Goal: Communication & Community: Participate in discussion

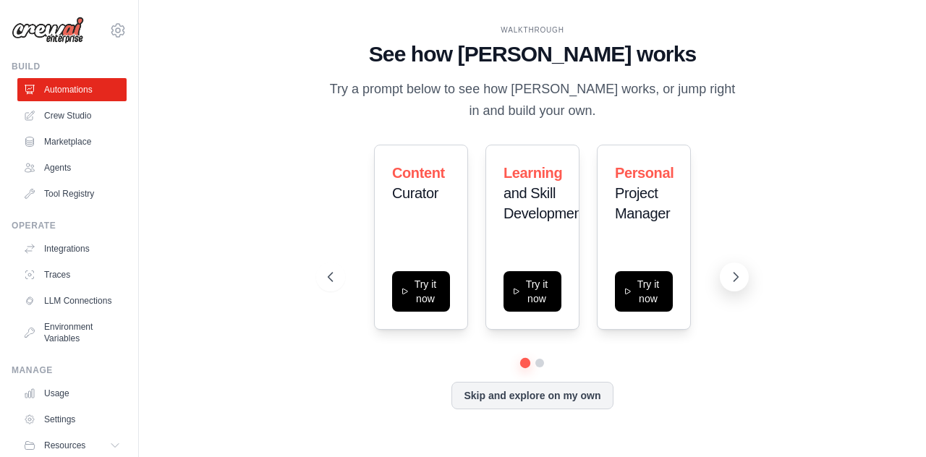
click at [731, 273] on icon at bounding box center [736, 277] width 14 height 14
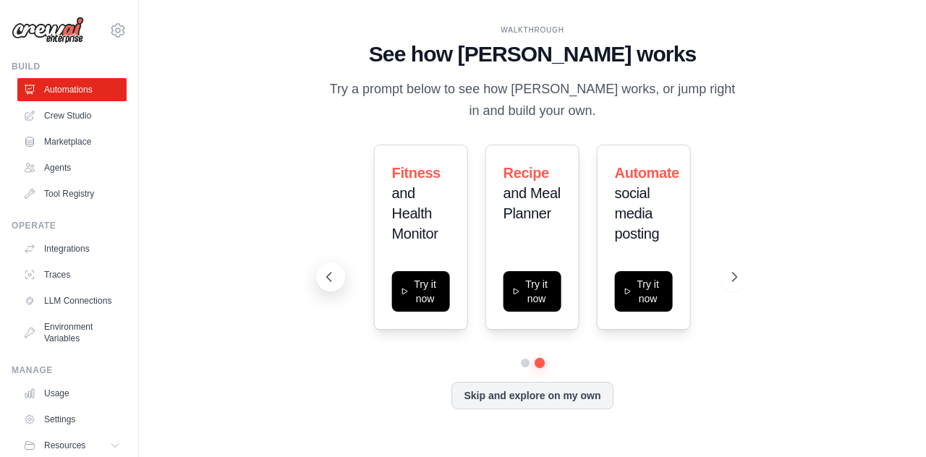
click at [334, 281] on icon at bounding box center [329, 277] width 14 height 14
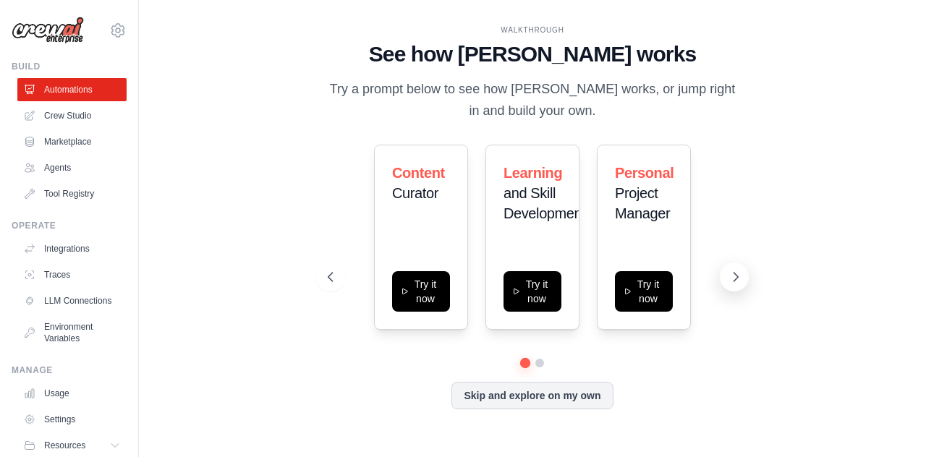
click at [732, 274] on icon at bounding box center [736, 277] width 14 height 14
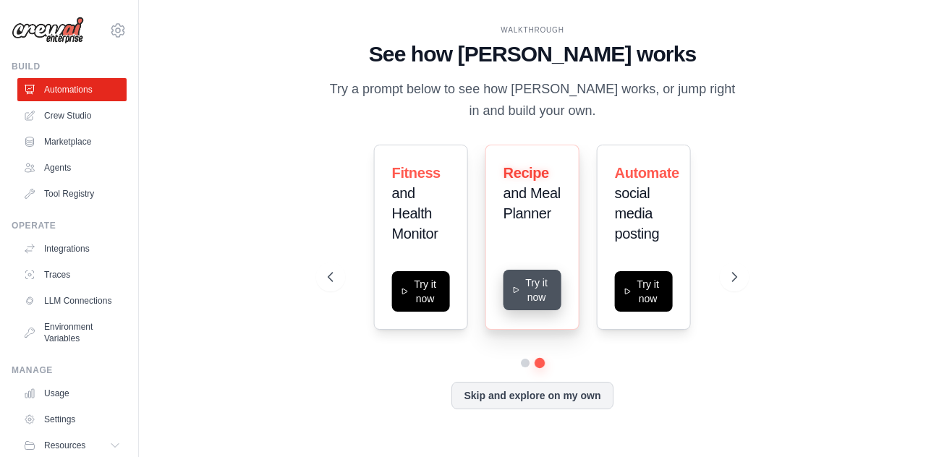
click at [527, 279] on button "Try it now" at bounding box center [533, 290] width 58 height 41
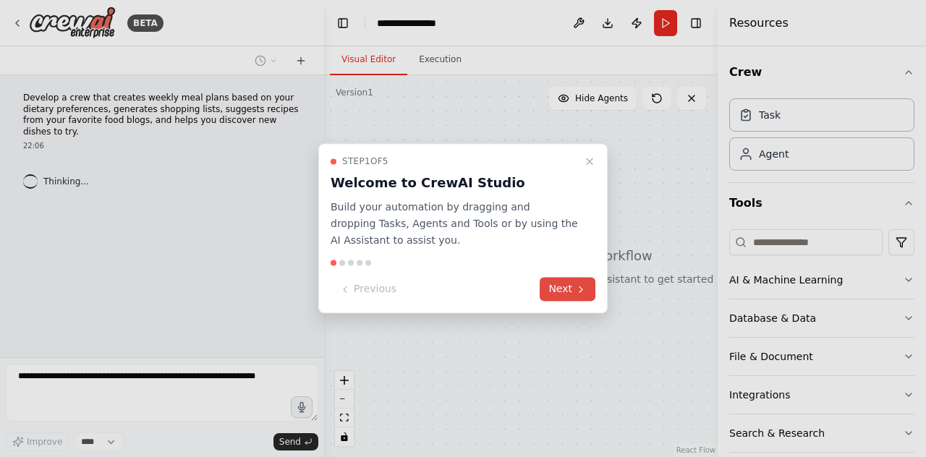
click at [563, 290] on button "Next" at bounding box center [568, 290] width 56 height 24
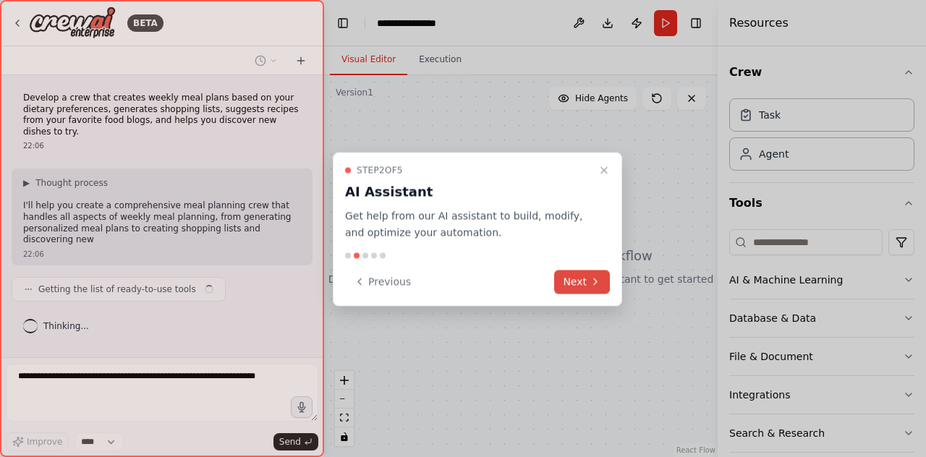
scroll to position [3, 0]
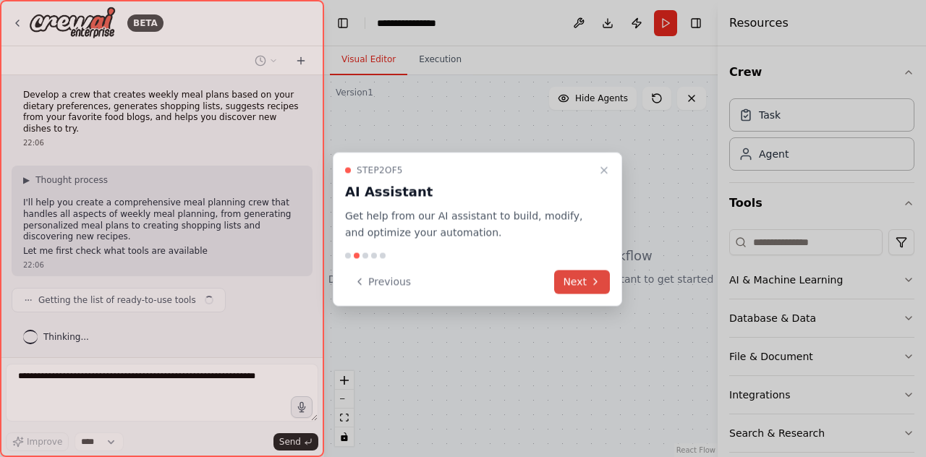
click at [577, 284] on button "Next" at bounding box center [582, 282] width 56 height 24
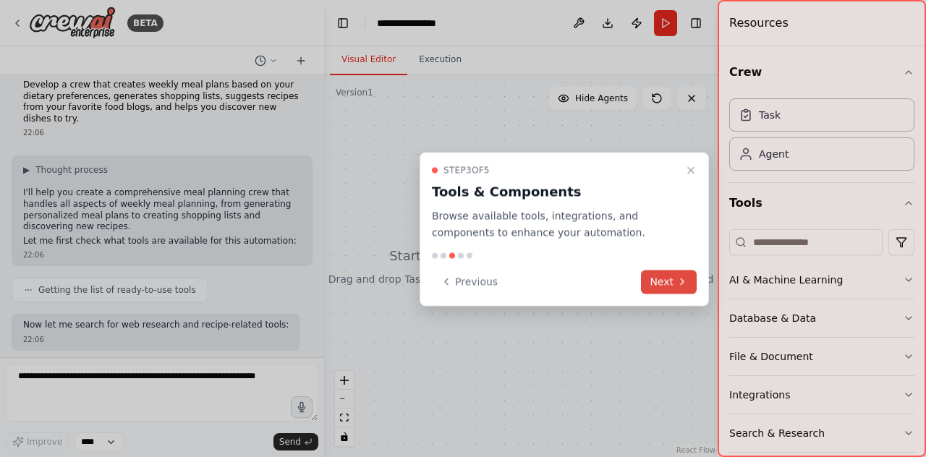
click at [666, 276] on button "Next" at bounding box center [669, 282] width 56 height 24
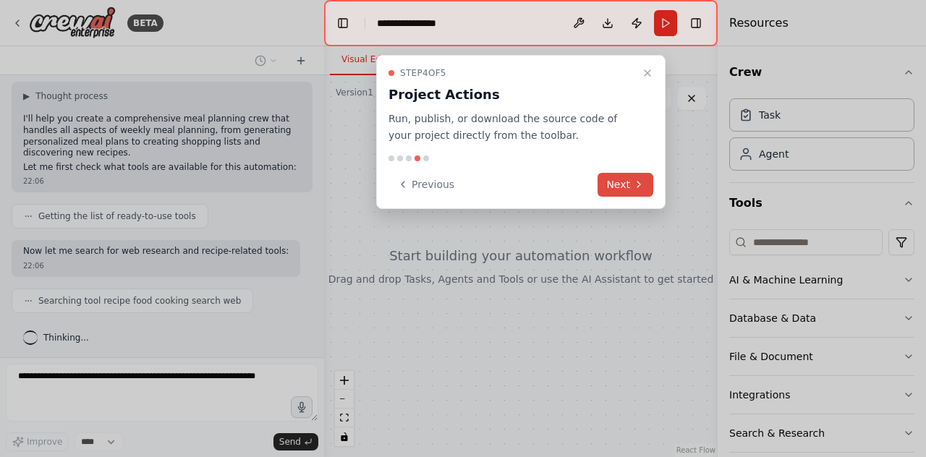
click at [625, 194] on button "Next" at bounding box center [626, 185] width 56 height 24
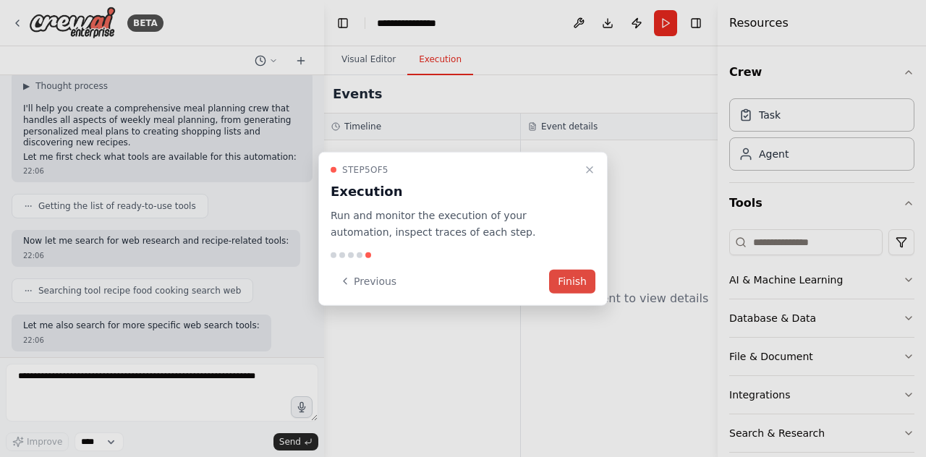
scroll to position [171, 0]
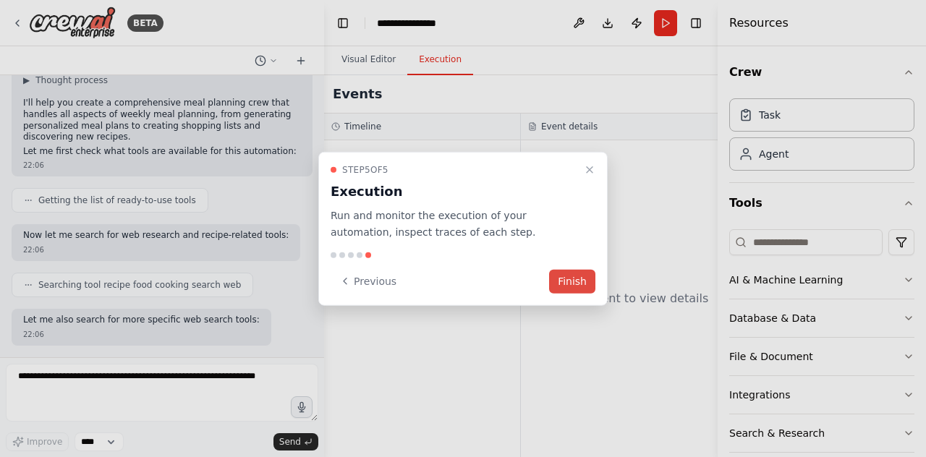
click at [583, 283] on button "Finish" at bounding box center [572, 281] width 46 height 24
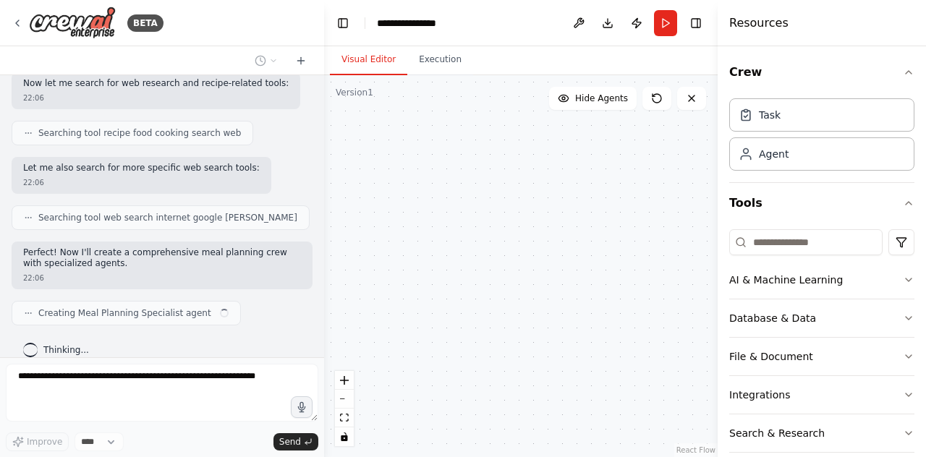
scroll to position [266, 0]
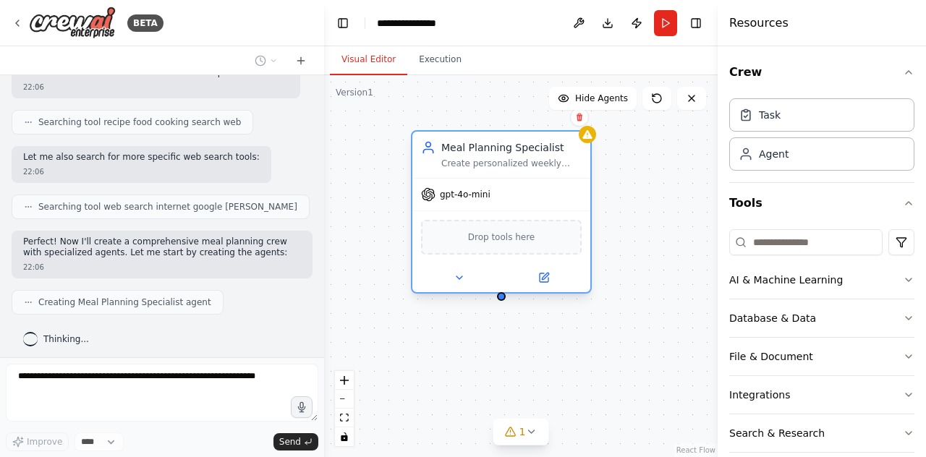
drag, startPoint x: 458, startPoint y: 211, endPoint x: 467, endPoint y: 200, distance: 13.8
click at [467, 200] on div "gpt-4o-mini" at bounding box center [455, 194] width 69 height 14
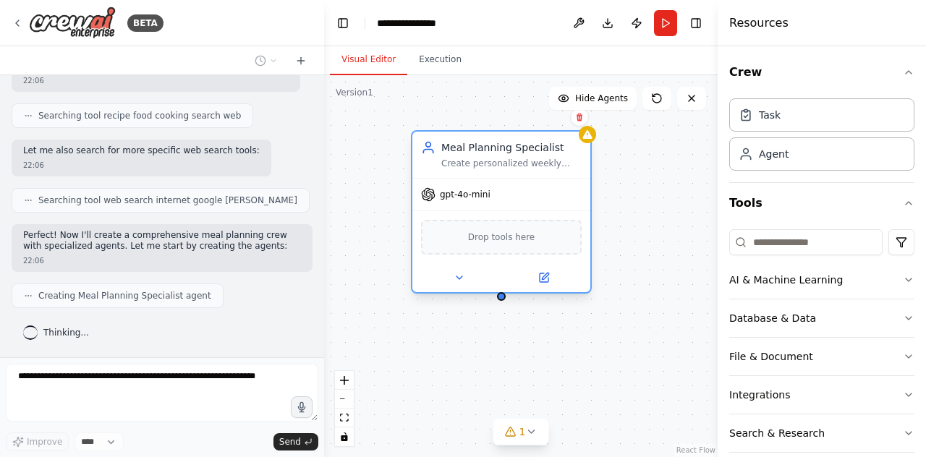
click at [472, 206] on div "gpt-4o-mini" at bounding box center [501, 195] width 178 height 32
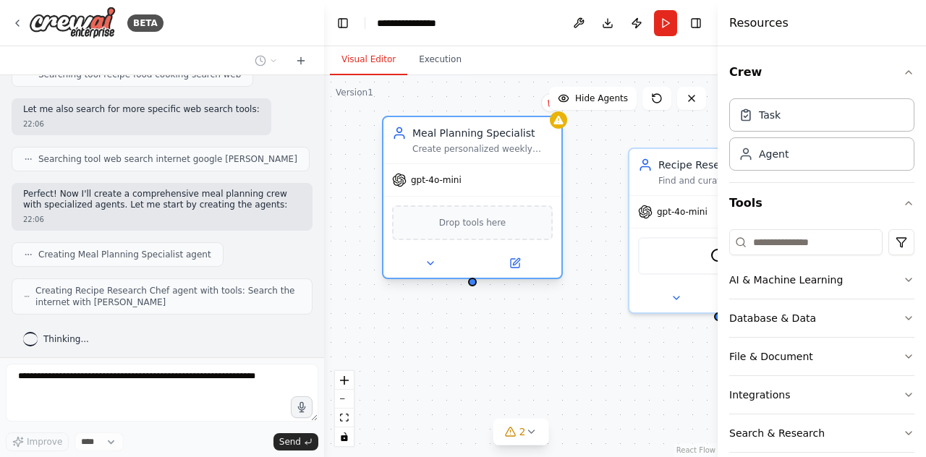
drag, startPoint x: 487, startPoint y: 211, endPoint x: 465, endPoint y: 179, distance: 38.5
click at [465, 179] on div "gpt-4o-mini" at bounding box center [472, 180] width 178 height 32
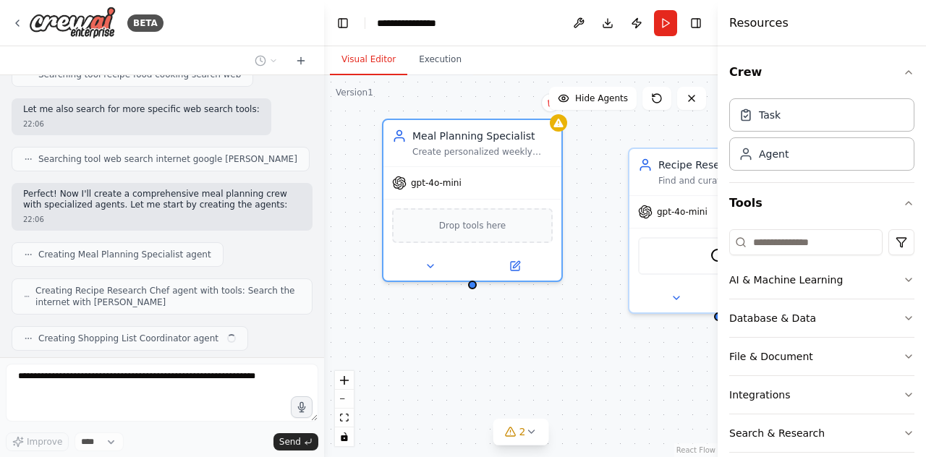
scroll to position [349, 0]
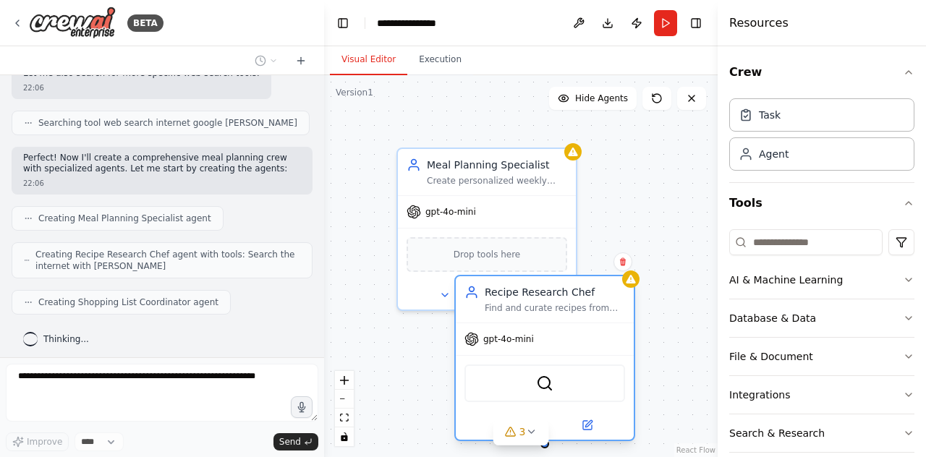
drag, startPoint x: 661, startPoint y: 157, endPoint x: 488, endPoint y: 292, distance: 218.5
click at [488, 291] on div "Recipe Research Chef" at bounding box center [555, 292] width 140 height 14
click at [619, 261] on icon at bounding box center [623, 262] width 9 height 9
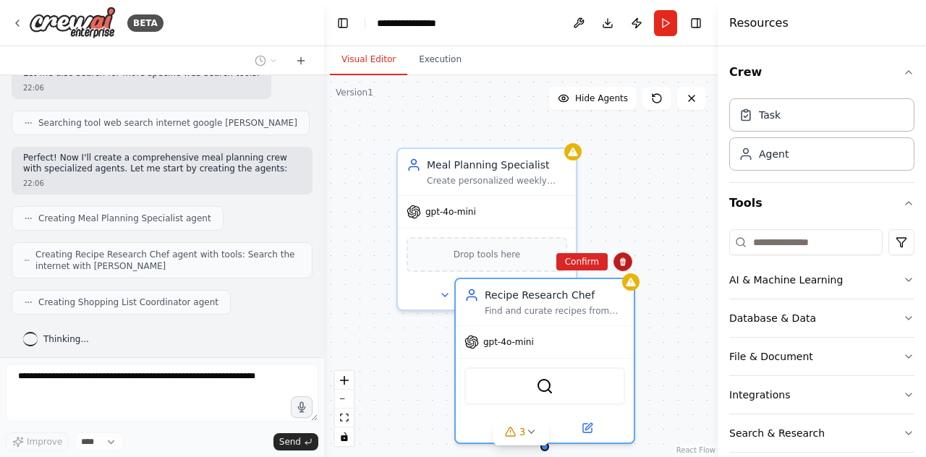
scroll to position [397, 0]
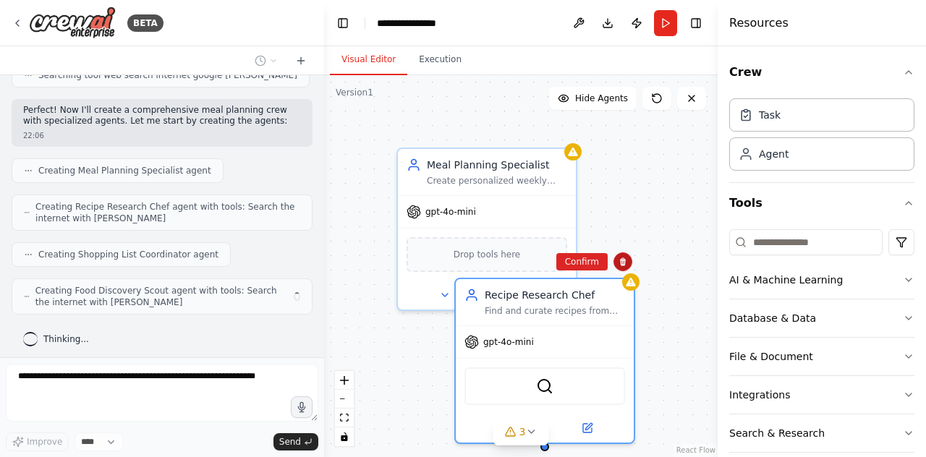
click at [619, 261] on icon at bounding box center [623, 262] width 9 height 9
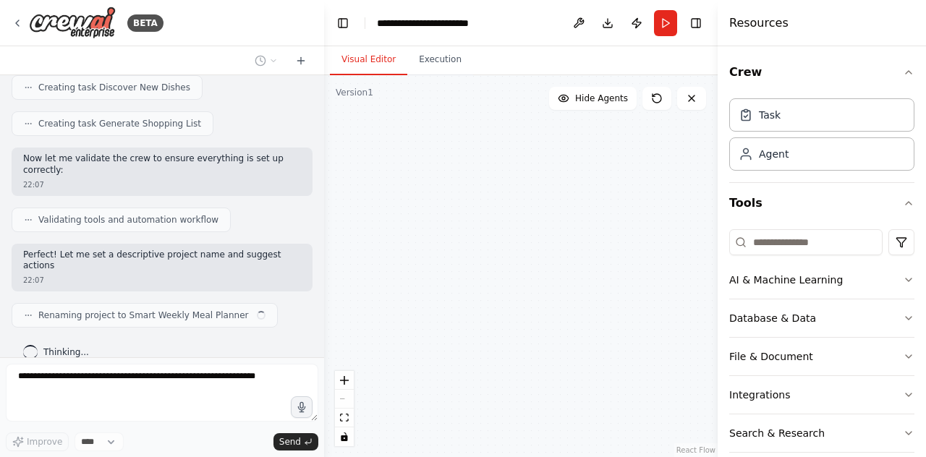
scroll to position [779, 0]
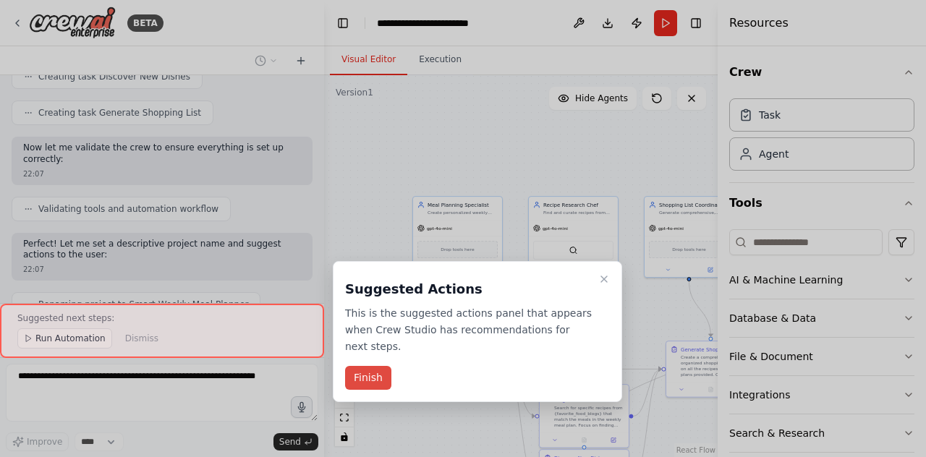
click at [366, 372] on button "Finish" at bounding box center [368, 378] width 46 height 24
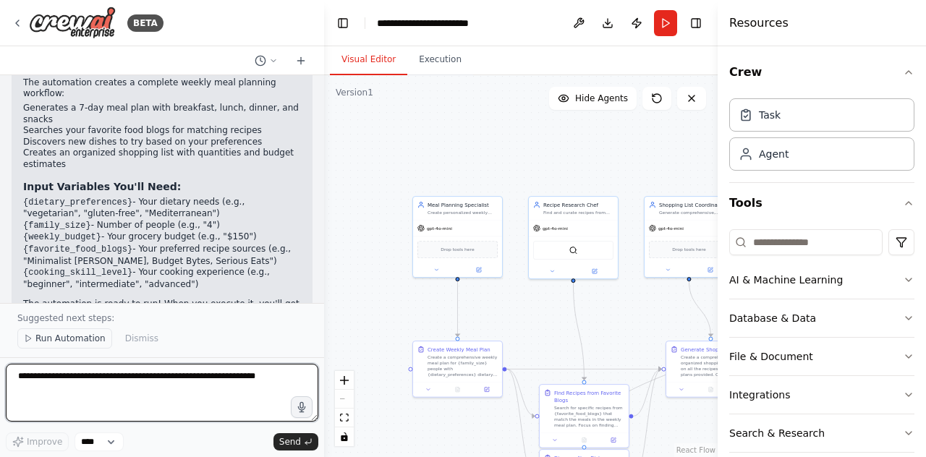
scroll to position [1237, 0]
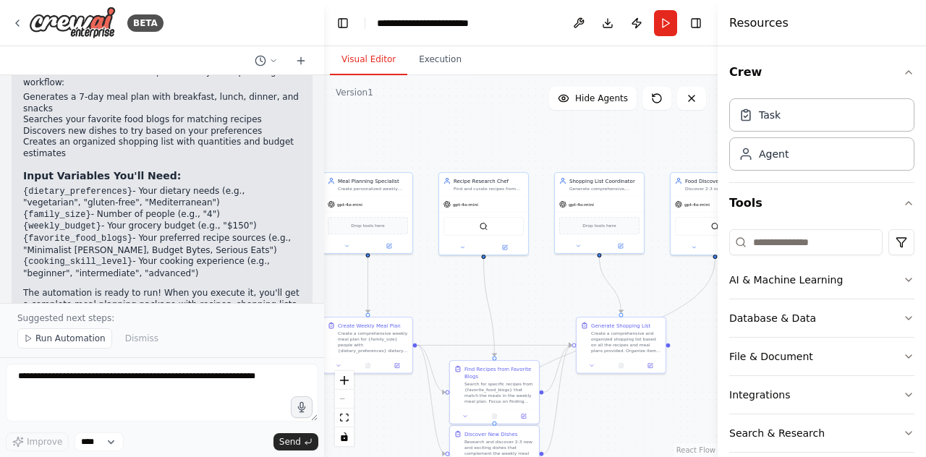
drag, startPoint x: 514, startPoint y: 137, endPoint x: 424, endPoint y: 114, distance: 92.8
click at [424, 114] on div ".deletable-edge-delete-btn { width: 20px; height: 20px; border: 0px solid #ffff…" at bounding box center [521, 266] width 394 height 382
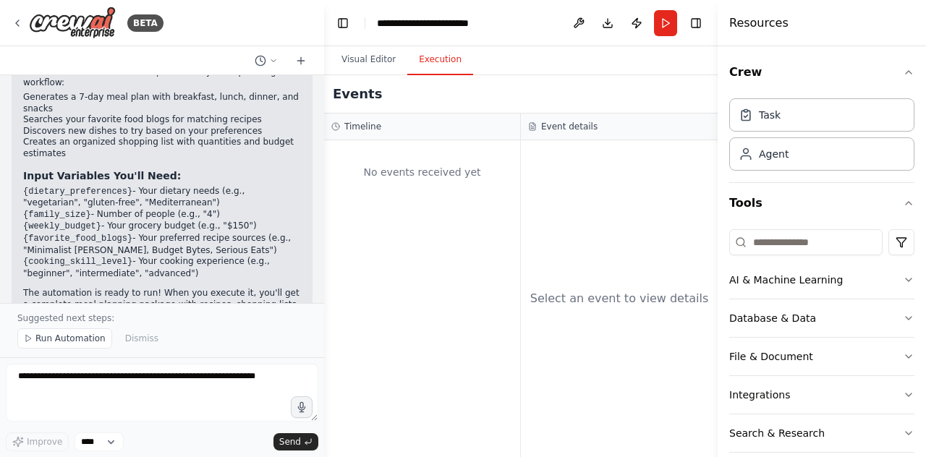
click at [436, 52] on button "Execution" at bounding box center [440, 60] width 66 height 30
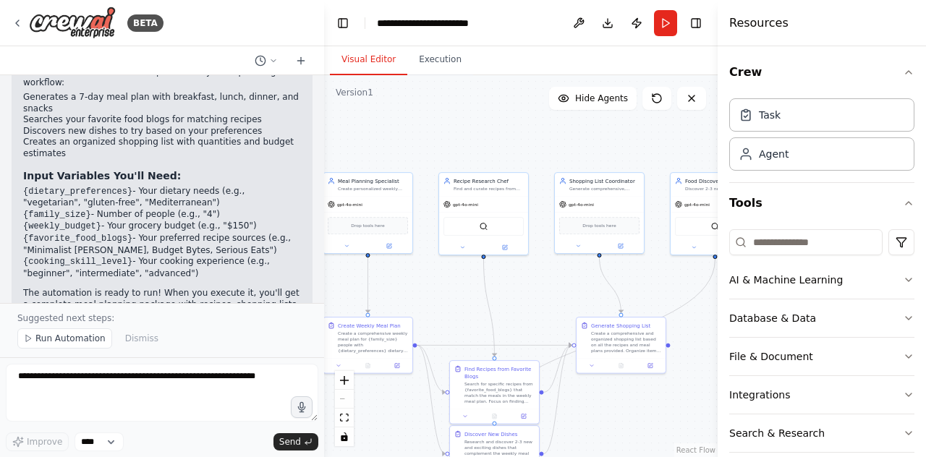
click at [391, 67] on button "Visual Editor" at bounding box center [368, 60] width 77 height 30
click at [75, 343] on span "Run Automation" at bounding box center [70, 339] width 70 height 12
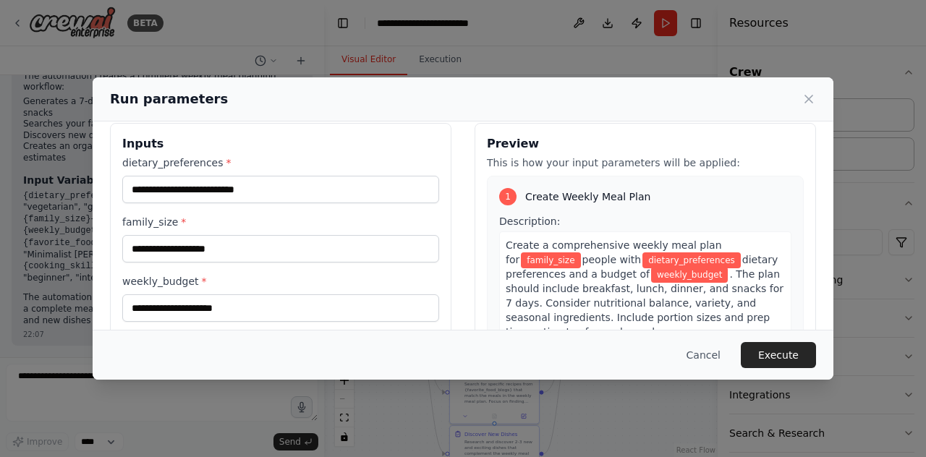
scroll to position [14, 0]
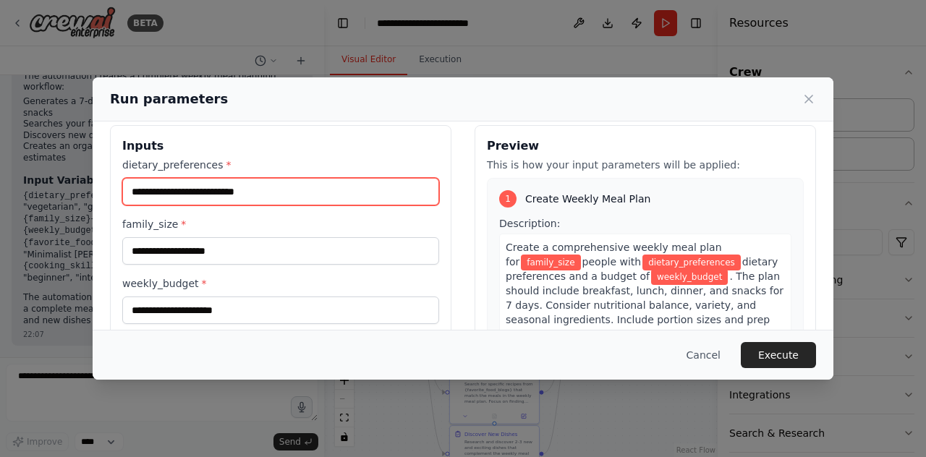
click at [187, 199] on input "dietary_preferences *" at bounding box center [280, 191] width 317 height 27
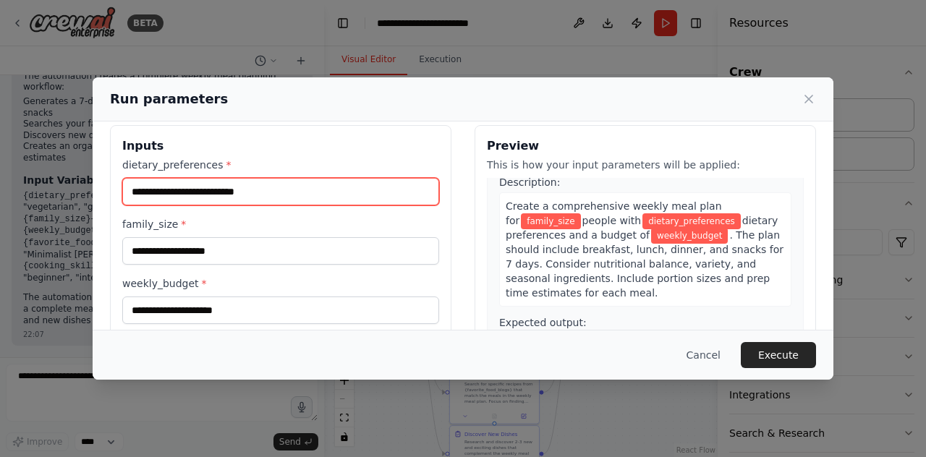
scroll to position [40, 0]
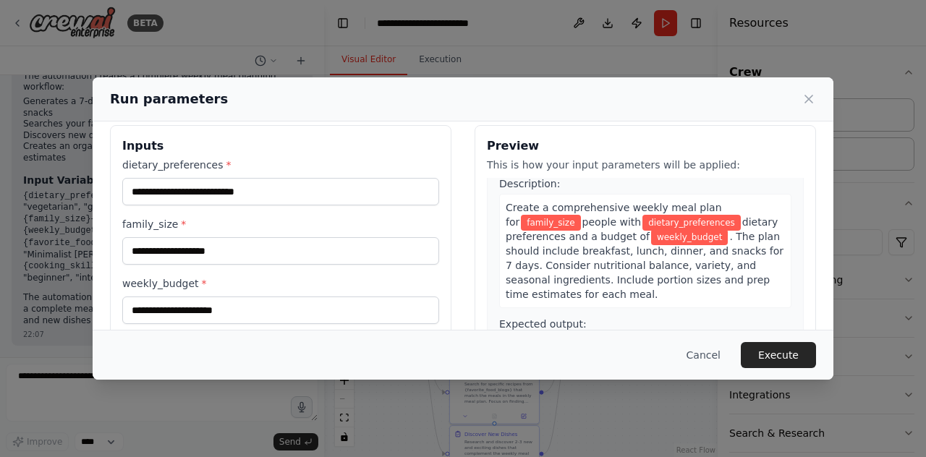
click at [357, 270] on div "dietary_preferences * family_size * weekly_budget * favorite_food_blogs * cooki…" at bounding box center [280, 300] width 317 height 285
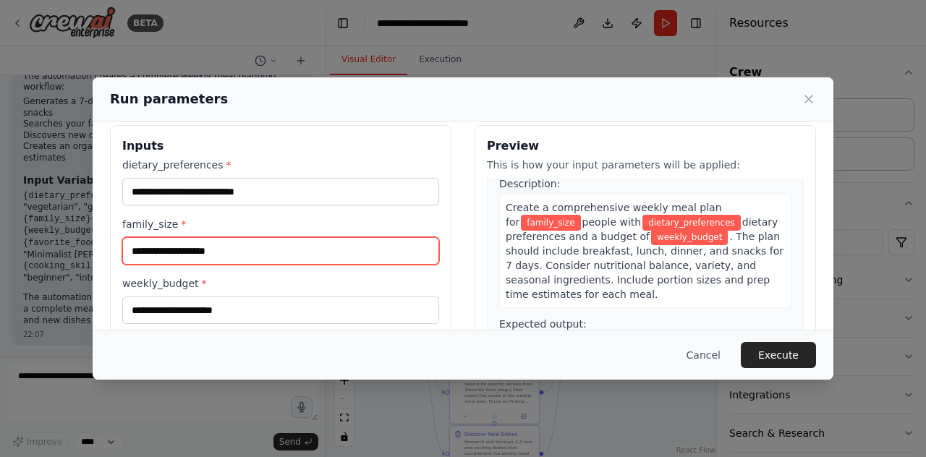
click at [357, 262] on input "family_size *" at bounding box center [280, 250] width 317 height 27
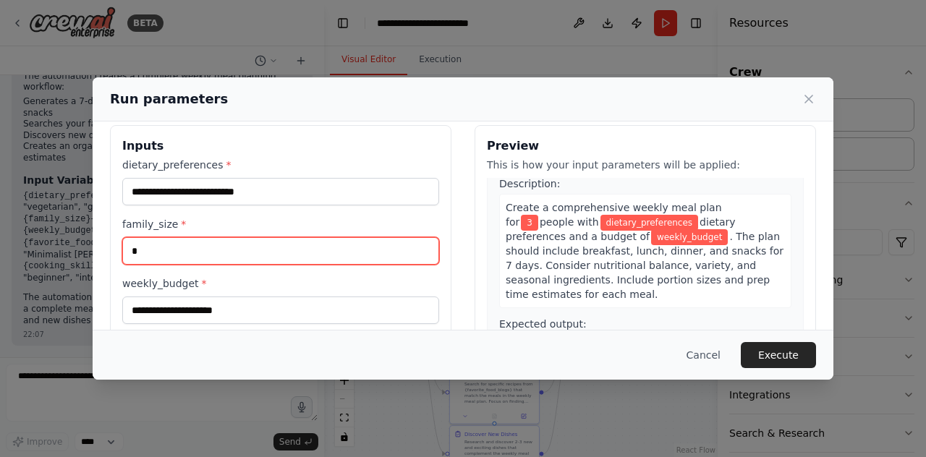
type input "*"
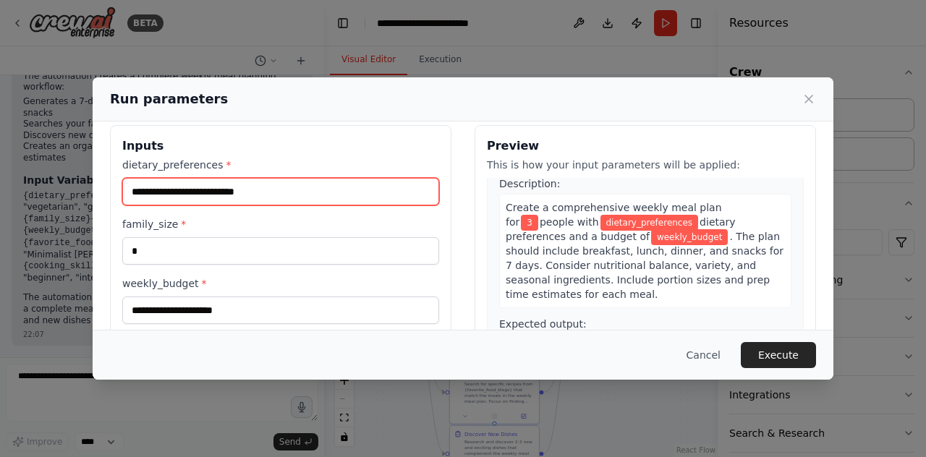
click at [219, 190] on input "dietary_preferences *" at bounding box center [280, 191] width 317 height 27
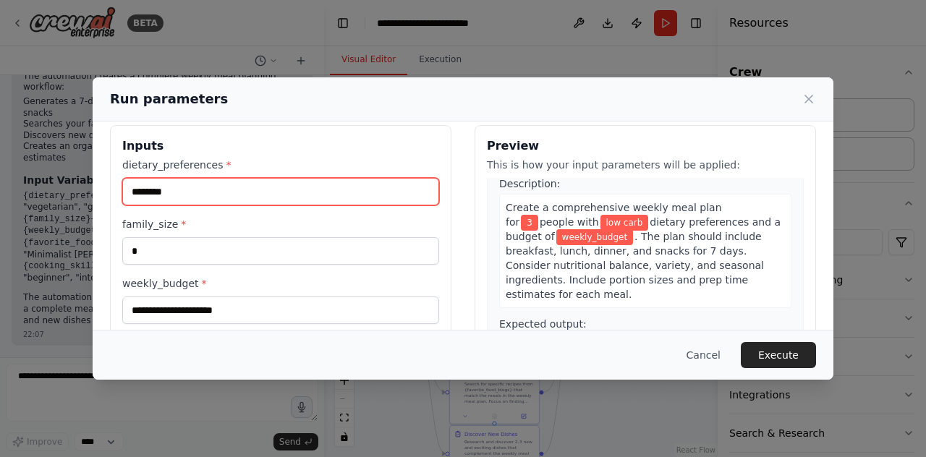
type input "********"
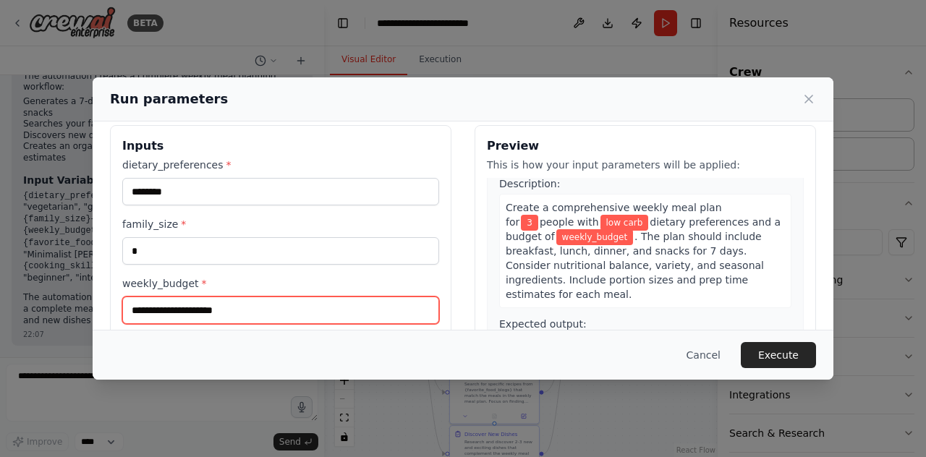
click at [179, 309] on input "weekly_budget *" at bounding box center [280, 310] width 317 height 27
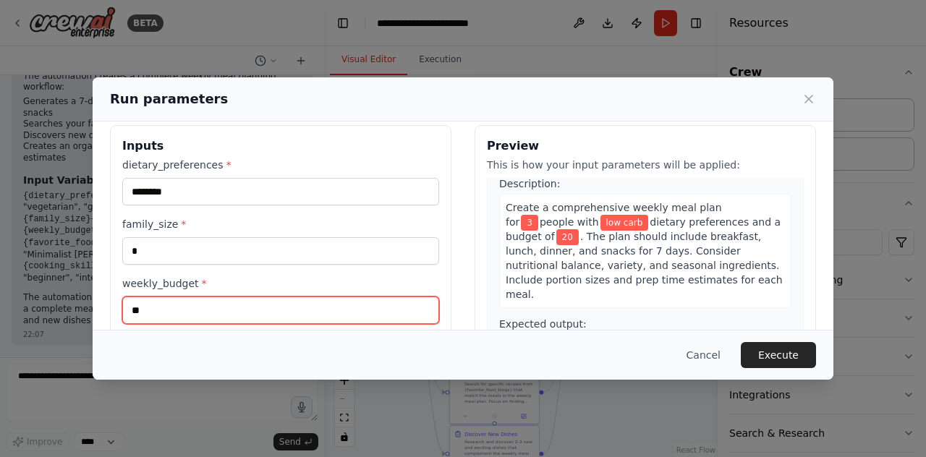
type input "*"
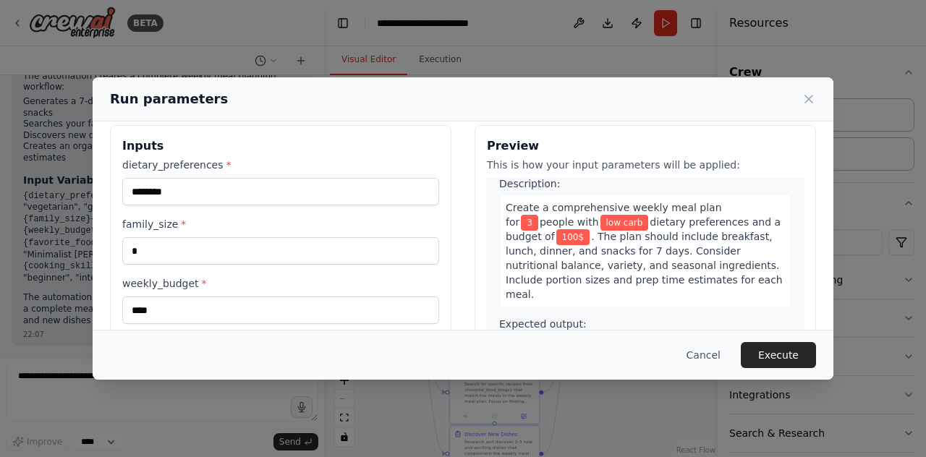
click at [780, 334] on div "Cancel Execute" at bounding box center [463, 355] width 741 height 50
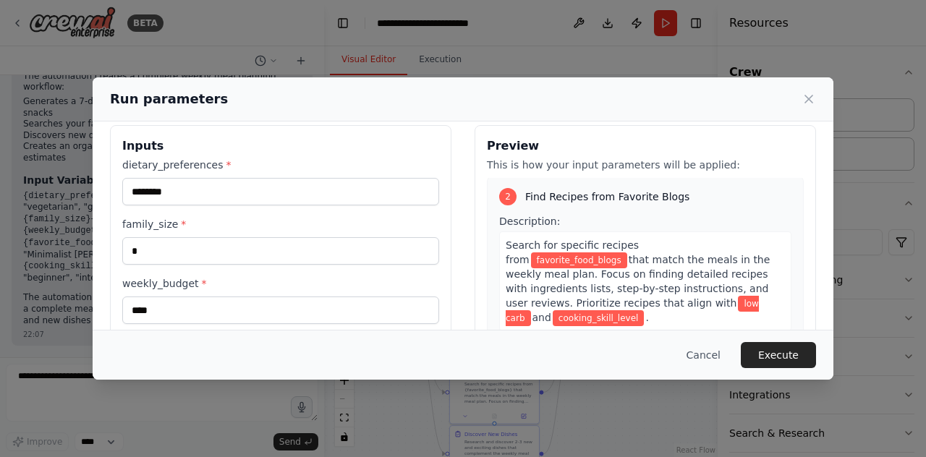
scroll to position [308, 0]
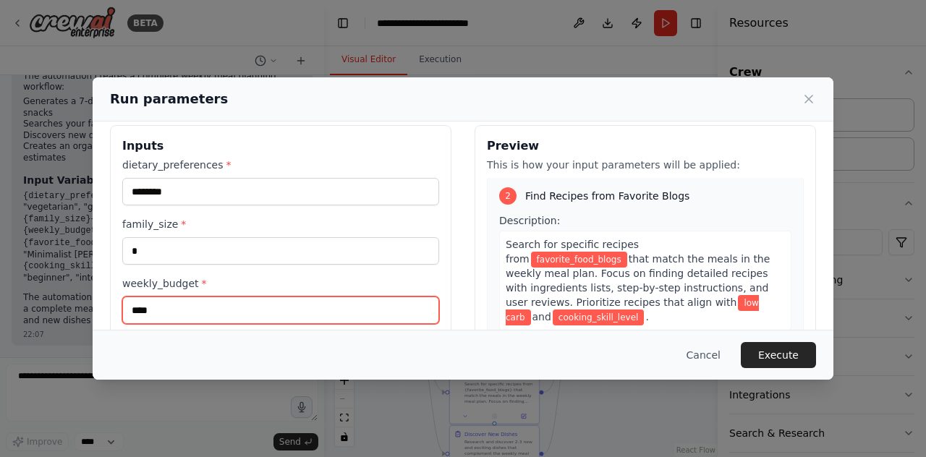
click at [141, 307] on input "****" at bounding box center [280, 310] width 317 height 27
type input "****"
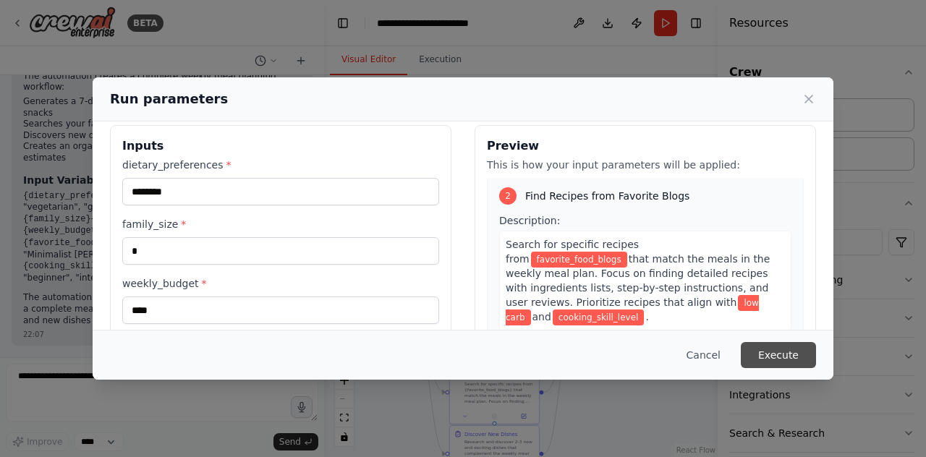
click at [781, 359] on button "Execute" at bounding box center [778, 355] width 75 height 26
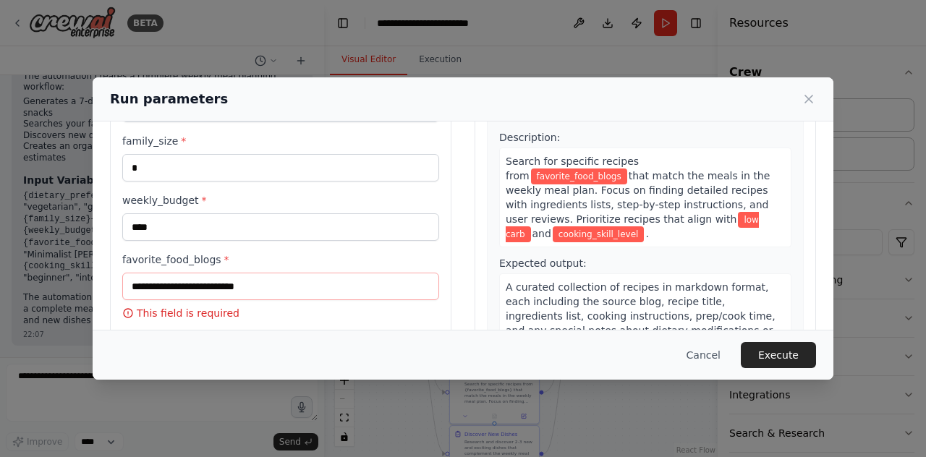
scroll to position [149, 0]
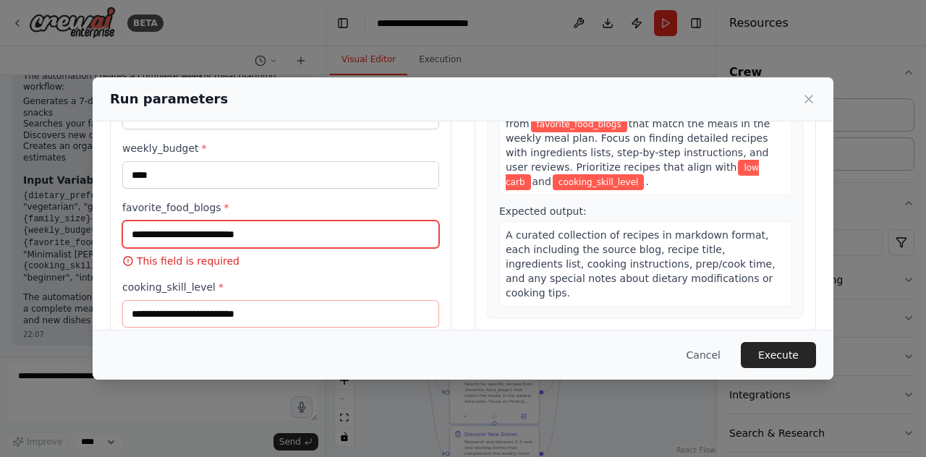
click at [295, 239] on input "favorite_food_blogs *" at bounding box center [280, 234] width 317 height 27
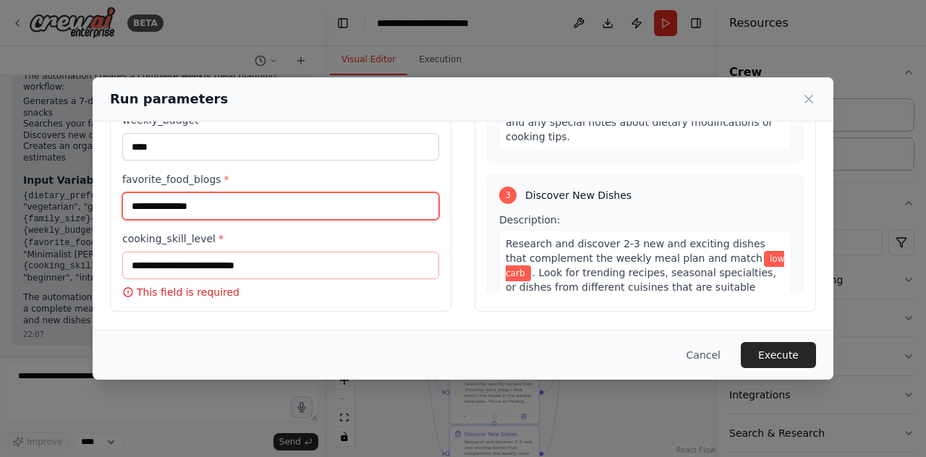
scroll to position [0, 0]
type input "**********"
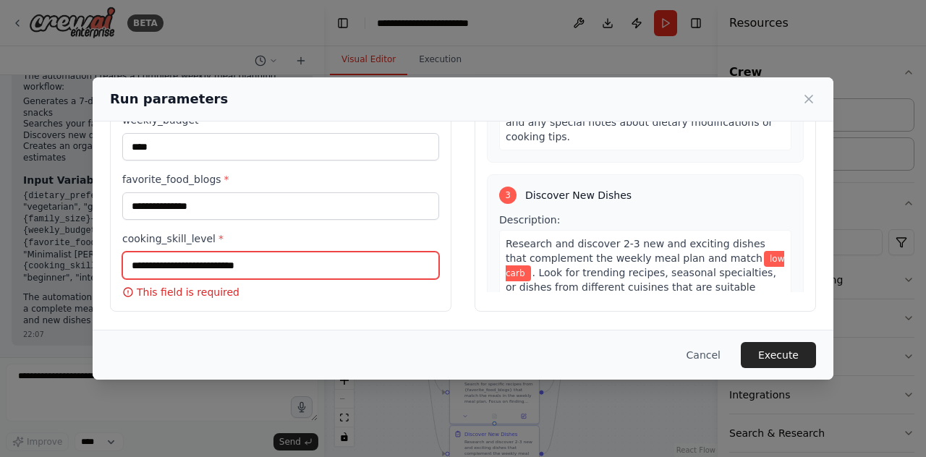
click at [296, 261] on input "cooking_skill_level *" at bounding box center [280, 265] width 317 height 27
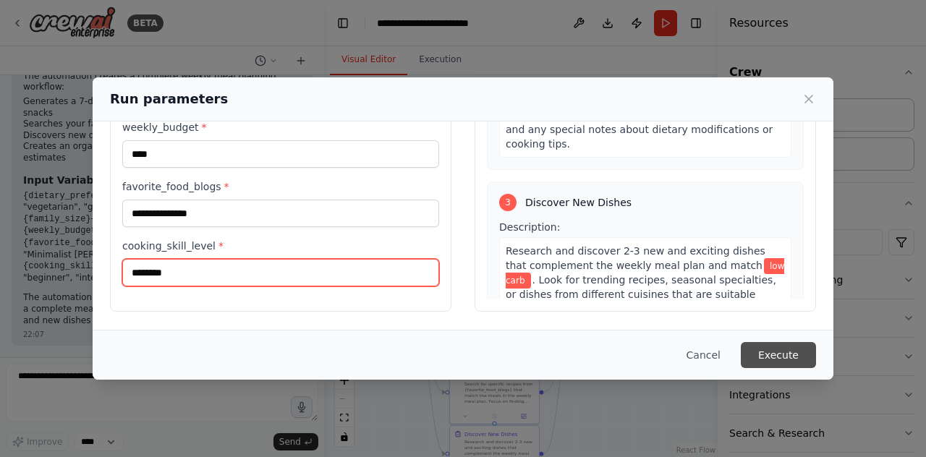
type input "********"
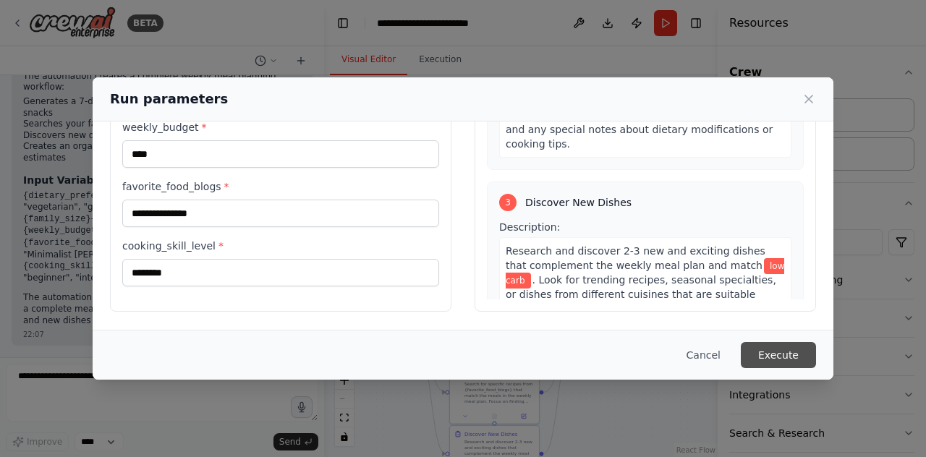
click at [755, 361] on button "Execute" at bounding box center [778, 355] width 75 height 26
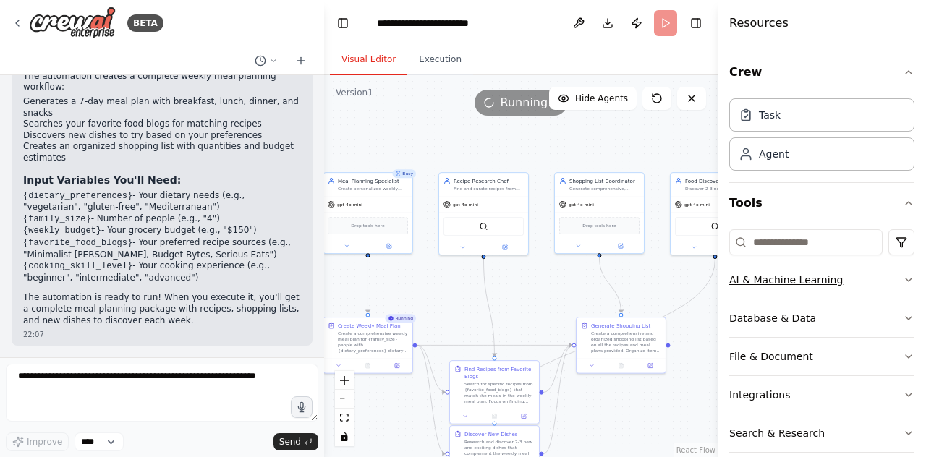
click at [841, 273] on button "AI & Machine Learning" at bounding box center [821, 280] width 185 height 38
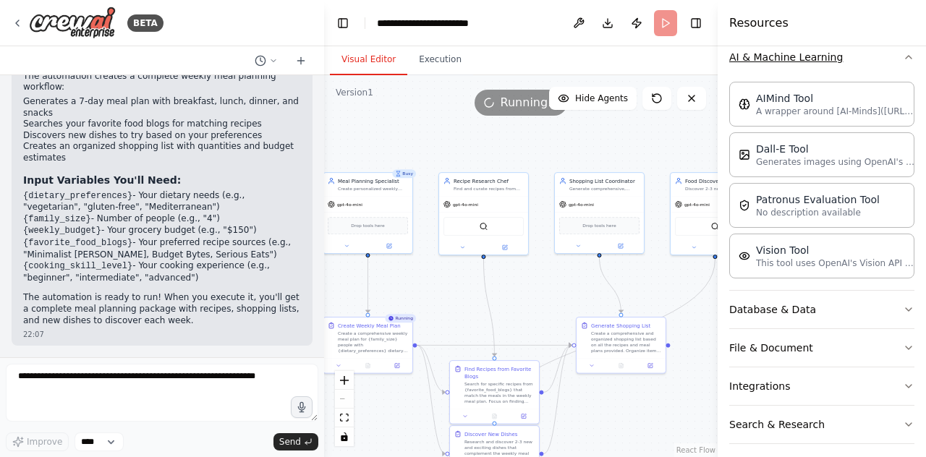
scroll to position [250, 0]
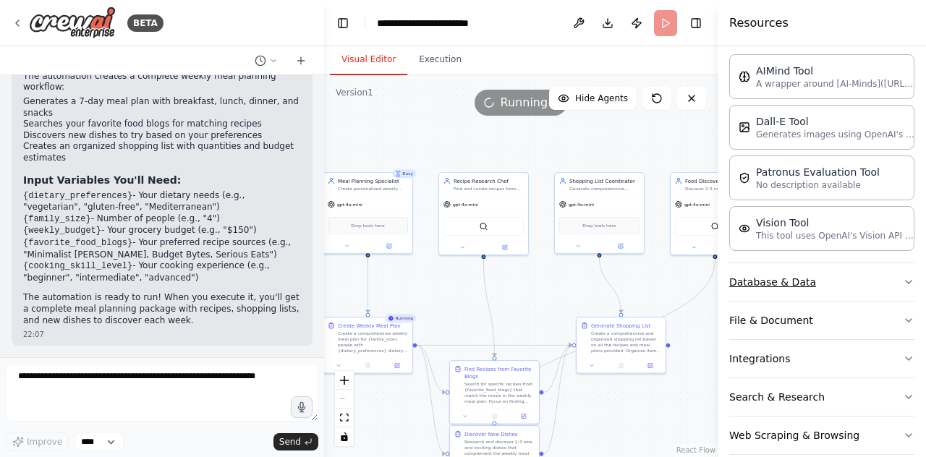
click at [839, 271] on button "Database & Data" at bounding box center [821, 282] width 185 height 38
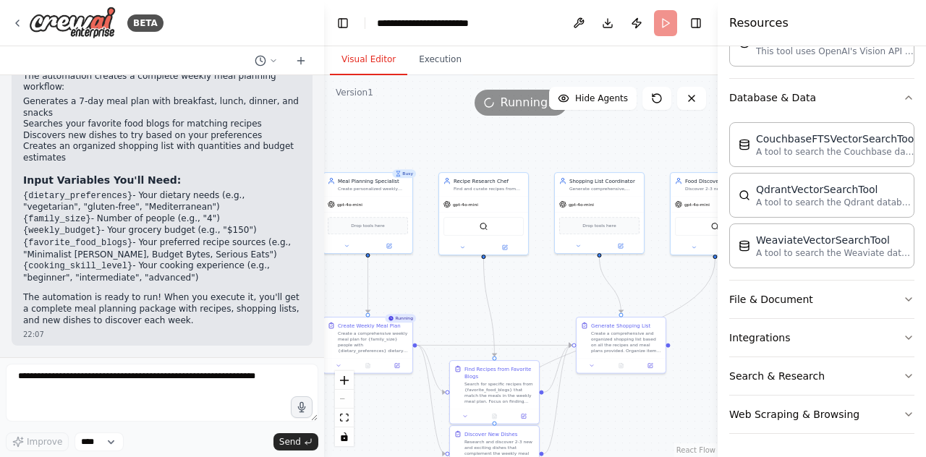
scroll to position [435, 0]
click at [821, 300] on button "File & Document" at bounding box center [821, 300] width 185 height 38
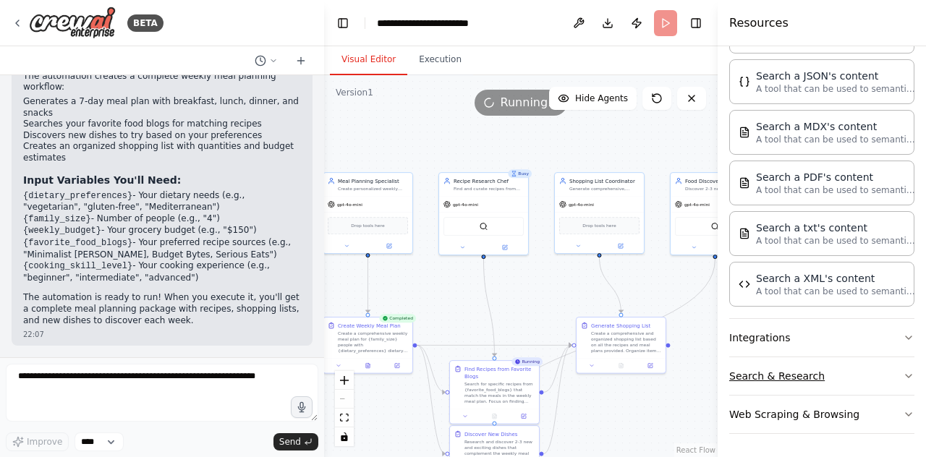
scroll to position [852, 0]
click at [833, 338] on button "Integrations" at bounding box center [821, 338] width 185 height 38
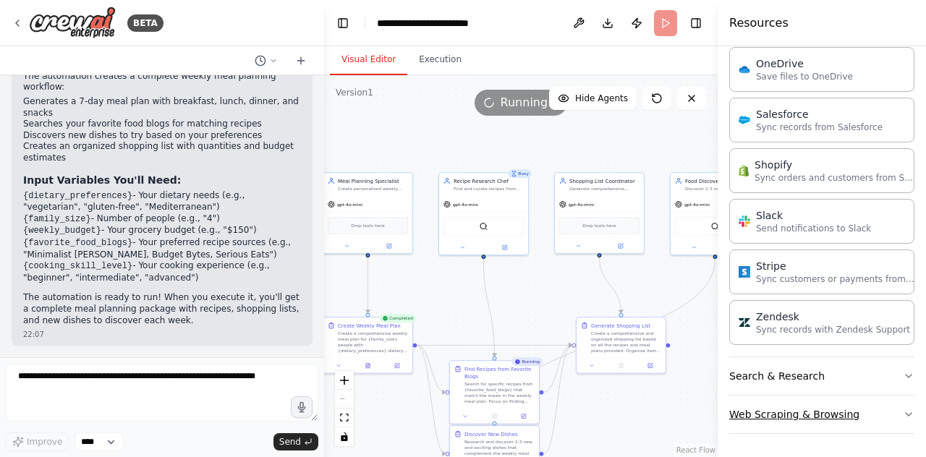
scroll to position [0, 0]
click at [828, 396] on button "Web Scraping & Browsing" at bounding box center [821, 415] width 185 height 38
click at [831, 385] on button "Search & Research" at bounding box center [821, 376] width 185 height 38
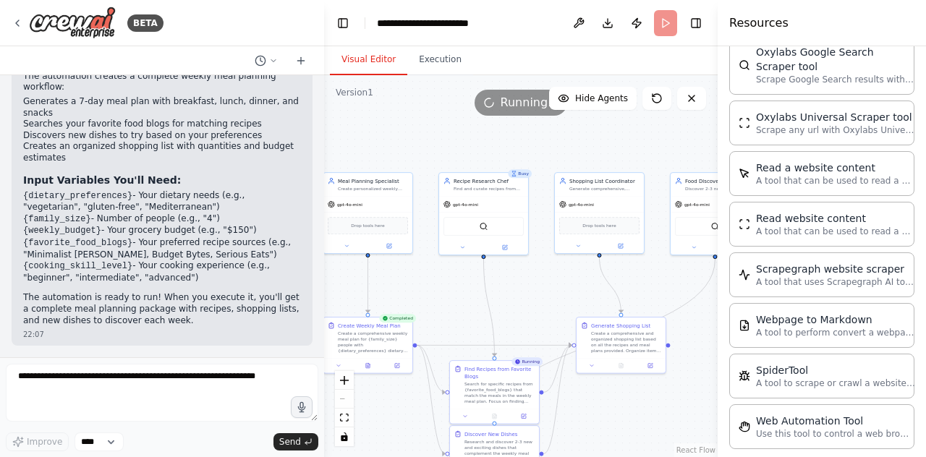
scroll to position [3477, 0]
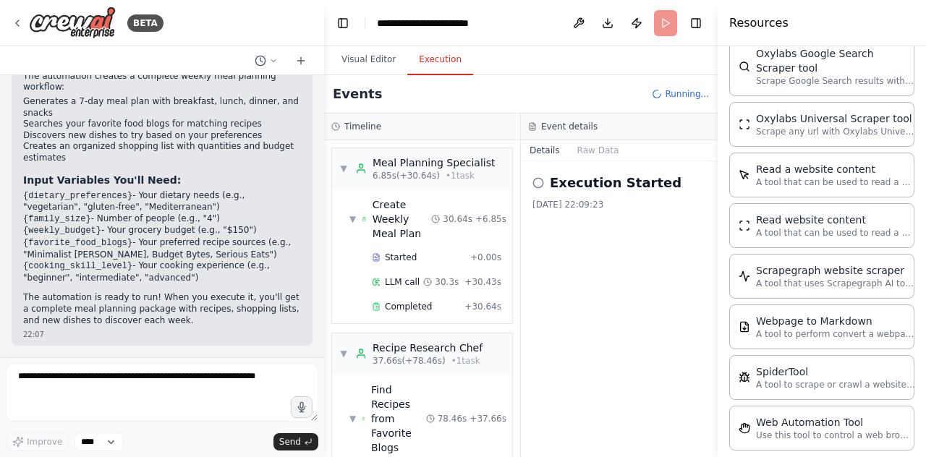
click at [453, 66] on button "Execution" at bounding box center [440, 60] width 66 height 30
click at [276, 66] on button at bounding box center [266, 60] width 35 height 17
click at [276, 66] on div at bounding box center [162, 228] width 324 height 457
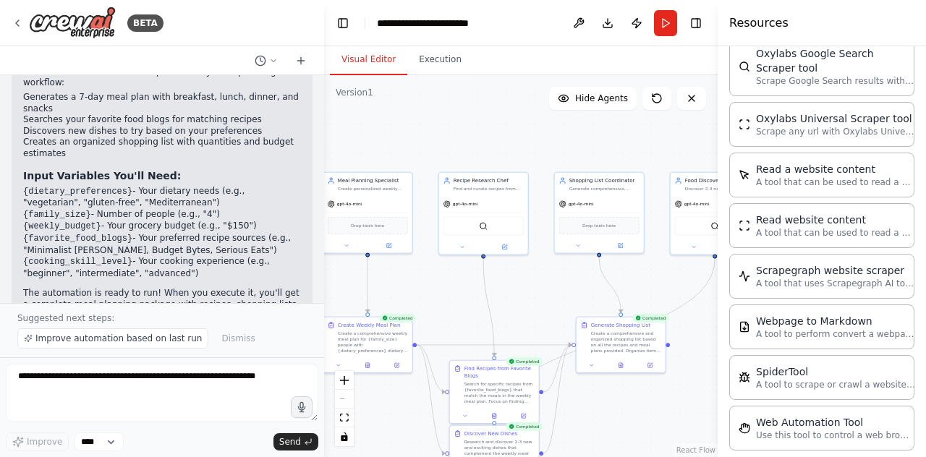
click at [373, 64] on button "Visual Editor" at bounding box center [368, 60] width 77 height 30
click at [661, 26] on button "Run" at bounding box center [665, 23] width 23 height 26
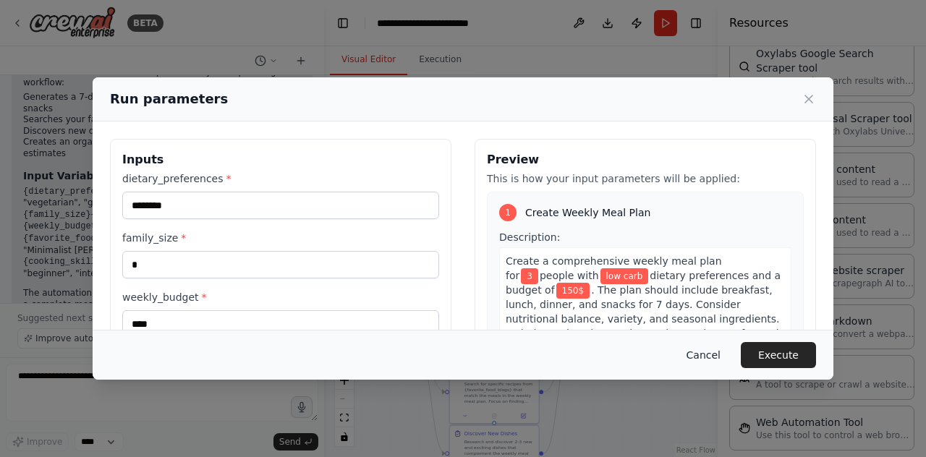
click at [716, 354] on button "Cancel" at bounding box center [703, 355] width 57 height 26
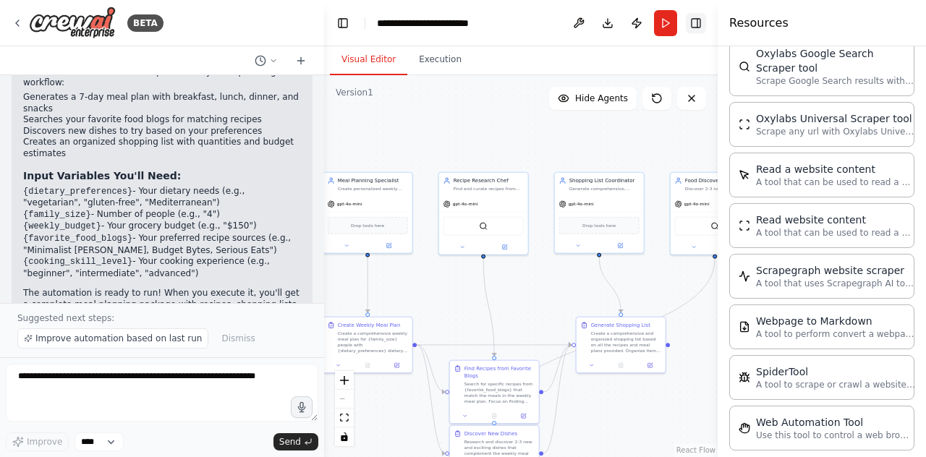
click at [692, 23] on button "Toggle Right Sidebar" at bounding box center [696, 23] width 20 height 20
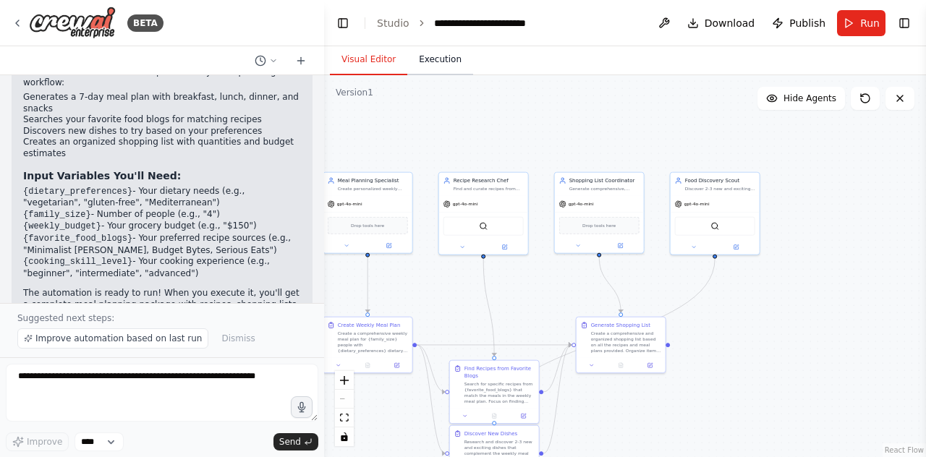
click at [432, 72] on button "Execution" at bounding box center [440, 60] width 66 height 30
click at [378, 56] on button "Visual Editor" at bounding box center [368, 60] width 77 height 30
click at [399, 23] on link "Studio" at bounding box center [393, 23] width 33 height 12
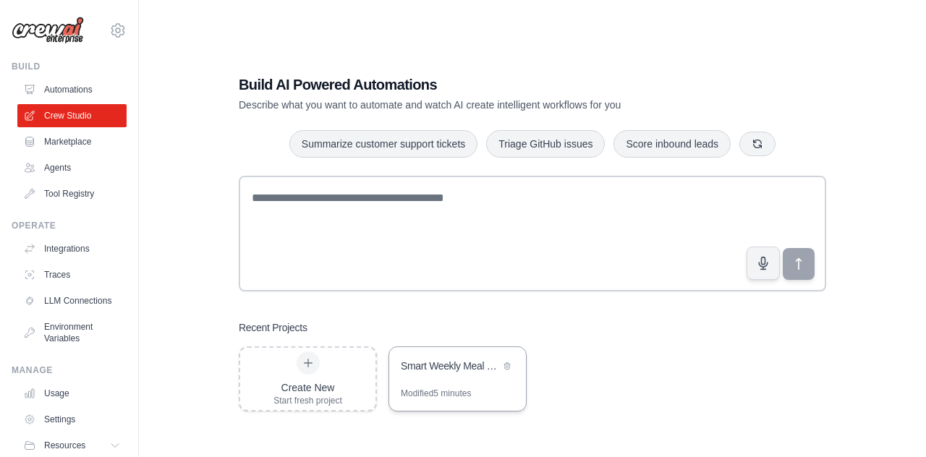
click at [470, 384] on div "Smart Weekly Meal Planner" at bounding box center [457, 367] width 137 height 41
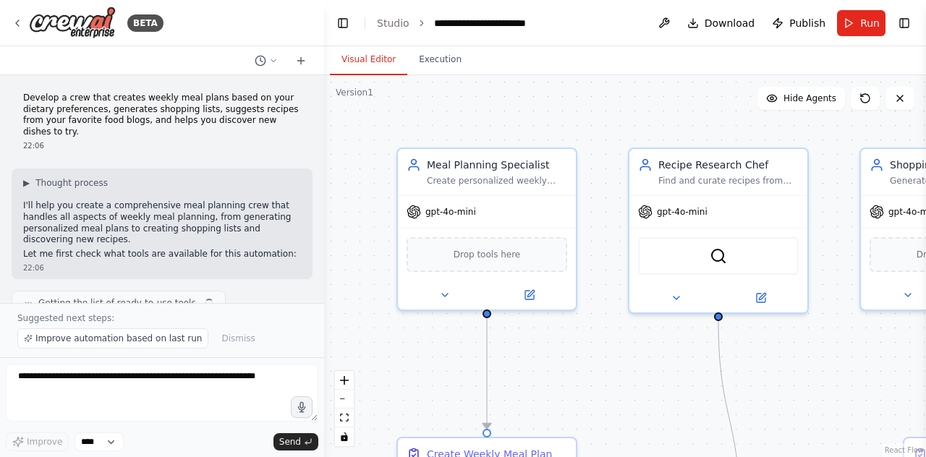
scroll to position [1237, 0]
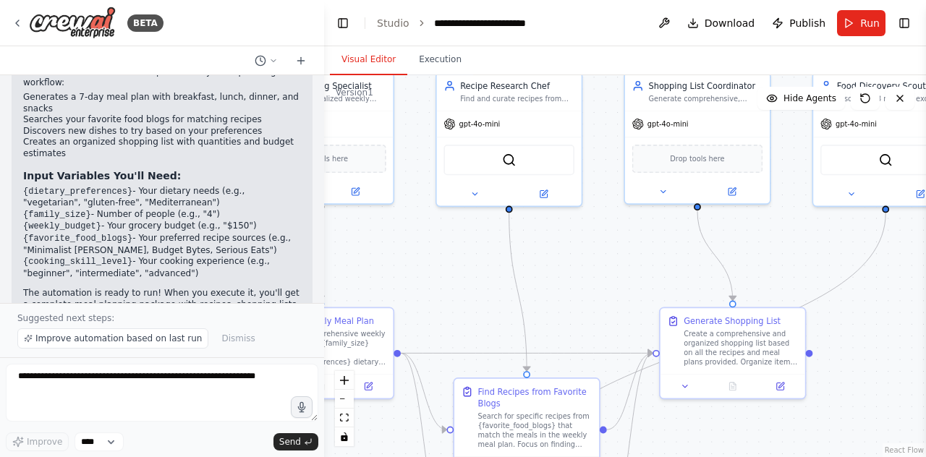
drag, startPoint x: 675, startPoint y: 161, endPoint x: 493, endPoint y: 50, distance: 213.3
click at [493, 50] on div "Visual Editor Execution Version 1 Show Tools Hide Agents .deletable-edge-delete…" at bounding box center [625, 251] width 602 height 411
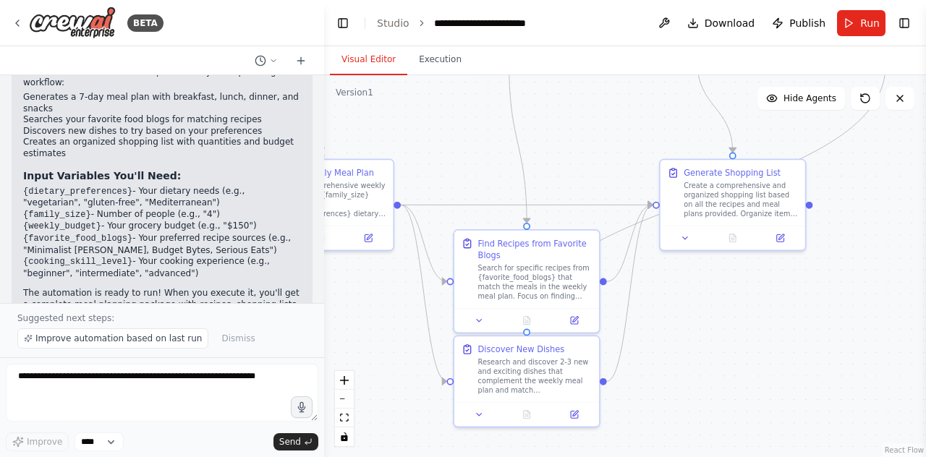
drag, startPoint x: 611, startPoint y: 298, endPoint x: 609, endPoint y: 147, distance: 151.2
click at [610, 149] on div ".deletable-edge-delete-btn { width: 20px; height: 20px; border: 0px solid #ffff…" at bounding box center [625, 266] width 602 height 382
click at [864, 27] on span "Run" at bounding box center [870, 23] width 20 height 14
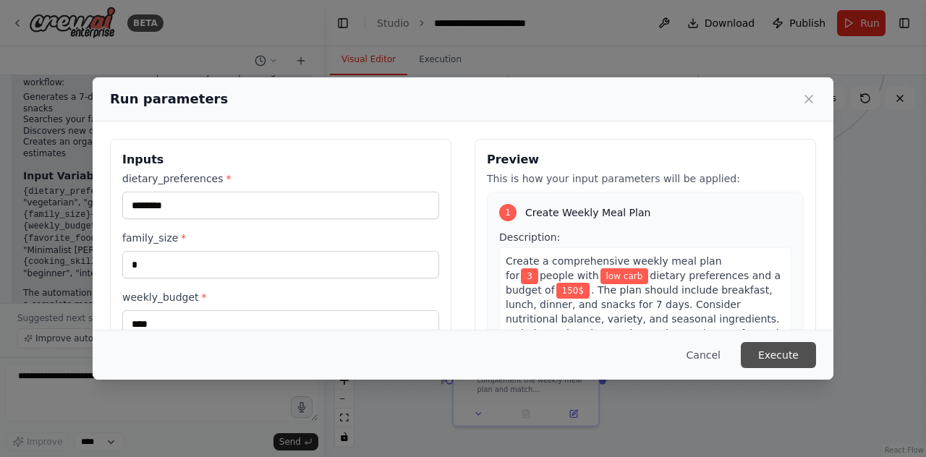
click at [778, 357] on button "Execute" at bounding box center [778, 355] width 75 height 26
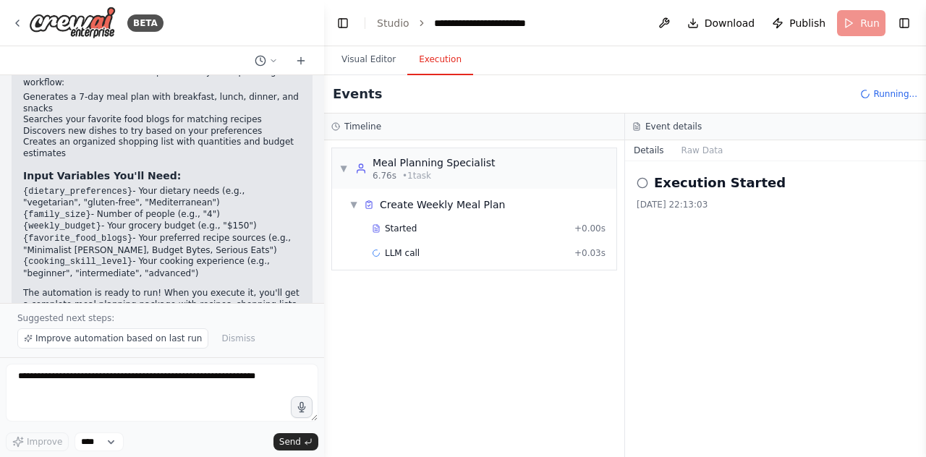
click at [438, 60] on button "Execution" at bounding box center [440, 60] width 66 height 30
click at [666, 30] on button at bounding box center [664, 23] width 23 height 26
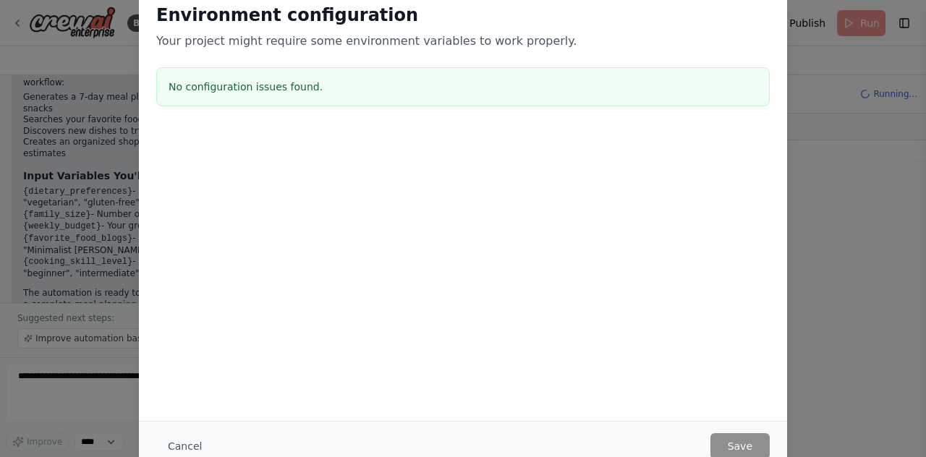
scroll to position [0, 0]
click at [191, 444] on button "Cancel" at bounding box center [184, 446] width 57 height 26
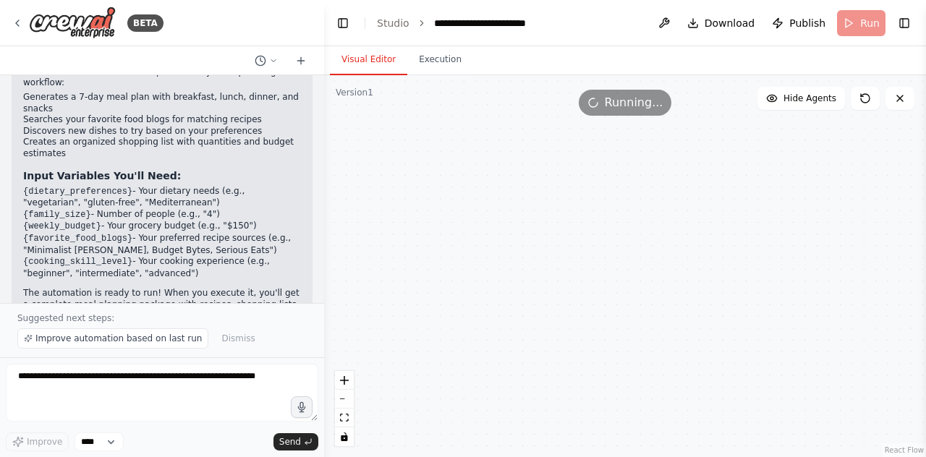
click at [364, 53] on button "Visual Editor" at bounding box center [368, 60] width 77 height 30
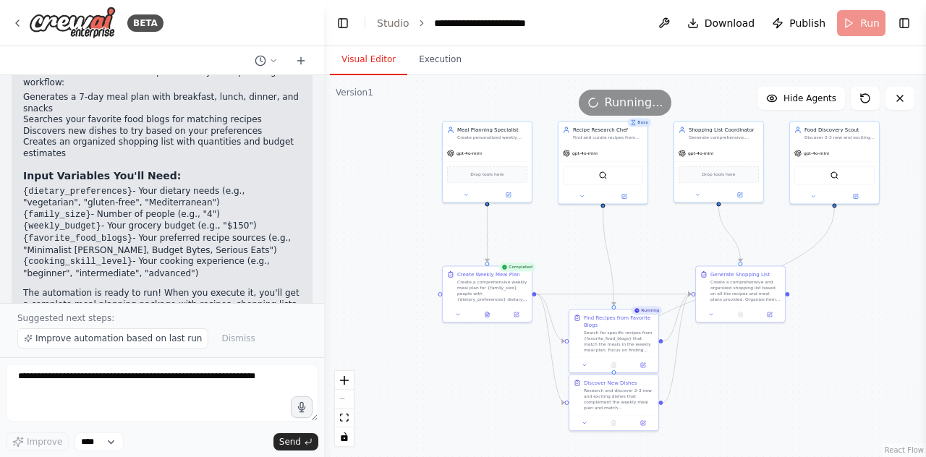
drag, startPoint x: 793, startPoint y: 285, endPoint x: 782, endPoint y: 354, distance: 69.6
click at [782, 354] on div ".deletable-edge-delete-btn { width: 20px; height: 20px; border: 0px solid #ffff…" at bounding box center [625, 266] width 602 height 382
click at [281, 60] on button at bounding box center [266, 60] width 35 height 17
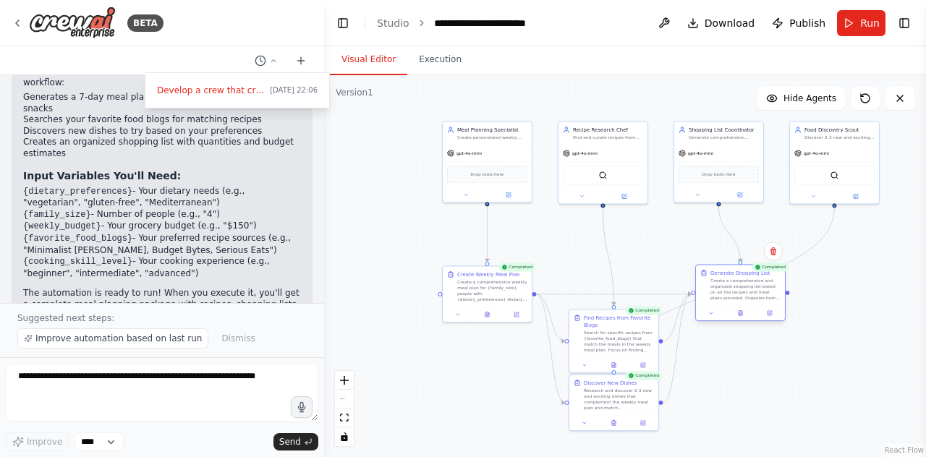
click at [731, 296] on div "Create a comprehensive and organized shopping list based on all the recipes and…" at bounding box center [746, 289] width 70 height 23
click at [724, 274] on div "Generate Shopping List" at bounding box center [740, 272] width 59 height 7
click at [789, 12] on button "Publish" at bounding box center [798, 23] width 65 height 26
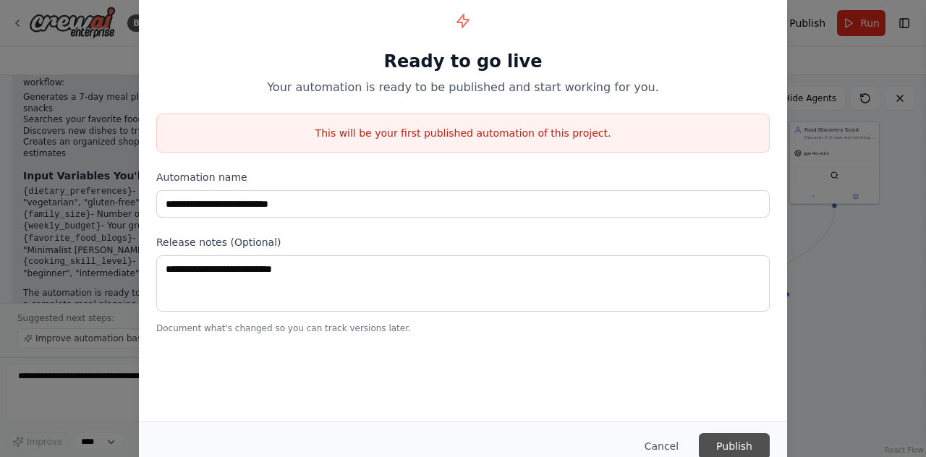
click at [744, 444] on button "Publish" at bounding box center [734, 446] width 71 height 26
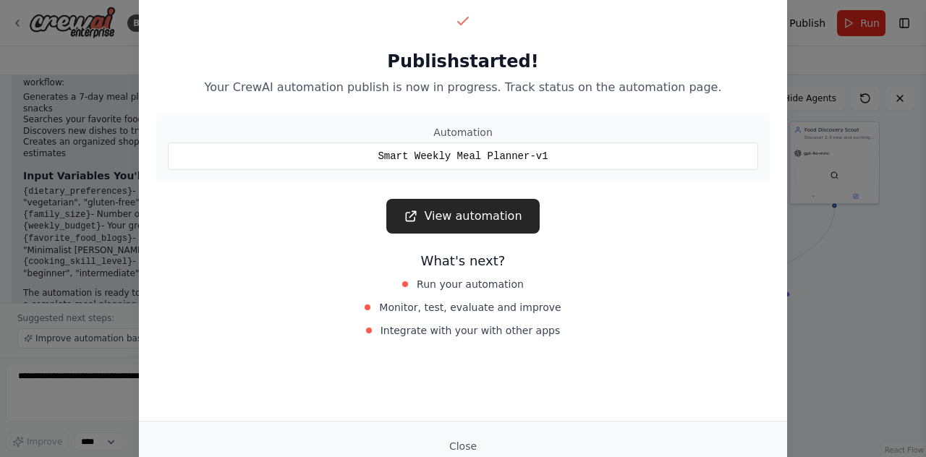
click at [470, 226] on link "View automation" at bounding box center [462, 216] width 153 height 35
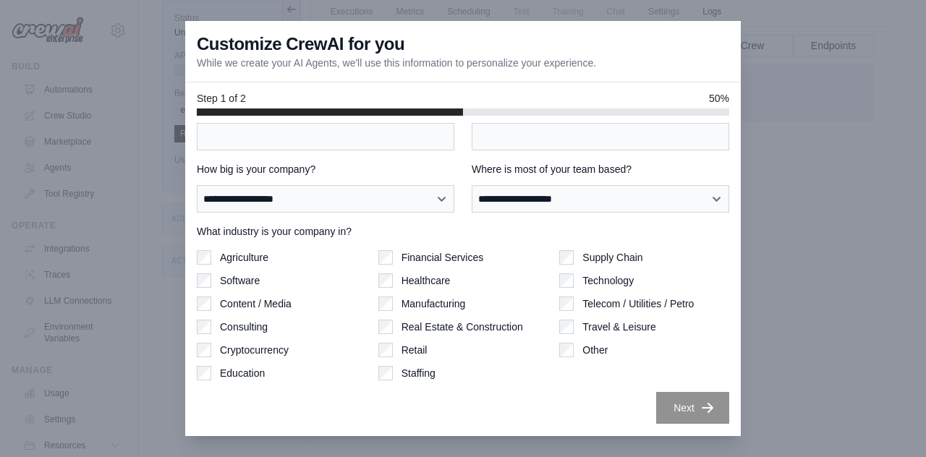
scroll to position [96, 0]
click at [588, 355] on label "Other" at bounding box center [594, 350] width 25 height 14
click at [655, 391] on div "**********" at bounding box center [463, 231] width 533 height 386
click at [580, 215] on div "**********" at bounding box center [463, 231] width 533 height 386
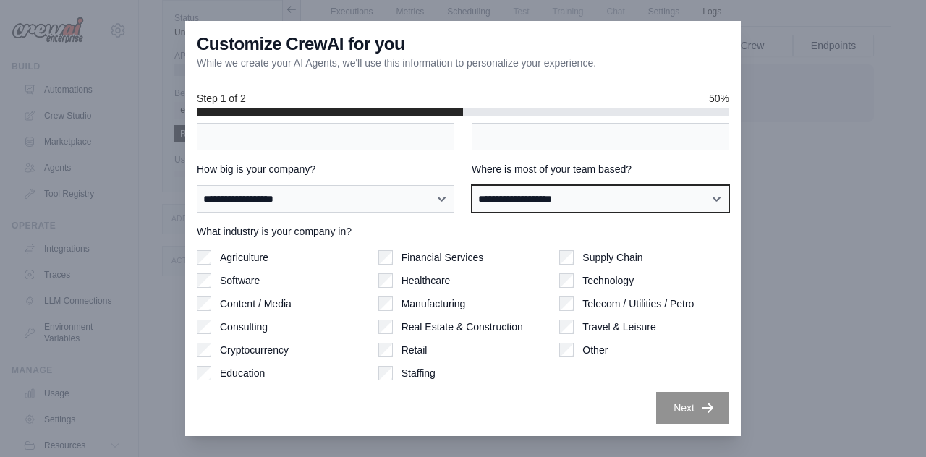
select select "**********"
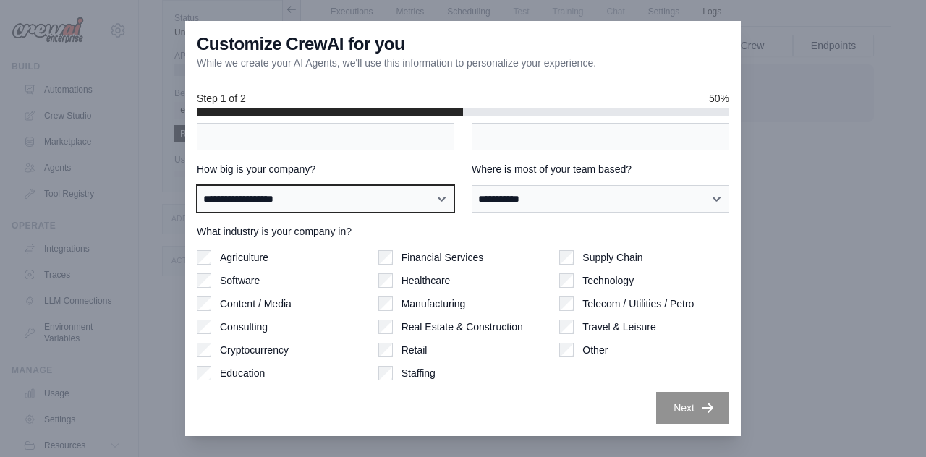
select select "**********"
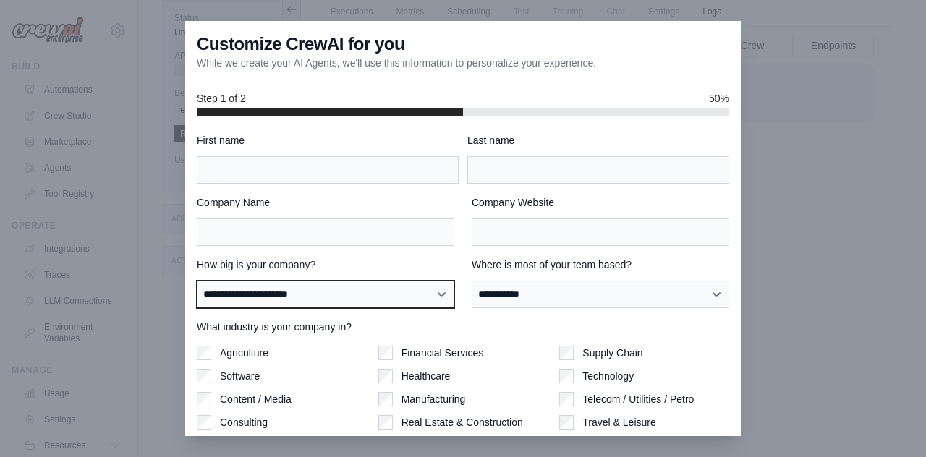
scroll to position [0, 0]
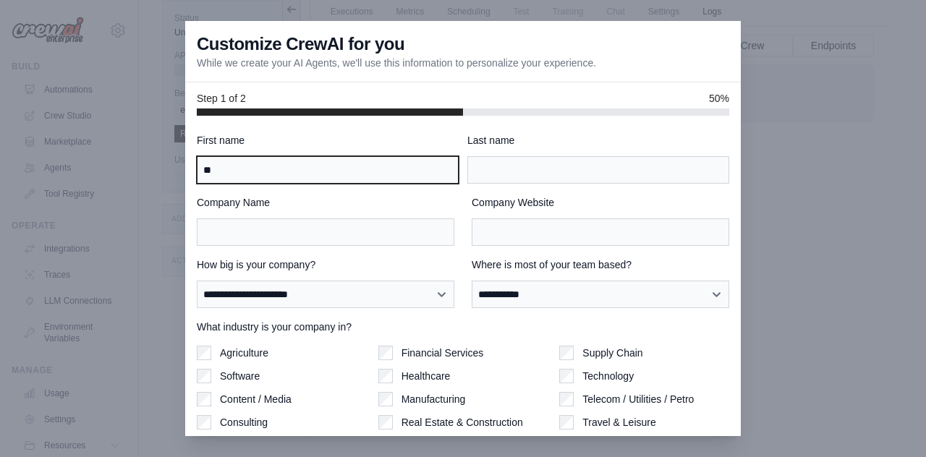
type input "**"
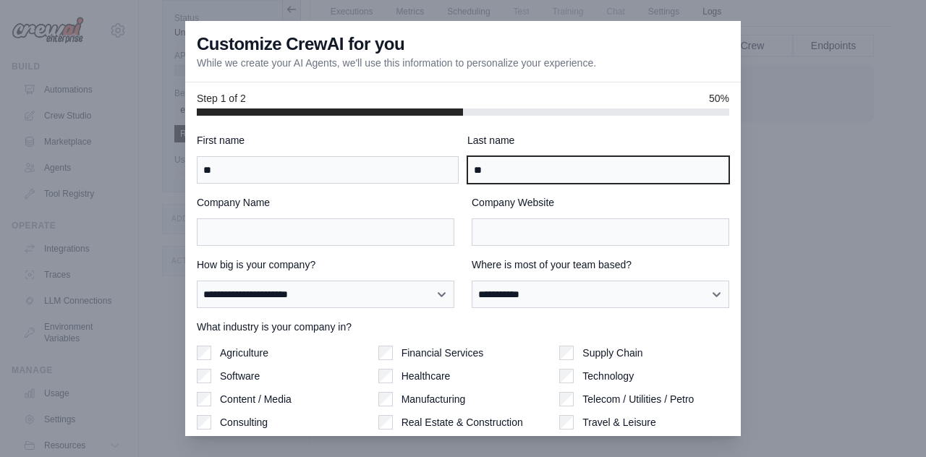
type input "**"
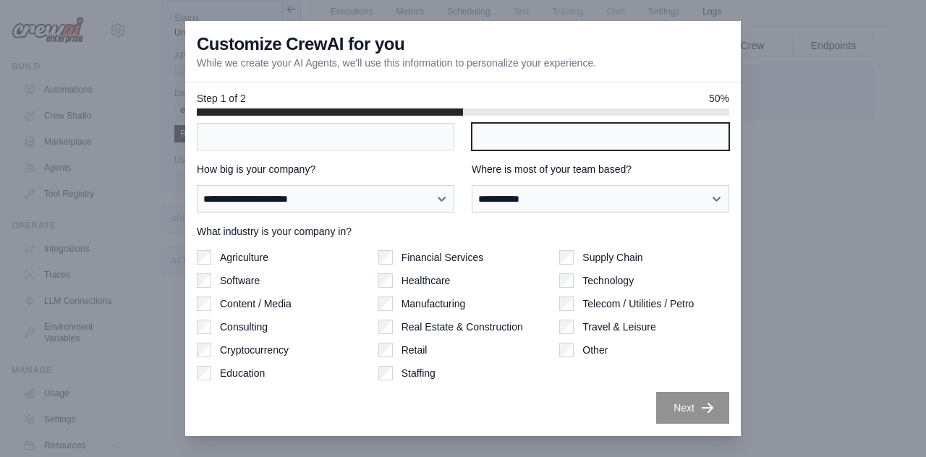
scroll to position [96, 0]
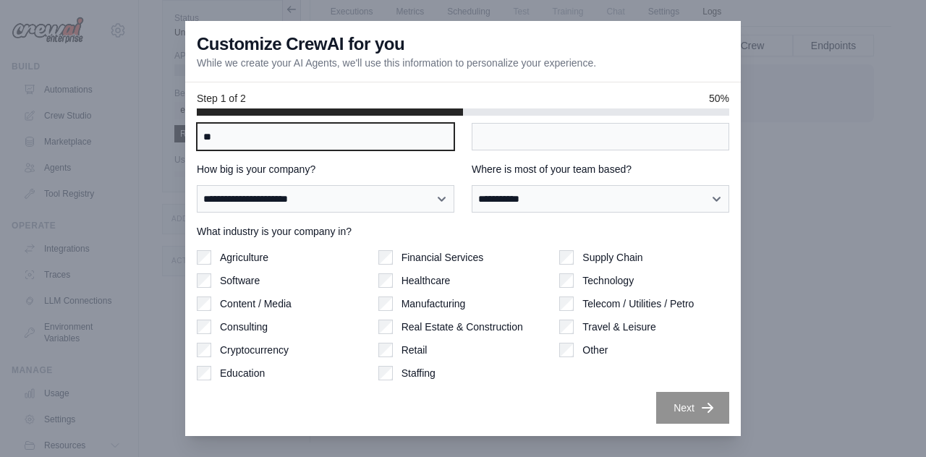
type input "**"
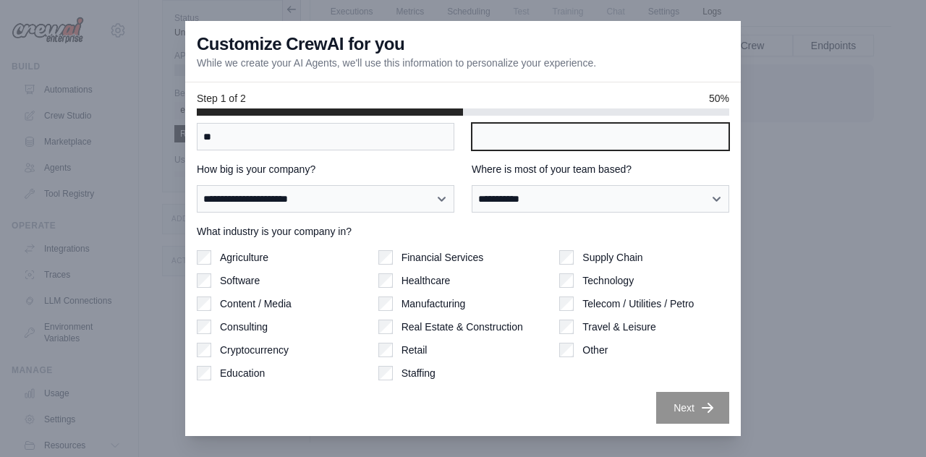
click at [498, 137] on input "Company Website" at bounding box center [601, 136] width 258 height 27
type input "**"
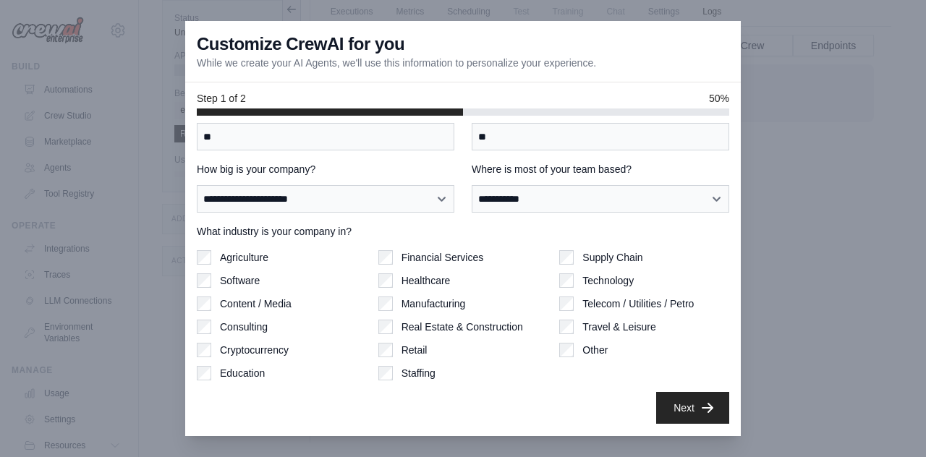
click at [607, 254] on label "Supply Chain" at bounding box center [612, 257] width 60 height 14
click at [675, 399] on button "Next" at bounding box center [692, 407] width 73 height 32
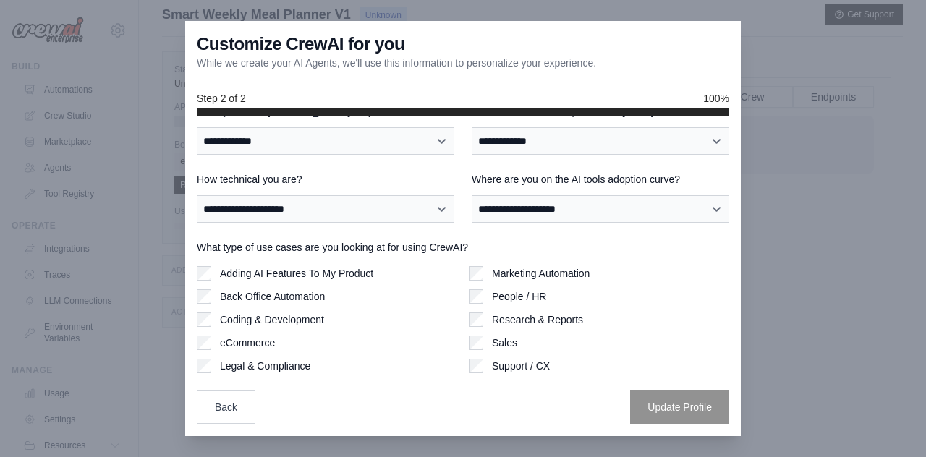
scroll to position [7, 0]
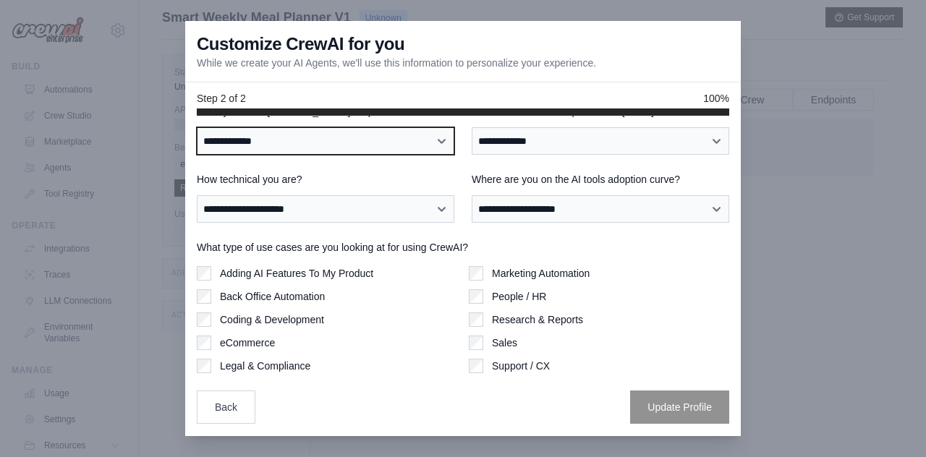
select select "**"
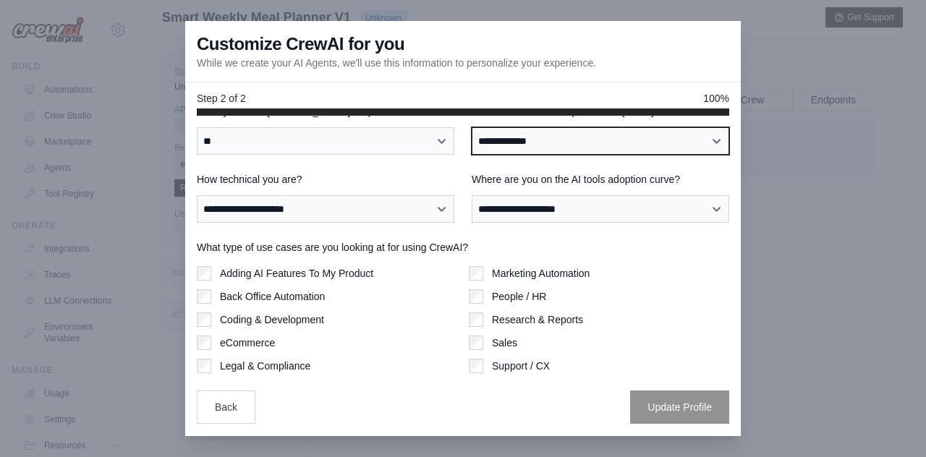
select select "****"
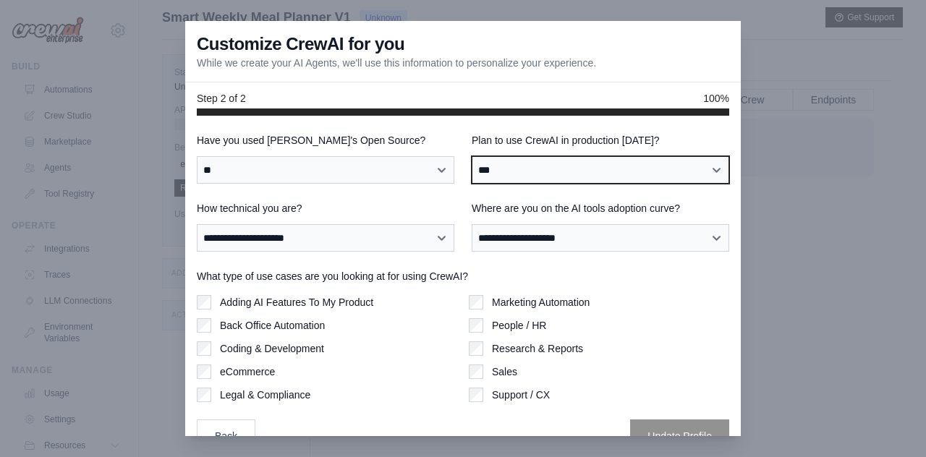
scroll to position [0, 0]
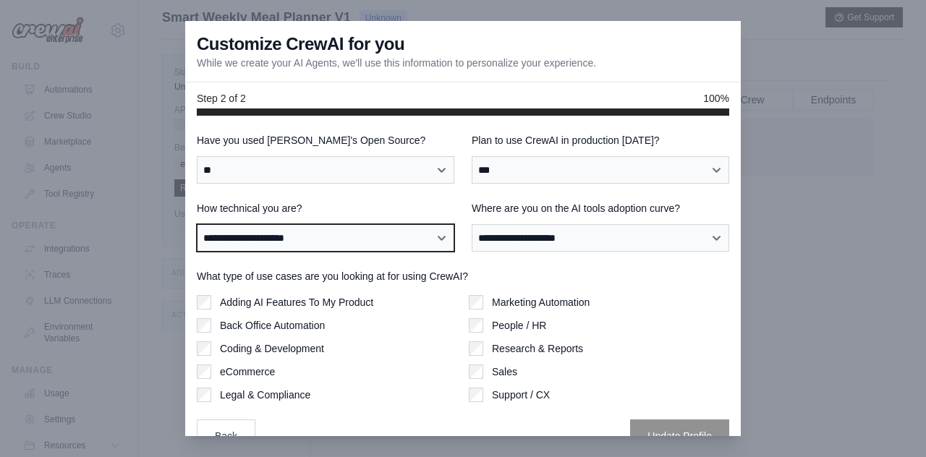
select select "**********"
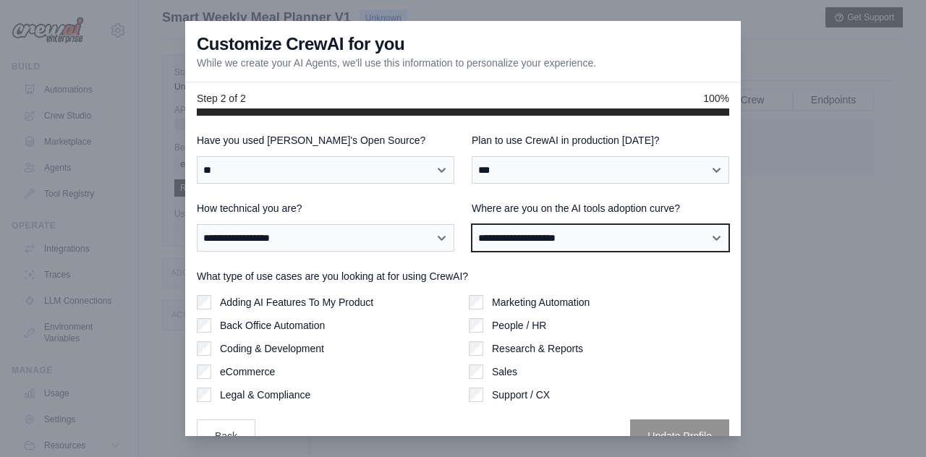
select select "**********"
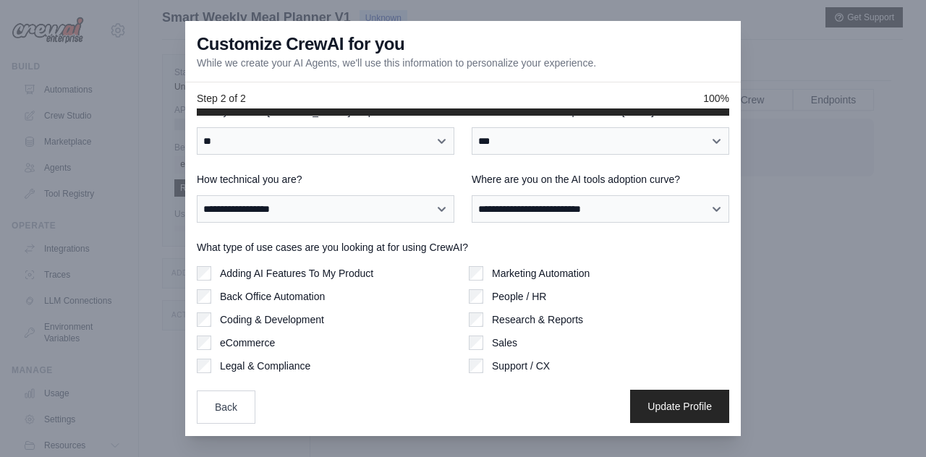
click at [640, 419] on button "Update Profile" at bounding box center [679, 406] width 99 height 33
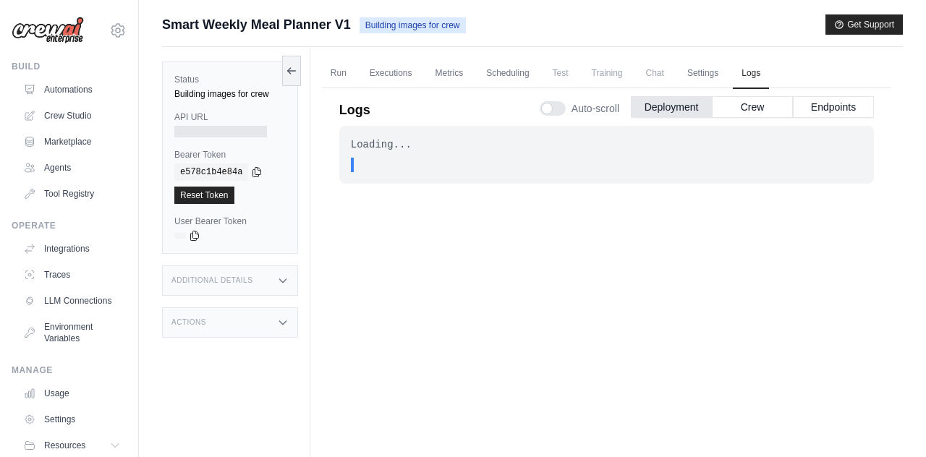
click at [224, 129] on div at bounding box center [220, 132] width 93 height 12
click at [205, 195] on link "Reset Token" at bounding box center [204, 195] width 60 height 17
click at [401, 155] on div "Loading... . . . In Progress" at bounding box center [606, 155] width 535 height 58
click at [76, 100] on link "Automations" at bounding box center [73, 89] width 109 height 23
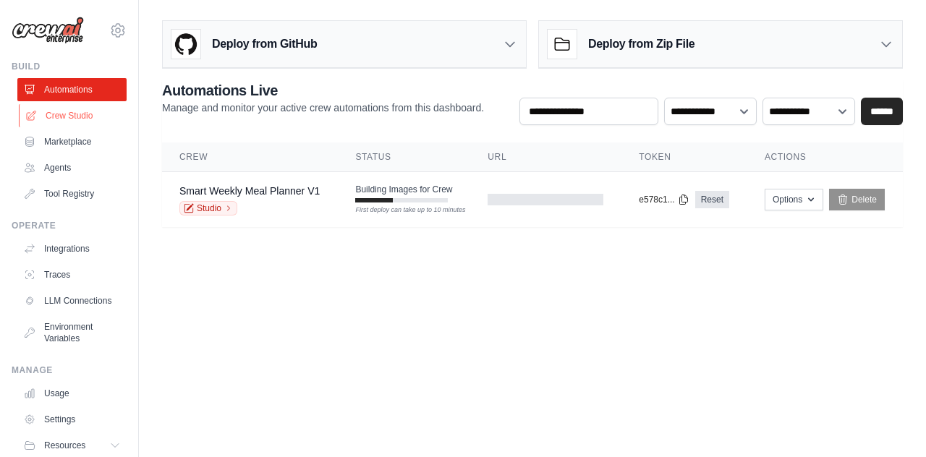
click at [82, 119] on link "Crew Studio" at bounding box center [73, 115] width 109 height 23
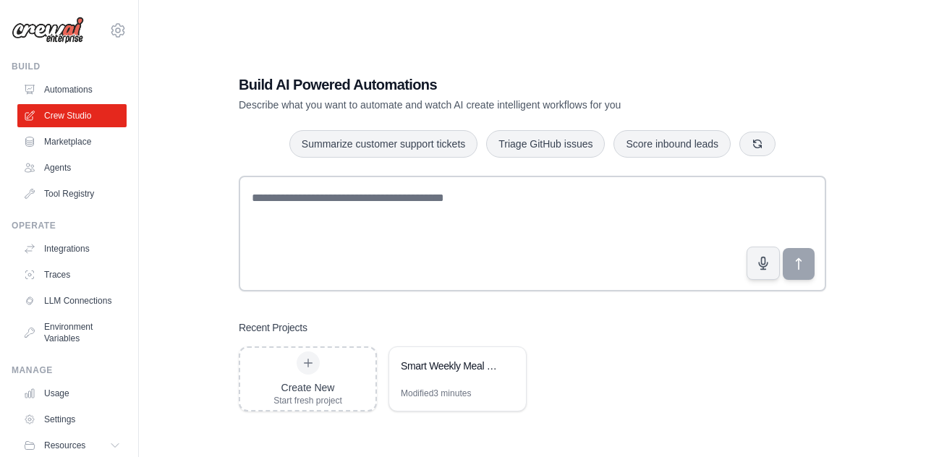
click at [79, 140] on link "Marketplace" at bounding box center [71, 141] width 109 height 23
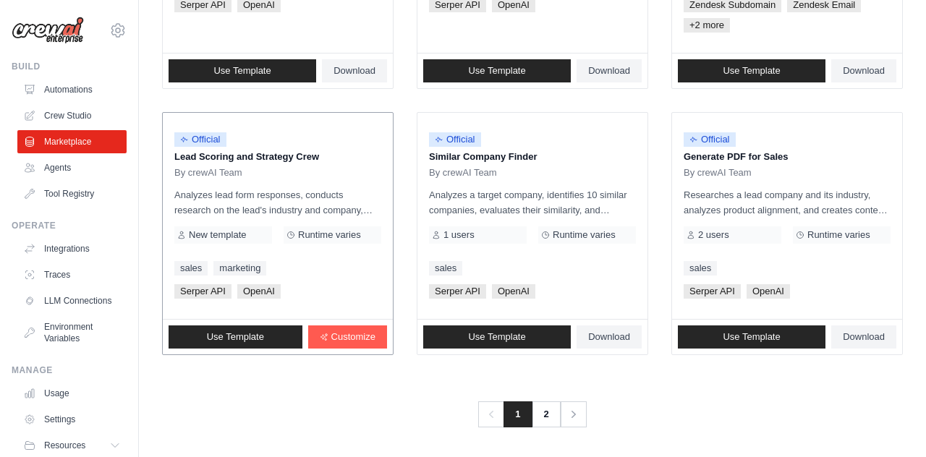
scroll to position [922, 0]
click at [572, 423] on link "Next" at bounding box center [574, 415] width 27 height 26
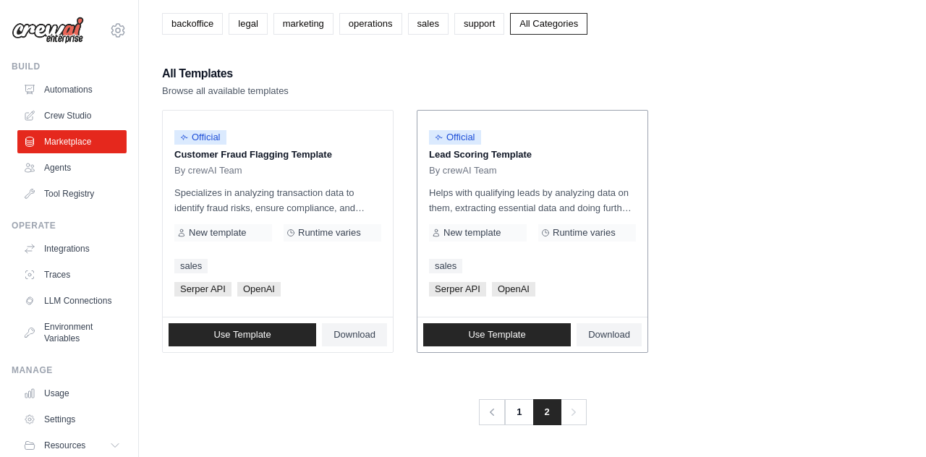
scroll to position [85, 0]
click at [494, 407] on icon "Pagination" at bounding box center [493, 413] width 14 height 14
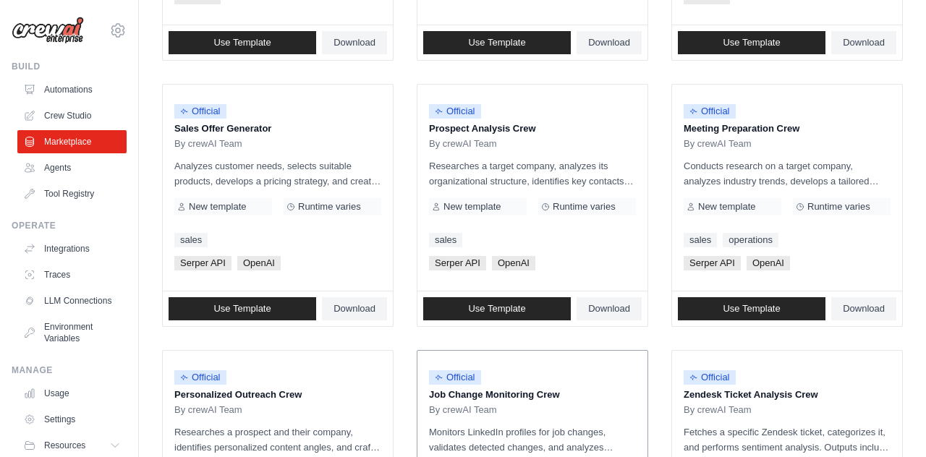
scroll to position [399, 0]
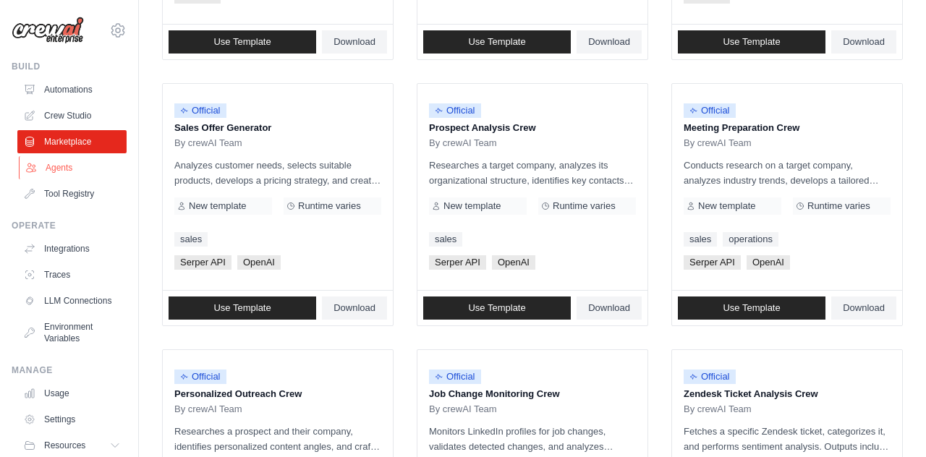
click at [60, 169] on link "Agents" at bounding box center [73, 167] width 109 height 23
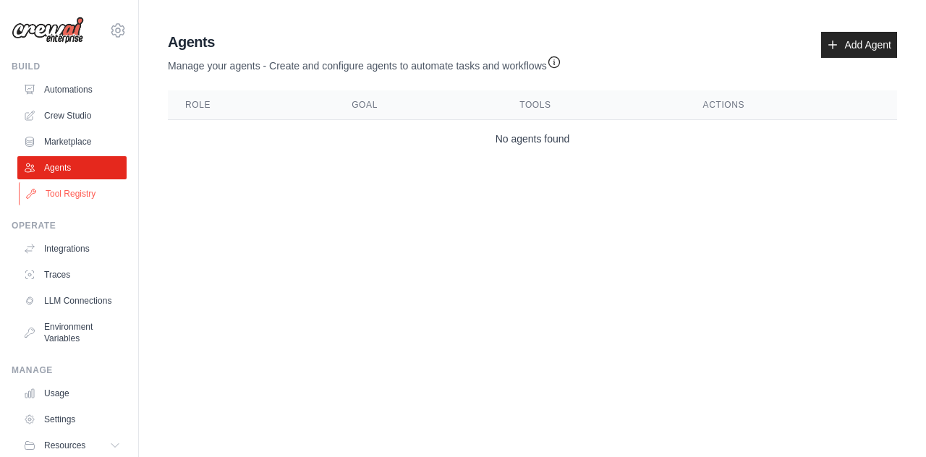
click at [56, 187] on link "Tool Registry" at bounding box center [73, 193] width 109 height 23
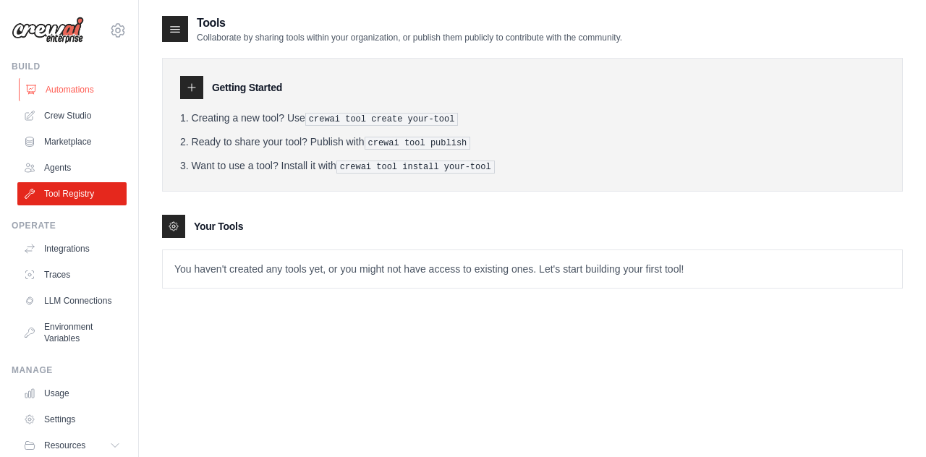
click at [56, 85] on link "Automations" at bounding box center [73, 89] width 109 height 23
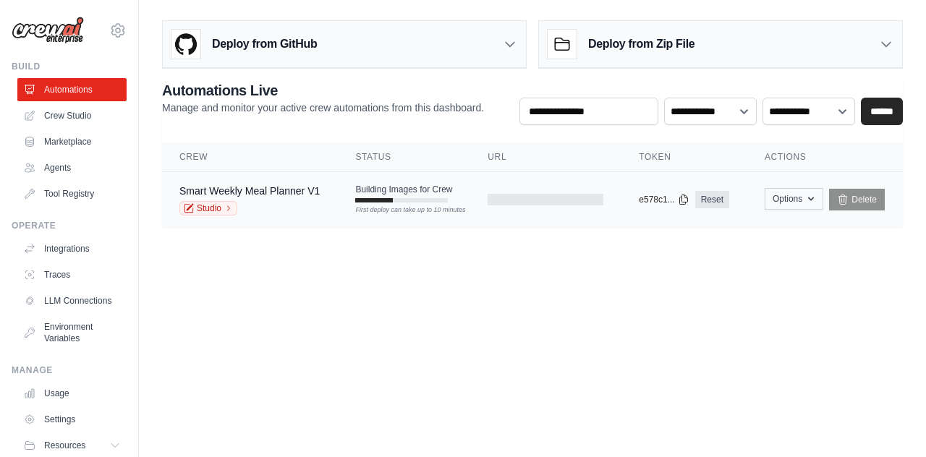
click at [798, 203] on button "Options" at bounding box center [794, 199] width 59 height 22
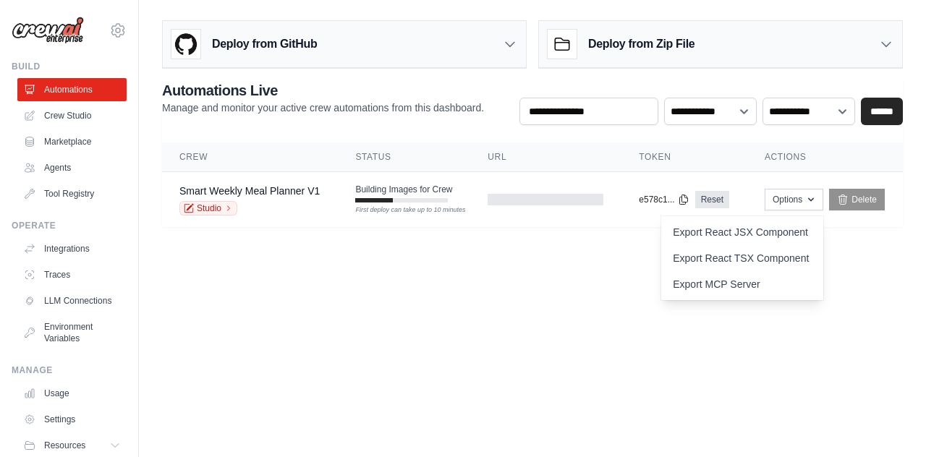
click at [295, 321] on body "[EMAIL_ADDRESS][DOMAIN_NAME] Settings Build Automations Crew Studio" at bounding box center [463, 228] width 926 height 457
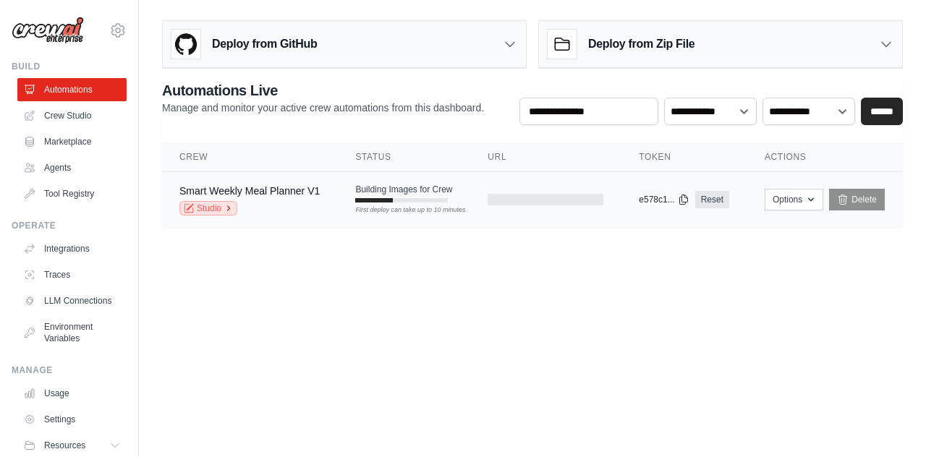
click at [224, 206] on link "Studio" at bounding box center [208, 208] width 58 height 14
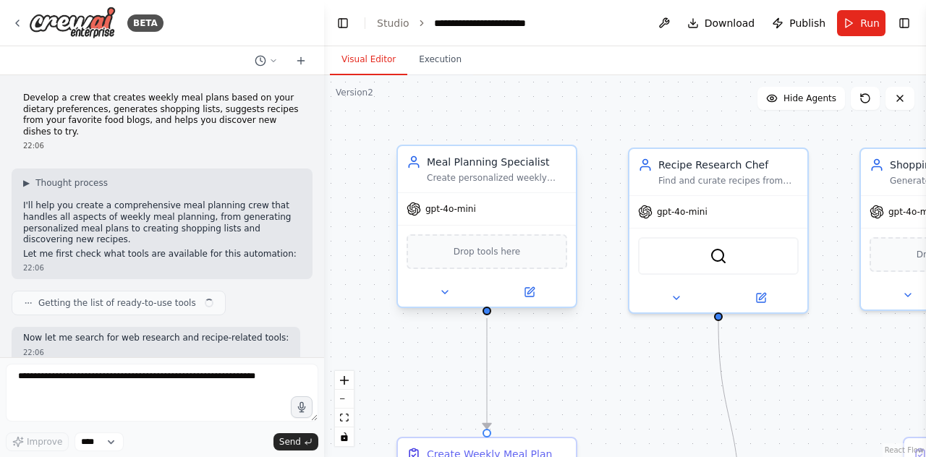
scroll to position [1183, 0]
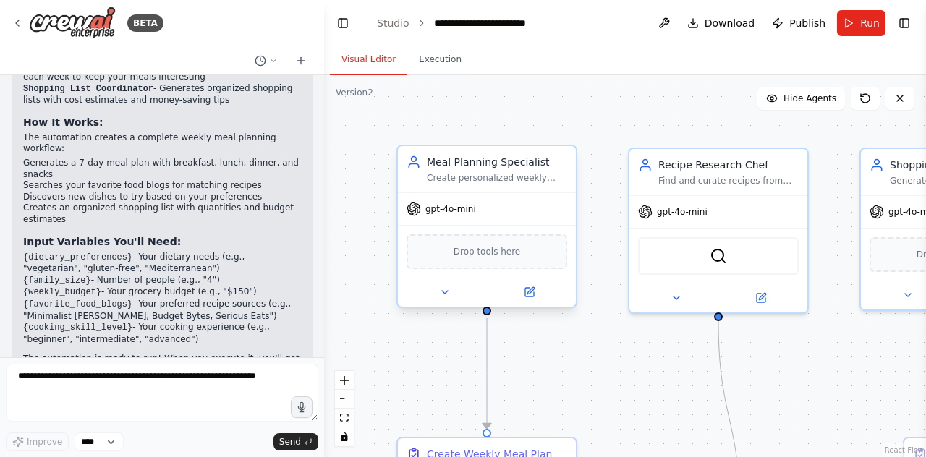
click at [467, 261] on div "Drop tools here" at bounding box center [487, 251] width 161 height 35
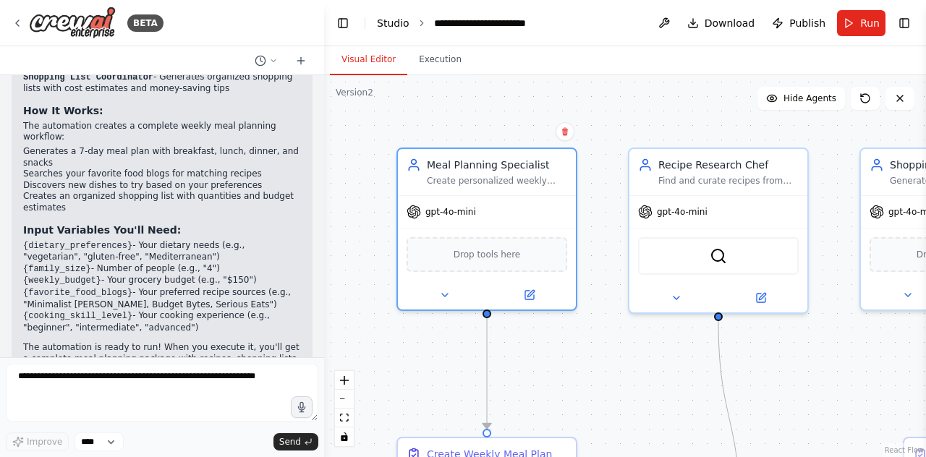
click at [397, 27] on link "Studio" at bounding box center [393, 23] width 33 height 12
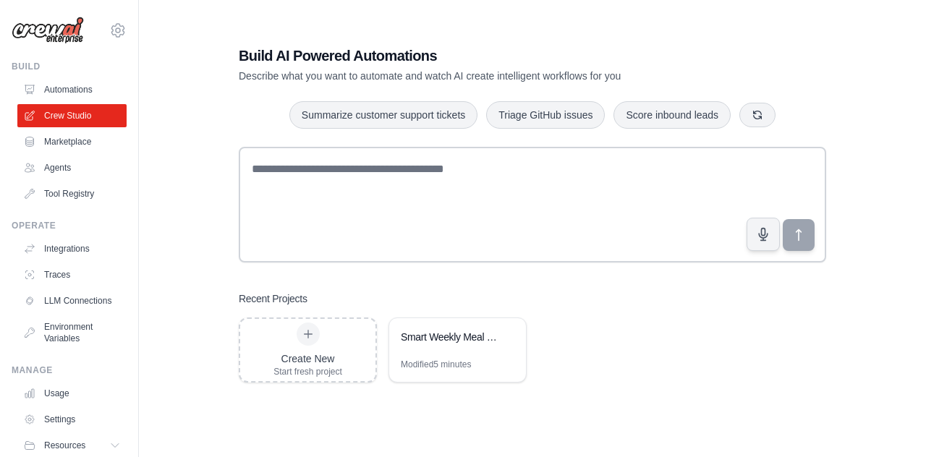
scroll to position [29, 0]
click at [439, 339] on div "Smart Weekly Meal Planner" at bounding box center [450, 337] width 99 height 14
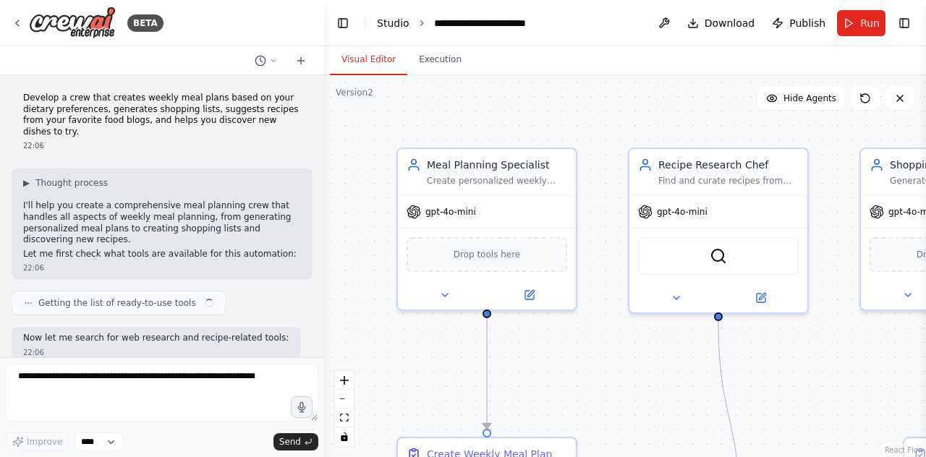
scroll to position [1183, 0]
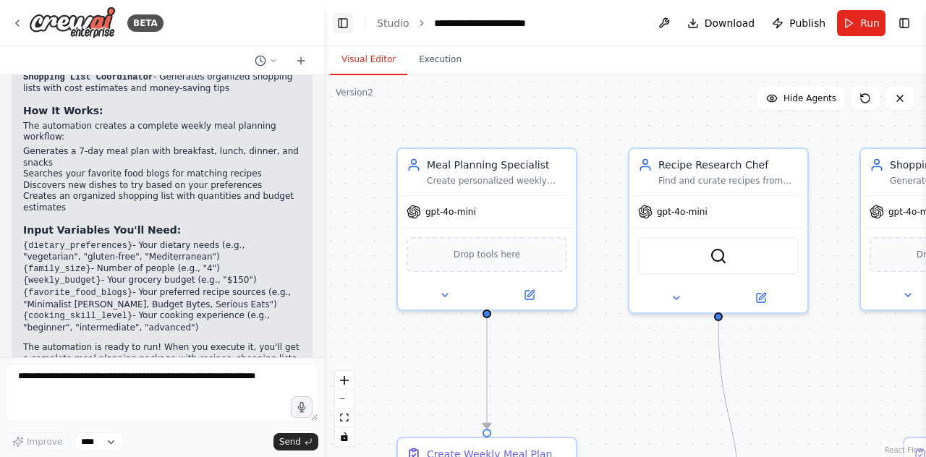
click at [336, 19] on button "Toggle Left Sidebar" at bounding box center [343, 23] width 20 height 20
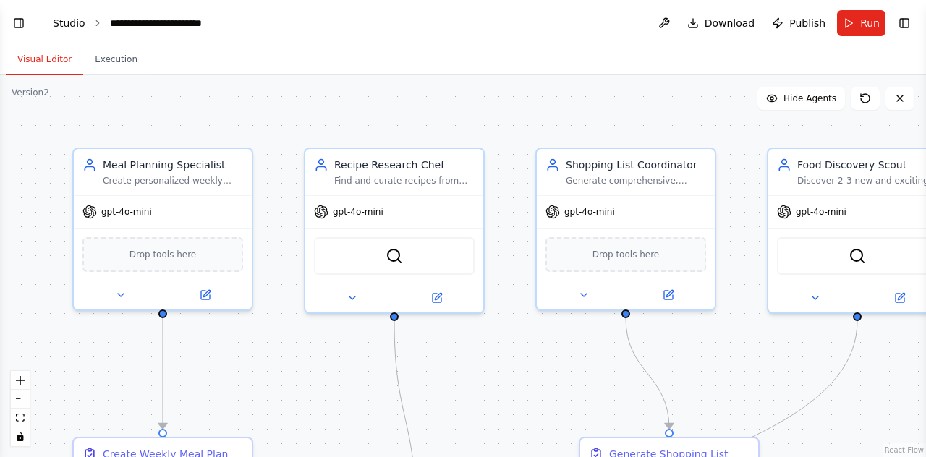
click at [55, 21] on link "Studio" at bounding box center [69, 23] width 33 height 12
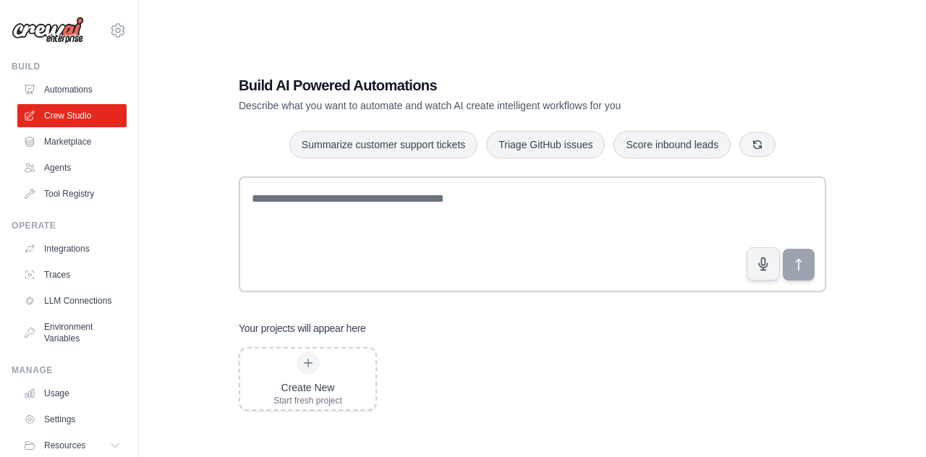
click at [67, 143] on link "Marketplace" at bounding box center [71, 141] width 109 height 23
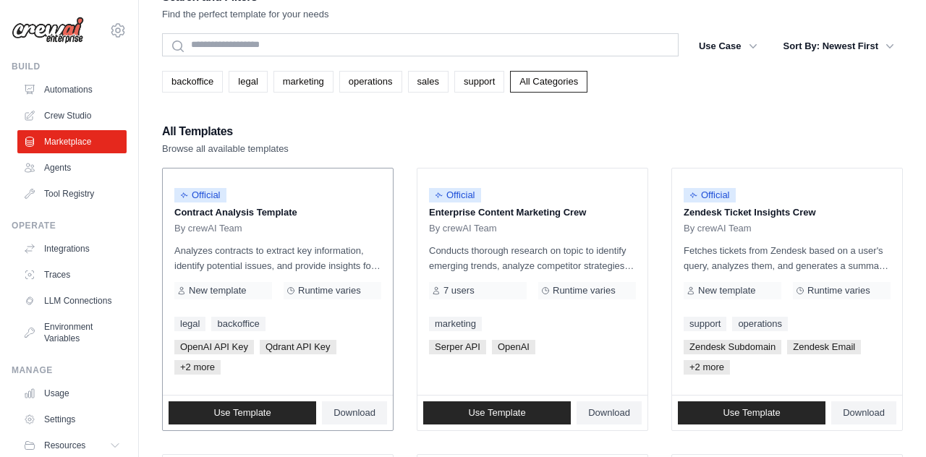
scroll to position [33, 0]
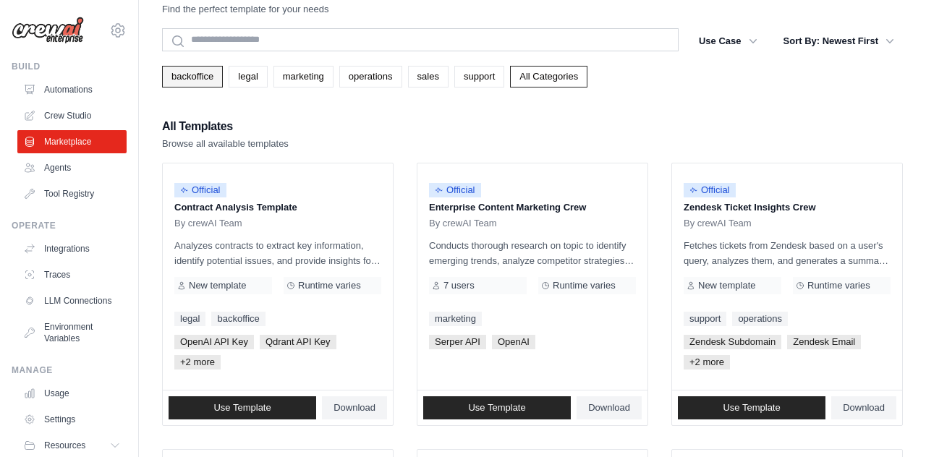
click at [211, 72] on link "backoffice" at bounding box center [192, 77] width 61 height 22
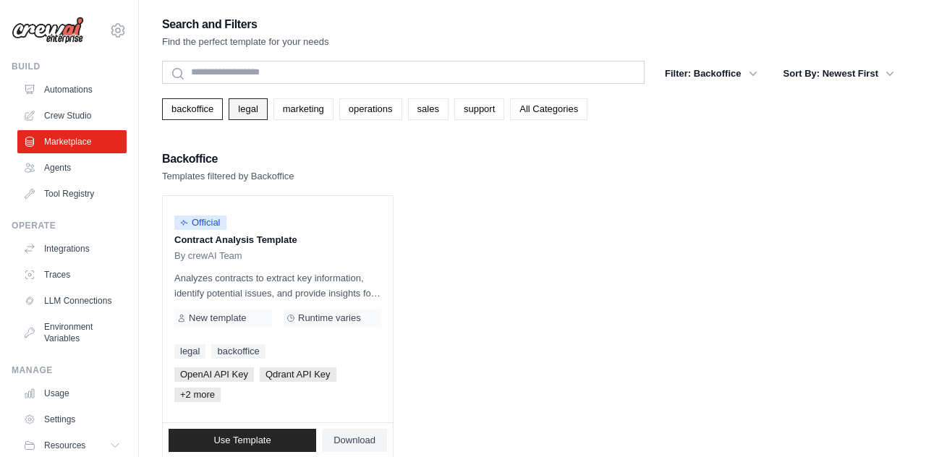
click at [250, 114] on link "legal" at bounding box center [248, 109] width 38 height 22
click at [280, 119] on link "marketing" at bounding box center [303, 109] width 60 height 22
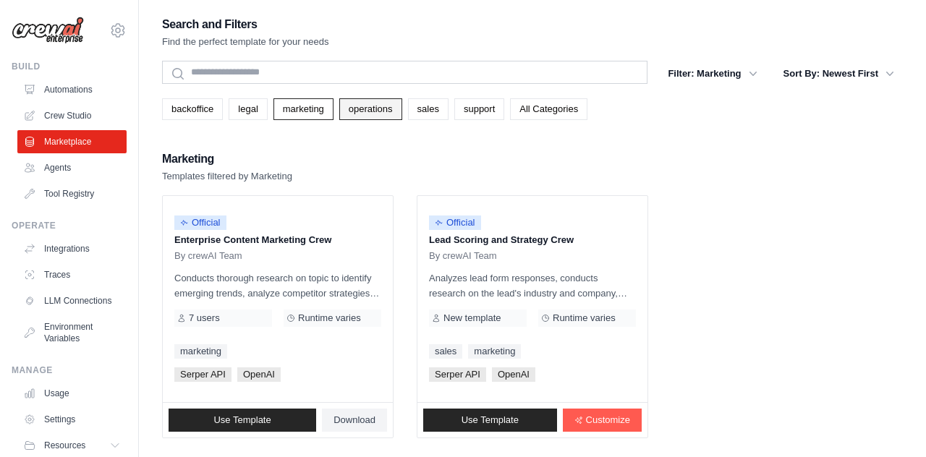
click at [380, 106] on link "operations" at bounding box center [370, 109] width 63 height 22
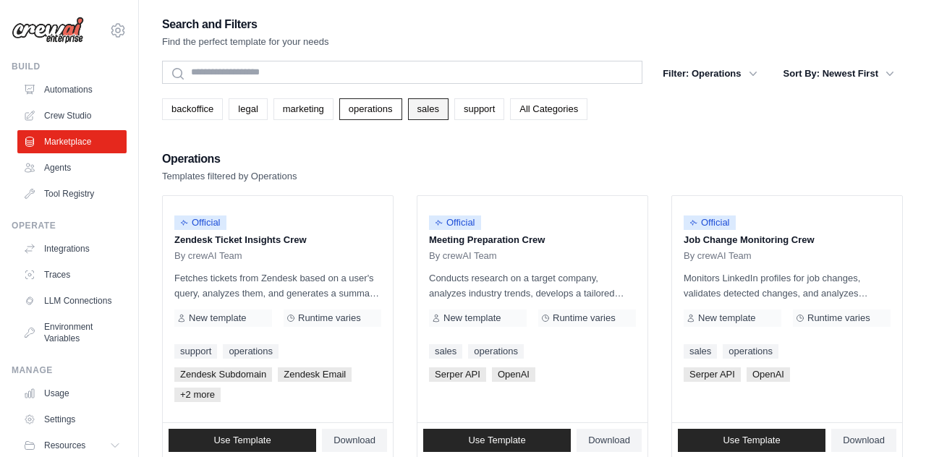
click at [419, 114] on link "sales" at bounding box center [428, 109] width 41 height 22
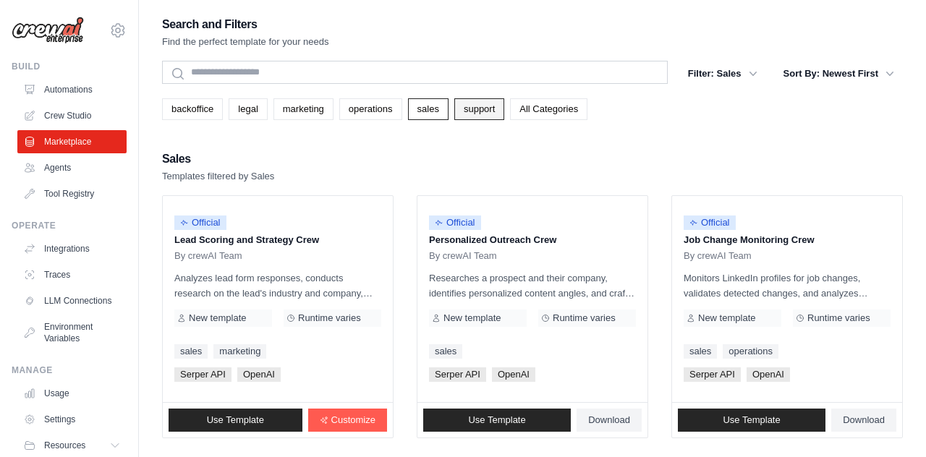
click at [490, 108] on link "support" at bounding box center [479, 109] width 50 height 22
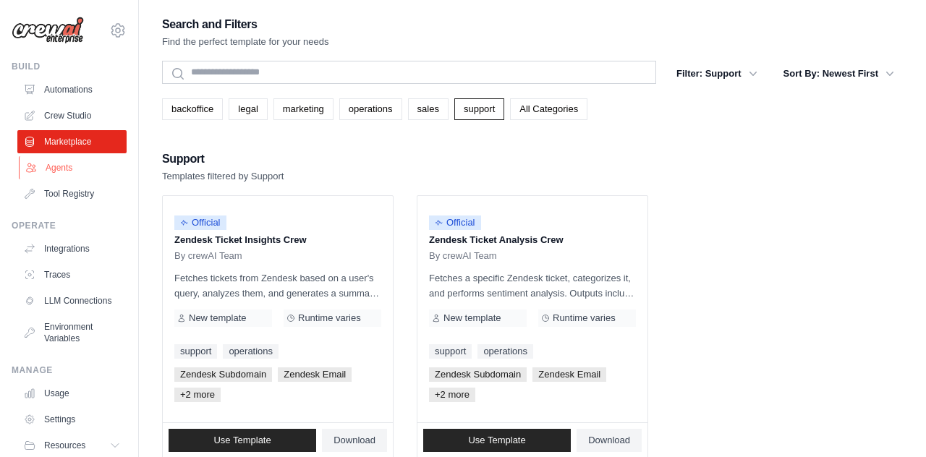
click at [75, 169] on link "Agents" at bounding box center [73, 167] width 109 height 23
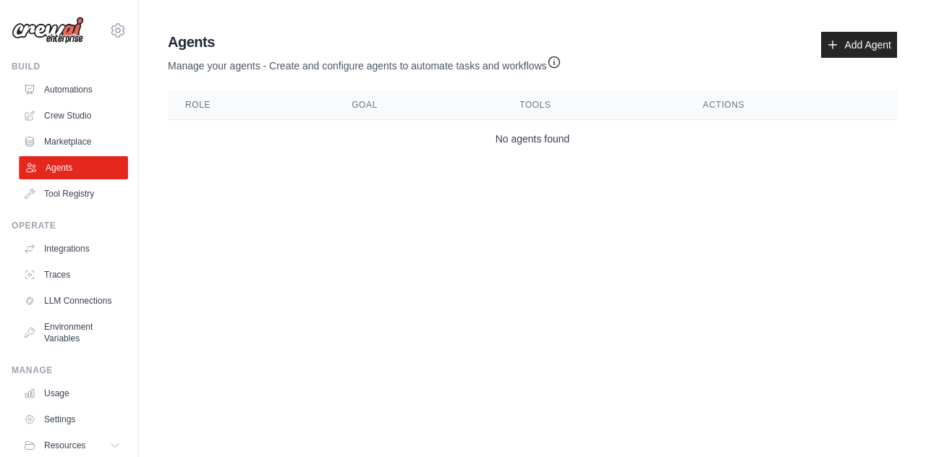
click at [74, 176] on link "Agents" at bounding box center [73, 167] width 109 height 23
click at [73, 197] on link "Tool Registry" at bounding box center [71, 193] width 109 height 23
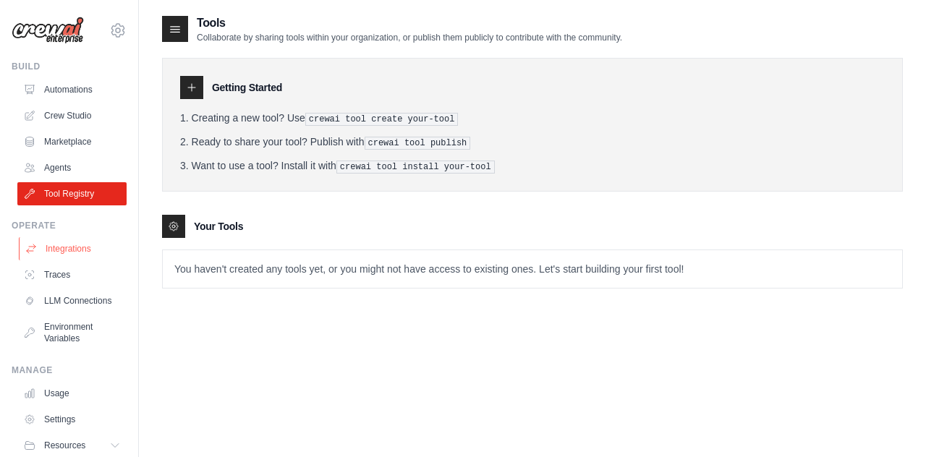
click at [54, 258] on link "Integrations" at bounding box center [73, 248] width 109 height 23
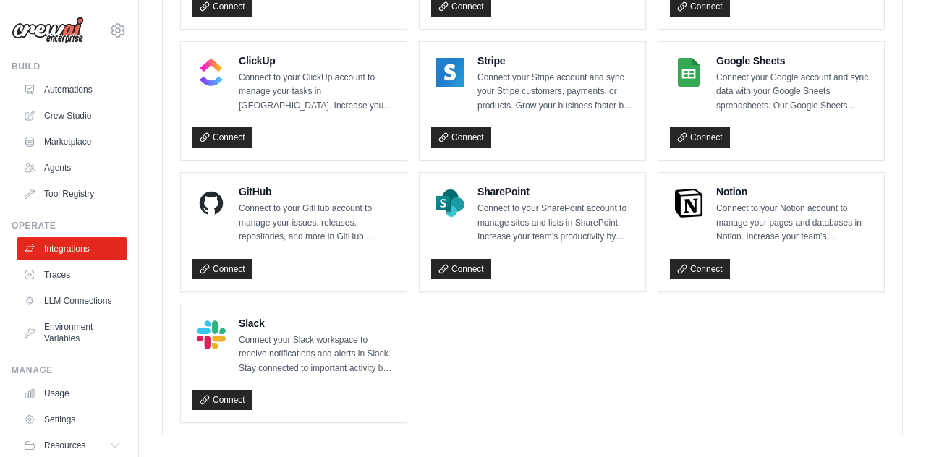
scroll to position [1061, 0]
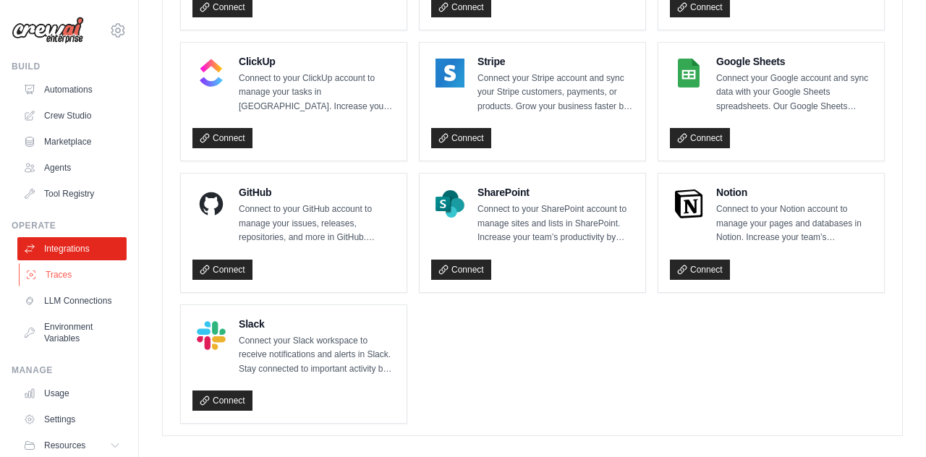
click at [56, 268] on link "Traces" at bounding box center [73, 274] width 109 height 23
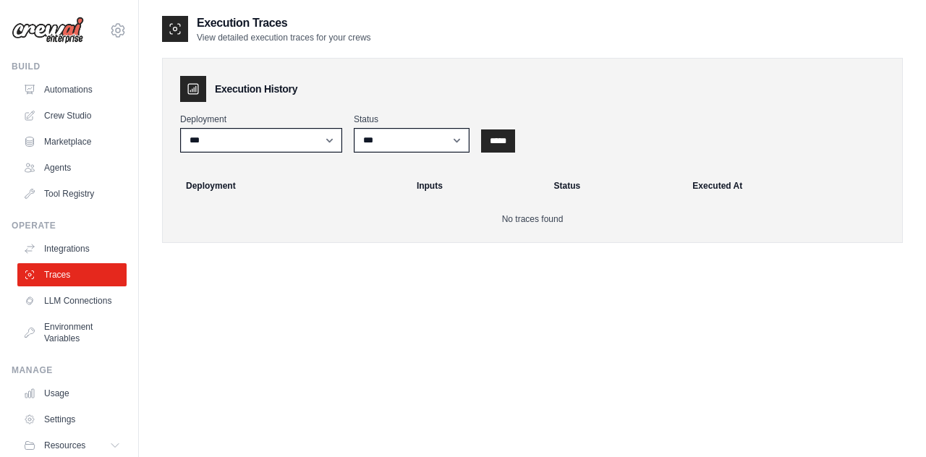
click at [51, 313] on ul "Integrations Traces LLM Connections Environment Variables" at bounding box center [71, 293] width 109 height 113
click at [53, 309] on link "LLM Connections" at bounding box center [73, 300] width 109 height 23
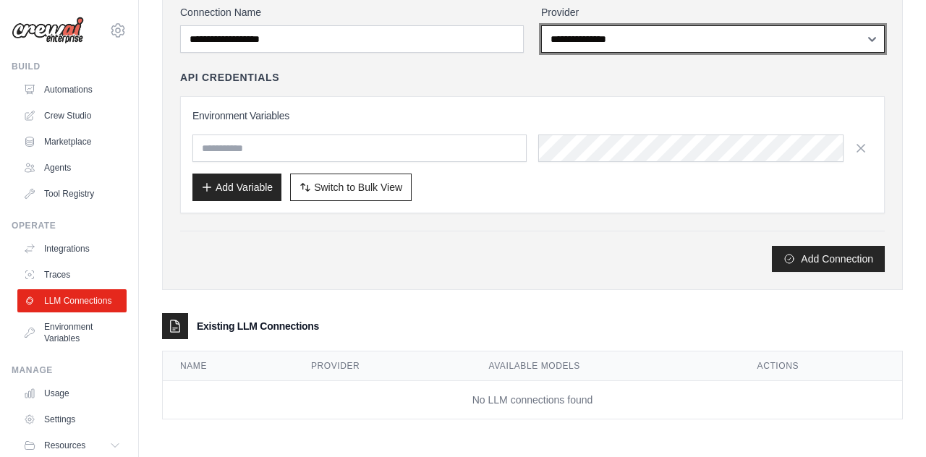
scroll to position [109, 0]
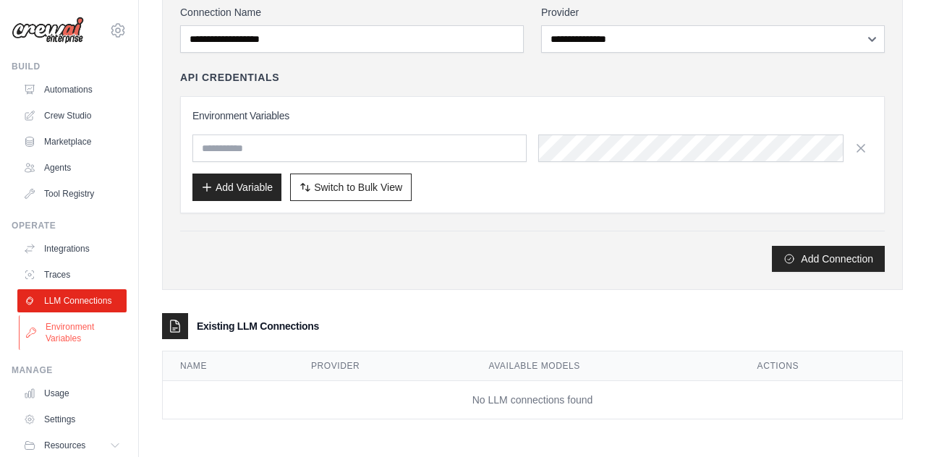
click at [65, 333] on link "Environment Variables" at bounding box center [73, 332] width 109 height 35
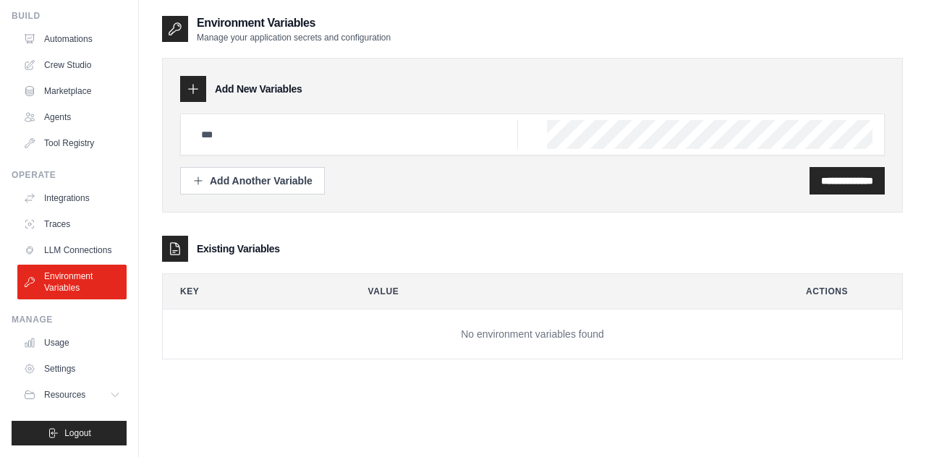
scroll to position [51, 0]
click at [56, 343] on link "Usage" at bounding box center [73, 342] width 109 height 23
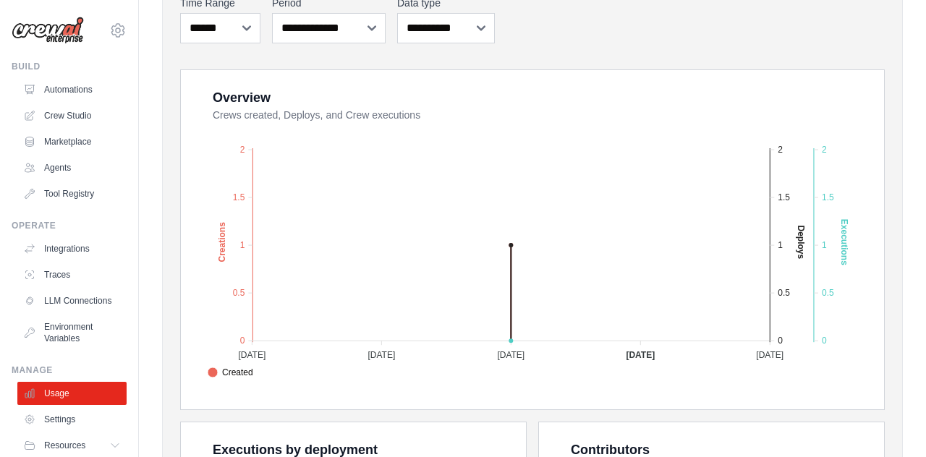
scroll to position [209, 0]
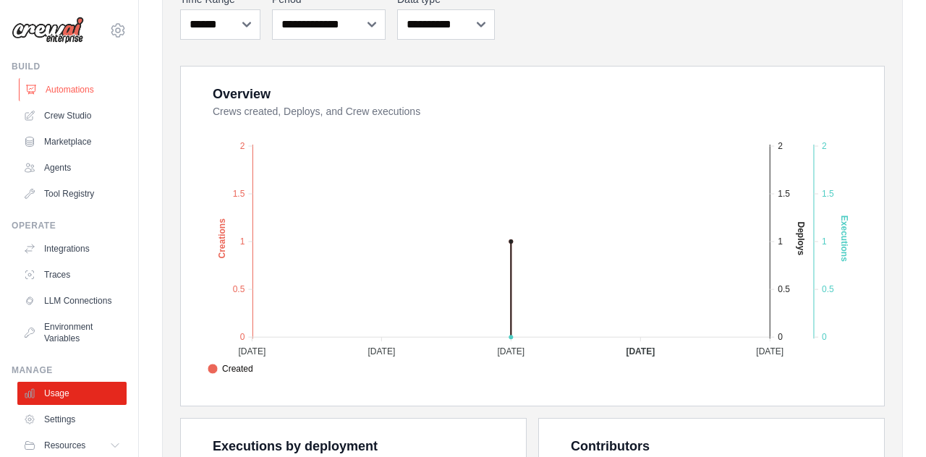
click at [67, 82] on link "Automations" at bounding box center [73, 89] width 109 height 23
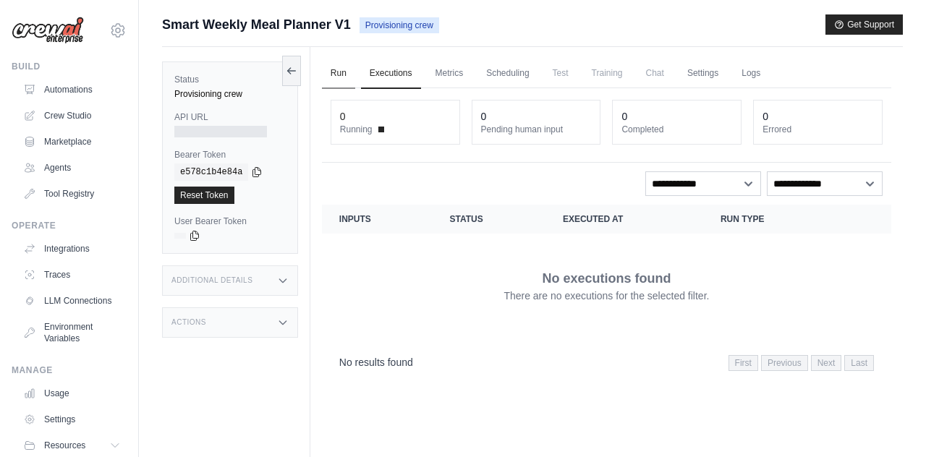
click at [340, 77] on link "Run" at bounding box center [338, 74] width 33 height 30
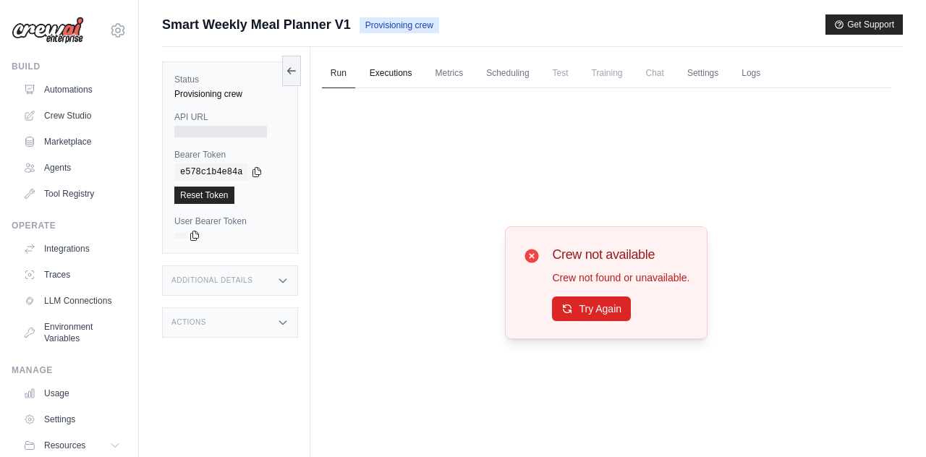
click at [372, 77] on link "Executions" at bounding box center [391, 74] width 60 height 30
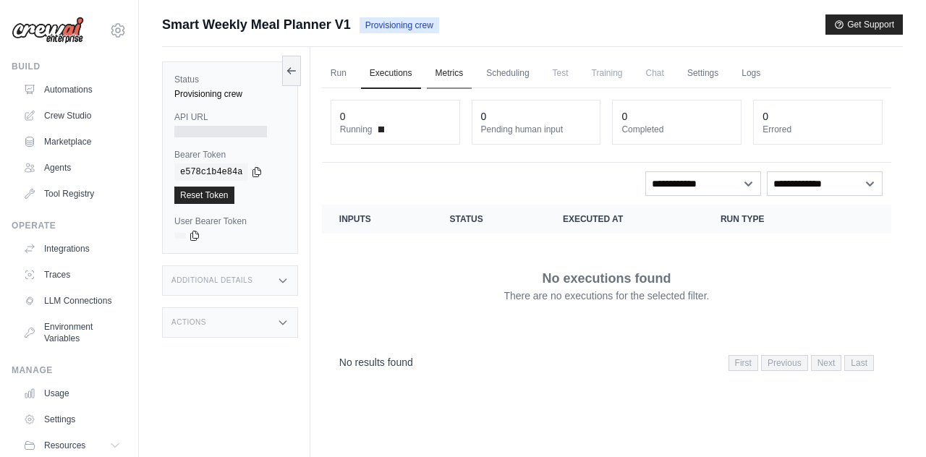
click at [436, 77] on link "Metrics" at bounding box center [450, 74] width 46 height 30
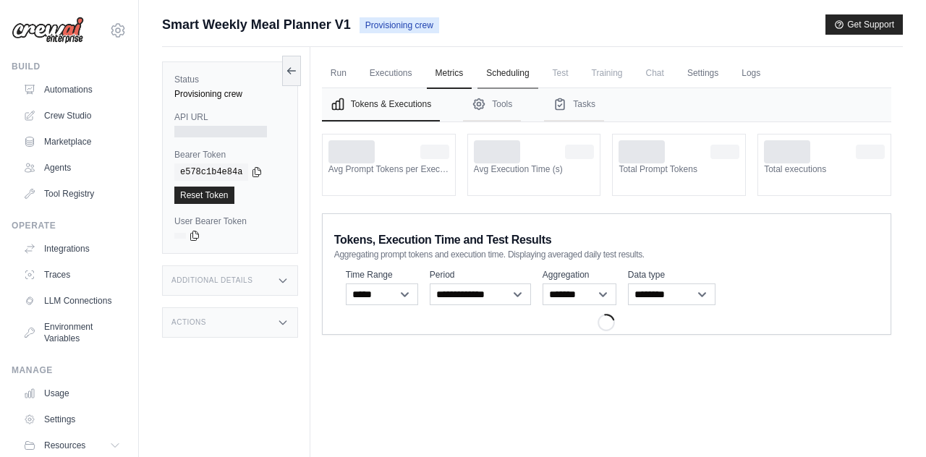
click at [502, 78] on link "Scheduling" at bounding box center [508, 74] width 60 height 30
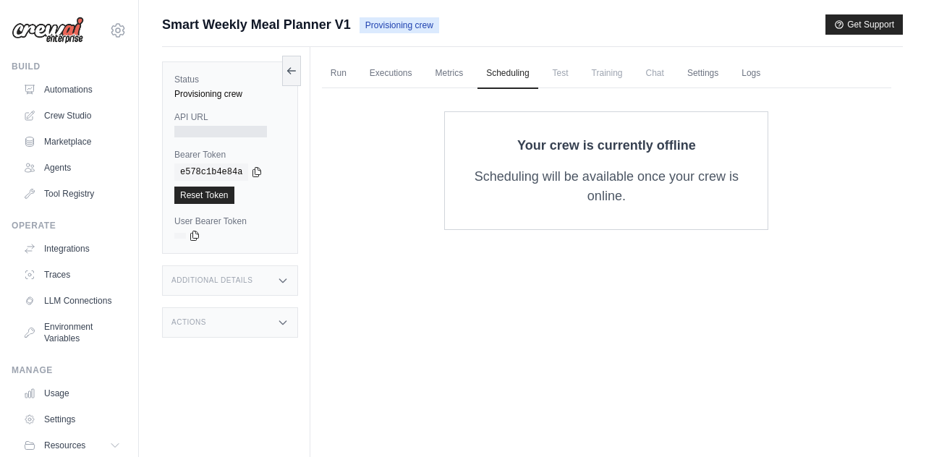
click at [553, 82] on span "Test" at bounding box center [560, 73] width 33 height 29
click at [561, 80] on span "Test" at bounding box center [560, 73] width 33 height 29
click at [600, 82] on span "Training" at bounding box center [607, 73] width 48 height 29
click at [708, 75] on link "Settings" at bounding box center [703, 74] width 48 height 30
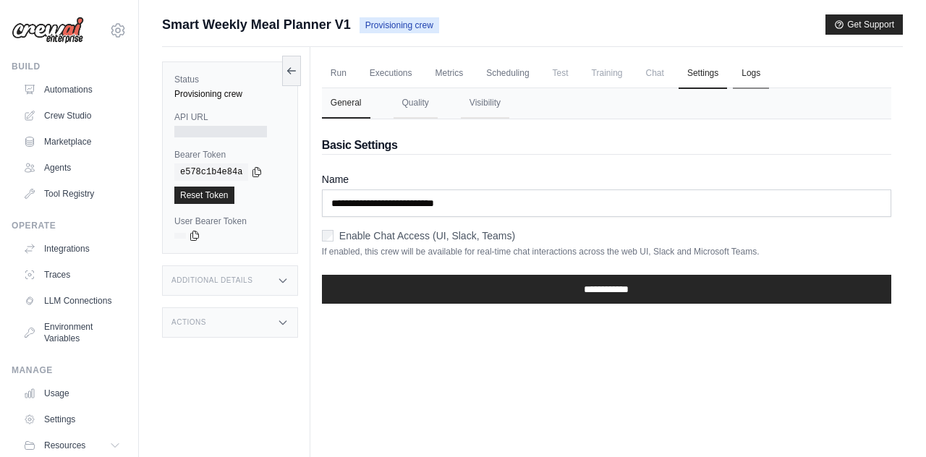
click at [740, 80] on link "Logs" at bounding box center [751, 74] width 36 height 30
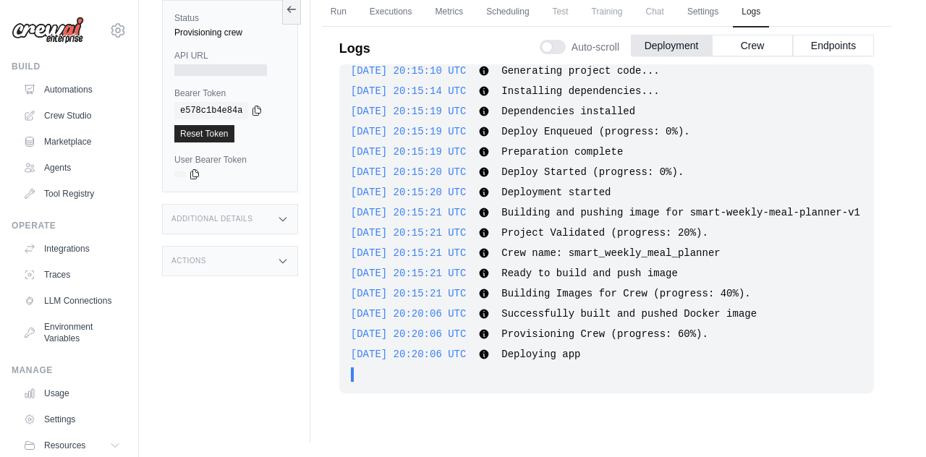
scroll to position [61, 0]
click at [231, 161] on label "User Bearer Token" at bounding box center [229, 160] width 111 height 12
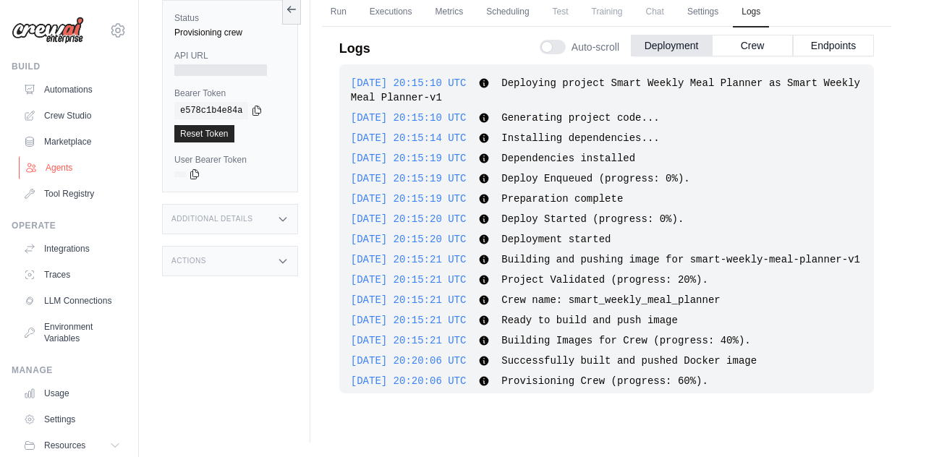
click at [64, 165] on link "Agents" at bounding box center [73, 167] width 109 height 23
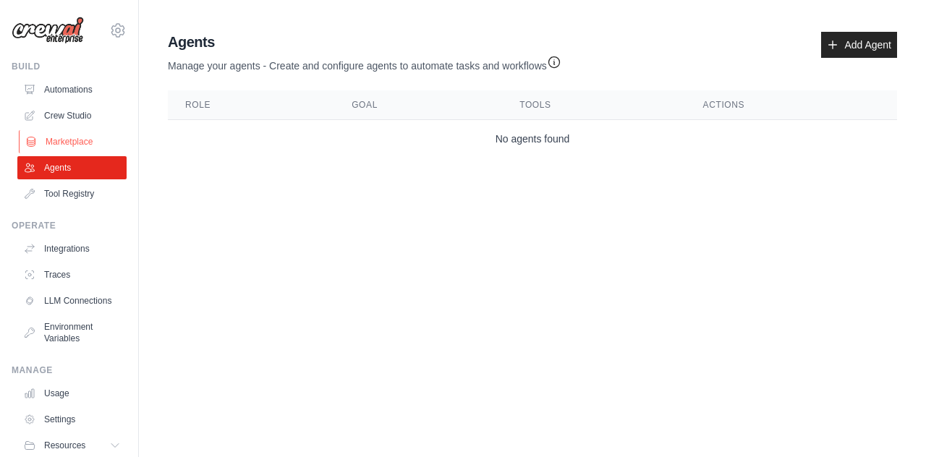
click at [57, 147] on link "Marketplace" at bounding box center [73, 141] width 109 height 23
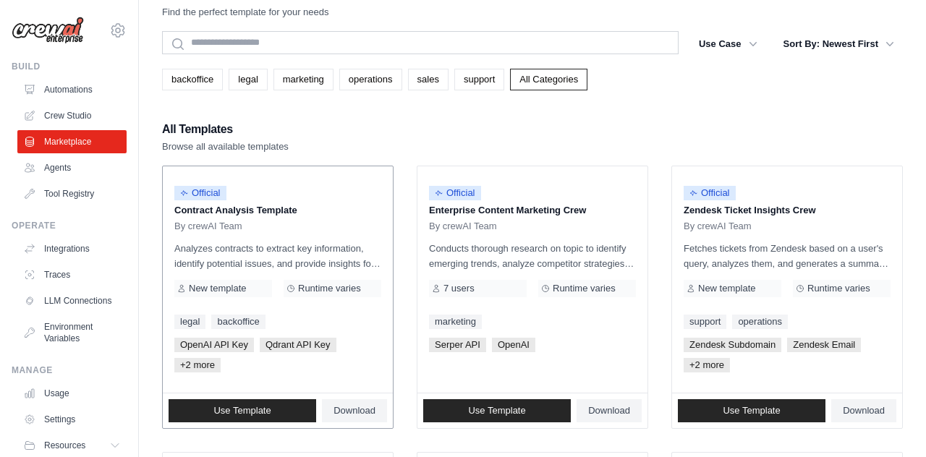
scroll to position [32, 0]
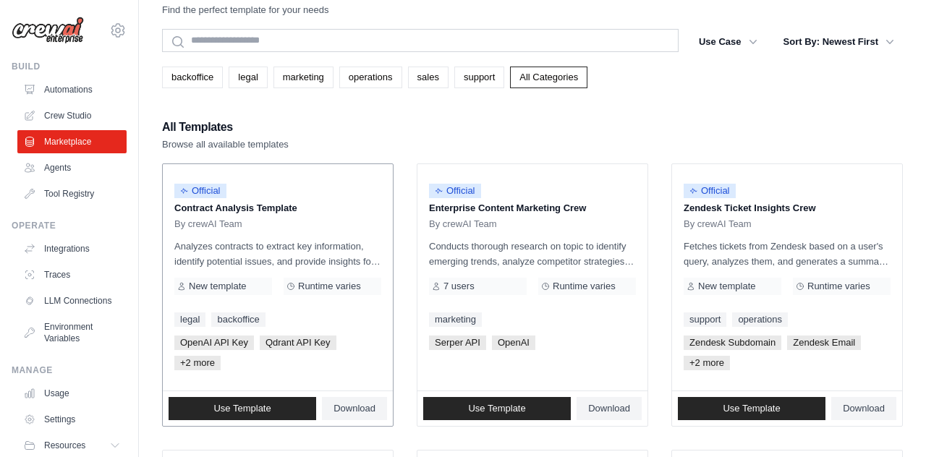
click at [336, 263] on p "Analyzes contracts to extract key information, identify potential issues, and p…" at bounding box center [277, 254] width 207 height 30
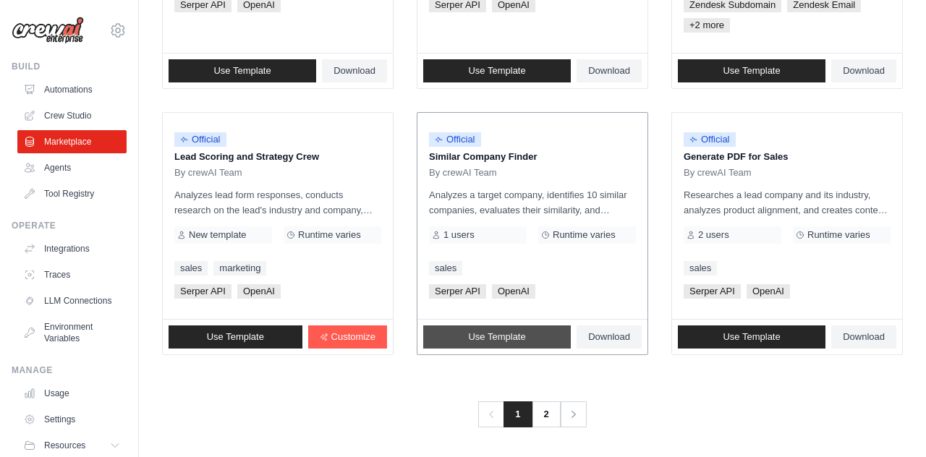
scroll to position [922, 0]
click at [551, 402] on link "2" at bounding box center [547, 415] width 29 height 26
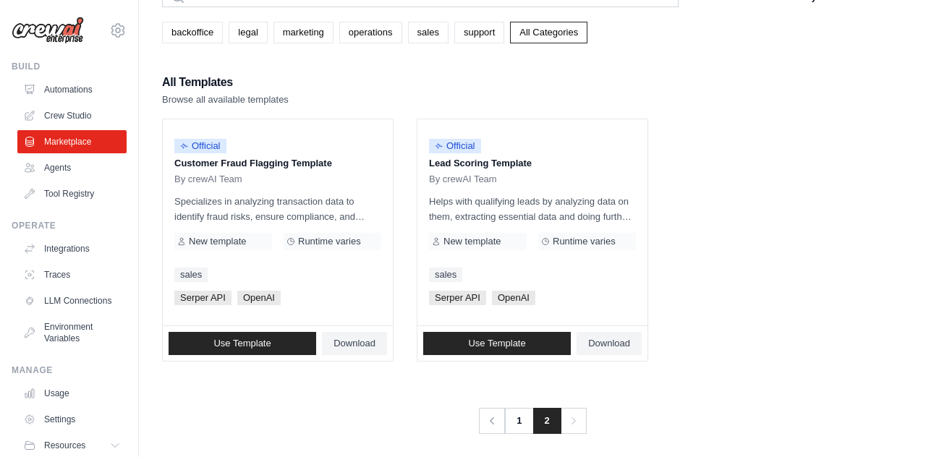
scroll to position [75, 0]
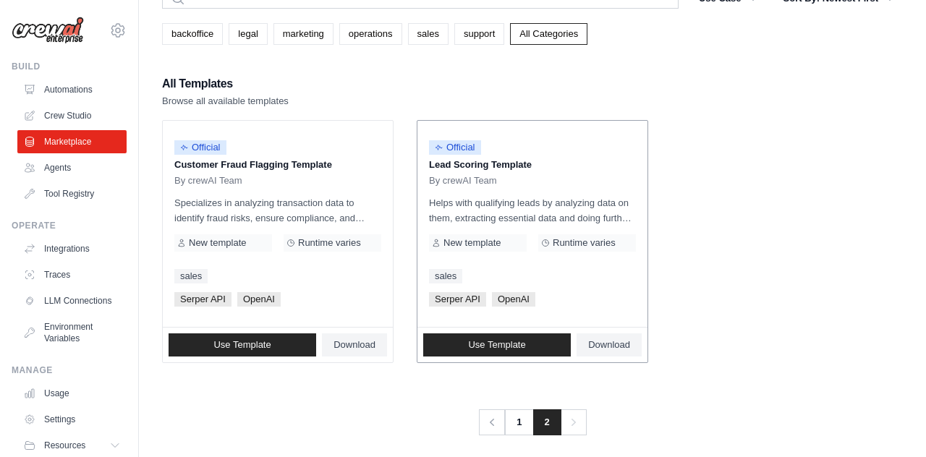
click at [533, 211] on p "Helps with qualifying leads by analyzing data on them, extracting essential dat…" at bounding box center [532, 210] width 207 height 30
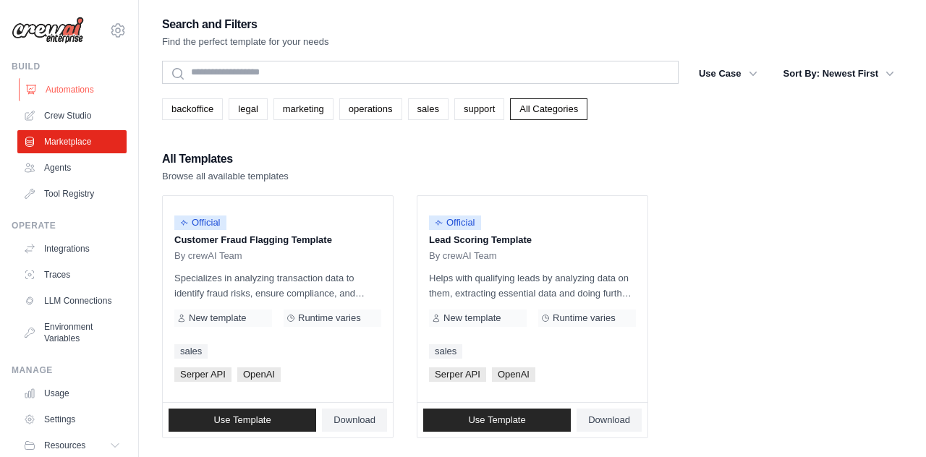
scroll to position [0, 0]
click at [85, 83] on link "Automations" at bounding box center [73, 89] width 109 height 23
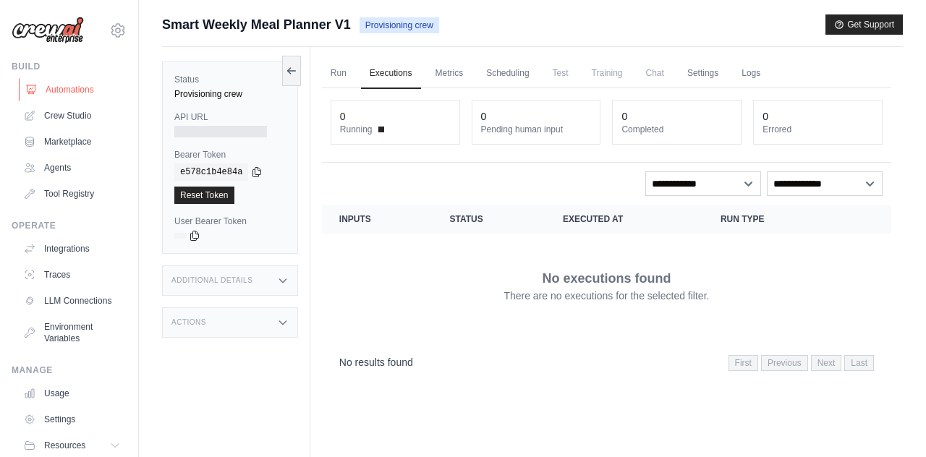
click at [43, 93] on link "Automations" at bounding box center [73, 89] width 109 height 23
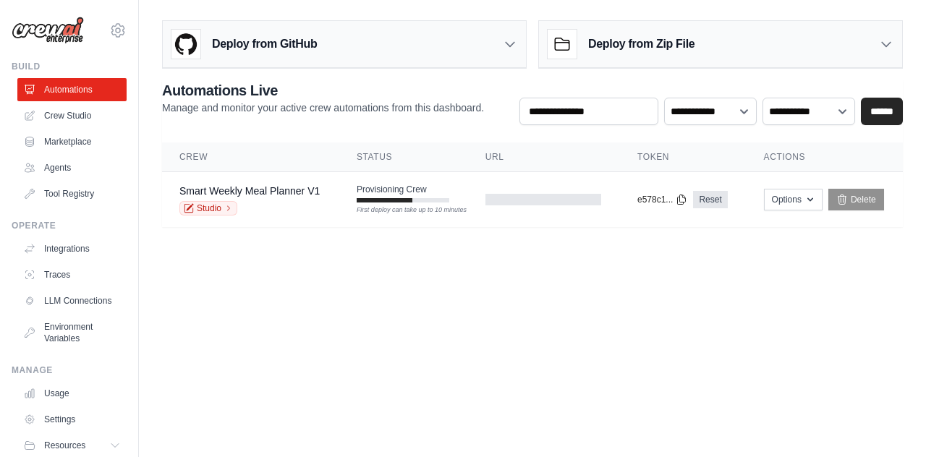
click at [601, 41] on h3 "Deploy from Zip File" at bounding box center [641, 43] width 106 height 17
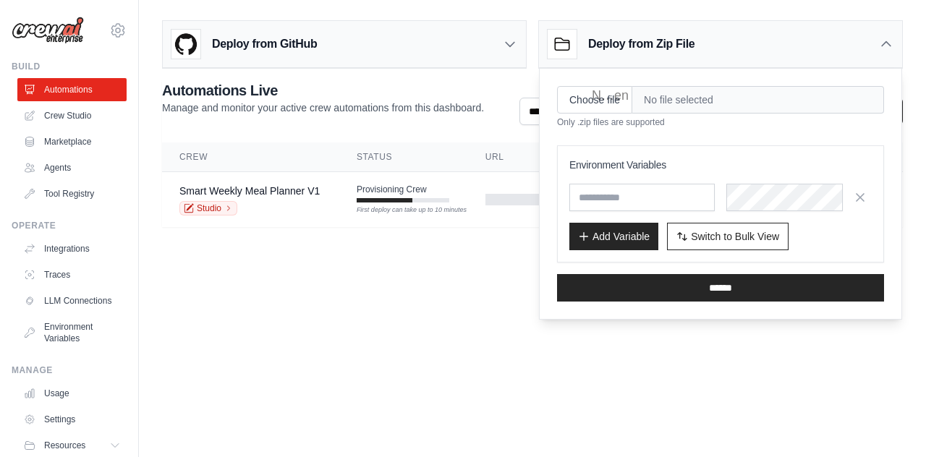
click at [601, 42] on h3 "Deploy from Zip File" at bounding box center [641, 43] width 106 height 17
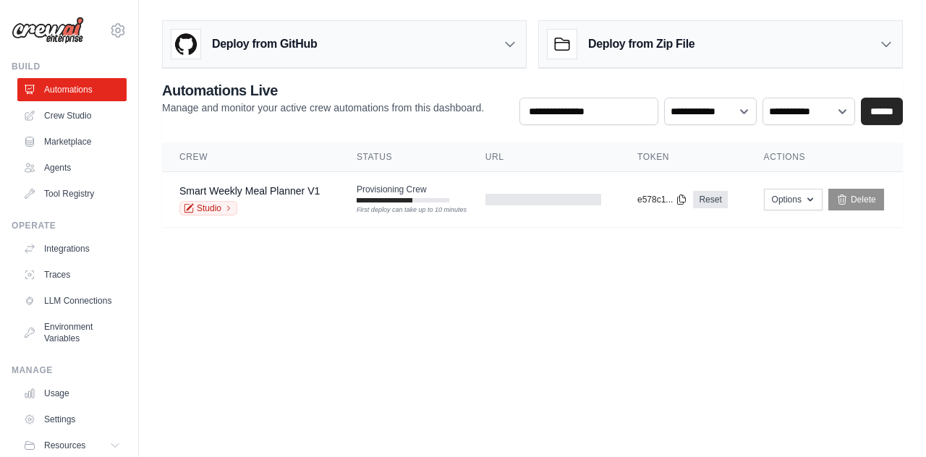
click at [423, 48] on div "Deploy from GitHub" at bounding box center [344, 44] width 363 height 47
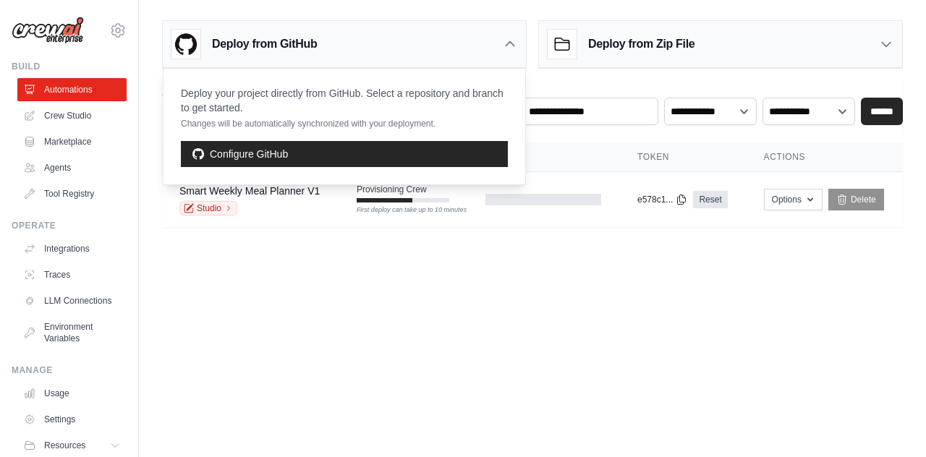
click at [423, 48] on div "Deploy from GitHub" at bounding box center [344, 44] width 363 height 47
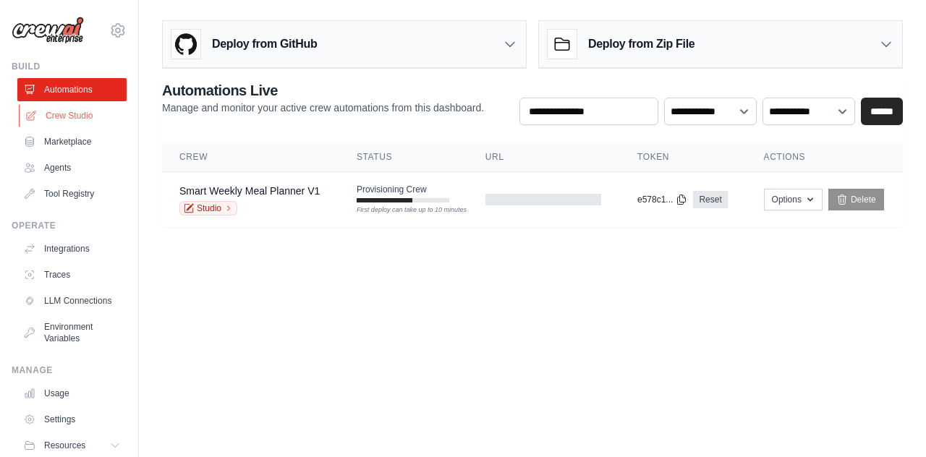
click at [98, 109] on link "Crew Studio" at bounding box center [73, 115] width 109 height 23
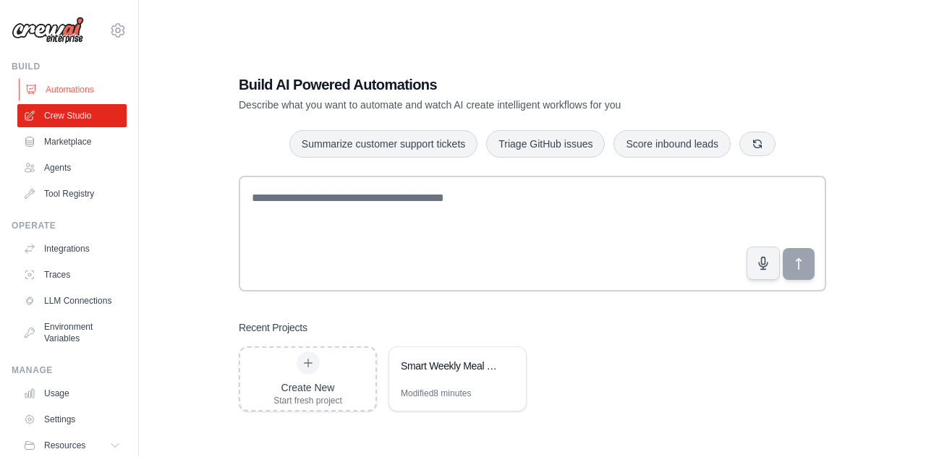
click at [85, 98] on link "Automations" at bounding box center [73, 89] width 109 height 23
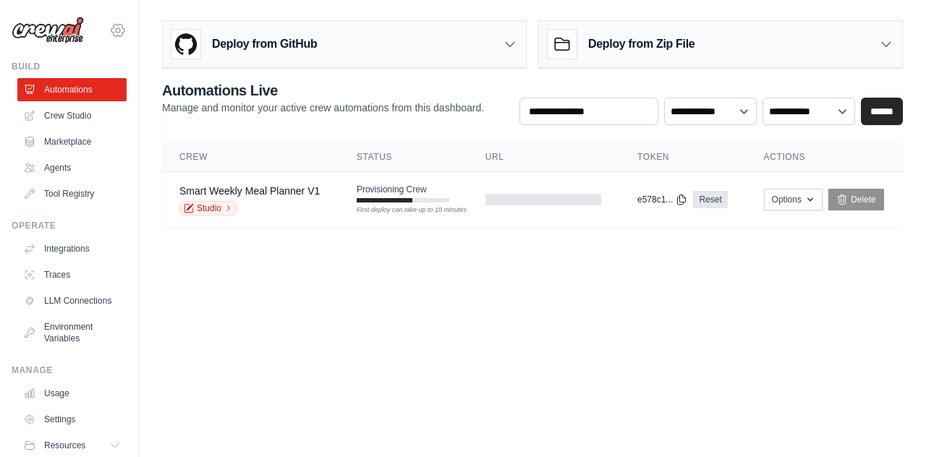
click at [114, 33] on icon at bounding box center [117, 30] width 13 height 12
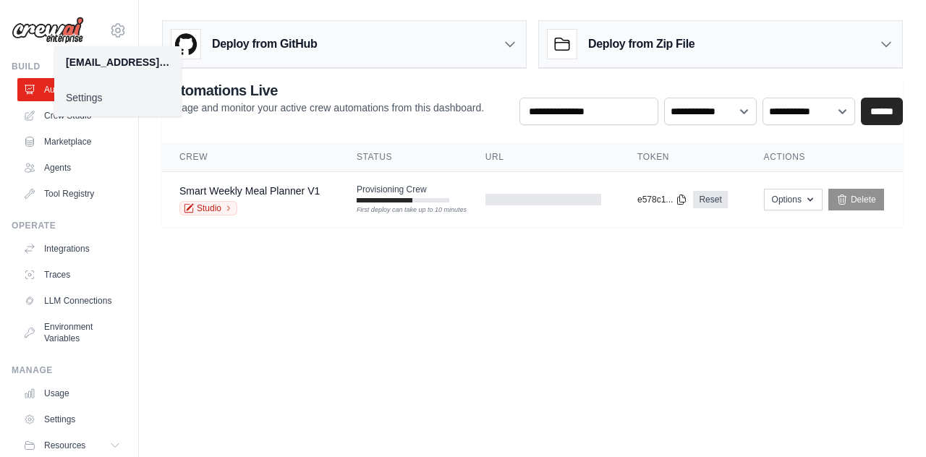
click at [93, 94] on link "Settings" at bounding box center [117, 98] width 127 height 26
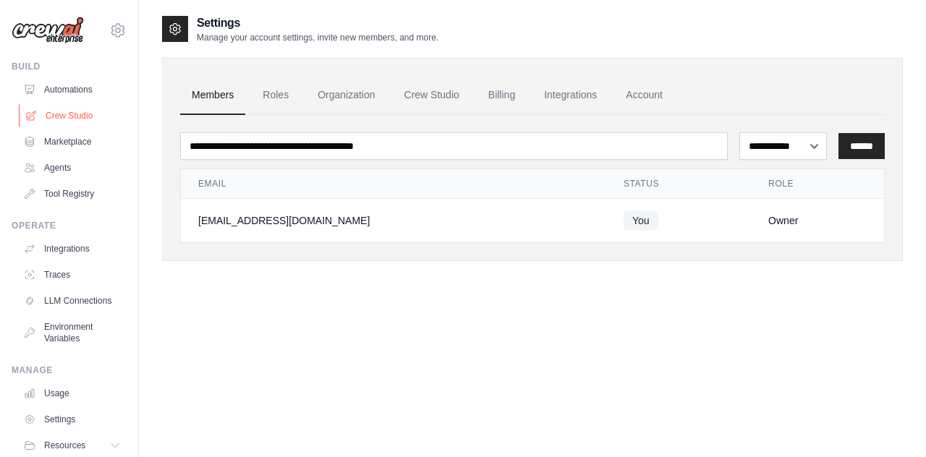
click at [86, 115] on link "Crew Studio" at bounding box center [73, 115] width 109 height 23
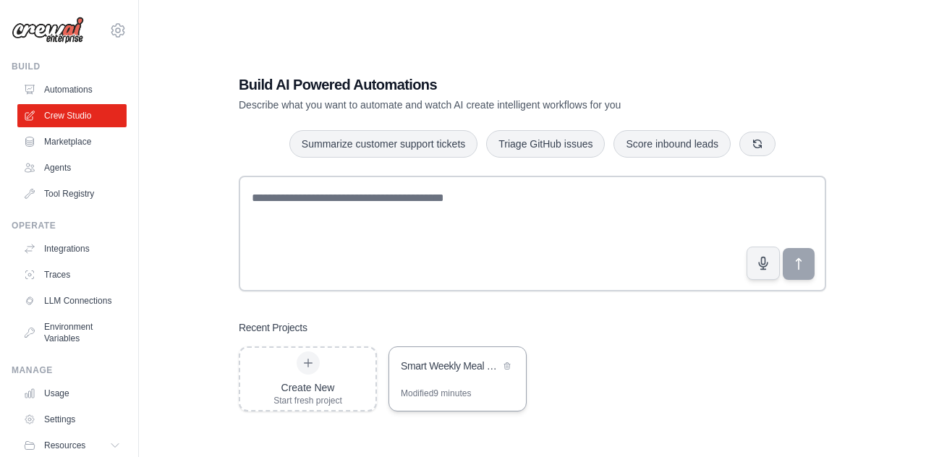
click at [437, 384] on div "Smart Weekly Meal Planner" at bounding box center [457, 367] width 137 height 41
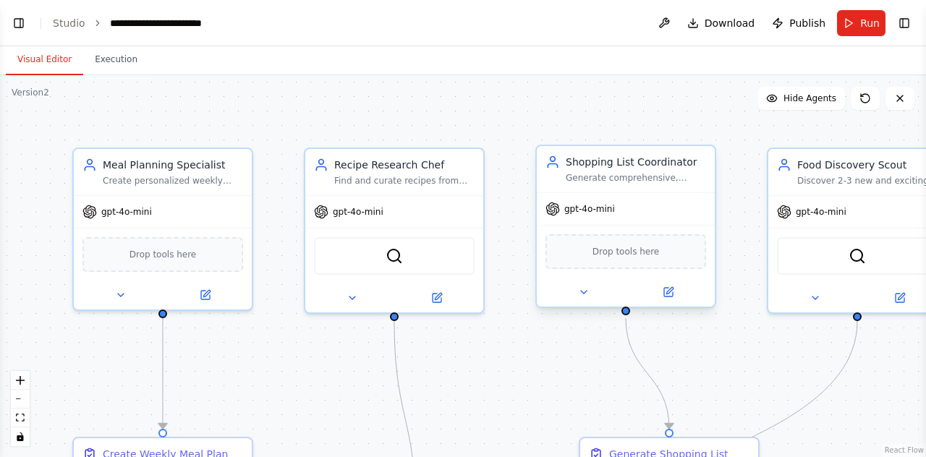
scroll to position [1183, 0]
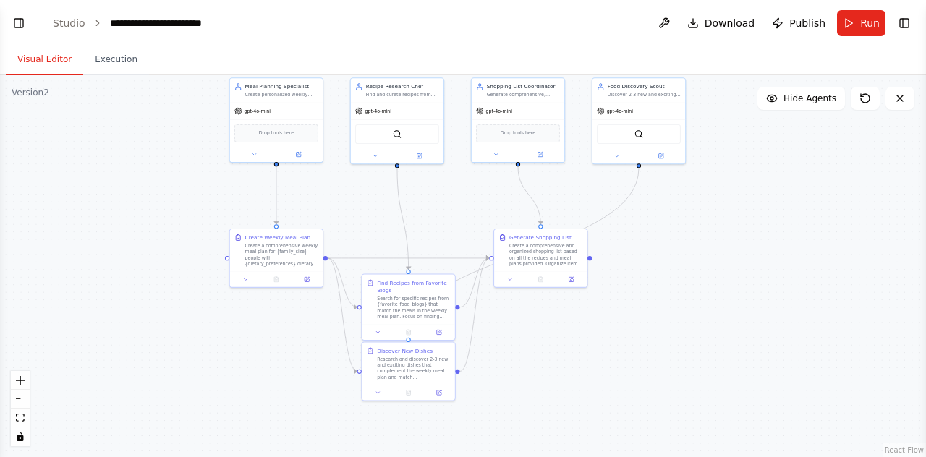
drag, startPoint x: 393, startPoint y: 208, endPoint x: 324, endPoint y: 38, distance: 183.4
click at [324, 38] on main "**********" at bounding box center [463, 228] width 926 height 457
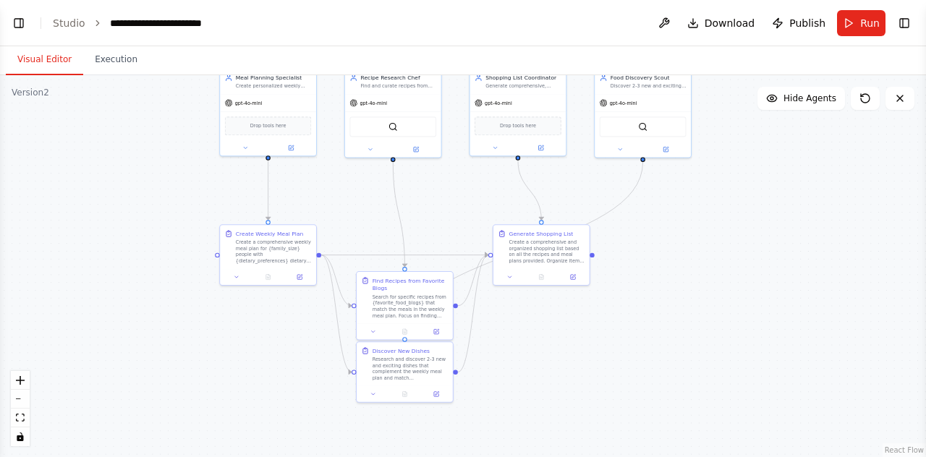
click at [44, 20] on header "**********" at bounding box center [463, 23] width 926 height 46
click at [56, 25] on link "Studio" at bounding box center [69, 23] width 33 height 12
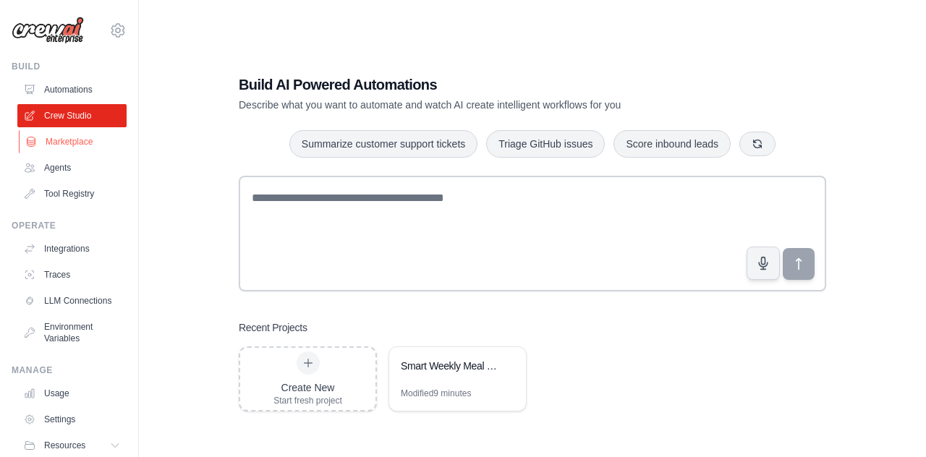
click at [67, 143] on link "Marketplace" at bounding box center [73, 141] width 109 height 23
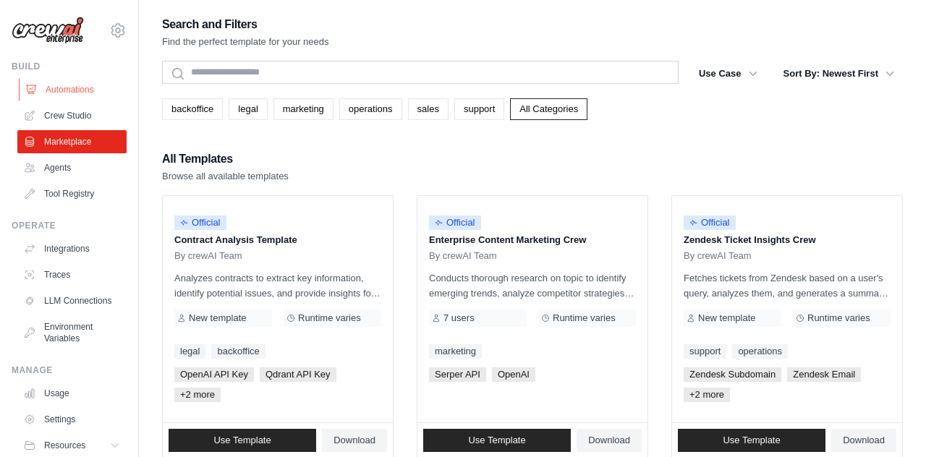
click at [56, 98] on link "Automations" at bounding box center [73, 89] width 109 height 23
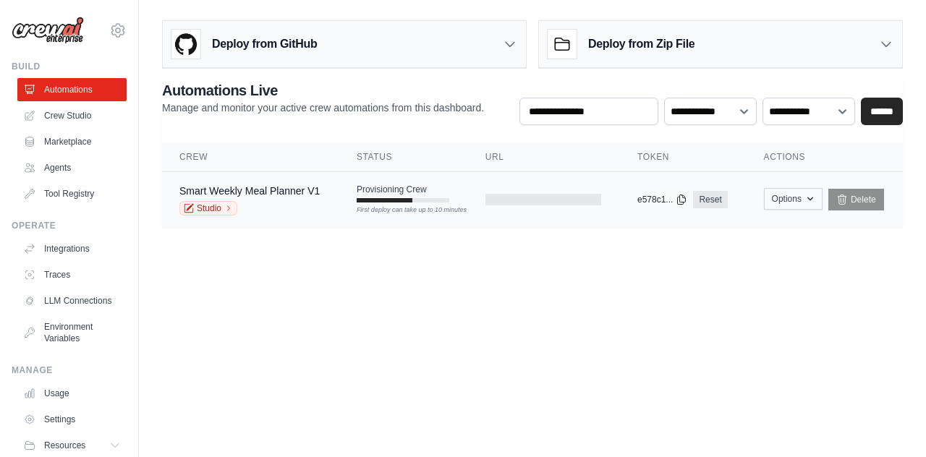
click at [799, 204] on button "Options" at bounding box center [793, 199] width 59 height 22
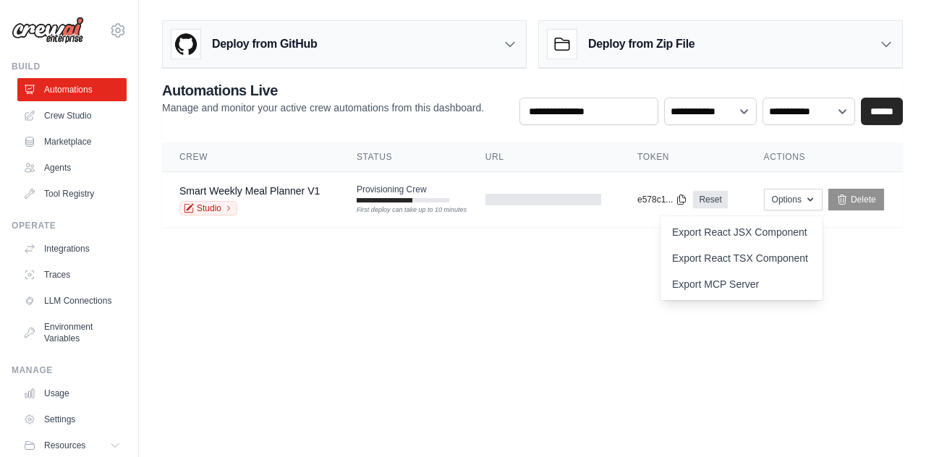
click at [292, 313] on body "[EMAIL_ADDRESS][DOMAIN_NAME] Settings Build Automations Crew Studio" at bounding box center [463, 228] width 926 height 457
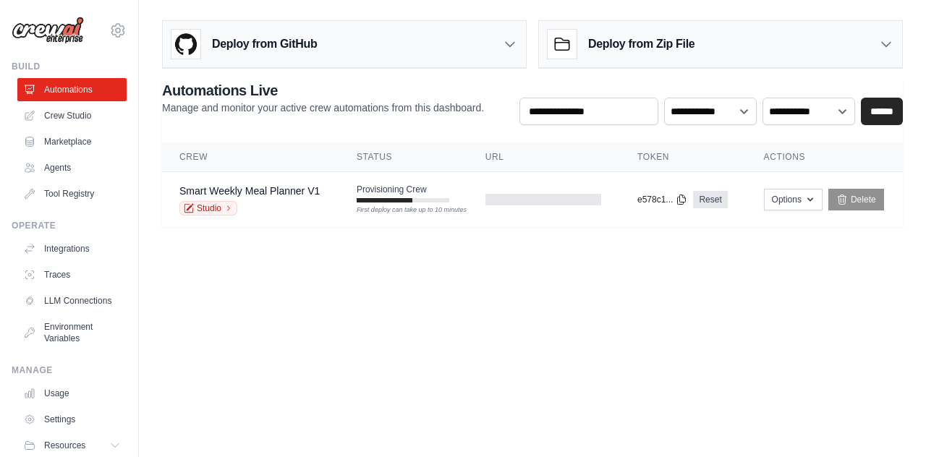
click at [651, 48] on h3 "Deploy from Zip File" at bounding box center [641, 43] width 106 height 17
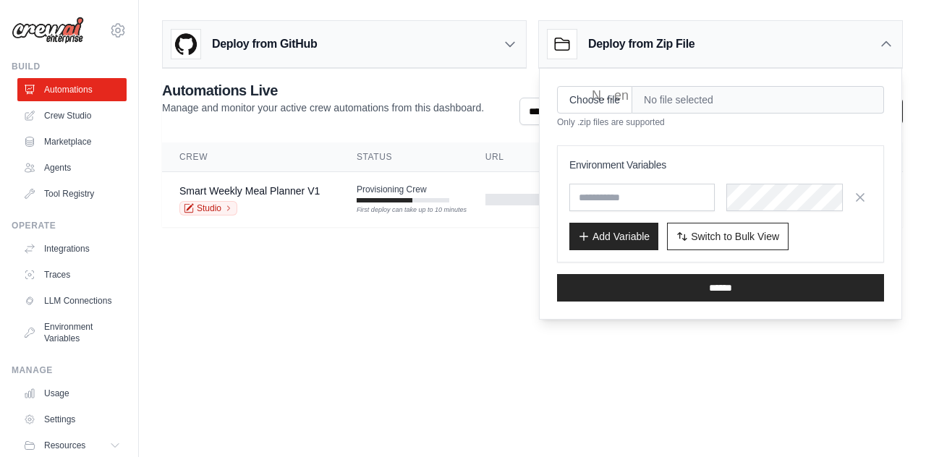
click at [256, 287] on body "[EMAIL_ADDRESS][DOMAIN_NAME] Settings Build Automations Crew Studio" at bounding box center [463, 228] width 926 height 457
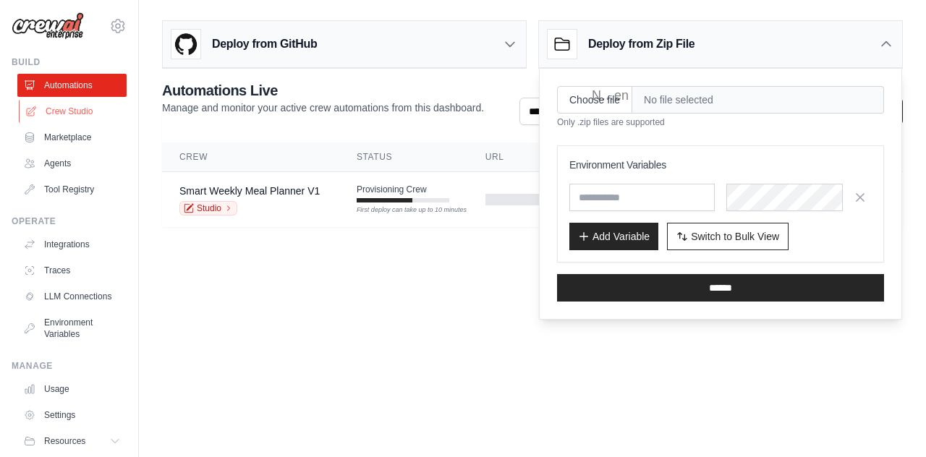
click at [84, 119] on link "Crew Studio" at bounding box center [73, 111] width 109 height 23
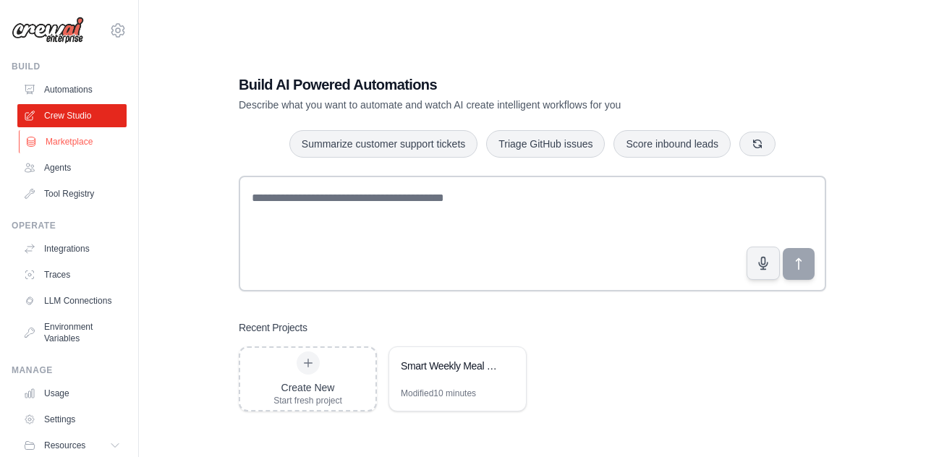
click at [85, 142] on link "Marketplace" at bounding box center [73, 141] width 109 height 23
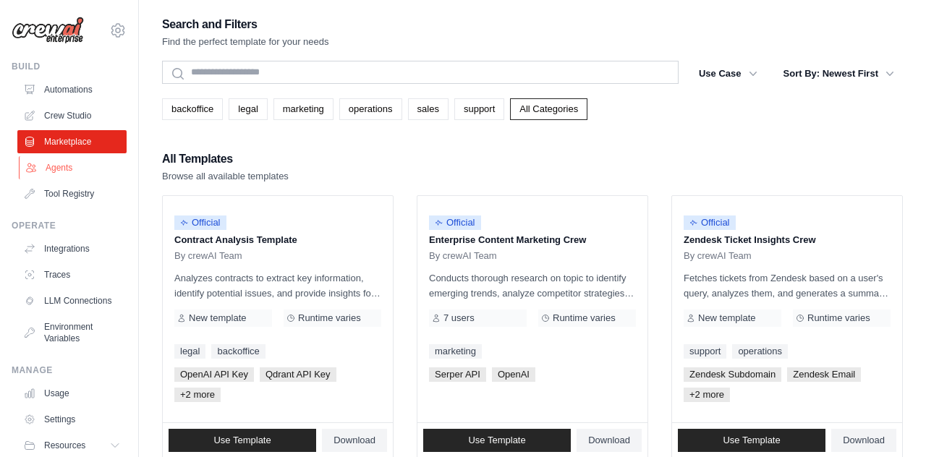
click at [48, 172] on link "Agents" at bounding box center [73, 167] width 109 height 23
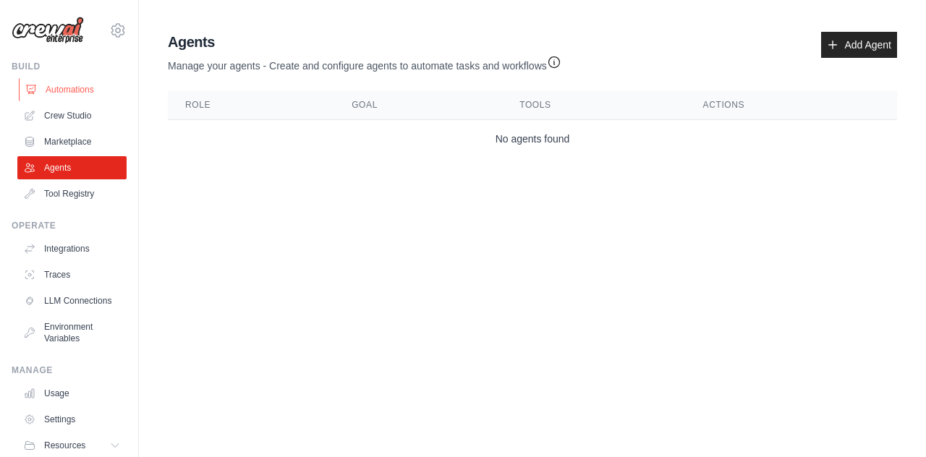
click at [41, 93] on link "Automations" at bounding box center [73, 89] width 109 height 23
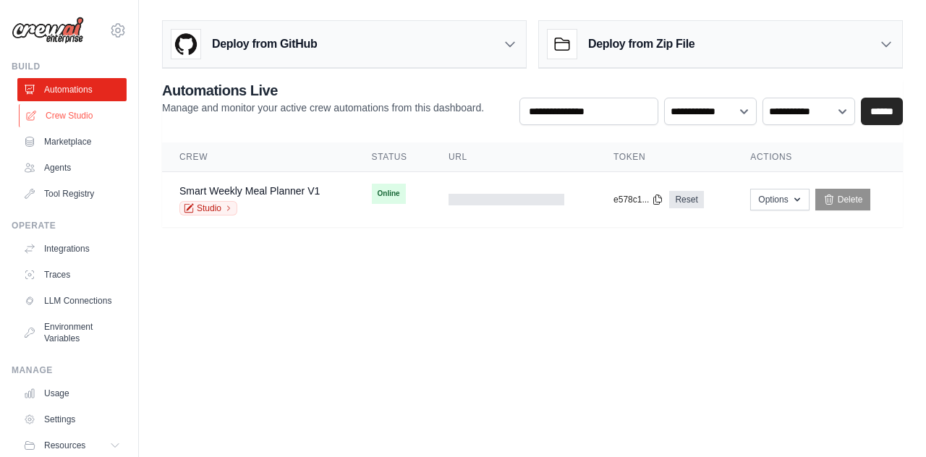
click at [76, 119] on link "Crew Studio" at bounding box center [73, 115] width 109 height 23
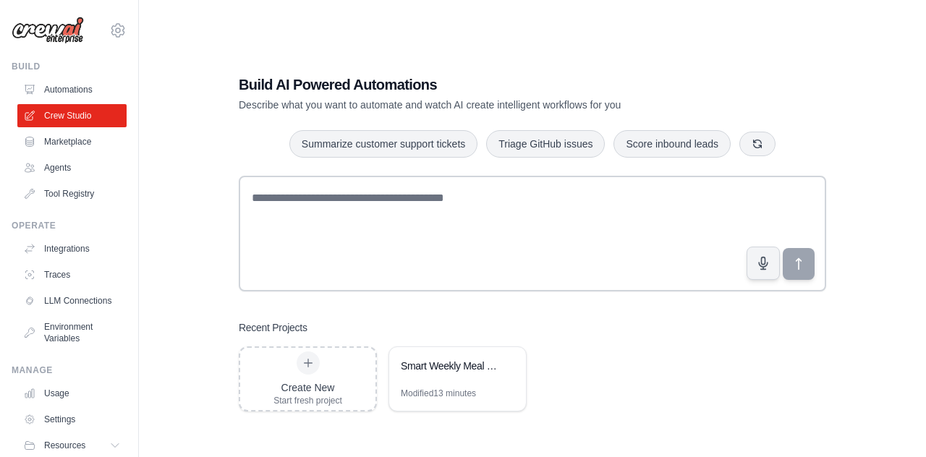
scroll to position [25, 0]
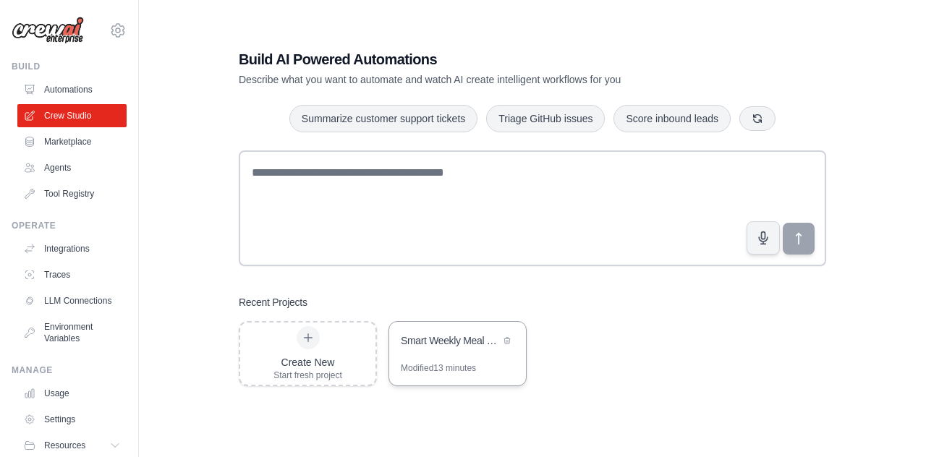
click at [461, 339] on div "Smart Weekly Meal Planner" at bounding box center [450, 341] width 99 height 14
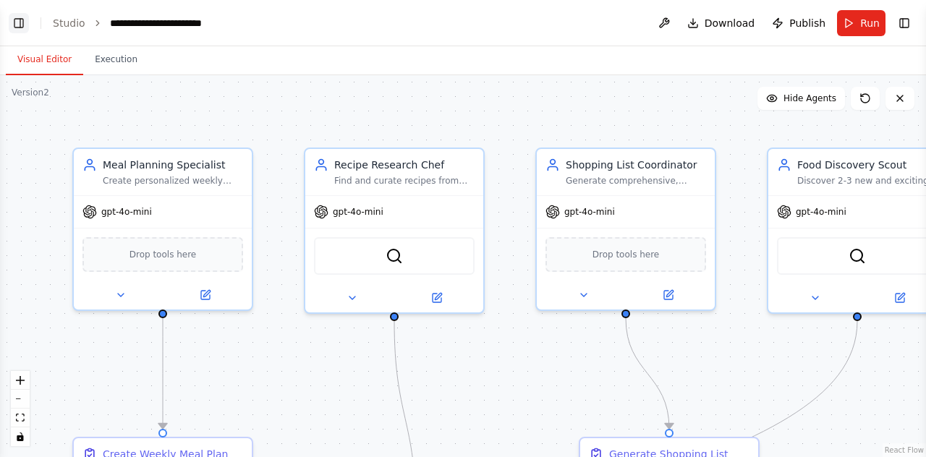
scroll to position [1183, 0]
click at [20, 21] on button "Toggle Left Sidebar" at bounding box center [19, 23] width 20 height 20
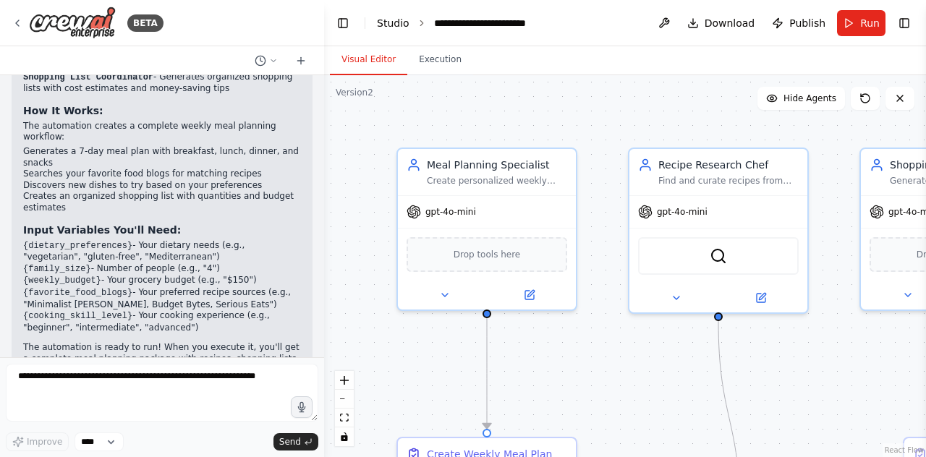
click at [386, 26] on link "Studio" at bounding box center [393, 23] width 33 height 12
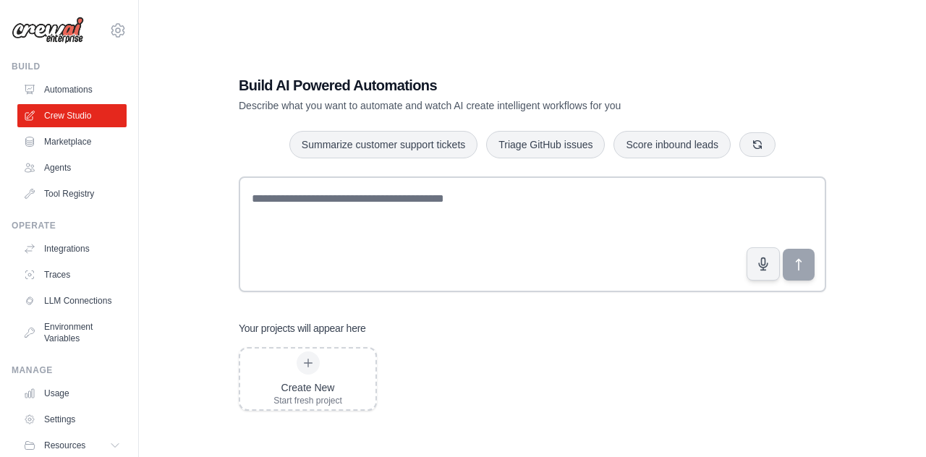
click at [87, 143] on link "Marketplace" at bounding box center [71, 141] width 109 height 23
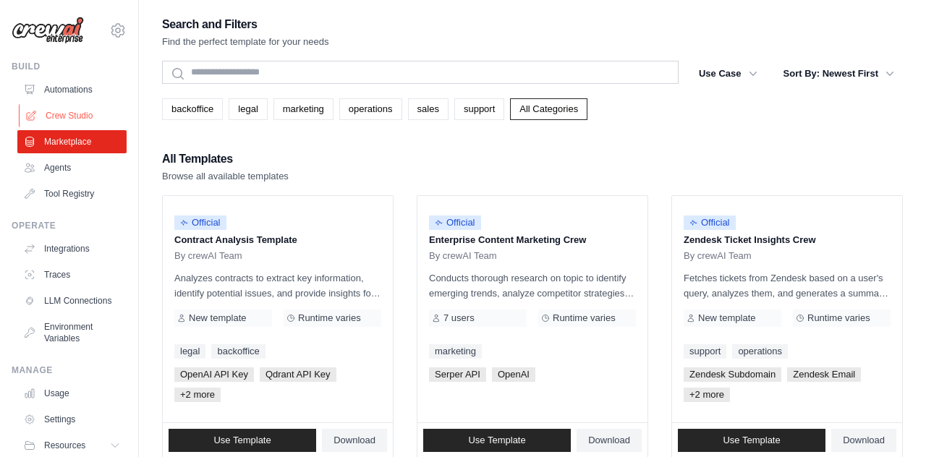
click at [84, 120] on link "Crew Studio" at bounding box center [73, 115] width 109 height 23
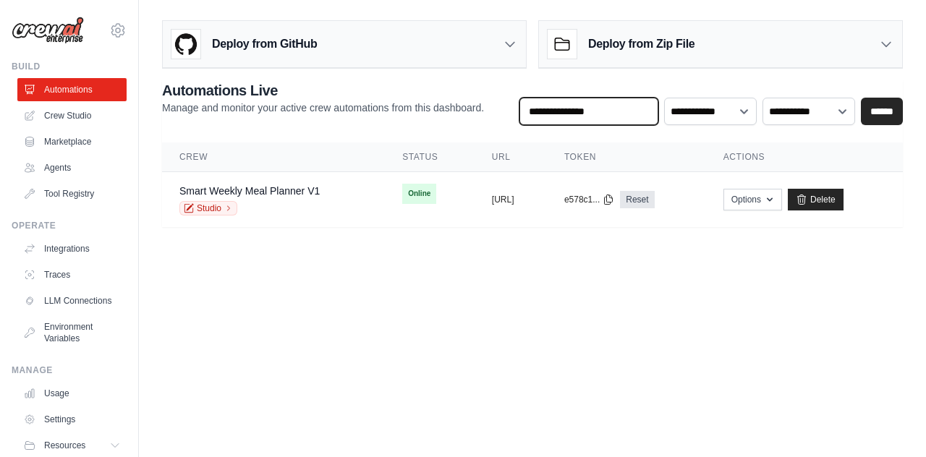
click at [599, 111] on input "text" at bounding box center [588, 111] width 139 height 27
click at [782, 197] on button "Options" at bounding box center [753, 199] width 59 height 22
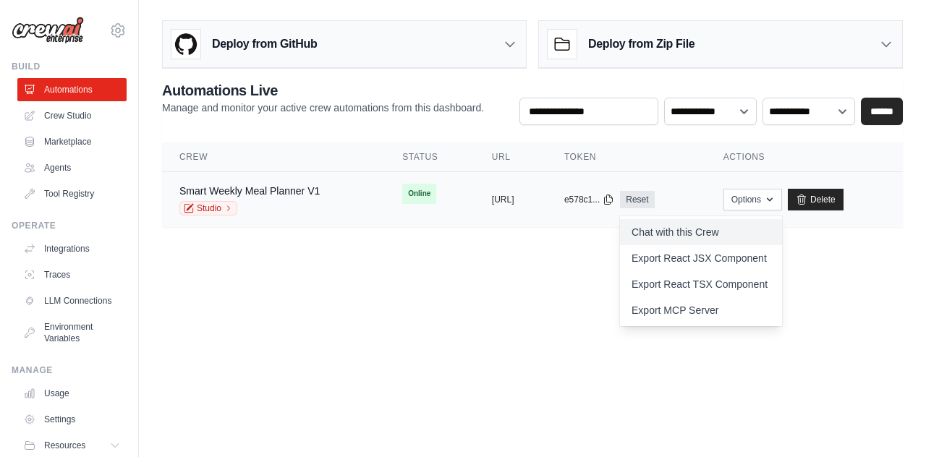
click at [752, 226] on link "Chat with this Crew" at bounding box center [701, 232] width 162 height 26
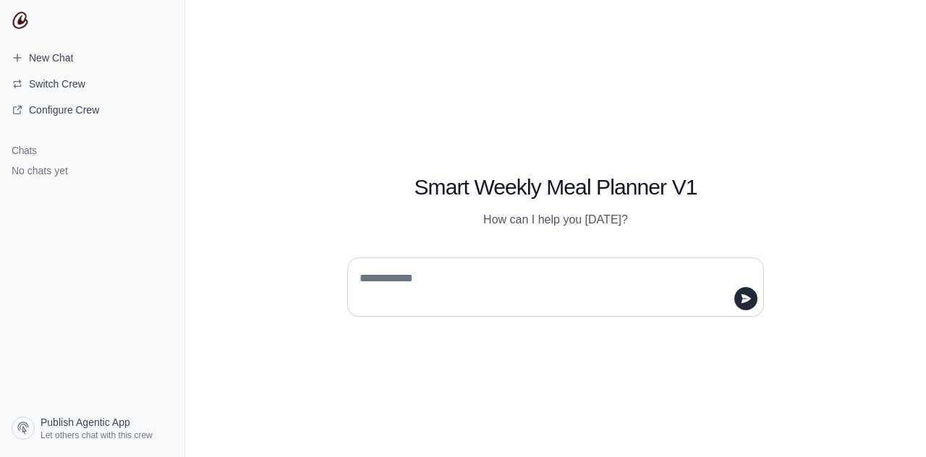
click at [512, 282] on textarea at bounding box center [551, 287] width 389 height 41
type textarea "**"
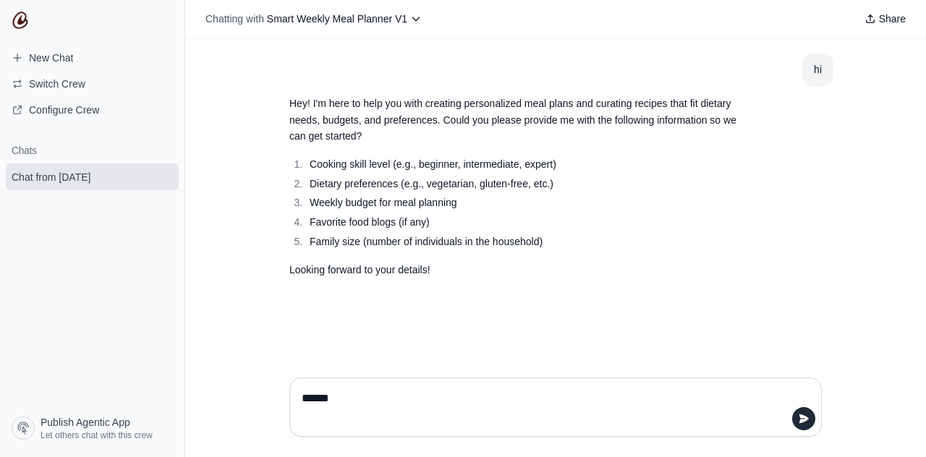
type textarea "*******"
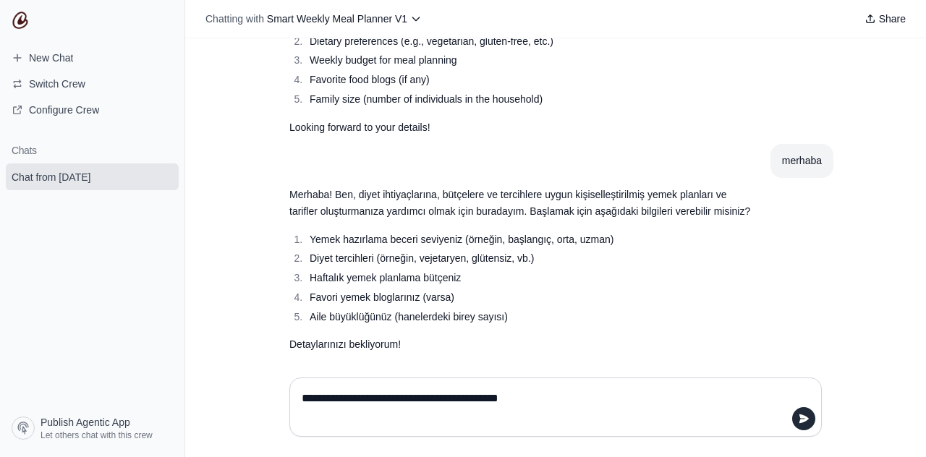
type textarea "**********"
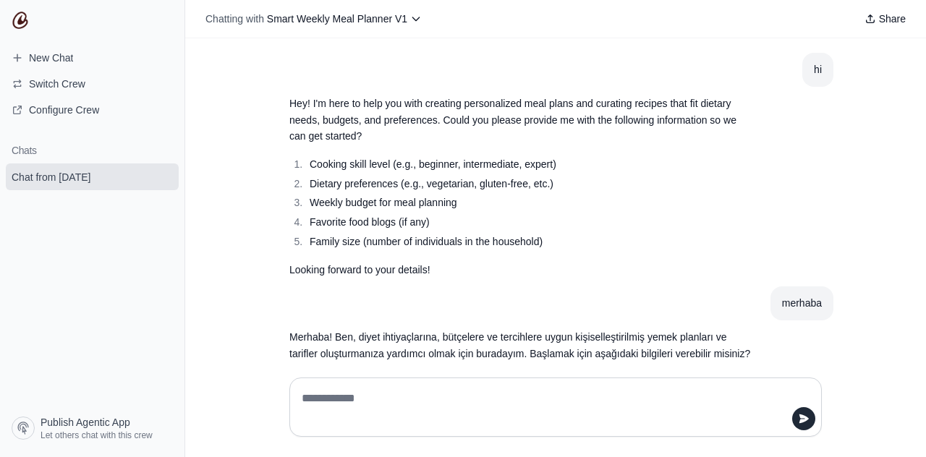
scroll to position [10, 0]
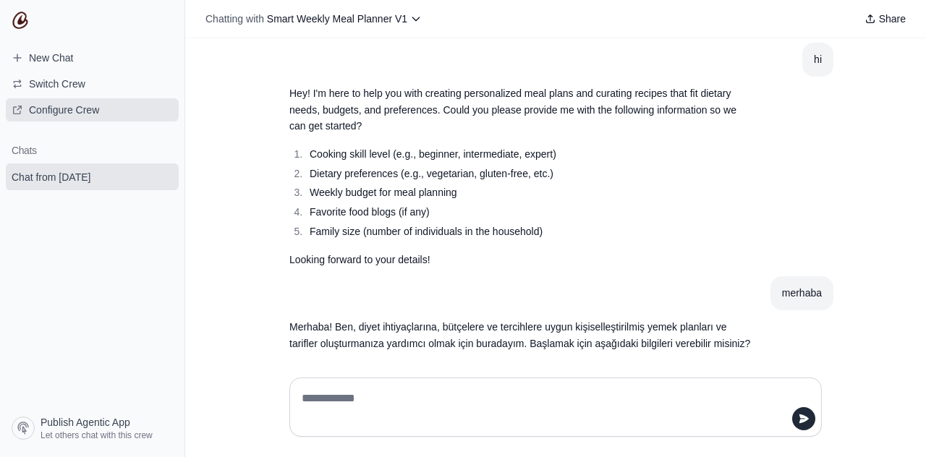
click at [48, 107] on span "Configure Crew" at bounding box center [64, 110] width 70 height 14
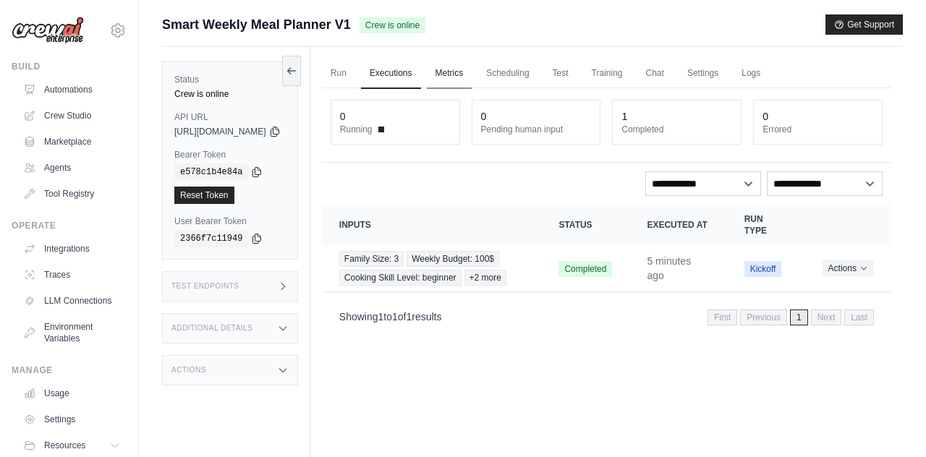
click at [471, 77] on link "Metrics" at bounding box center [450, 74] width 46 height 30
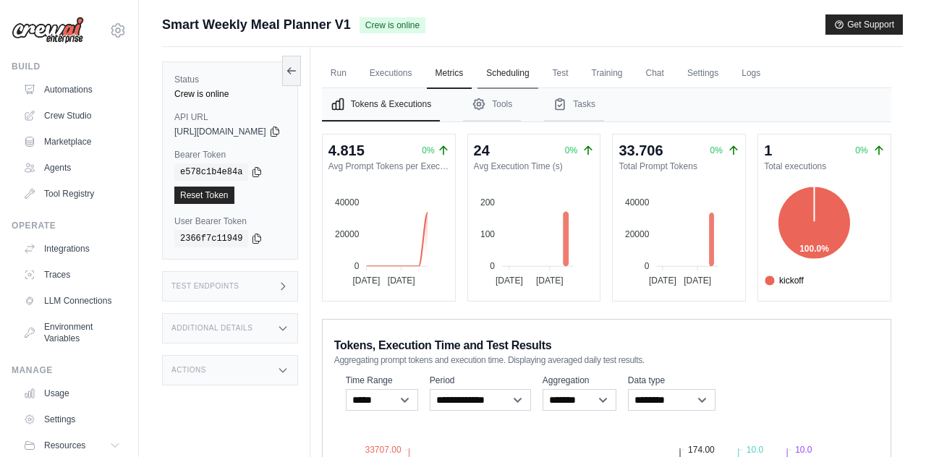
click at [530, 75] on link "Scheduling" at bounding box center [508, 74] width 60 height 30
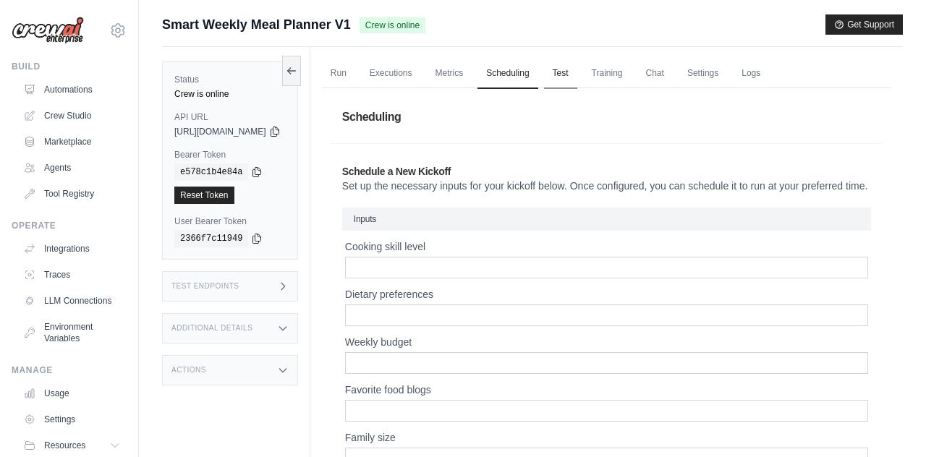
click at [577, 77] on link "Test" at bounding box center [560, 74] width 33 height 30
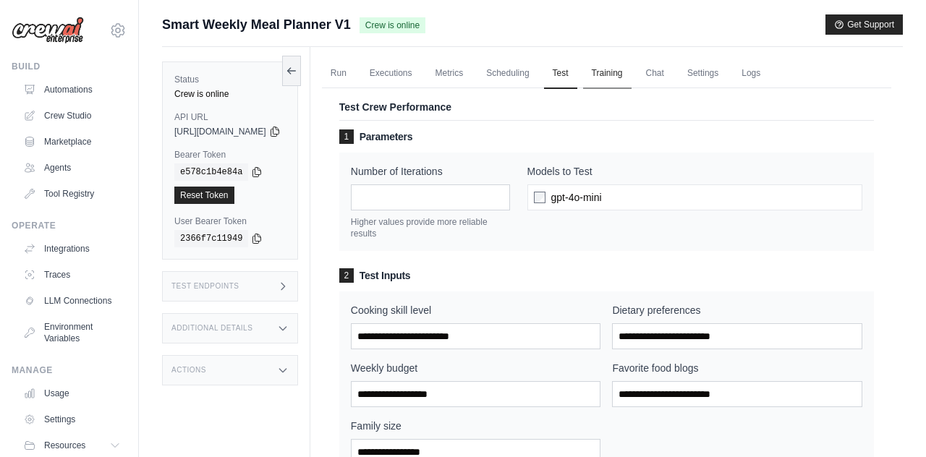
click at [632, 79] on link "Training" at bounding box center [607, 74] width 48 height 30
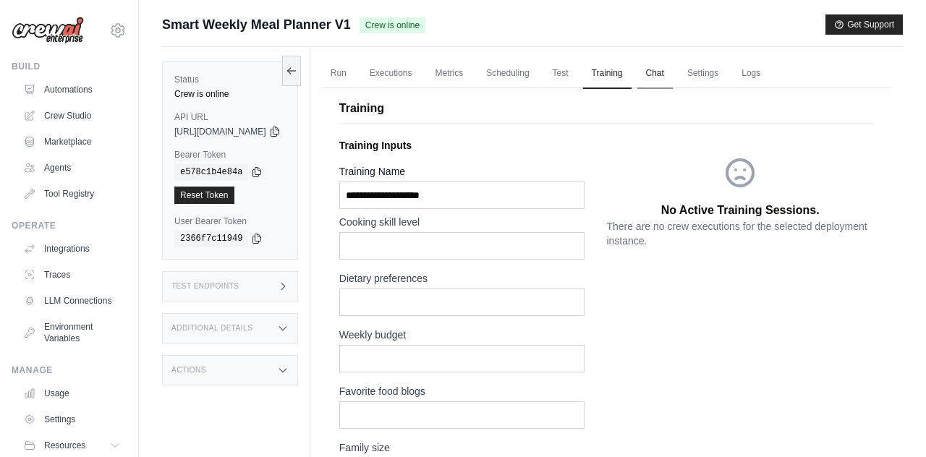
click at [673, 79] on link "Chat" at bounding box center [654, 74] width 35 height 30
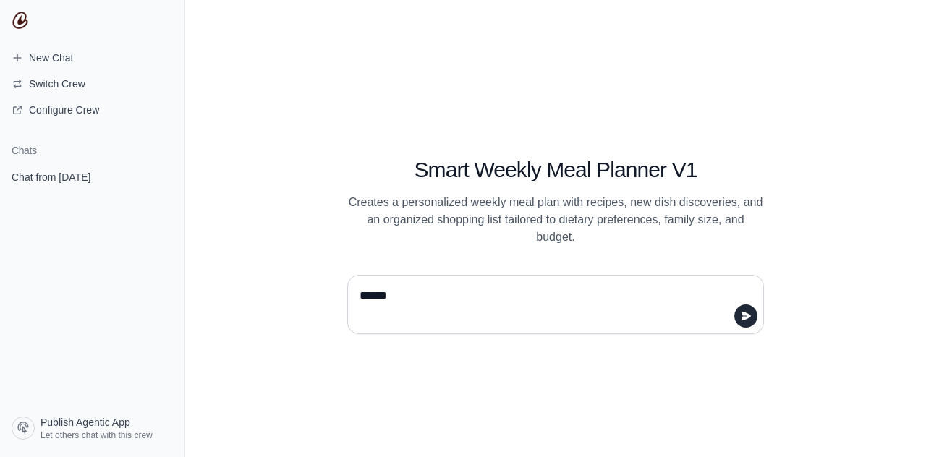
type textarea "*******"
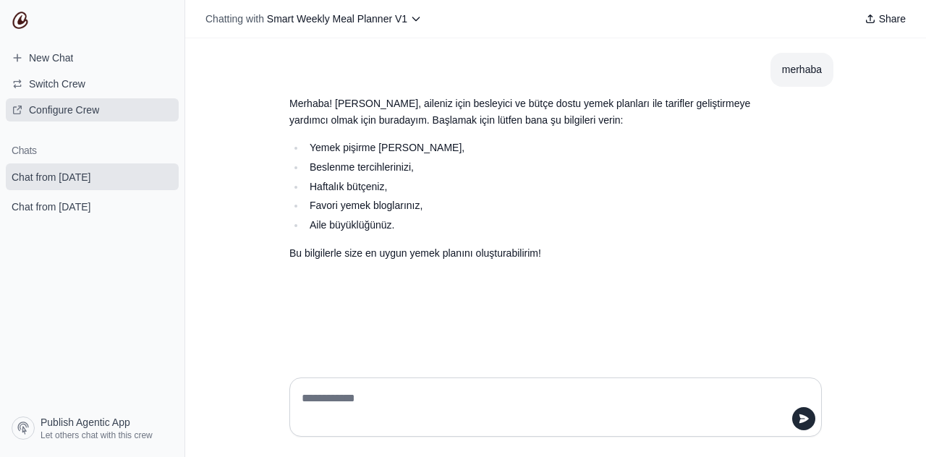
click at [72, 115] on span "Configure Crew" at bounding box center [64, 110] width 70 height 14
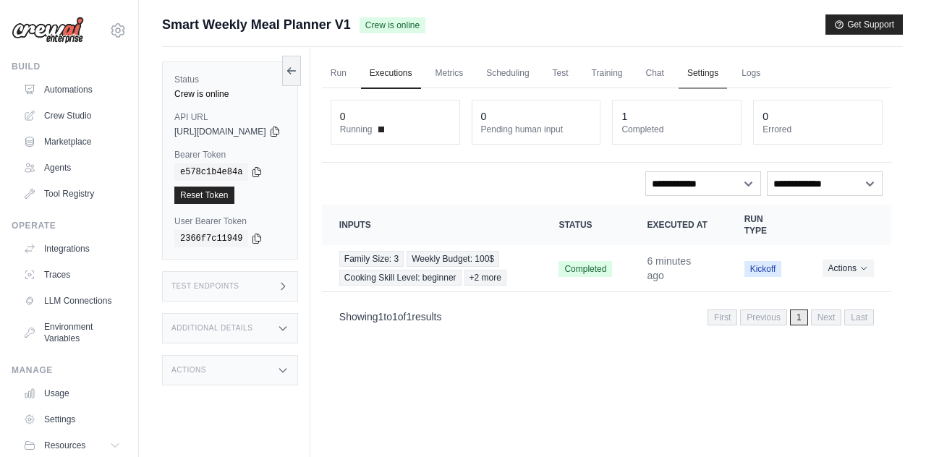
click at [727, 67] on link "Settings" at bounding box center [703, 74] width 48 height 30
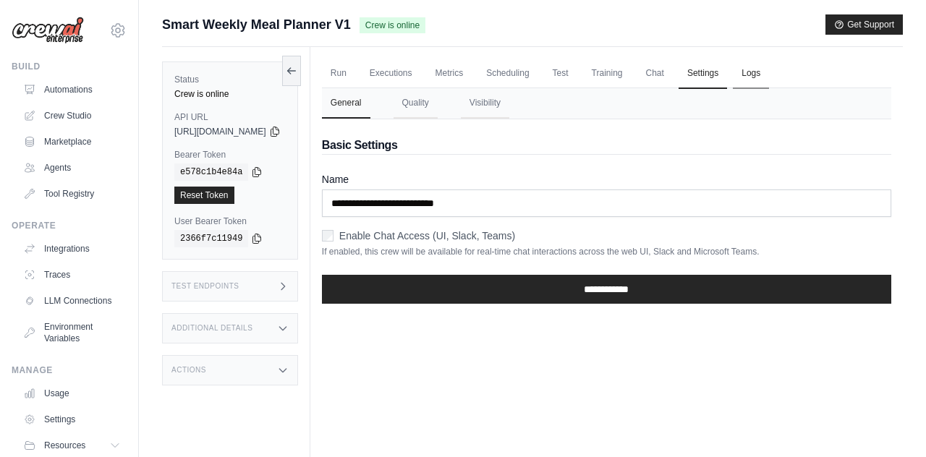
click at [769, 81] on link "Logs" at bounding box center [751, 74] width 36 height 30
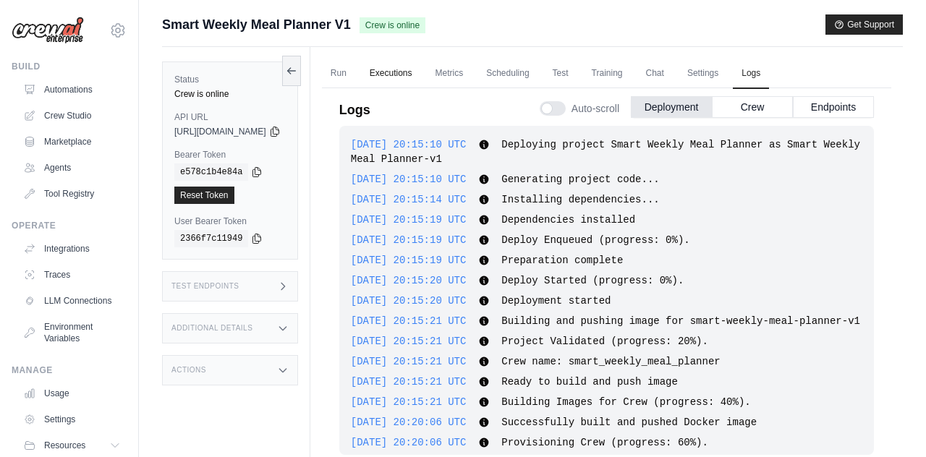
click at [421, 68] on link "Executions" at bounding box center [391, 74] width 60 height 30
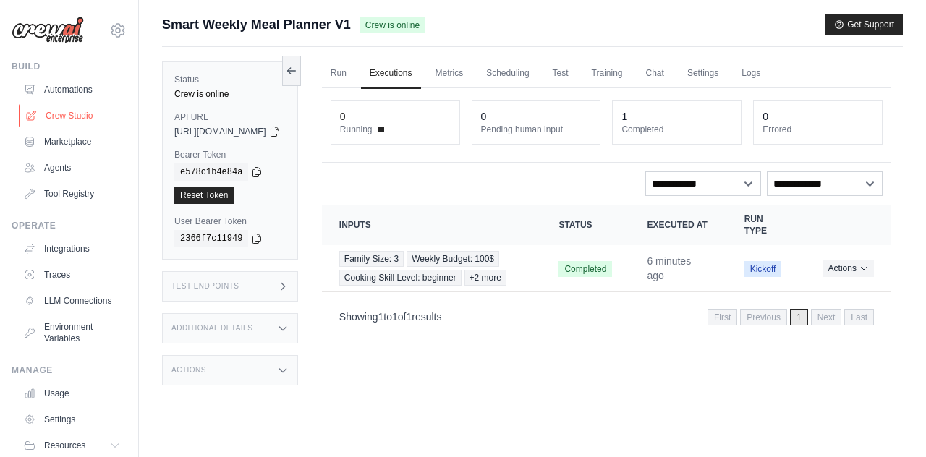
click at [52, 112] on link "Crew Studio" at bounding box center [73, 115] width 109 height 23
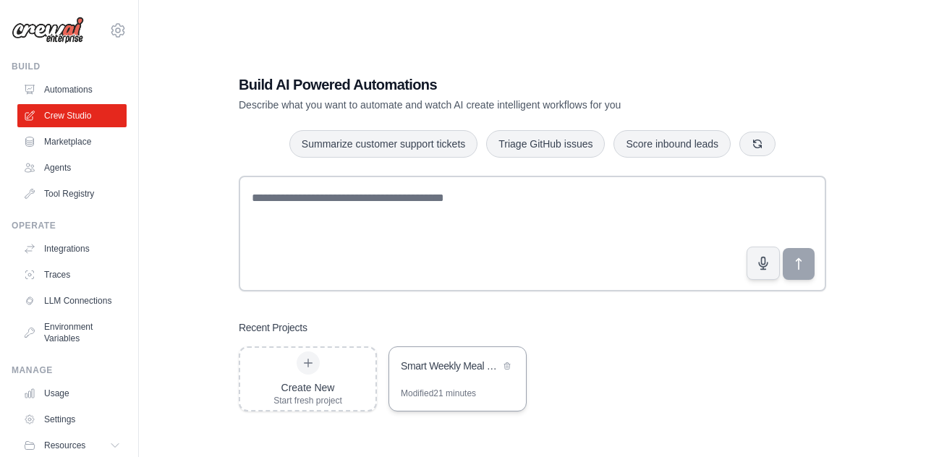
click at [442, 368] on div "Smart Weekly Meal Planner" at bounding box center [450, 366] width 99 height 14
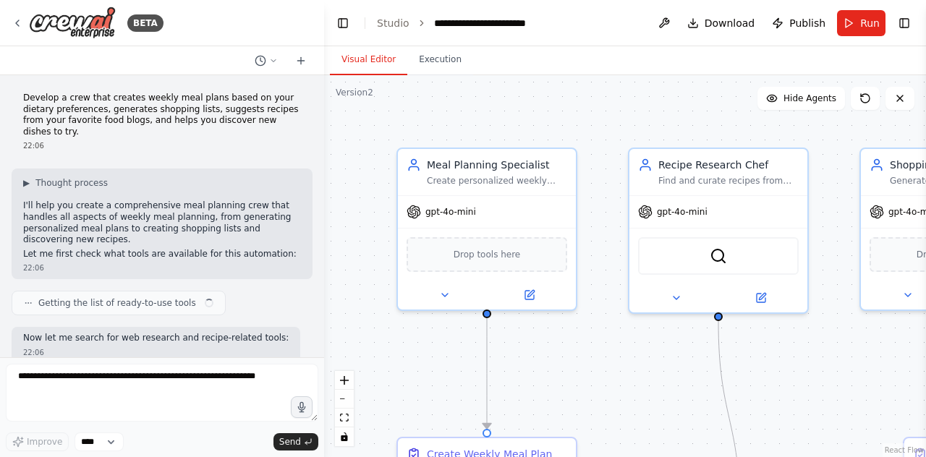
scroll to position [1183, 0]
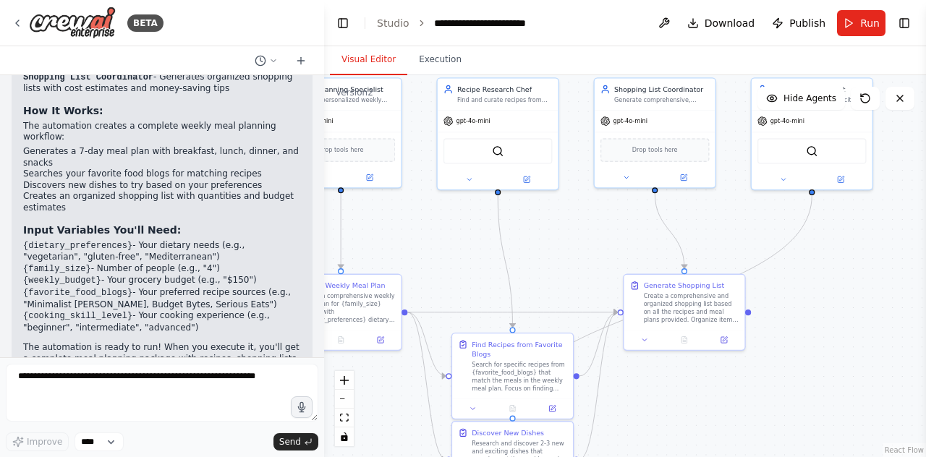
drag, startPoint x: 807, startPoint y: 362, endPoint x: 582, endPoint y: 221, distance: 265.2
click at [582, 222] on div ".deletable-edge-delete-btn { width: 20px; height: 20px; border: 0px solid #ffff…" at bounding box center [625, 266] width 602 height 382
click at [684, 174] on icon at bounding box center [684, 173] width 4 height 4
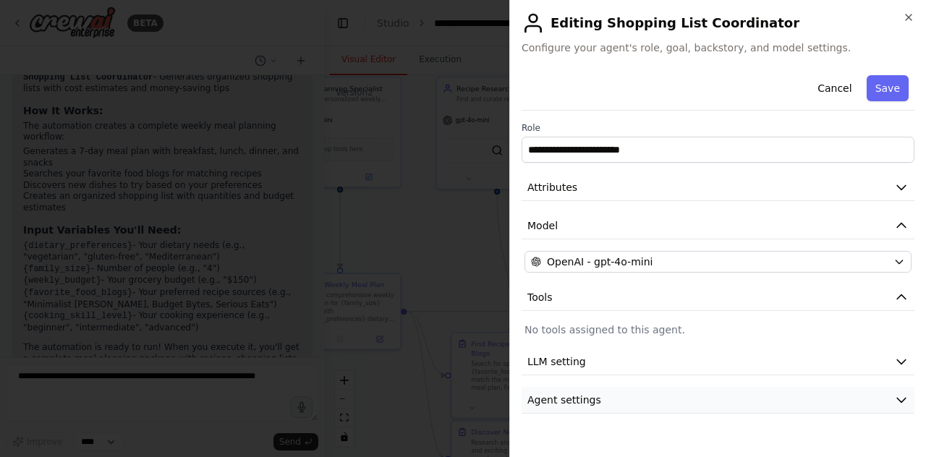
click at [627, 392] on button "Agent settings" at bounding box center [718, 400] width 393 height 27
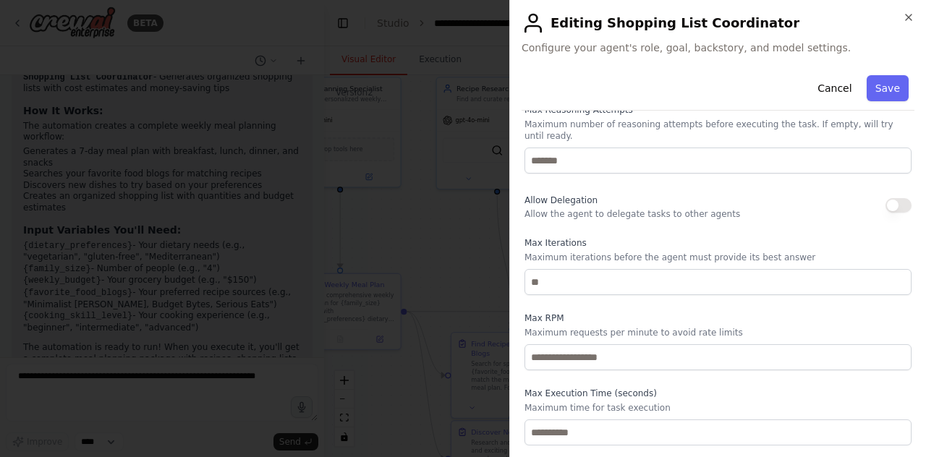
scroll to position [368, 0]
click at [909, 18] on icon "button" at bounding box center [909, 17] width 6 height 6
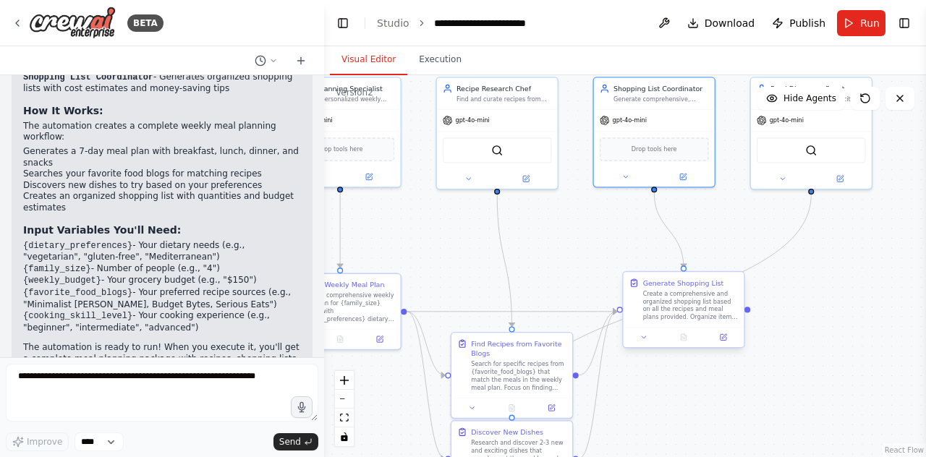
click at [703, 287] on div "Generate Shopping List" at bounding box center [683, 283] width 81 height 10
click at [724, 341] on icon at bounding box center [723, 338] width 8 height 8
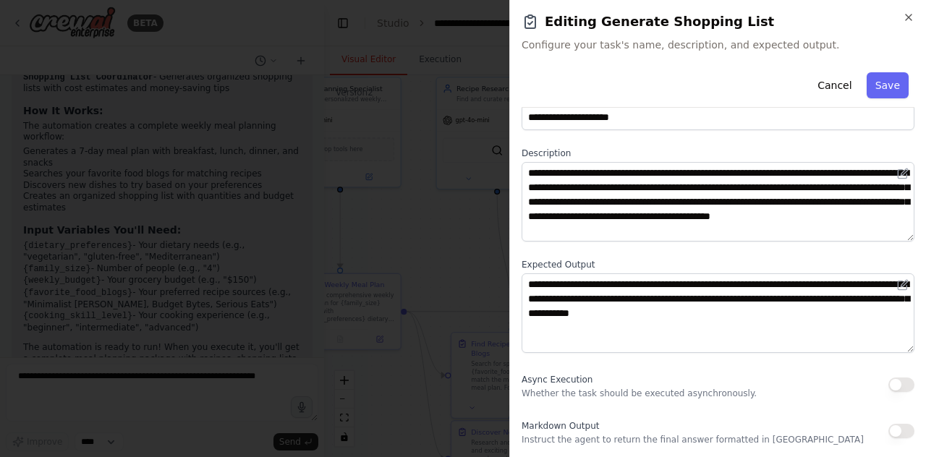
scroll to position [35, 0]
click at [902, 383] on button "button" at bounding box center [901, 385] width 26 height 14
click at [892, 433] on button "button" at bounding box center [901, 431] width 26 height 14
click at [896, 391] on button "button" at bounding box center [901, 385] width 26 height 14
click at [900, 412] on div "**********" at bounding box center [718, 238] width 393 height 415
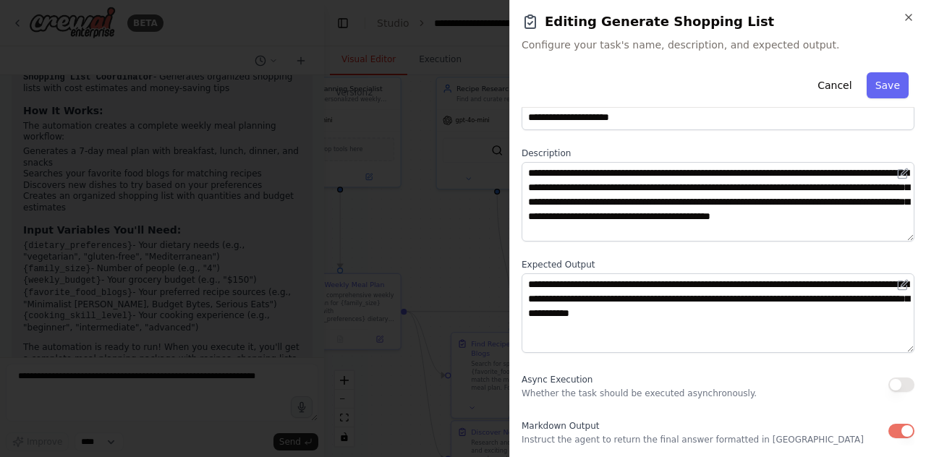
click at [905, 439] on div "Markdown Output Instruct the agent to return the final answer formatted in Mark…" at bounding box center [718, 431] width 393 height 29
click at [905, 438] on button "button" at bounding box center [901, 431] width 26 height 14
click at [908, 22] on icon "button" at bounding box center [909, 18] width 12 height 12
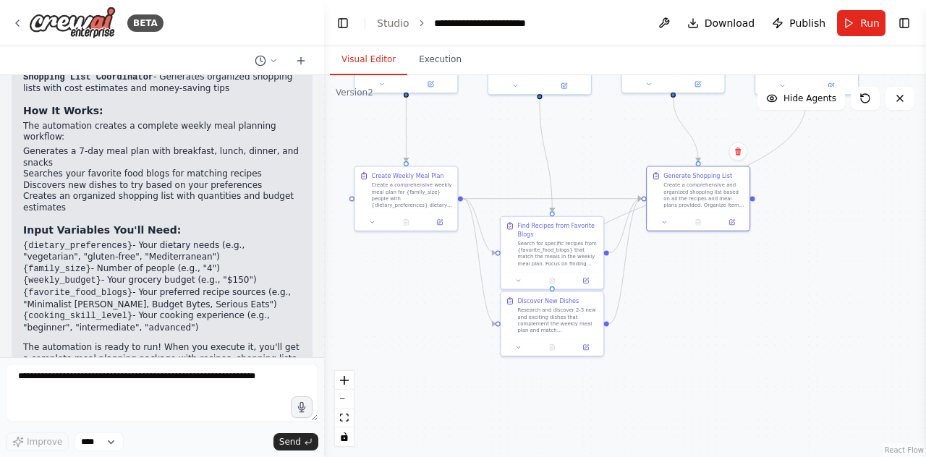
drag, startPoint x: 699, startPoint y: 361, endPoint x: 704, endPoint y: 245, distance: 115.9
click at [704, 245] on div ".deletable-edge-delete-btn { width: 20px; height: 20px; border: 0px solid #ffff…" at bounding box center [625, 266] width 602 height 382
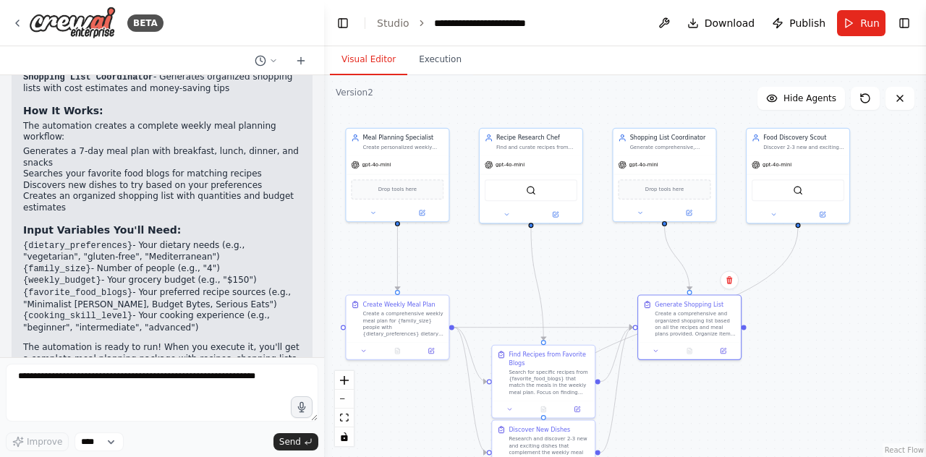
drag, startPoint x: 704, startPoint y: 276, endPoint x: 694, endPoint y: 404, distance: 127.7
click at [695, 406] on div ".deletable-edge-delete-btn { width: 20px; height: 20px; border: 0px solid #ffff…" at bounding box center [625, 266] width 602 height 382
click at [675, 30] on button at bounding box center [664, 23] width 23 height 26
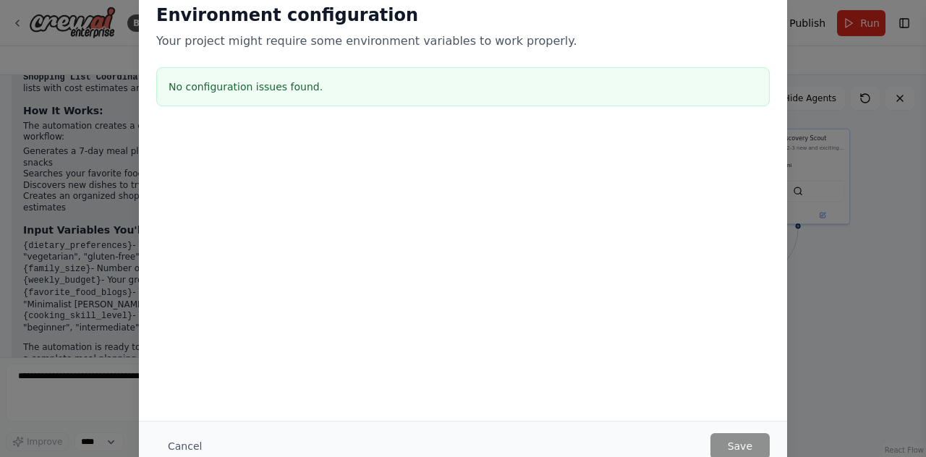
click at [298, 91] on h3 "No configuration issues found." at bounding box center [463, 87] width 589 height 14
click at [843, 272] on div "Environment configuration Your project might require some environment variables…" at bounding box center [463, 228] width 926 height 457
click at [887, 190] on div "Environment configuration Your project might require some environment variables…" at bounding box center [463, 228] width 926 height 457
click at [175, 434] on button "Cancel" at bounding box center [184, 446] width 57 height 26
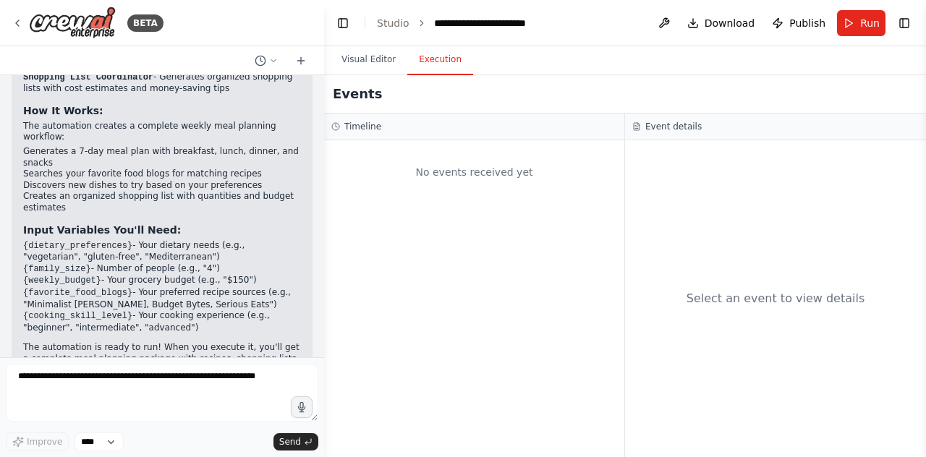
click at [433, 64] on button "Execution" at bounding box center [440, 60] width 66 height 30
click at [404, 64] on button "Visual Editor" at bounding box center [368, 60] width 77 height 30
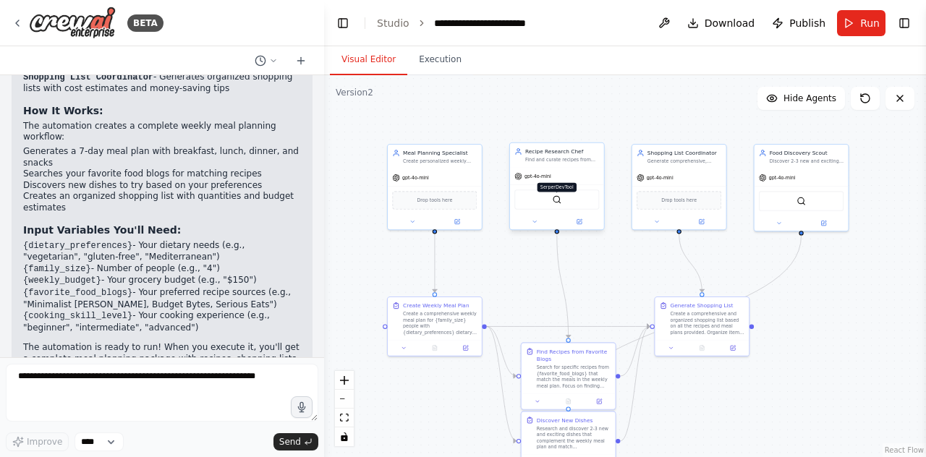
click at [555, 197] on img at bounding box center [556, 199] width 9 height 9
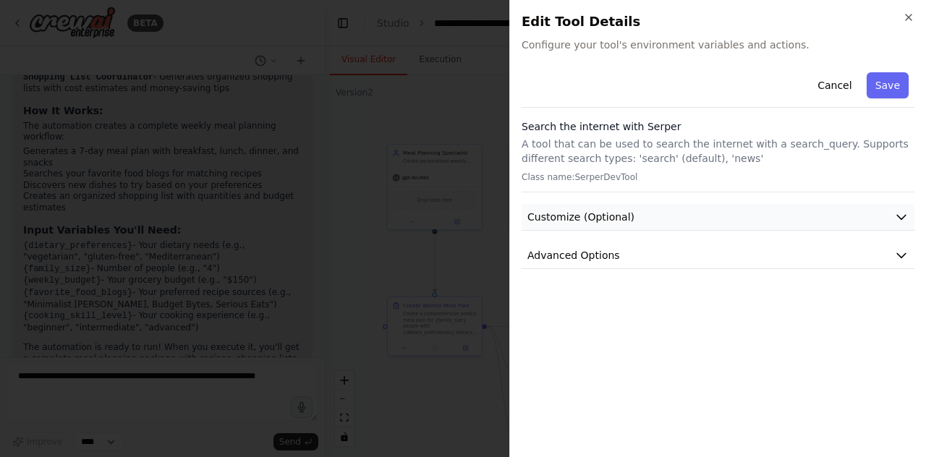
click at [755, 225] on button "Customize (Optional)" at bounding box center [718, 217] width 393 height 27
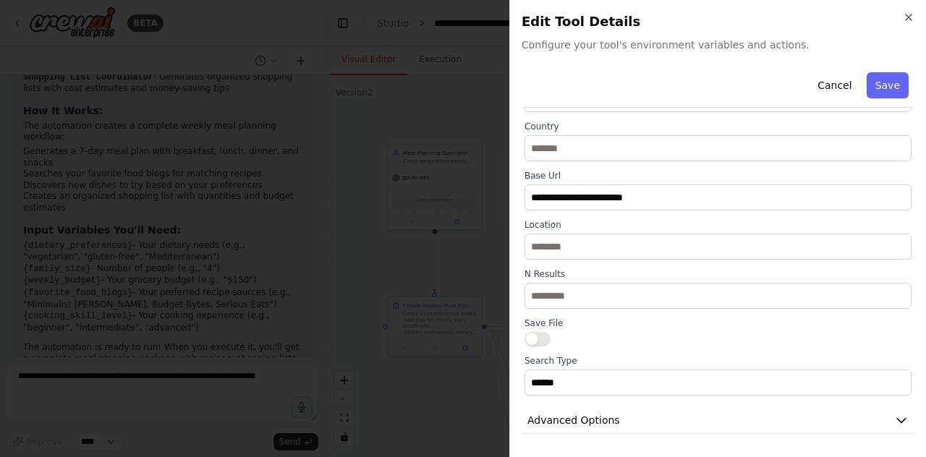
scroll to position [171, 0]
click at [904, 19] on icon "button" at bounding box center [909, 18] width 12 height 12
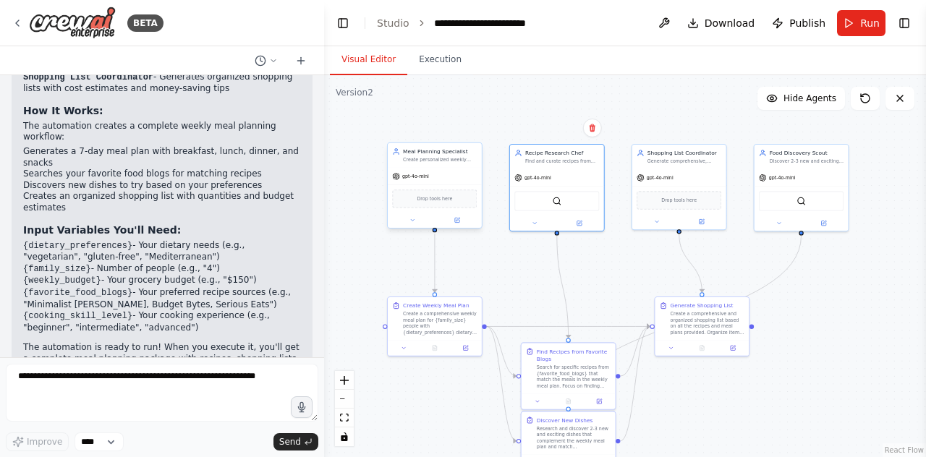
click at [425, 207] on div "Drop tools here" at bounding box center [434, 199] width 85 height 18
click at [679, 206] on div "Drop tools here" at bounding box center [679, 199] width 85 height 18
click at [681, 308] on div "Generate Shopping List Create a comprehensive and organized shopping list based…" at bounding box center [708, 316] width 74 height 33
click at [806, 204] on div "SerperDevTool" at bounding box center [801, 200] width 85 height 20
click at [805, 204] on img at bounding box center [801, 199] width 9 height 9
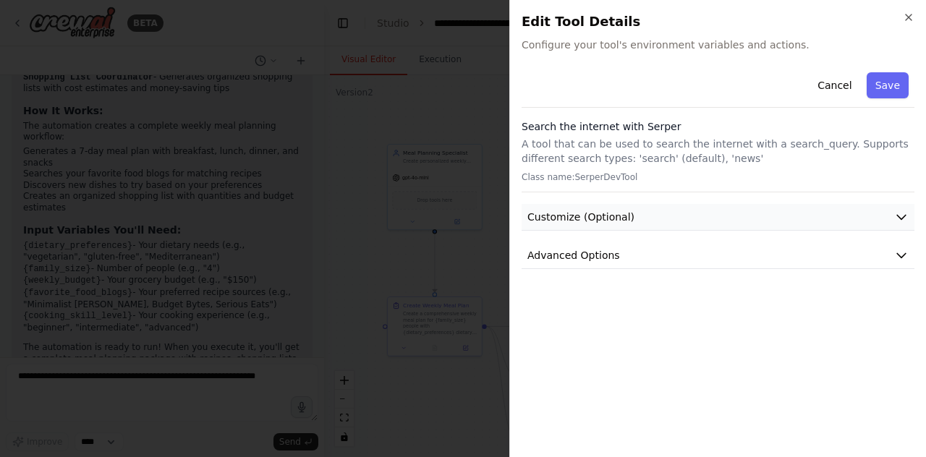
click at [747, 219] on button "Customize (Optional)" at bounding box center [718, 217] width 393 height 27
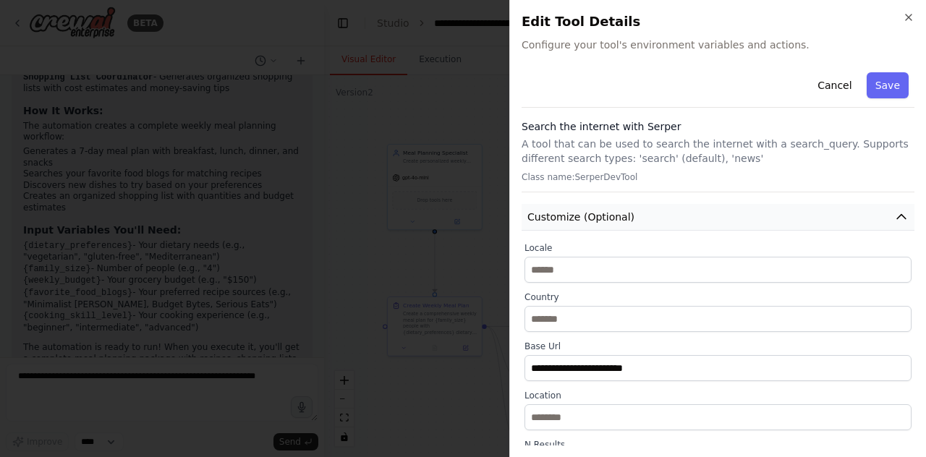
click at [747, 219] on button "Customize (Optional)" at bounding box center [718, 217] width 393 height 27
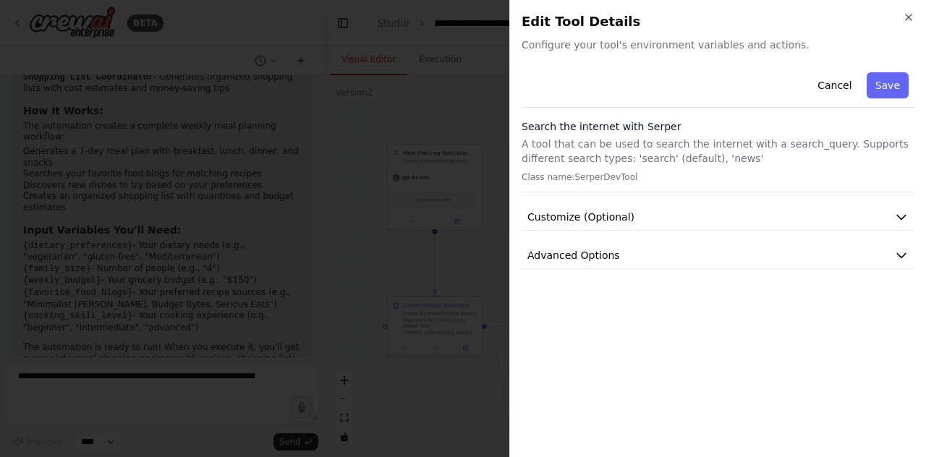
click at [703, 270] on div "Cancel Save Search the internet with Serper A tool that can be used to search t…" at bounding box center [718, 256] width 393 height 379
click at [707, 261] on button "Advanced Options" at bounding box center [718, 255] width 393 height 27
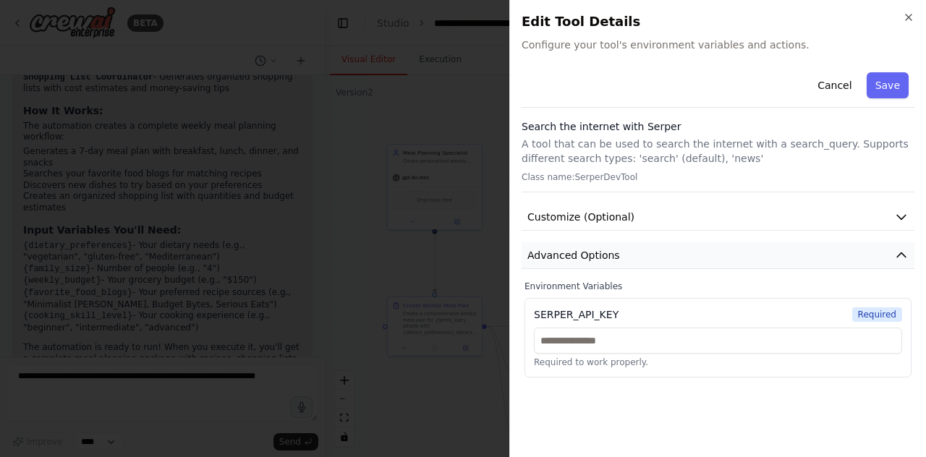
click at [707, 261] on button "Advanced Options" at bounding box center [718, 255] width 393 height 27
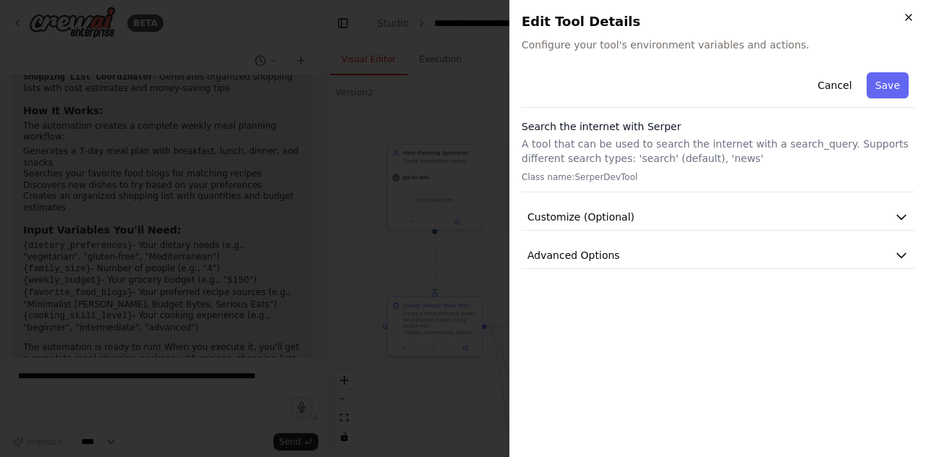
click at [903, 16] on icon "button" at bounding box center [909, 18] width 12 height 12
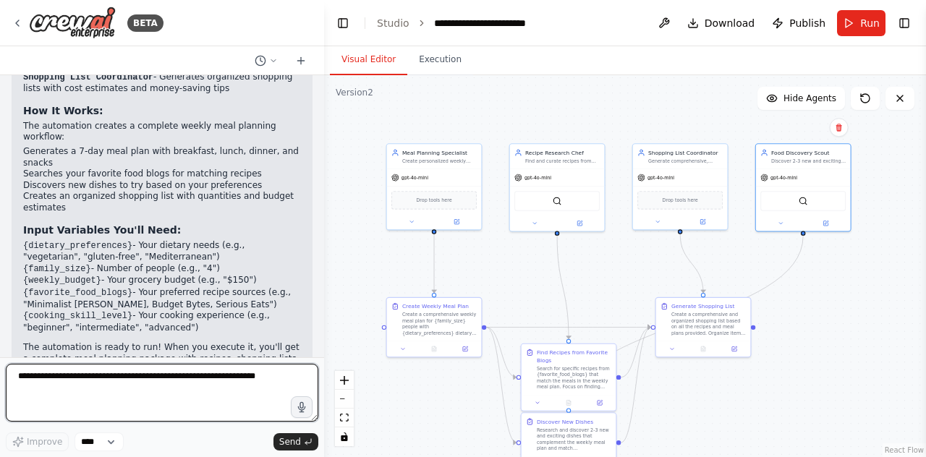
click at [96, 373] on textarea at bounding box center [162, 393] width 313 height 58
type textarea "*"
click at [177, 381] on textarea "**********" at bounding box center [162, 393] width 313 height 58
paste textarea "**********"
type textarea "**********"
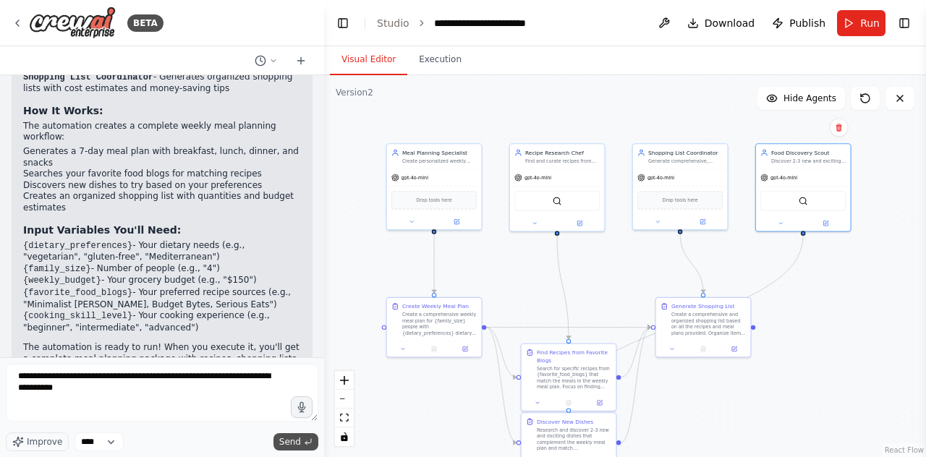
click at [302, 438] on button "Send" at bounding box center [295, 441] width 45 height 17
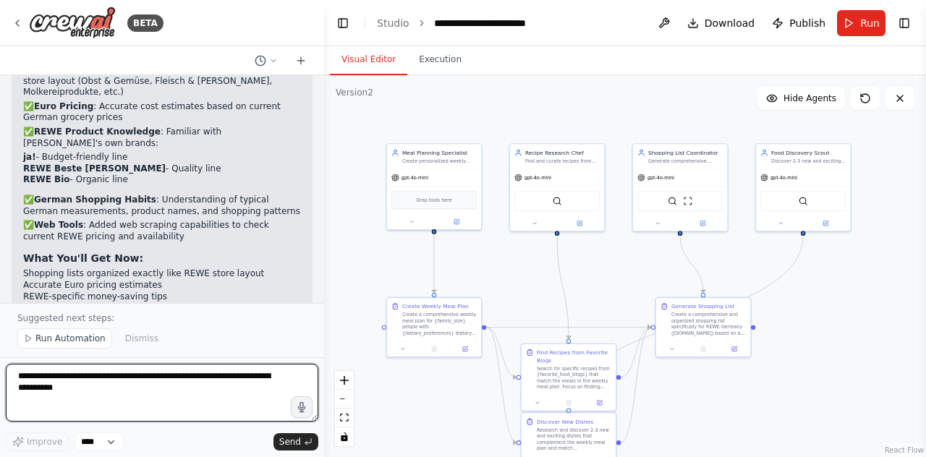
scroll to position [2145, 0]
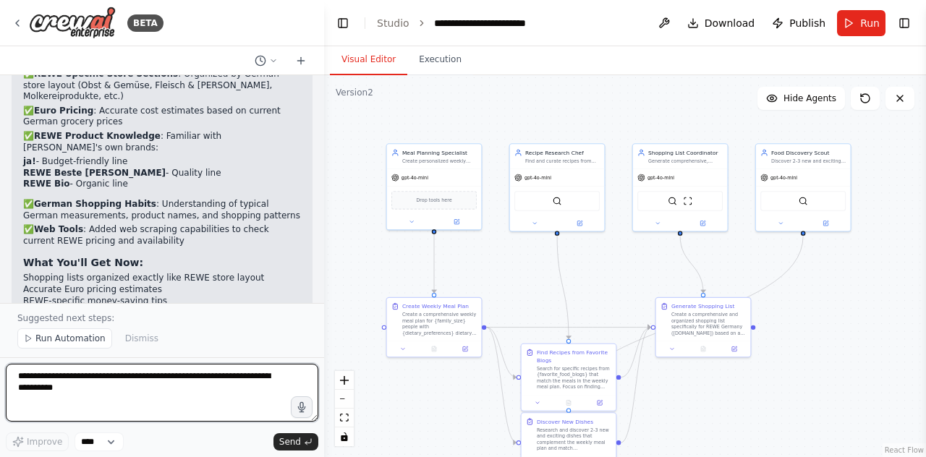
click at [118, 387] on textarea "**********" at bounding box center [162, 393] width 313 height 58
type textarea "**********"
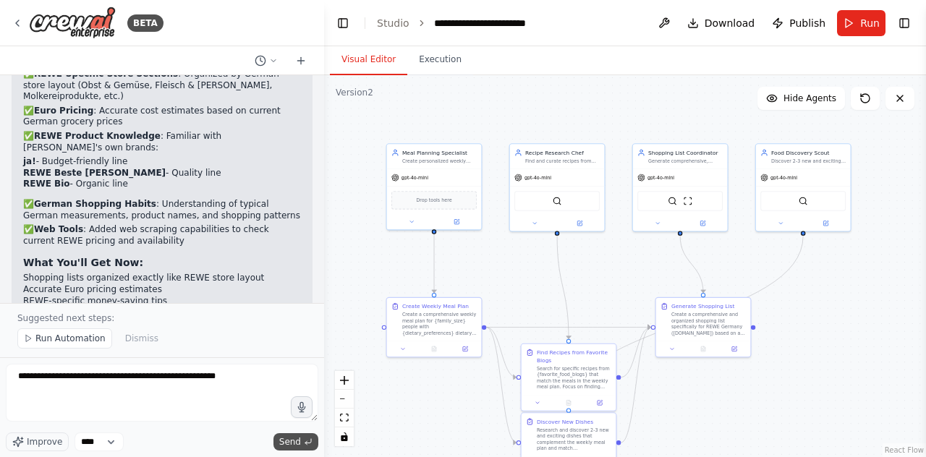
click at [284, 445] on span "Send" at bounding box center [290, 442] width 22 height 12
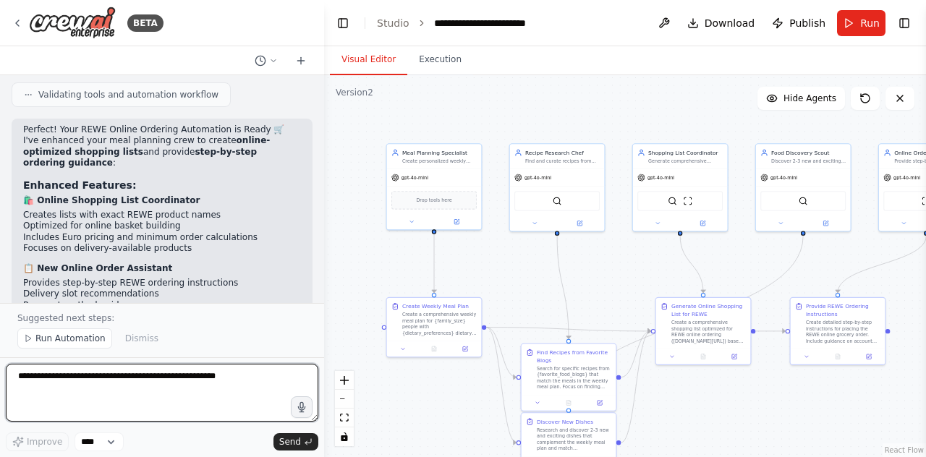
scroll to position [3108, 0]
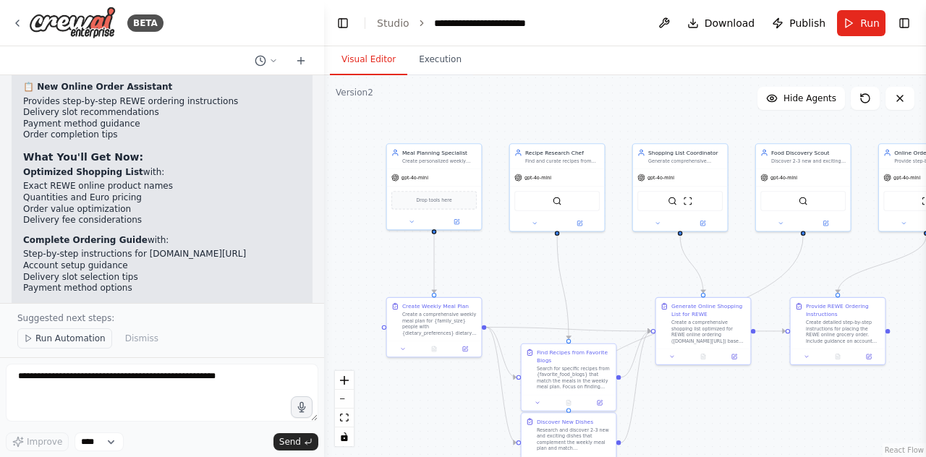
click at [85, 347] on button "Run Automation" at bounding box center [64, 338] width 95 height 20
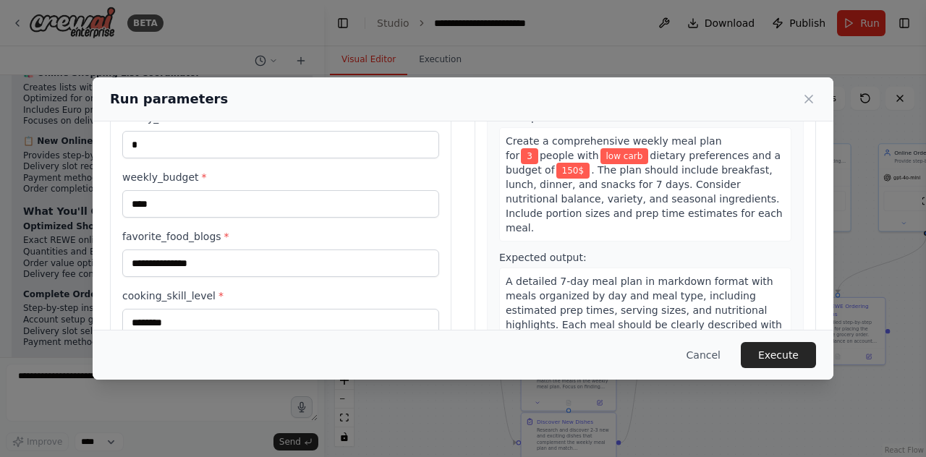
scroll to position [119, 0]
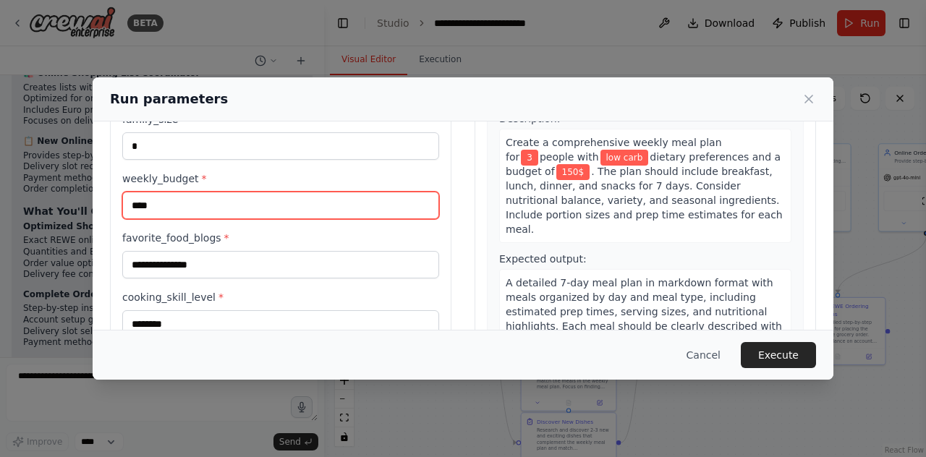
click at [224, 214] on input "****" at bounding box center [280, 205] width 317 height 27
click at [152, 204] on input "********" at bounding box center [280, 205] width 317 height 27
click at [145, 205] on input "********" at bounding box center [280, 205] width 317 height 27
click at [148, 205] on input "********" at bounding box center [280, 205] width 317 height 27
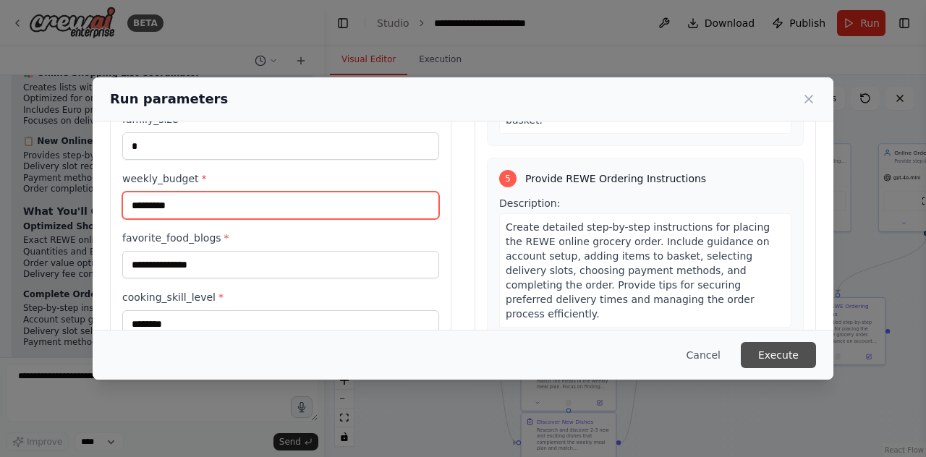
scroll to position [1179, 0]
type input "*********"
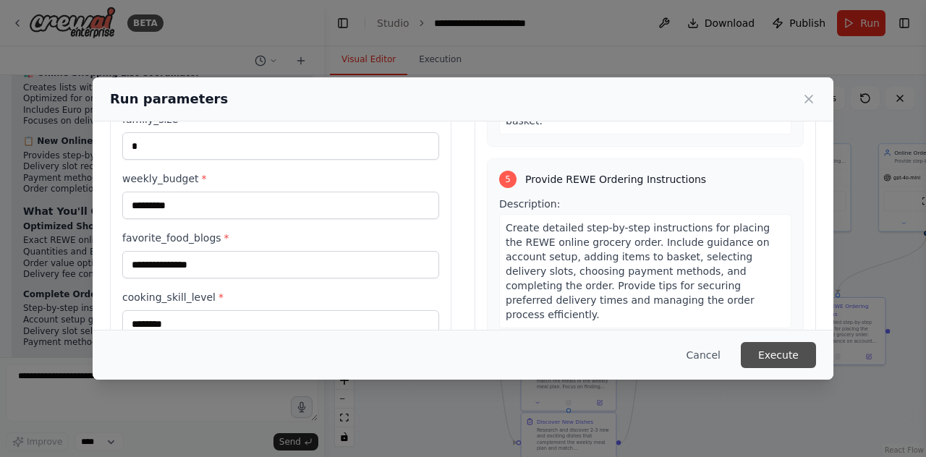
click at [776, 351] on button "Execute" at bounding box center [778, 355] width 75 height 26
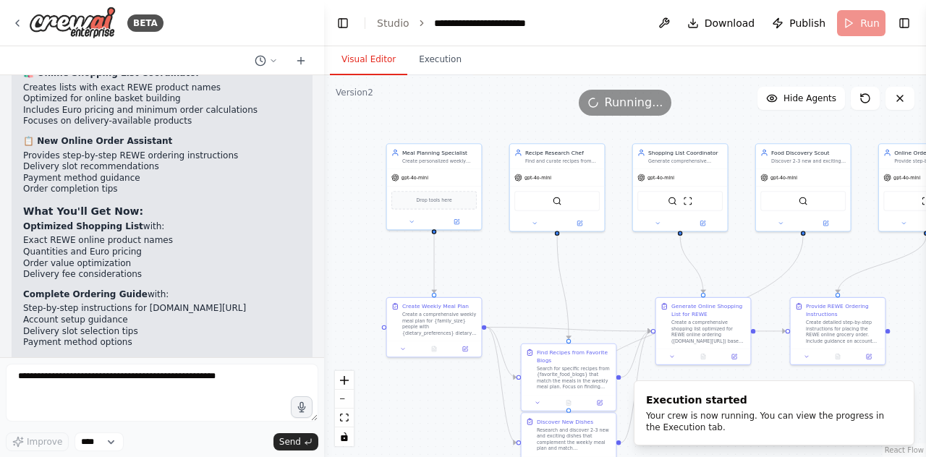
scroll to position [3191, 0]
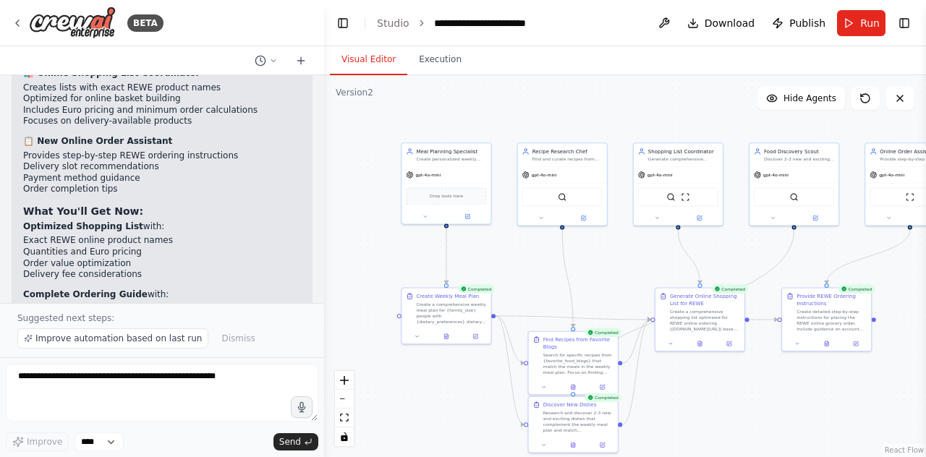
click at [387, 30] on header "**********" at bounding box center [625, 23] width 602 height 46
click at [391, 22] on link "Studio" at bounding box center [393, 23] width 33 height 12
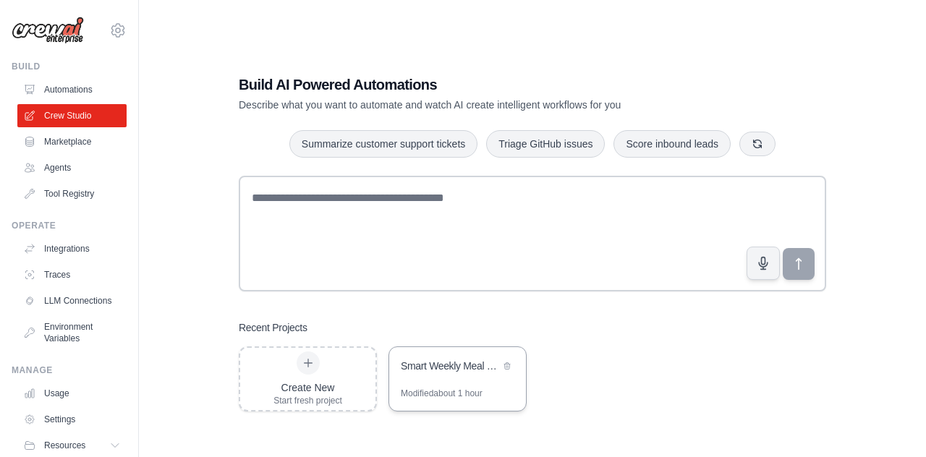
click at [429, 373] on div "Smart Weekly Meal Planner" at bounding box center [450, 366] width 99 height 14
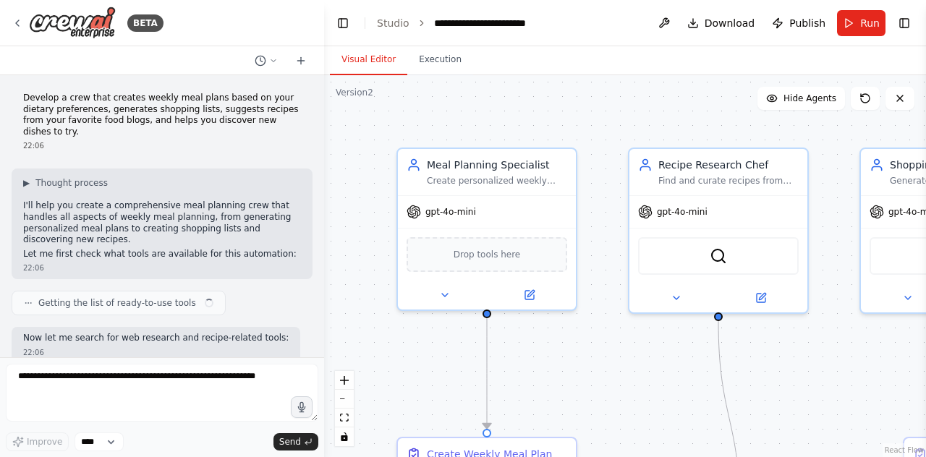
scroll to position [3174, 0]
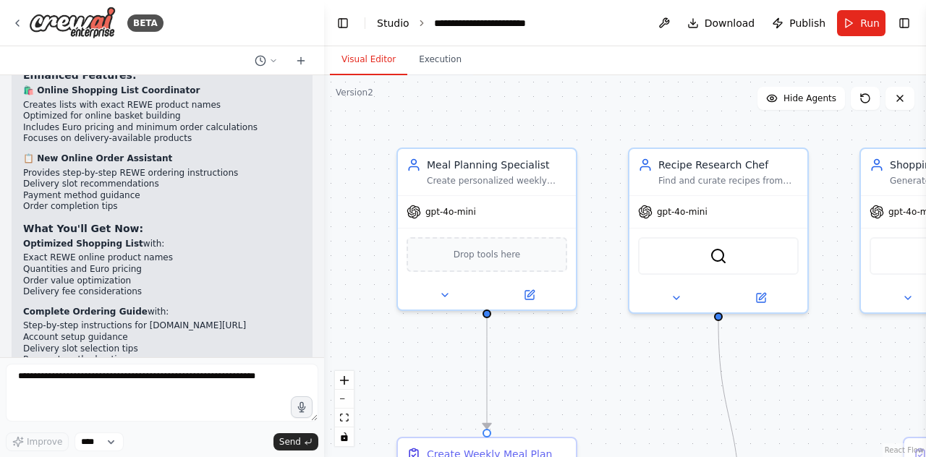
click at [391, 25] on link "Studio" at bounding box center [393, 23] width 33 height 12
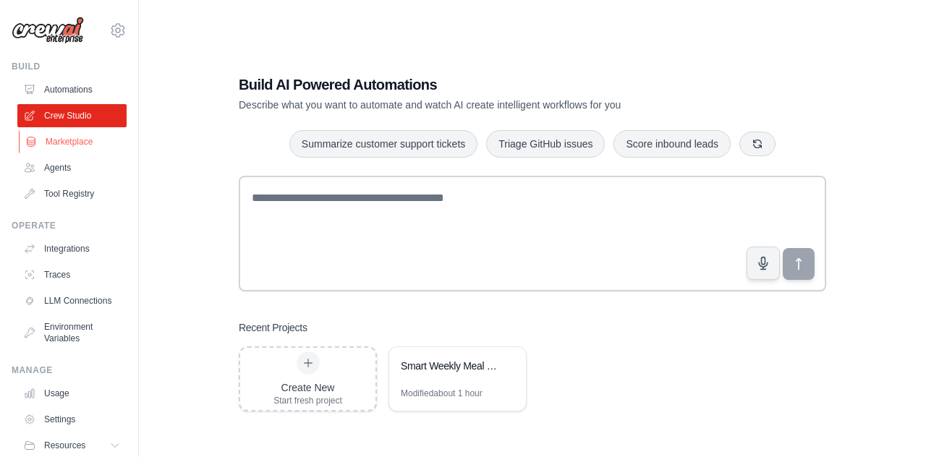
click at [90, 139] on link "Marketplace" at bounding box center [73, 141] width 109 height 23
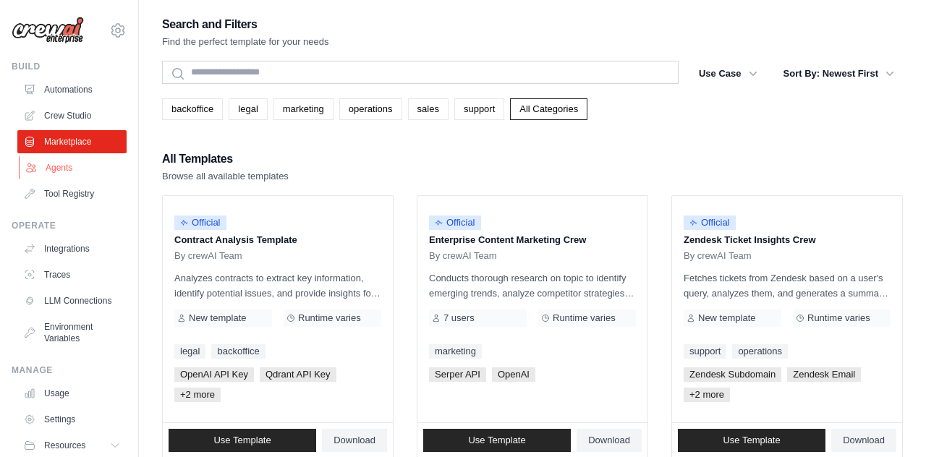
click at [52, 177] on link "Agents" at bounding box center [73, 167] width 109 height 23
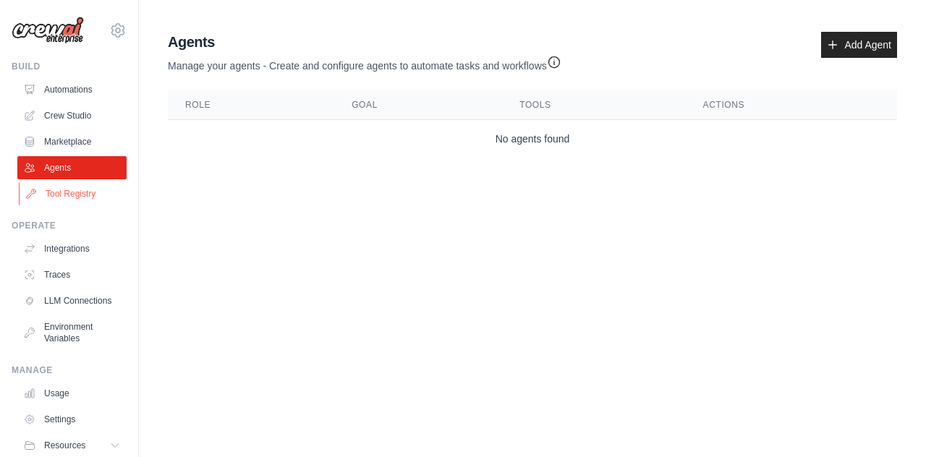
click at [42, 192] on link "Tool Registry" at bounding box center [73, 193] width 109 height 23
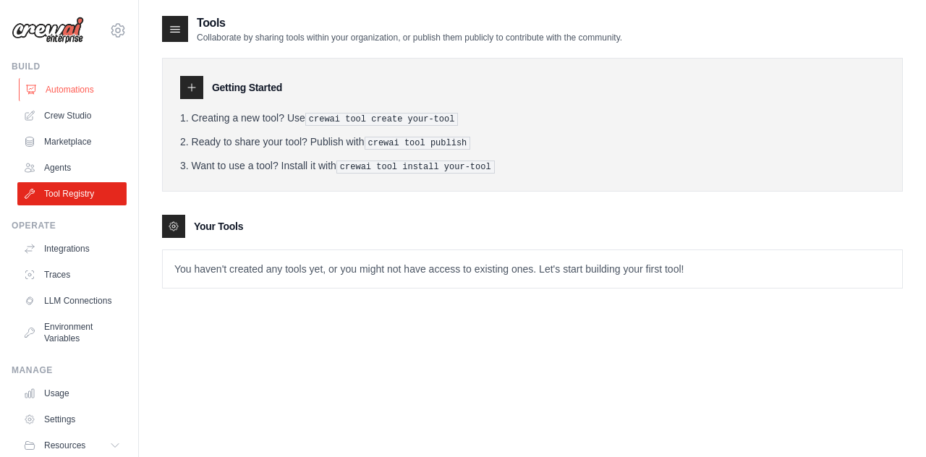
click at [67, 99] on link "Automations" at bounding box center [73, 89] width 109 height 23
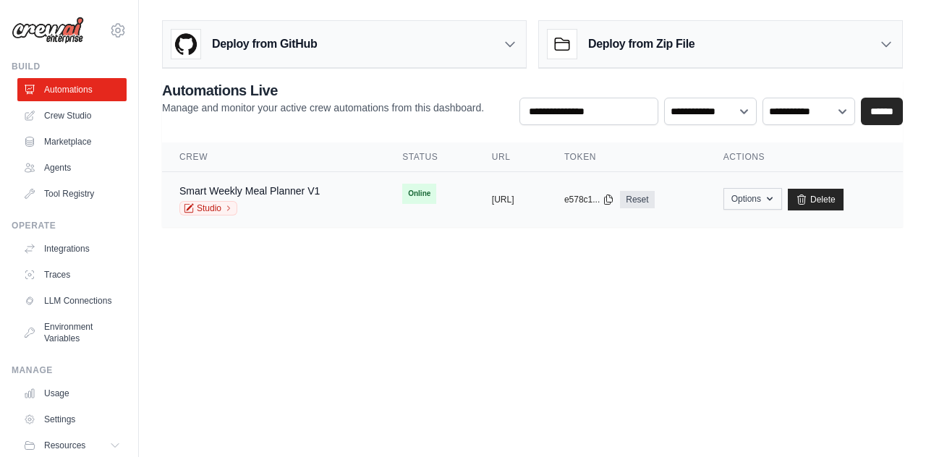
click at [782, 206] on button "Options" at bounding box center [753, 199] width 59 height 22
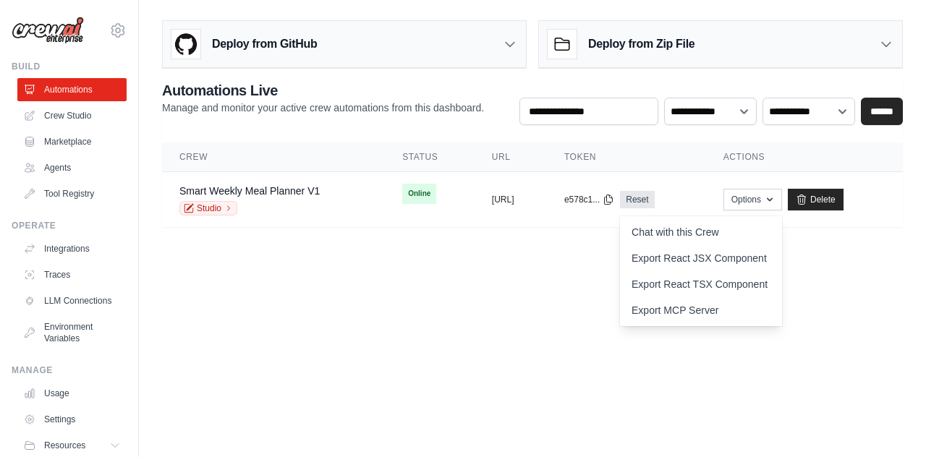
click at [264, 297] on body "mustafadalde@gmail.com Settings Build Automations Crew Studio" at bounding box center [463, 228] width 926 height 457
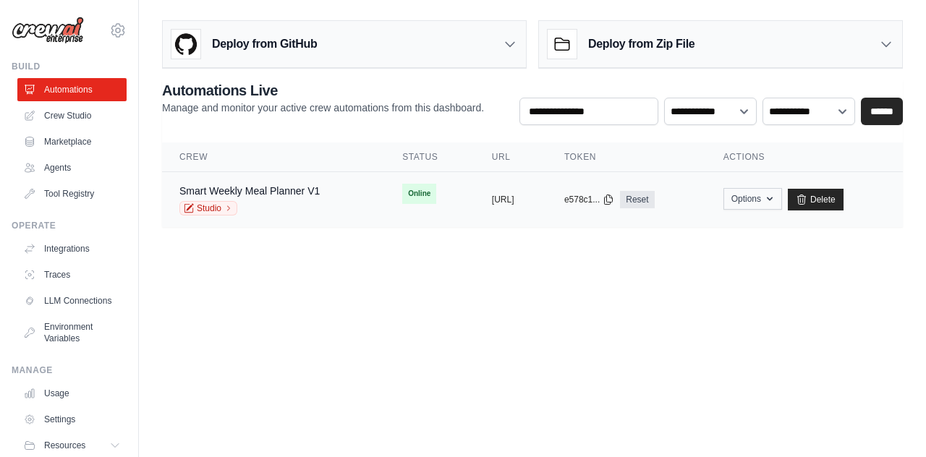
click at [772, 200] on button "Options" at bounding box center [753, 199] width 59 height 22
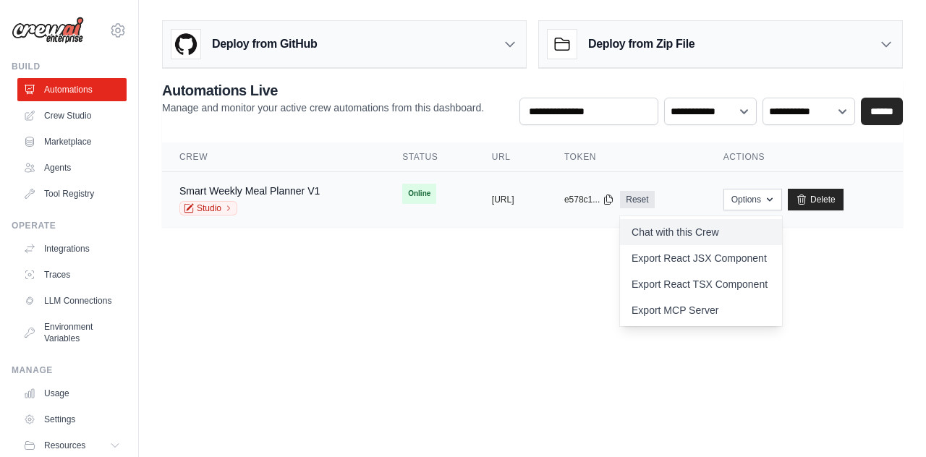
click at [747, 235] on link "Chat with this Crew" at bounding box center [701, 232] width 162 height 26
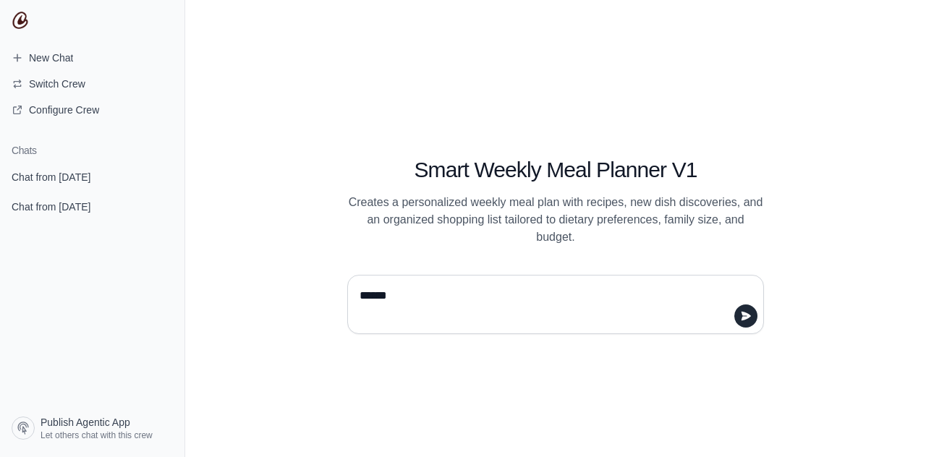
type textarea "*******"
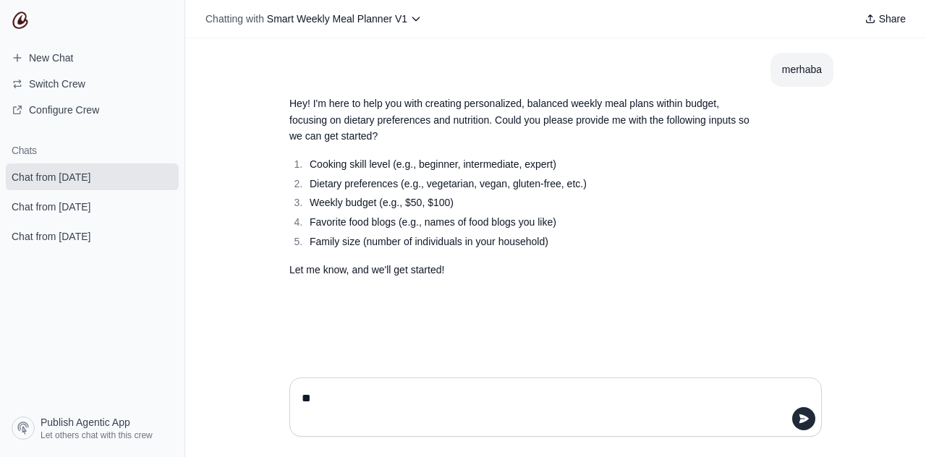
type textarea "*"
type textarea "**********"
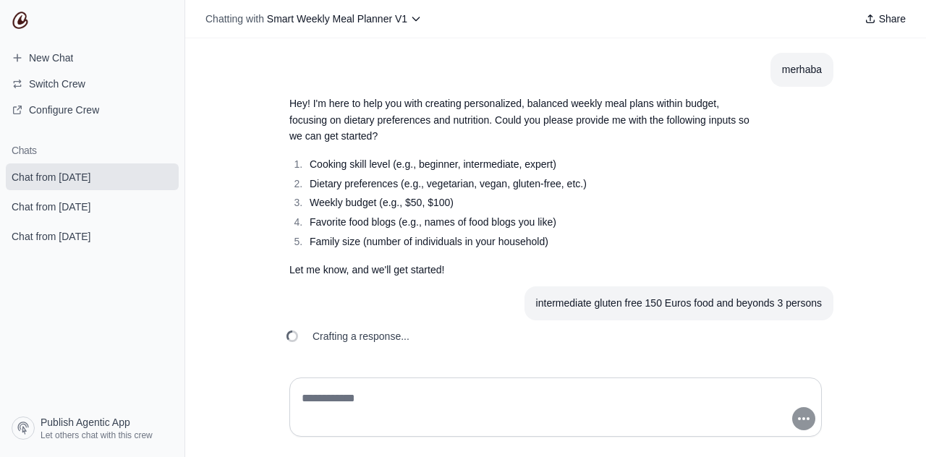
scroll to position [56, 0]
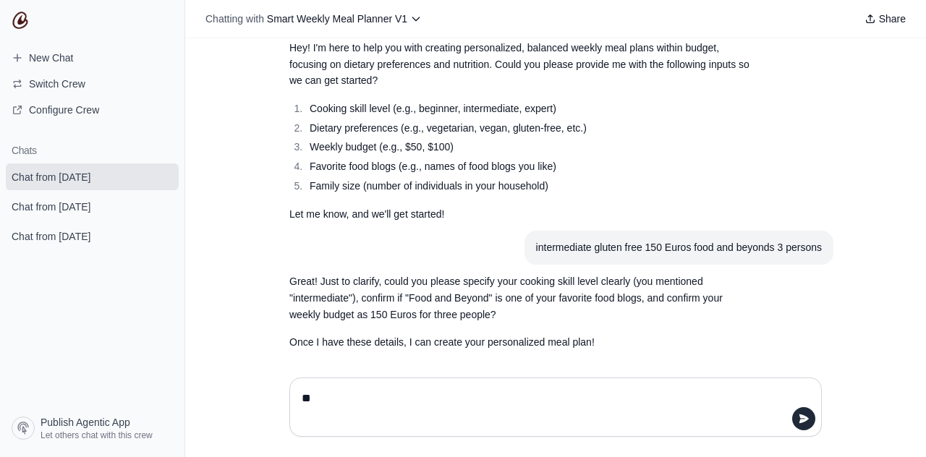
type textarea "***"
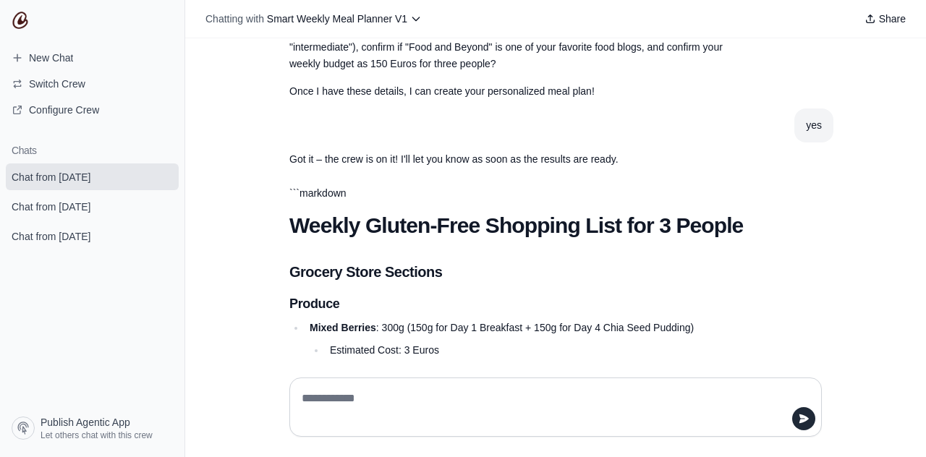
scroll to position [307, 0]
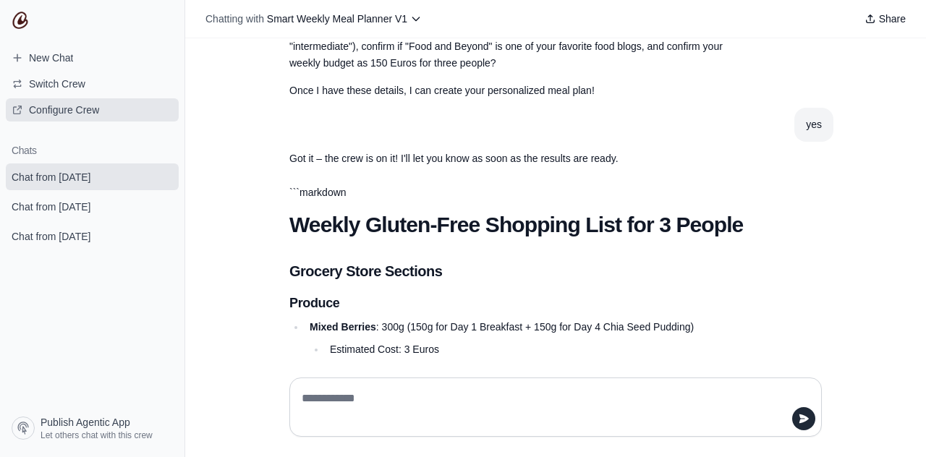
click at [37, 105] on span "Configure Crew" at bounding box center [64, 110] width 70 height 14
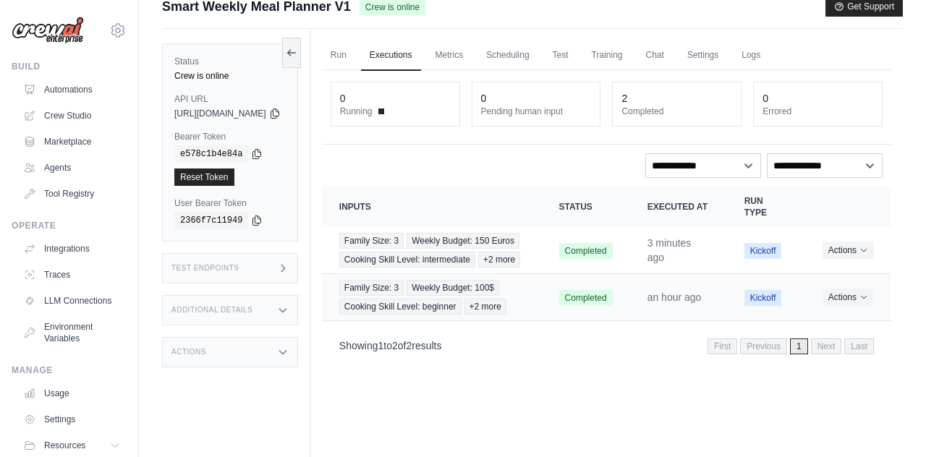
scroll to position [17, 0]
click at [846, 259] on button "Actions" at bounding box center [848, 250] width 51 height 17
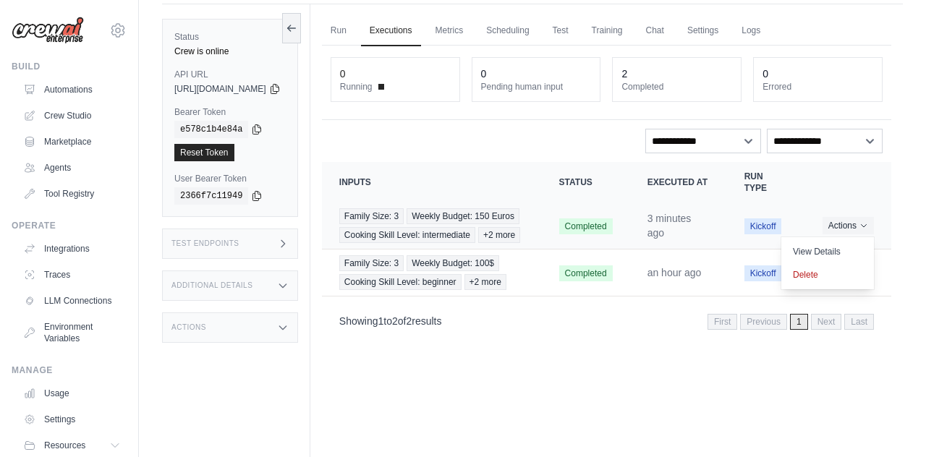
scroll to position [61, 0]
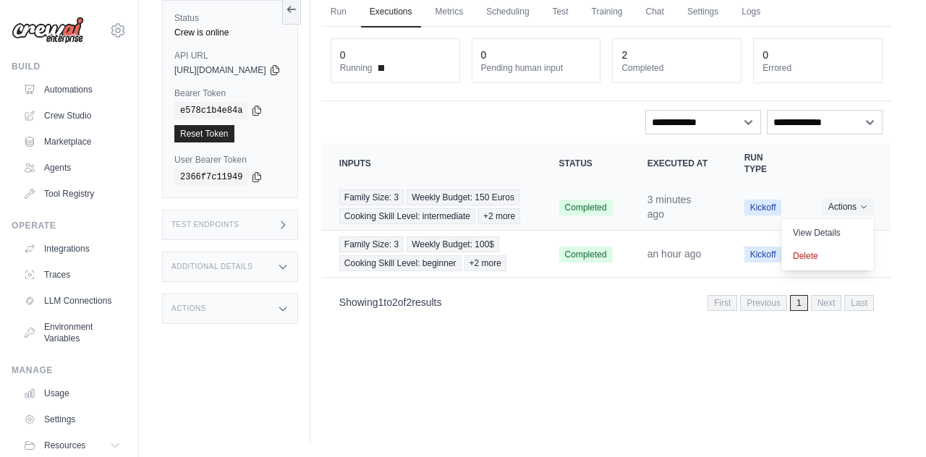
click at [525, 224] on div "Family Size: 3 Weekly Budget: 150 Euros Cooking Skill Level: intermediate +2 mo…" at bounding box center [431, 207] width 185 height 35
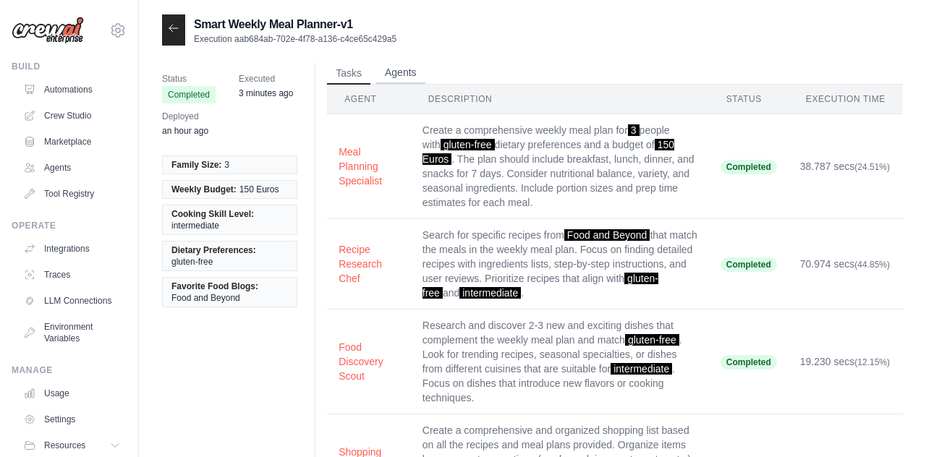
click at [406, 79] on button "Agents" at bounding box center [400, 73] width 49 height 22
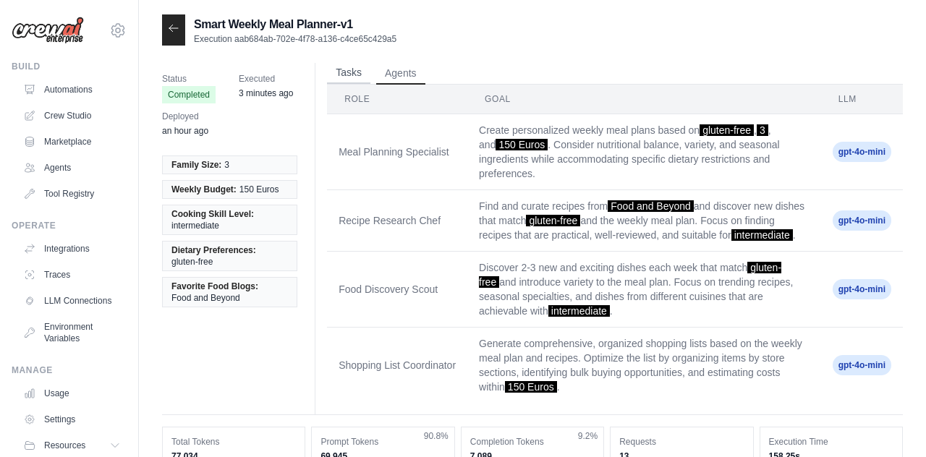
click at [361, 75] on button "Tasks" at bounding box center [348, 73] width 43 height 22
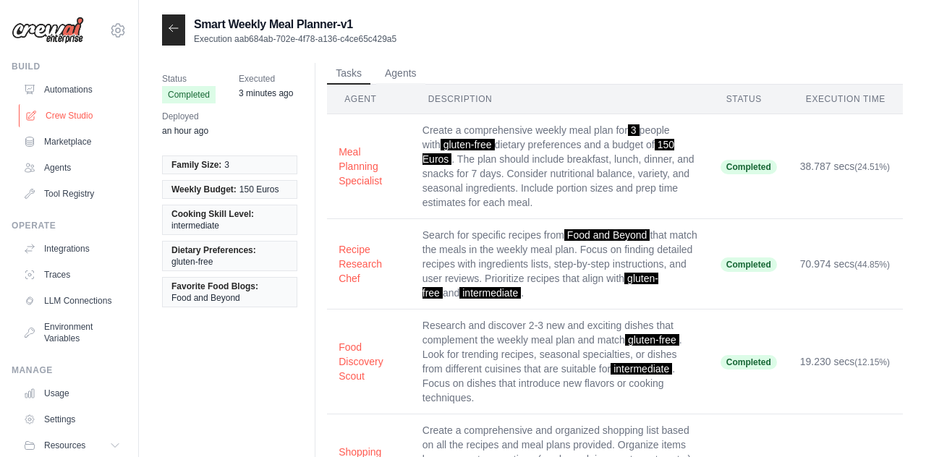
click at [81, 107] on link "Crew Studio" at bounding box center [73, 115] width 109 height 23
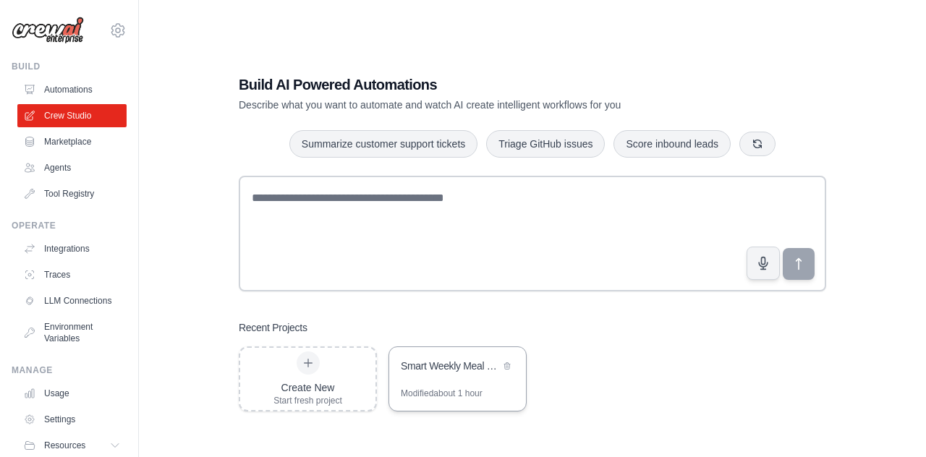
click at [422, 383] on div "Smart Weekly Meal Planner" at bounding box center [457, 367] width 137 height 41
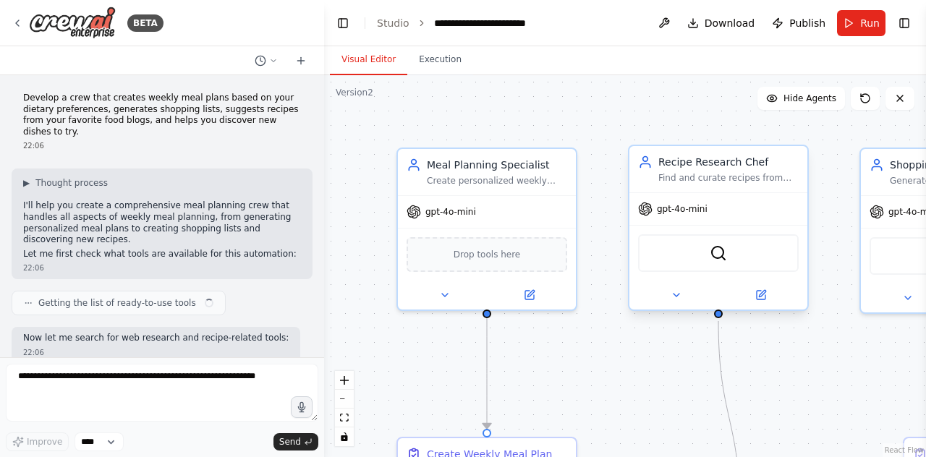
scroll to position [3174, 0]
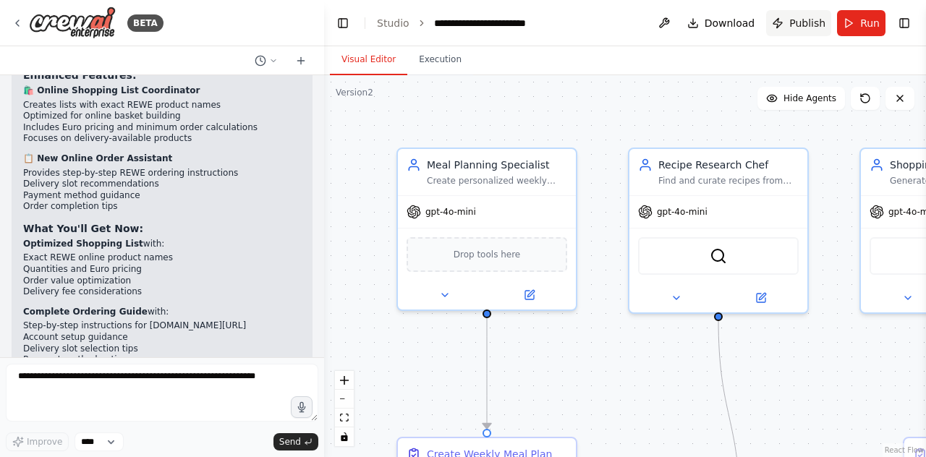
click at [805, 31] on button "Publish" at bounding box center [798, 23] width 65 height 26
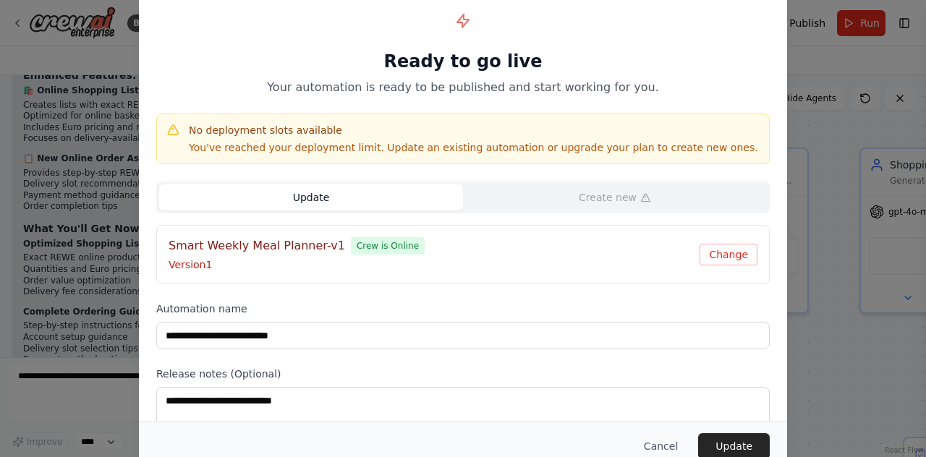
scroll to position [0, 0]
click at [727, 444] on button "Update" at bounding box center [734, 446] width 72 height 26
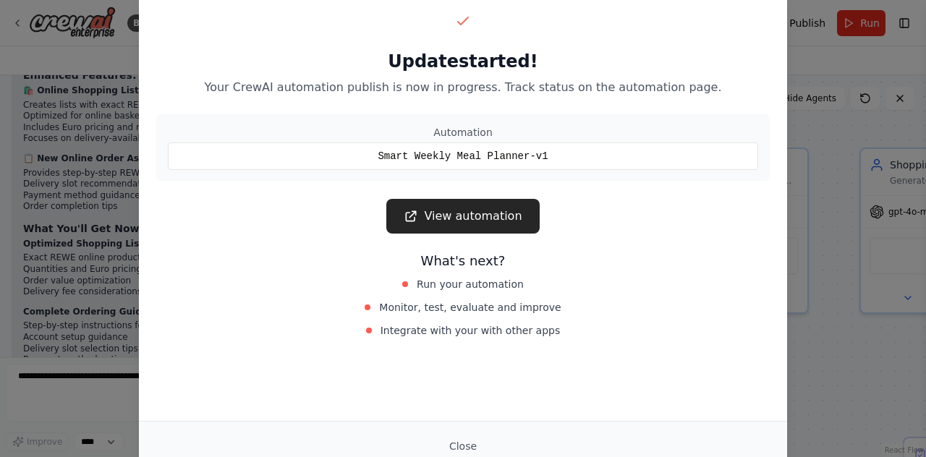
click at [457, 224] on link "View automation" at bounding box center [462, 216] width 153 height 35
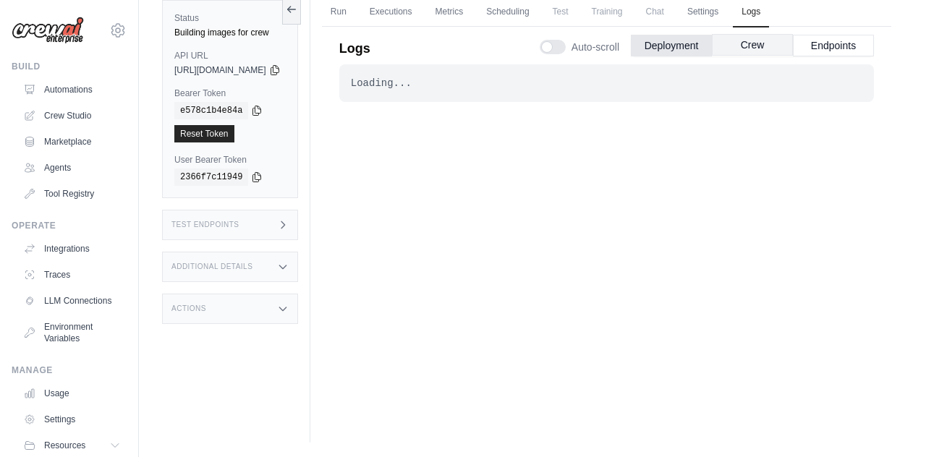
click at [749, 48] on button "Crew" at bounding box center [752, 45] width 81 height 22
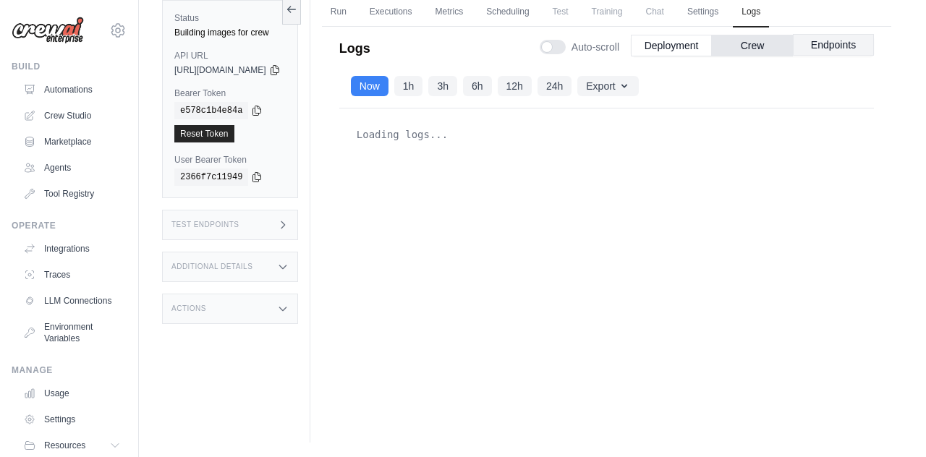
click at [830, 49] on button "Endpoints" at bounding box center [833, 45] width 81 height 22
click at [692, 46] on button "Deployment" at bounding box center [671, 45] width 81 height 22
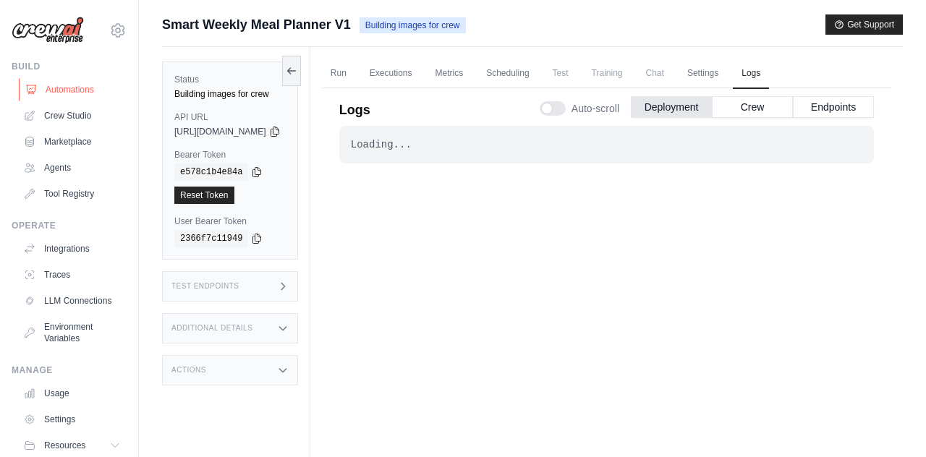
click at [61, 92] on link "Automations" at bounding box center [73, 89] width 109 height 23
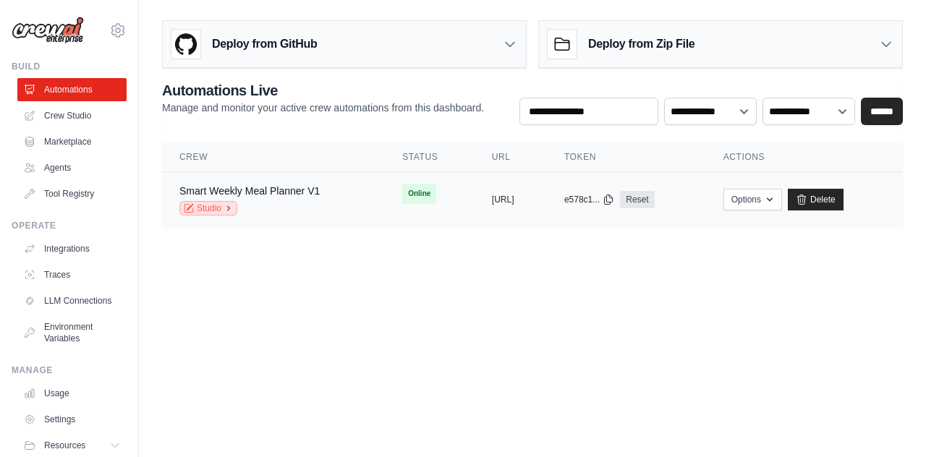
click at [229, 211] on icon at bounding box center [228, 208] width 9 height 9
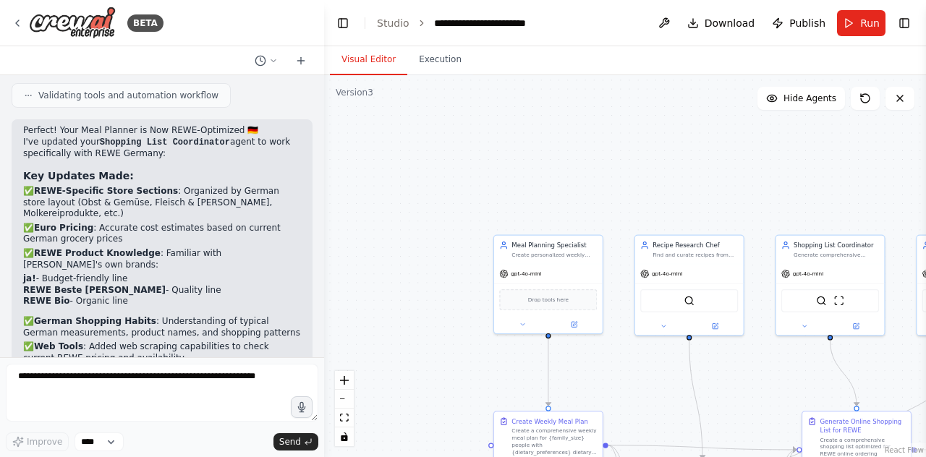
scroll to position [1989, 0]
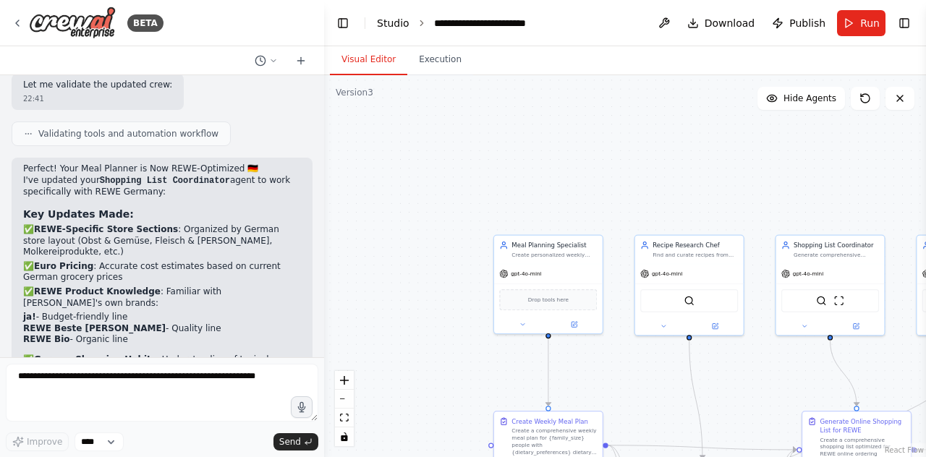
click at [383, 21] on link "Studio" at bounding box center [393, 23] width 33 height 12
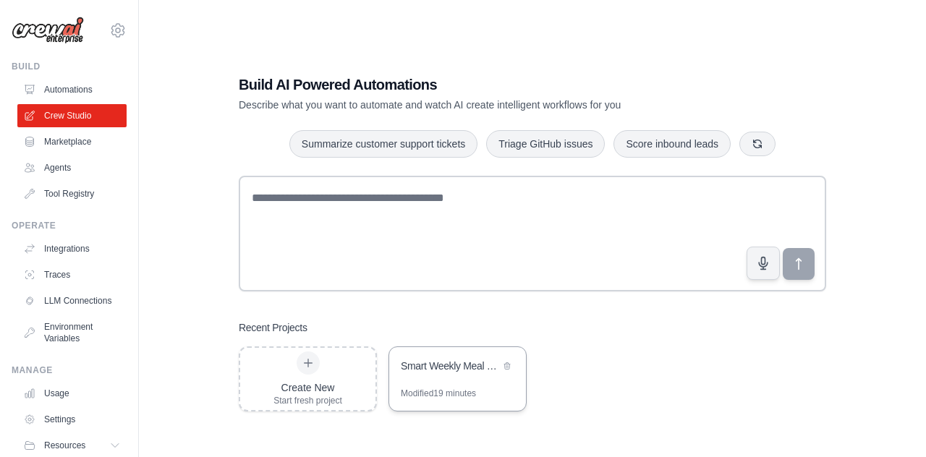
click at [431, 383] on div "Smart Weekly Meal Planner" at bounding box center [457, 367] width 137 height 41
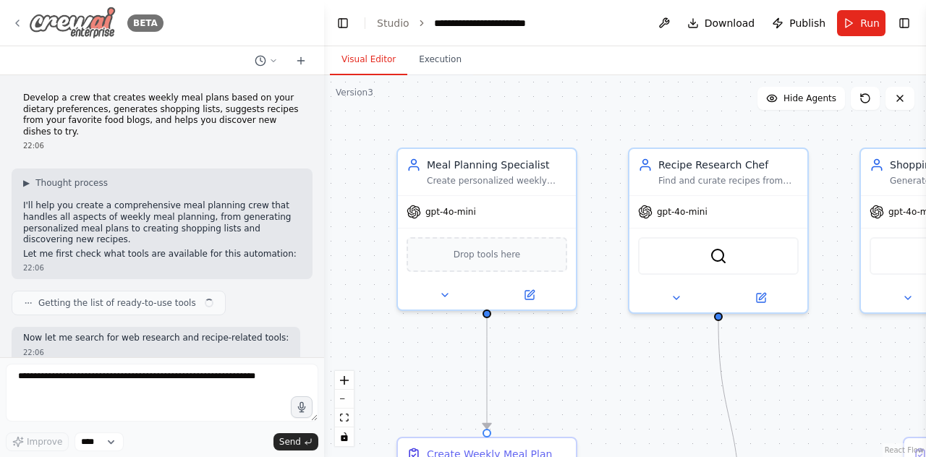
scroll to position [3174, 0]
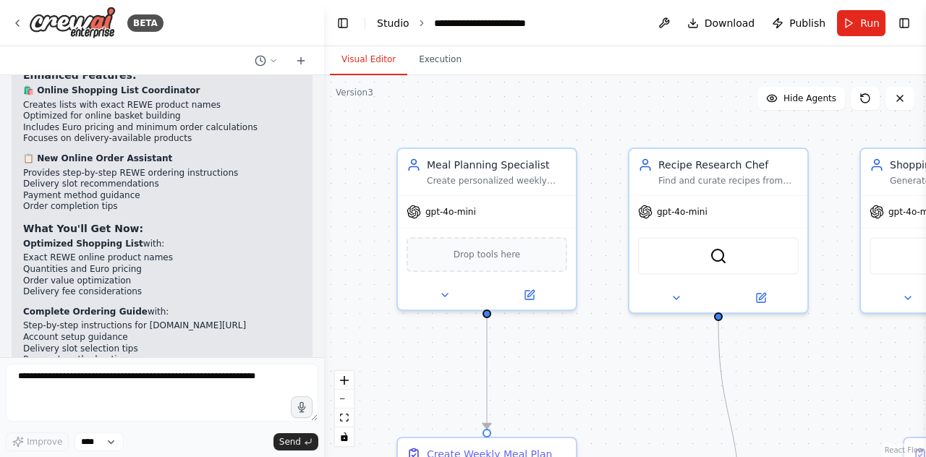
click at [397, 17] on link "Studio" at bounding box center [393, 23] width 33 height 12
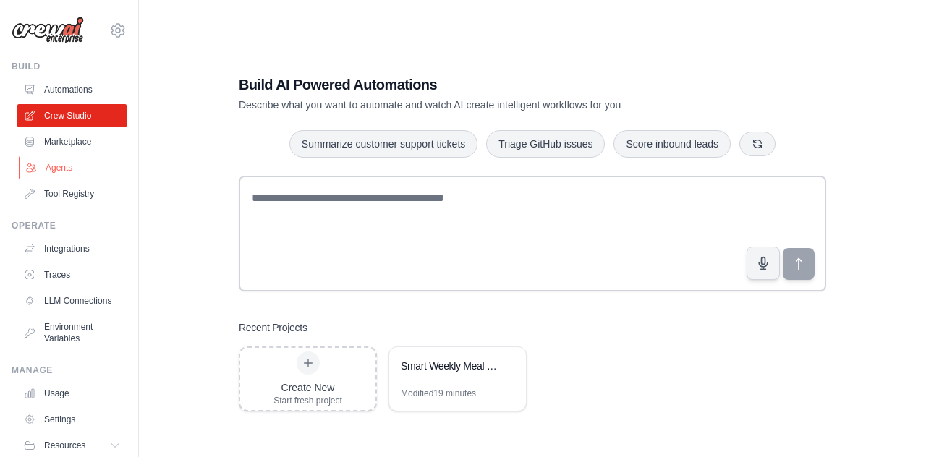
click at [75, 167] on link "Agents" at bounding box center [73, 167] width 109 height 23
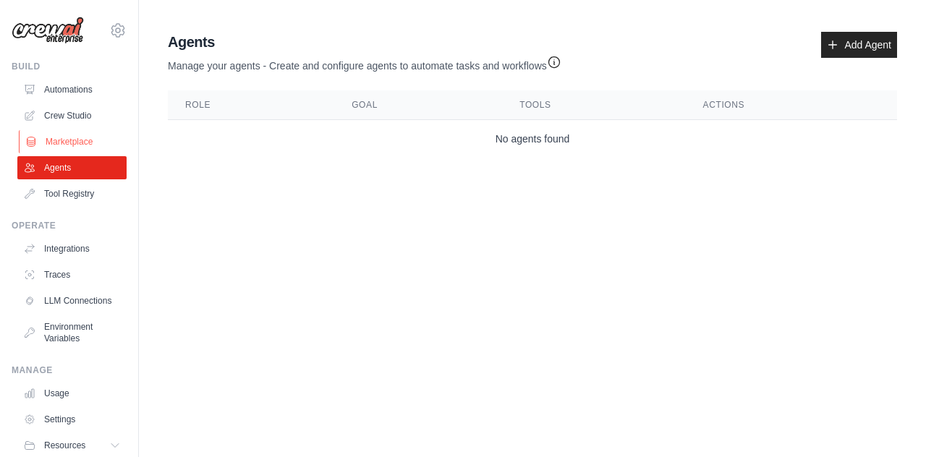
click at [72, 149] on link "Marketplace" at bounding box center [73, 141] width 109 height 23
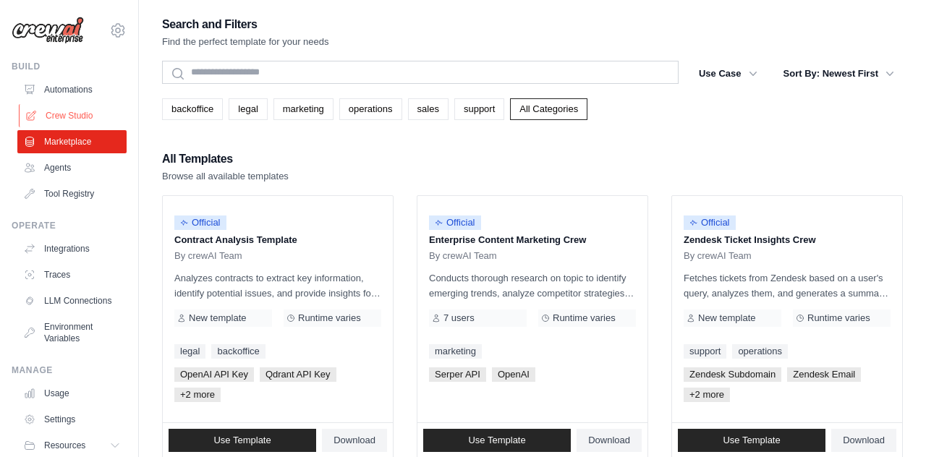
click at [69, 114] on link "Crew Studio" at bounding box center [73, 115] width 109 height 23
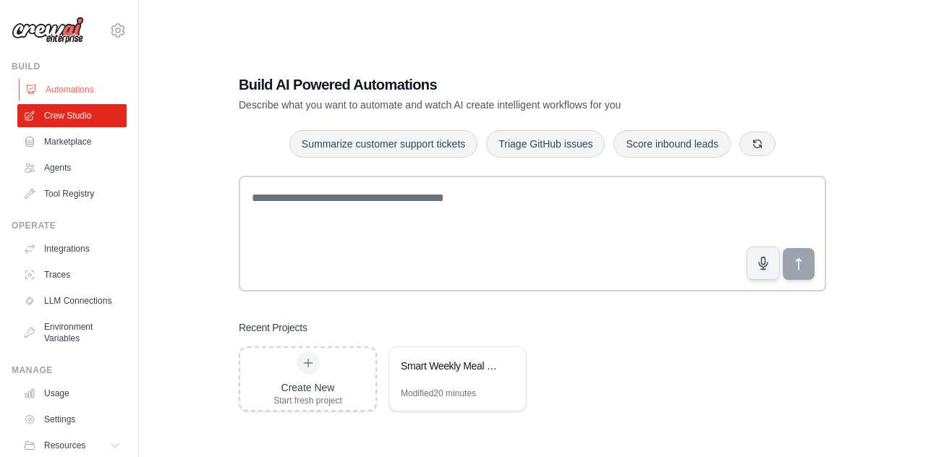
click at [59, 83] on link "Automations" at bounding box center [73, 89] width 109 height 23
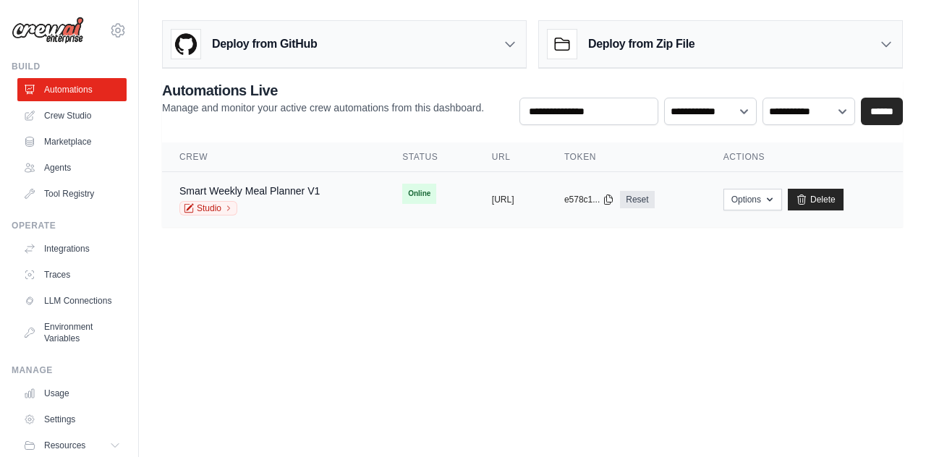
click at [346, 184] on td "Smart Weekly Meal Planner V1 Studio" at bounding box center [273, 200] width 223 height 56
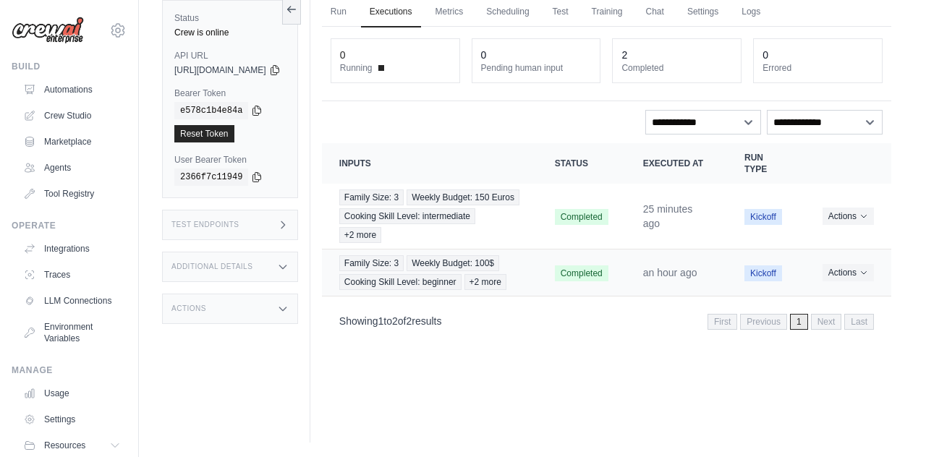
scroll to position [61, 0]
click at [861, 220] on icon "Actions for execution" at bounding box center [864, 215] width 9 height 9
click at [852, 247] on link "View Details" at bounding box center [827, 242] width 93 height 23
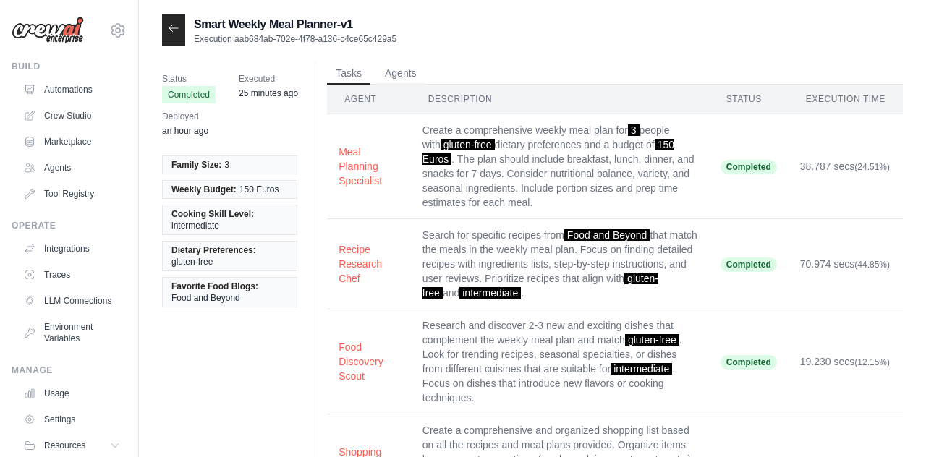
click at [268, 89] on time "25 minutes ago" at bounding box center [268, 93] width 59 height 10
click at [93, 97] on link "Automations" at bounding box center [73, 89] width 109 height 23
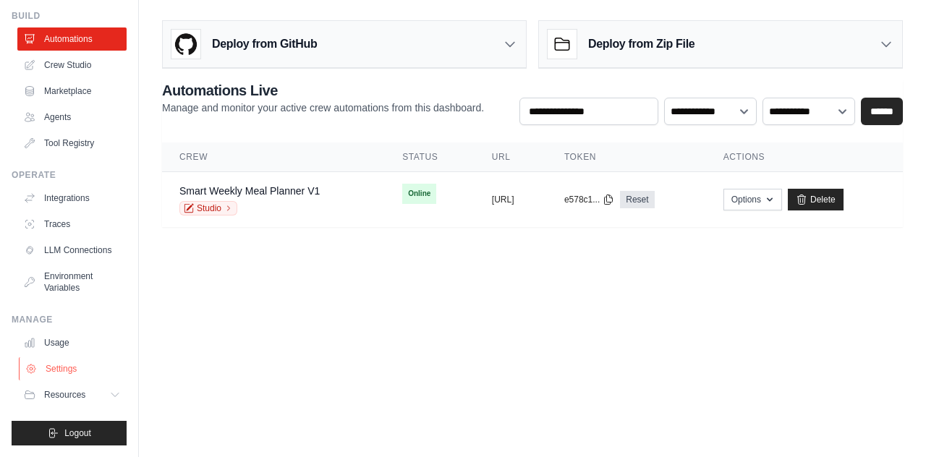
scroll to position [51, 0]
click at [56, 119] on link "Agents" at bounding box center [73, 117] width 109 height 23
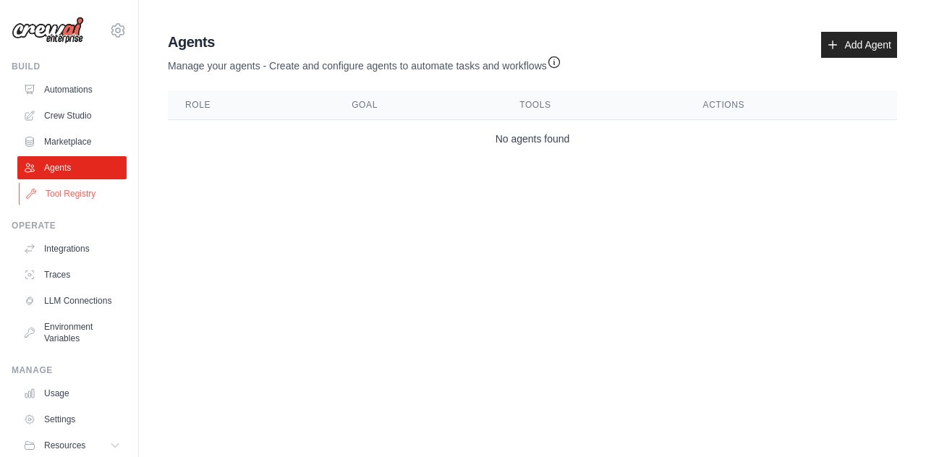
click at [63, 198] on link "Tool Registry" at bounding box center [73, 193] width 109 height 23
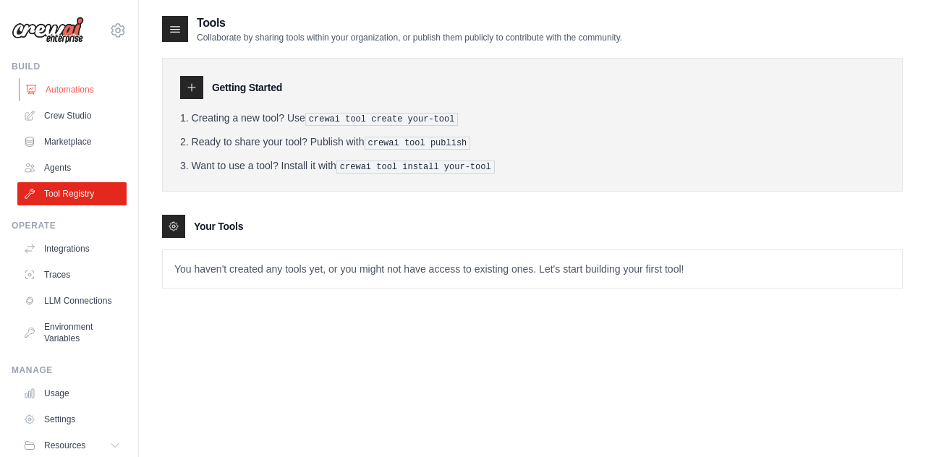
click at [84, 99] on link "Automations" at bounding box center [73, 89] width 109 height 23
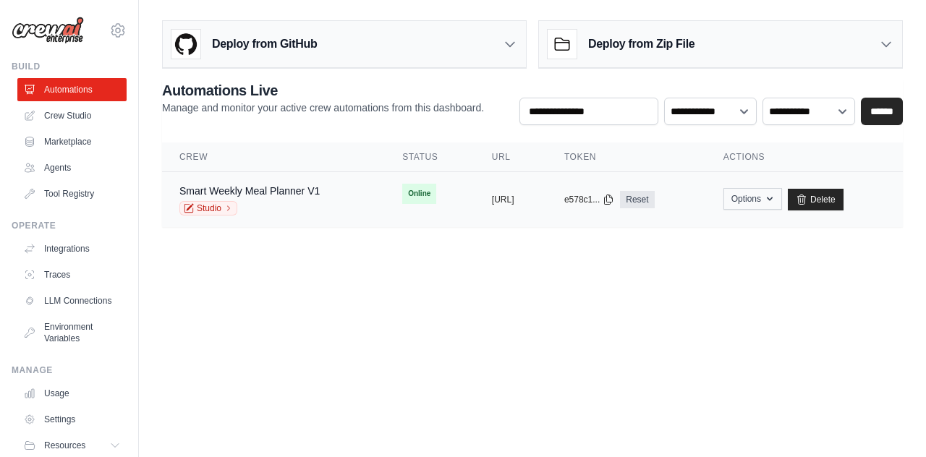
click at [776, 201] on icon "button" at bounding box center [770, 199] width 12 height 12
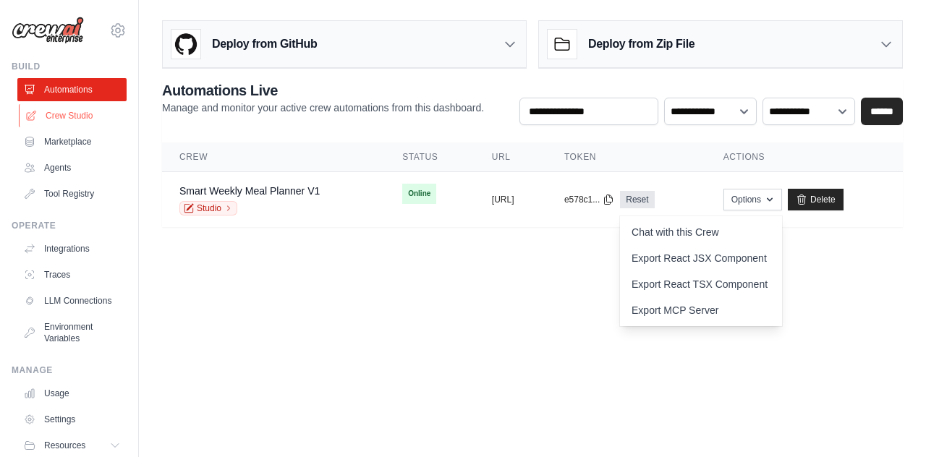
click at [54, 116] on link "Crew Studio" at bounding box center [73, 115] width 109 height 23
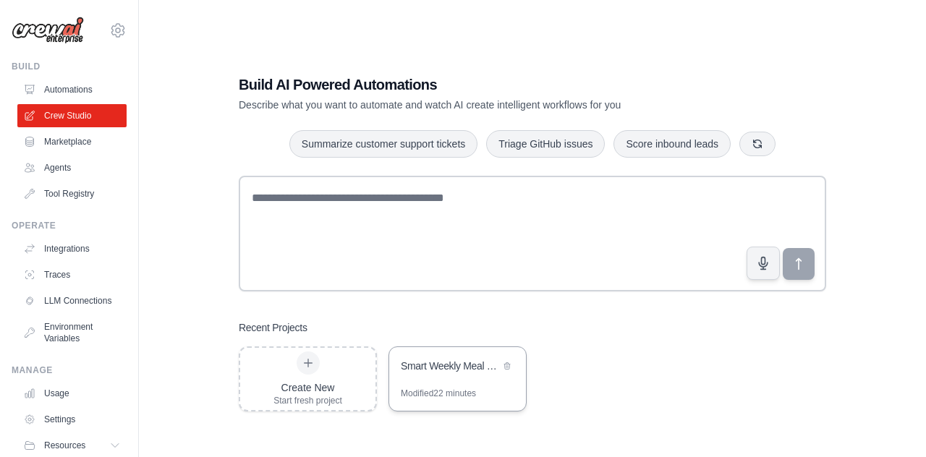
click at [407, 370] on div "Smart Weekly Meal Planner" at bounding box center [450, 366] width 99 height 14
click at [457, 386] on div "Smart Weekly Meal Planner" at bounding box center [457, 367] width 137 height 41
click at [418, 360] on div "Smart Weekly Meal Planner" at bounding box center [450, 366] width 99 height 14
click at [56, 145] on link "Marketplace" at bounding box center [73, 141] width 109 height 23
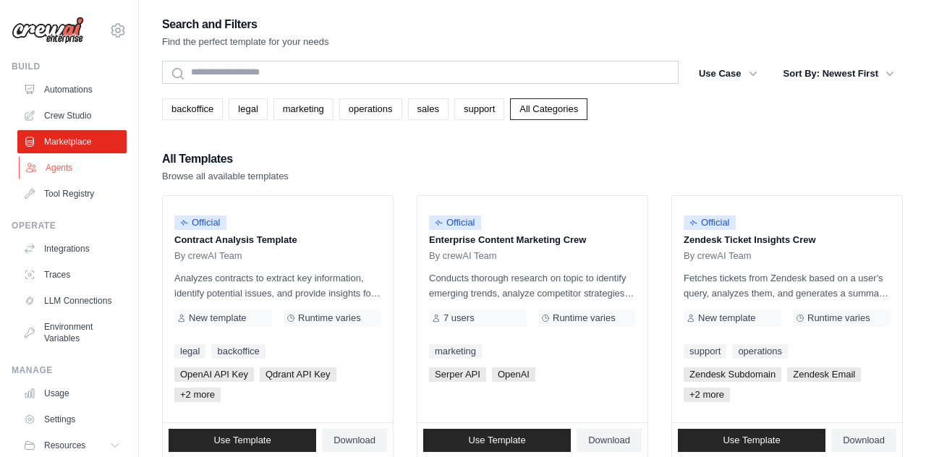
click at [59, 164] on link "Agents" at bounding box center [73, 167] width 109 height 23
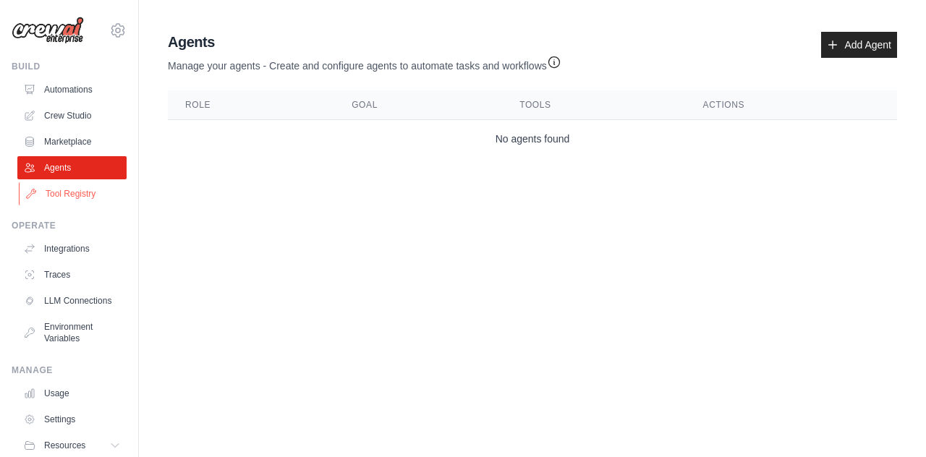
click at [63, 187] on link "Tool Registry" at bounding box center [73, 193] width 109 height 23
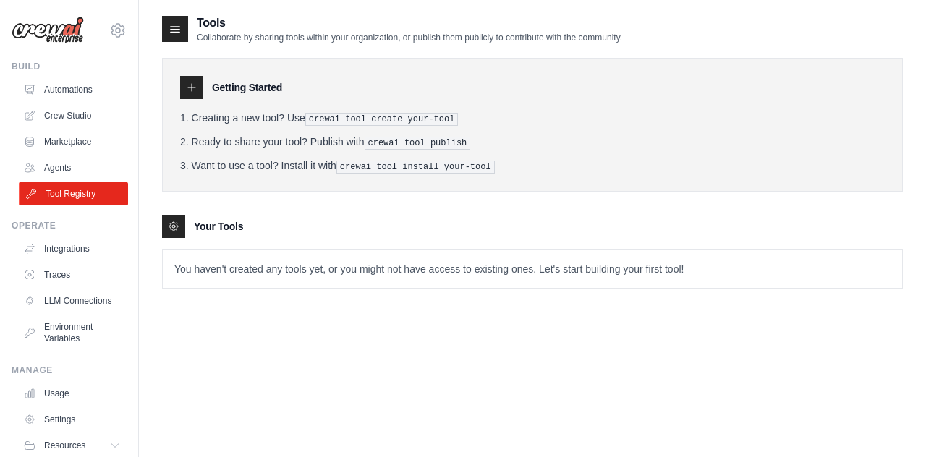
click at [63, 187] on link "Tool Registry" at bounding box center [73, 193] width 109 height 23
click at [57, 96] on link "Automations" at bounding box center [73, 89] width 109 height 23
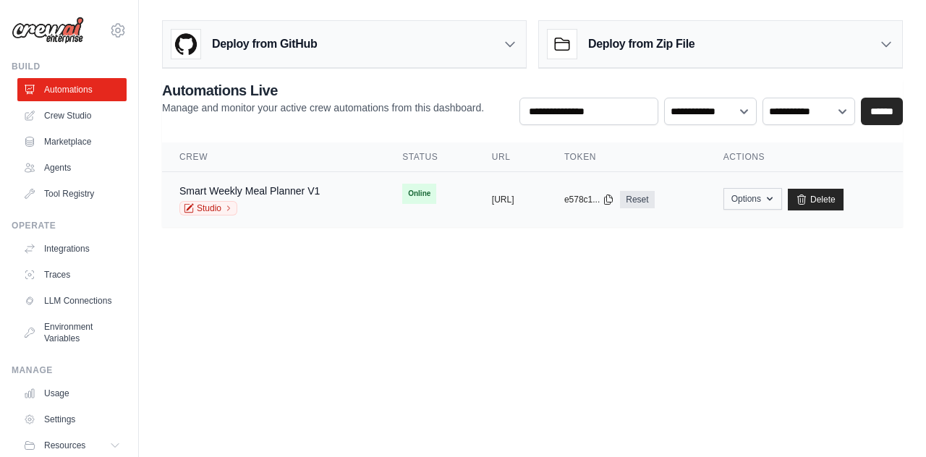
click at [782, 199] on button "Options" at bounding box center [753, 199] width 59 height 22
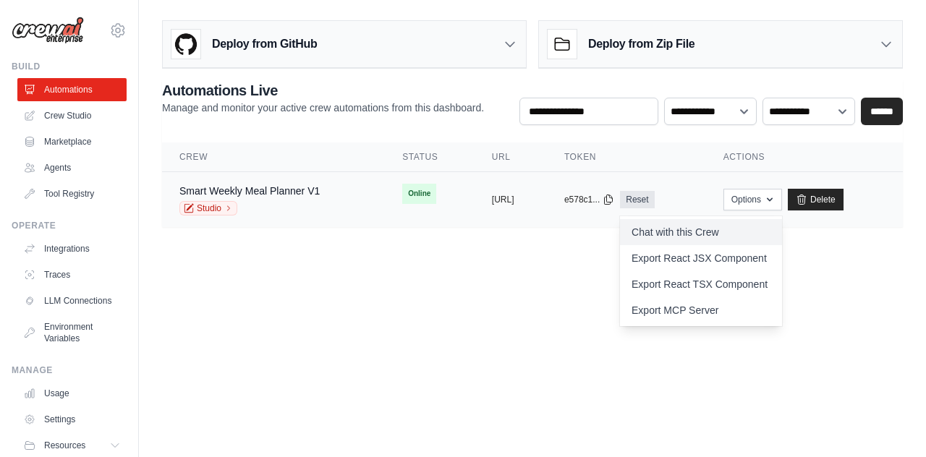
click at [773, 228] on link "Chat with this Crew" at bounding box center [701, 232] width 162 height 26
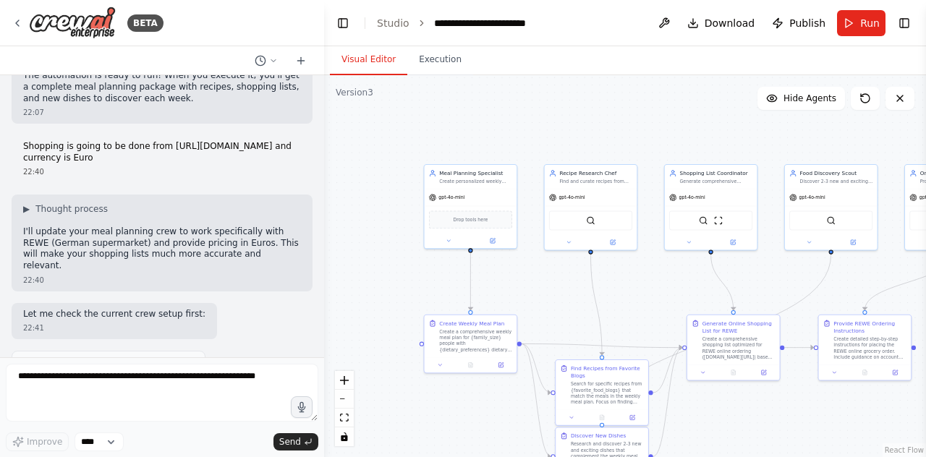
scroll to position [1435, 0]
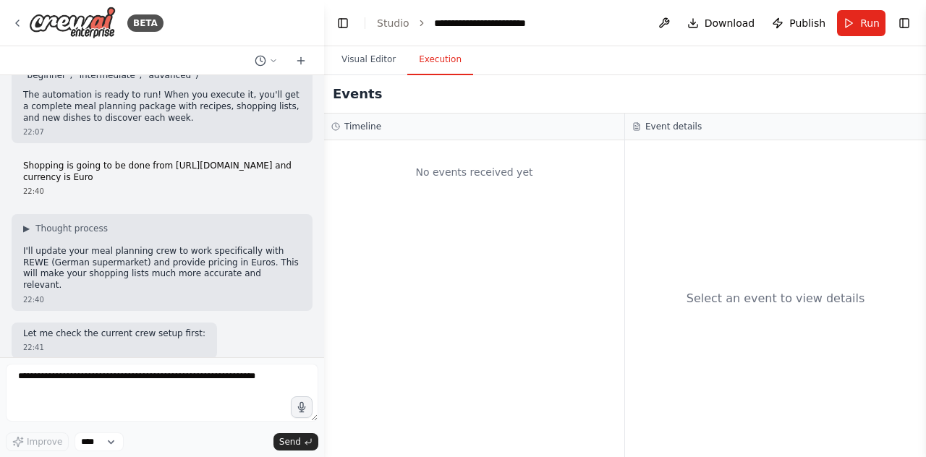
click at [424, 70] on button "Execution" at bounding box center [440, 60] width 66 height 30
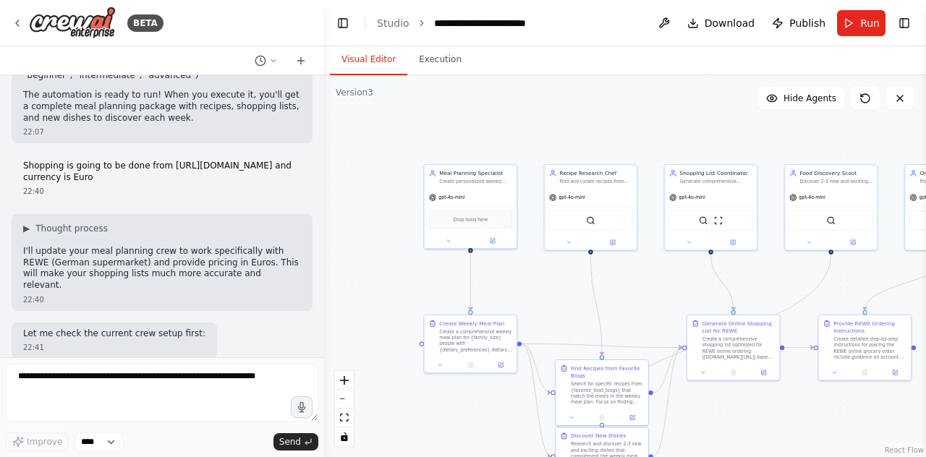
click at [373, 49] on button "Visual Editor" at bounding box center [368, 60] width 77 height 30
click at [17, 21] on icon at bounding box center [17, 23] width 3 height 6
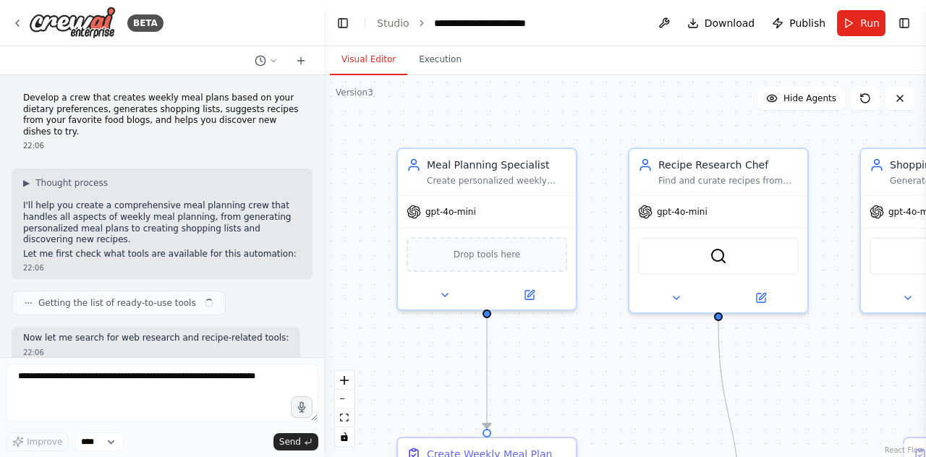
scroll to position [3174, 0]
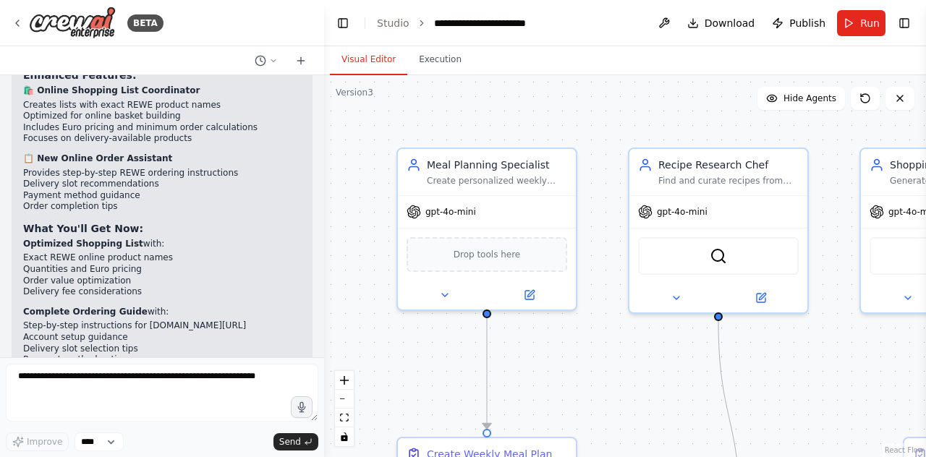
drag, startPoint x: 246, startPoint y: 258, endPoint x: 457, endPoint y: 93, distance: 268.0
click at [421, 102] on div "BETA Develop a crew that creates weekly meal plans based on your dietary prefer…" at bounding box center [463, 228] width 926 height 457
click at [661, 118] on div ".deletable-edge-delete-btn { width: 20px; height: 20px; border: 0px solid #ffff…" at bounding box center [625, 266] width 602 height 382
click at [271, 67] on button at bounding box center [266, 60] width 35 height 17
click at [276, 148] on div at bounding box center [162, 228] width 324 height 457
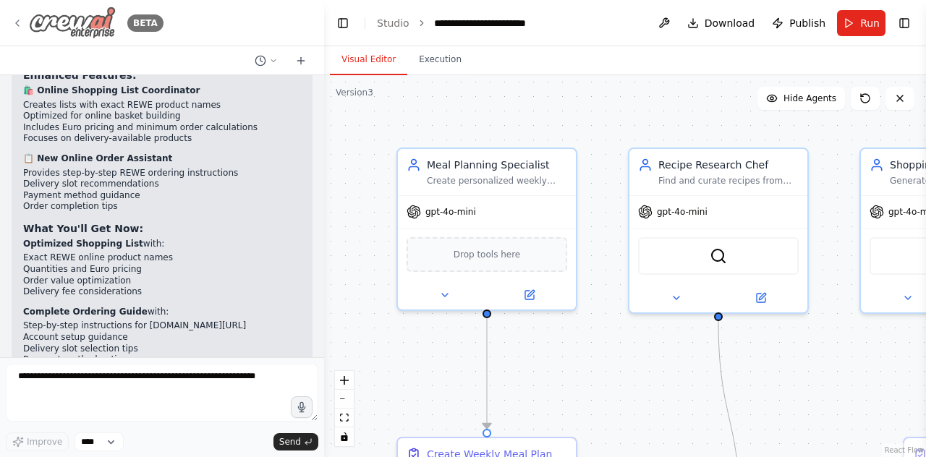
click at [13, 30] on div "BETA" at bounding box center [88, 23] width 152 height 33
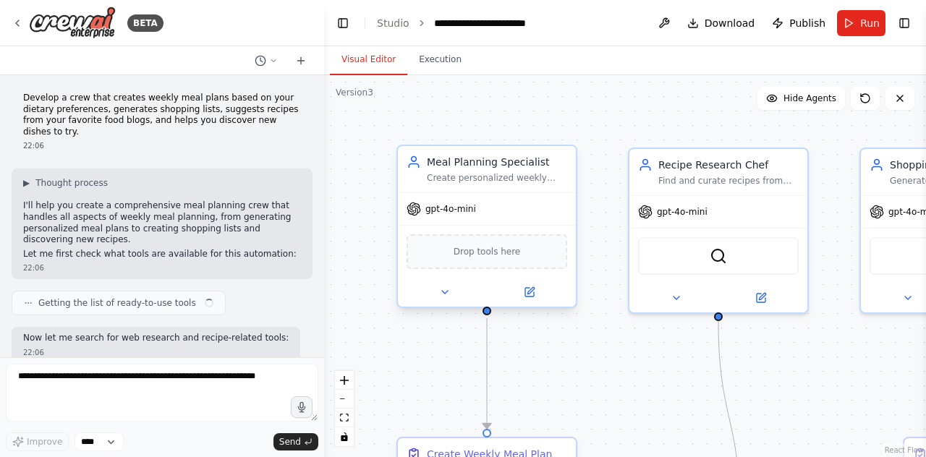
scroll to position [3174, 0]
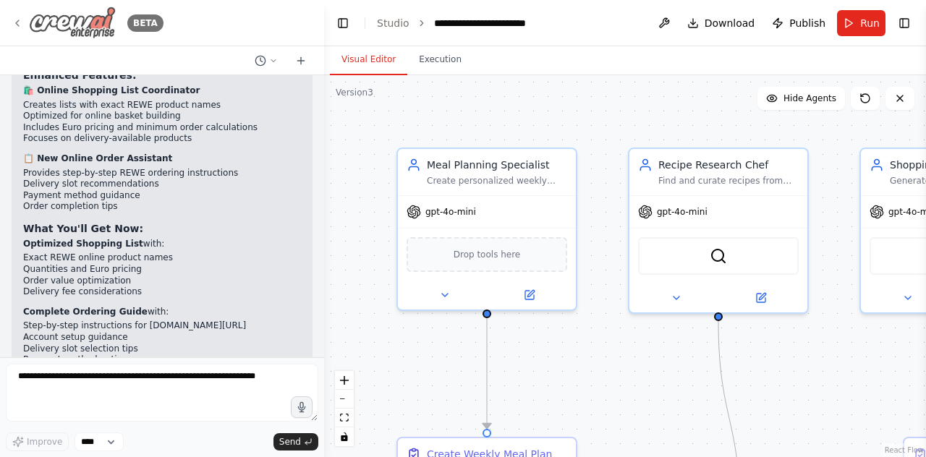
click at [20, 31] on div "BETA" at bounding box center [88, 23] width 152 height 33
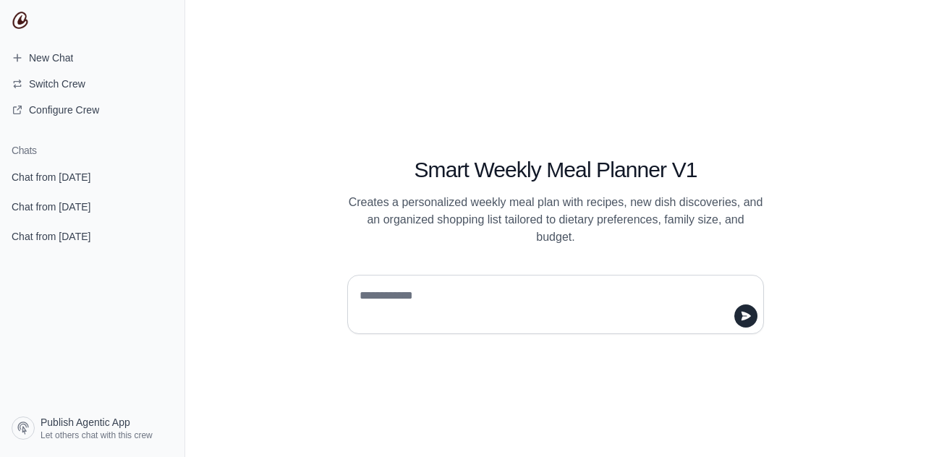
click at [572, 282] on div at bounding box center [555, 304] width 417 height 59
click at [572, 297] on textarea at bounding box center [551, 304] width 389 height 41
type textarea "**"
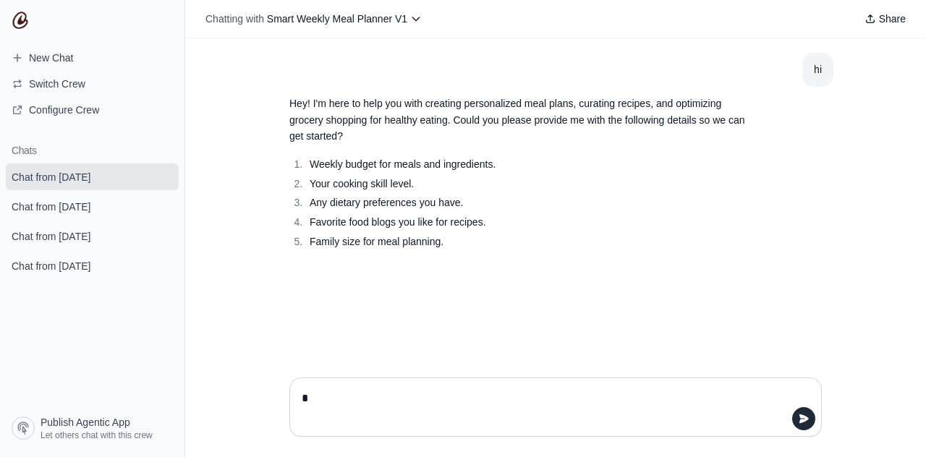
type textarea "**"
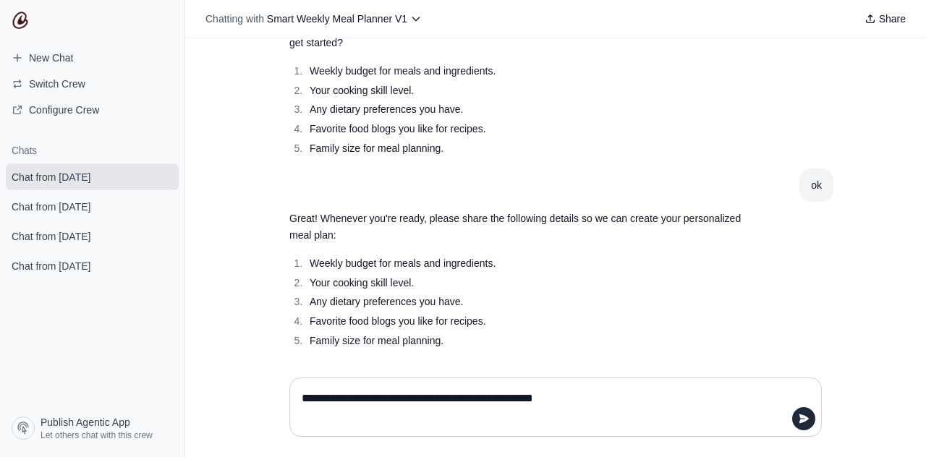
click at [352, 399] on textarea "**********" at bounding box center [551, 407] width 505 height 41
click at [404, 399] on textarea "**********" at bounding box center [551, 407] width 505 height 41
click at [408, 398] on textarea "**********" at bounding box center [551, 407] width 505 height 41
click at [455, 399] on textarea "**********" at bounding box center [551, 407] width 505 height 41
click at [548, 395] on textarea "**********" at bounding box center [551, 407] width 505 height 41
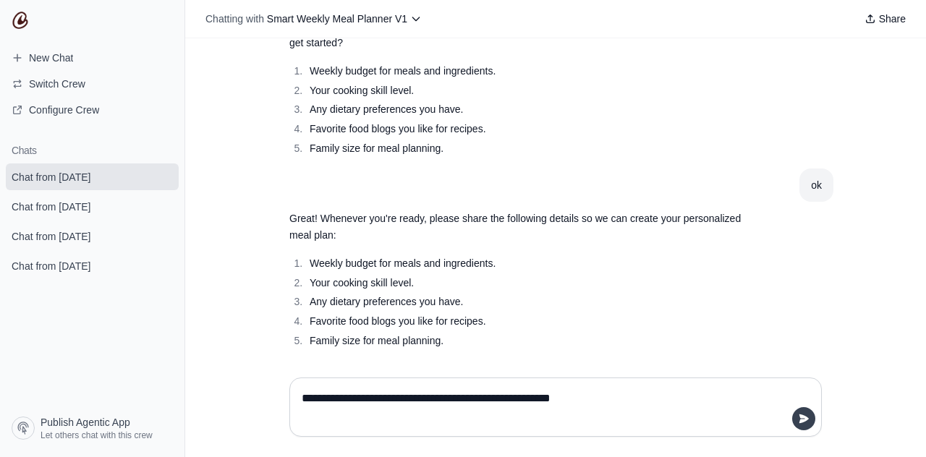
type textarea "**********"
click at [809, 418] on icon "submit" at bounding box center [804, 419] width 12 height 12
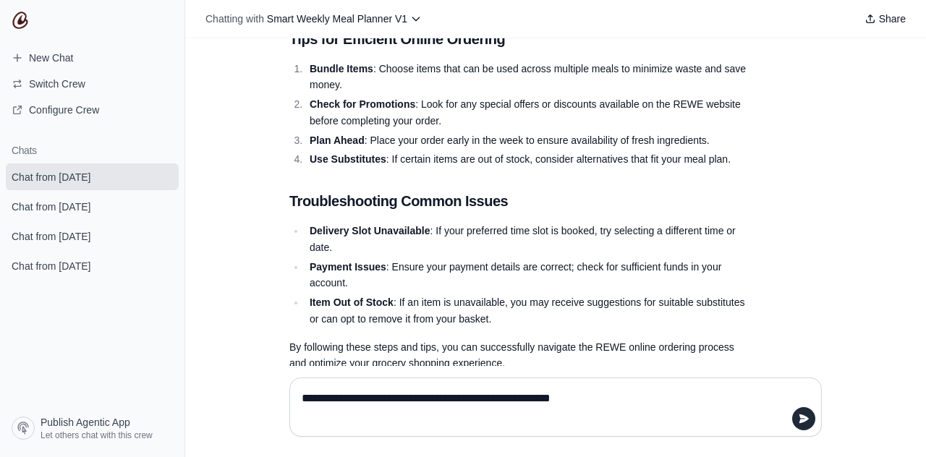
scroll to position [1297, 0]
click at [420, 394] on textarea "**********" at bounding box center [556, 407] width 514 height 41
type textarea "**********"
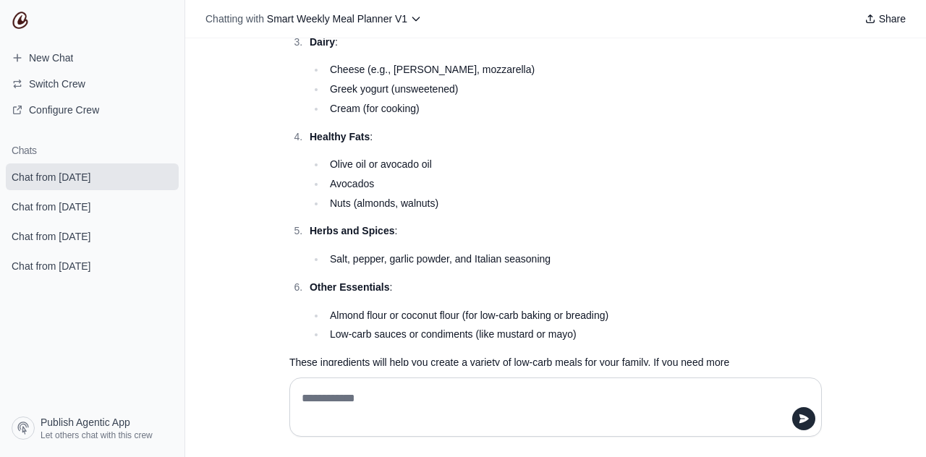
scroll to position [1979, 0]
click at [598, 389] on textarea at bounding box center [556, 407] width 514 height 41
type textarea "**********"
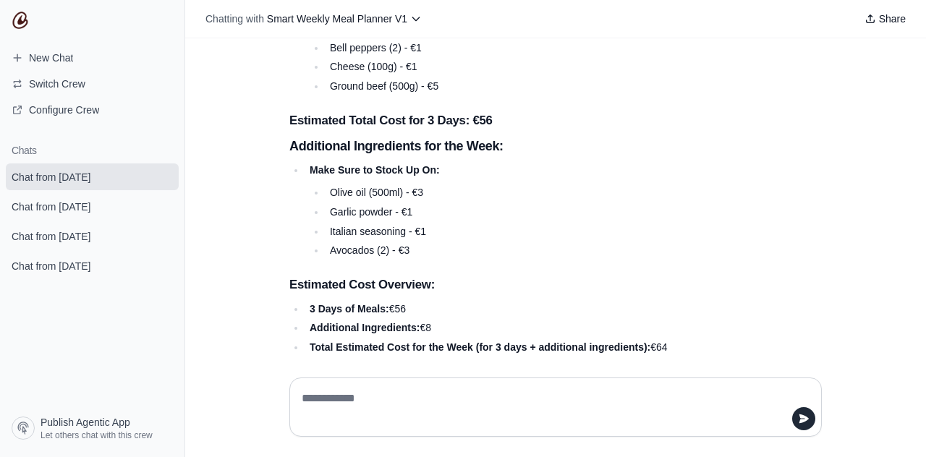
scroll to position [0, 0]
click at [438, 386] on div at bounding box center [555, 407] width 533 height 59
click at [439, 396] on textarea at bounding box center [556, 407] width 514 height 41
type textarea "**********"
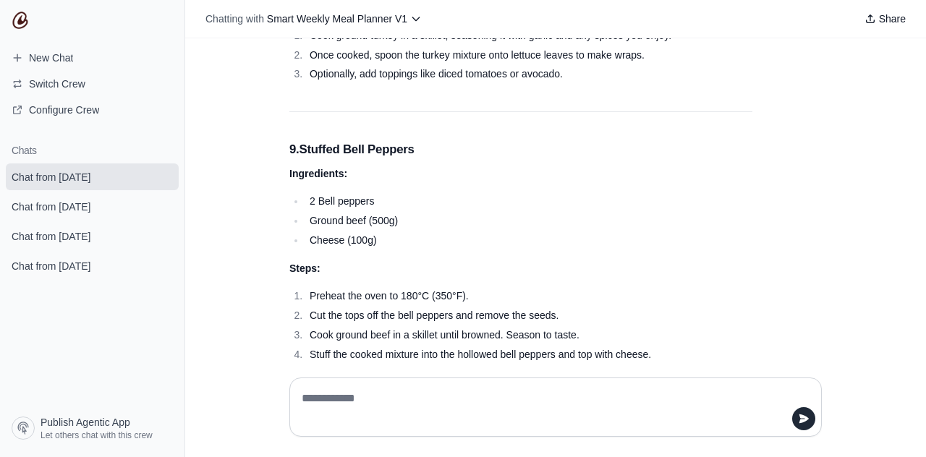
scroll to position [0, 0]
click at [379, 396] on textarea at bounding box center [556, 407] width 514 height 41
type textarea "**********"
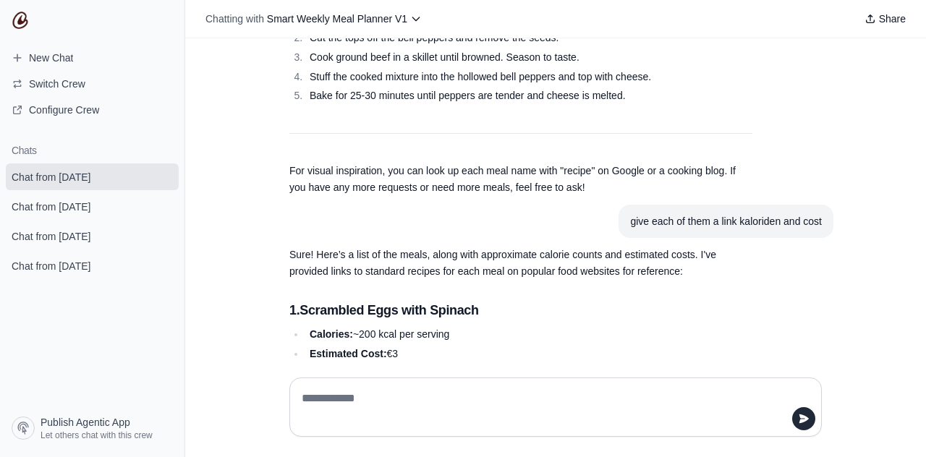
scroll to position [6292, 0]
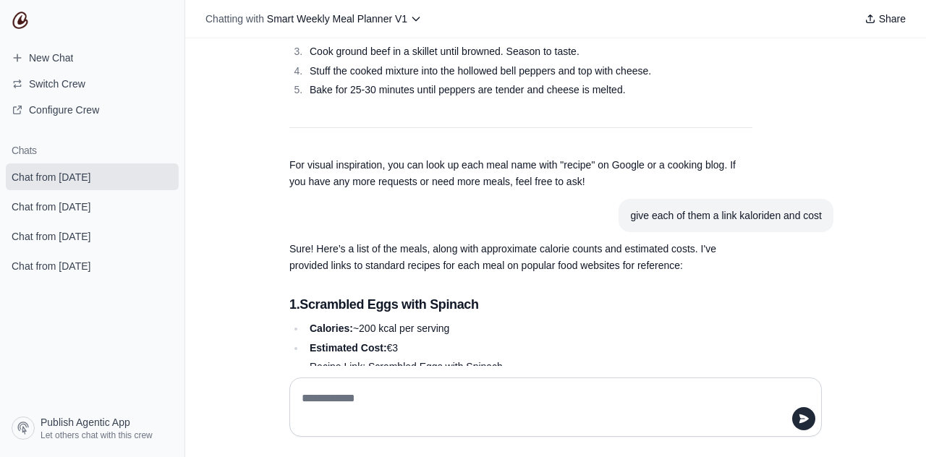
click at [399, 361] on link "Recipe Link: Scrambled Eggs with Spinach" at bounding box center [406, 367] width 193 height 12
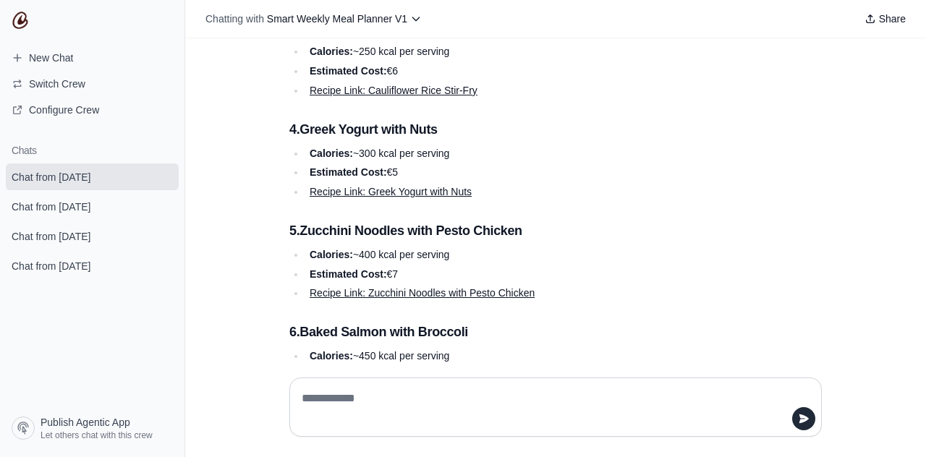
scroll to position [6770, 0]
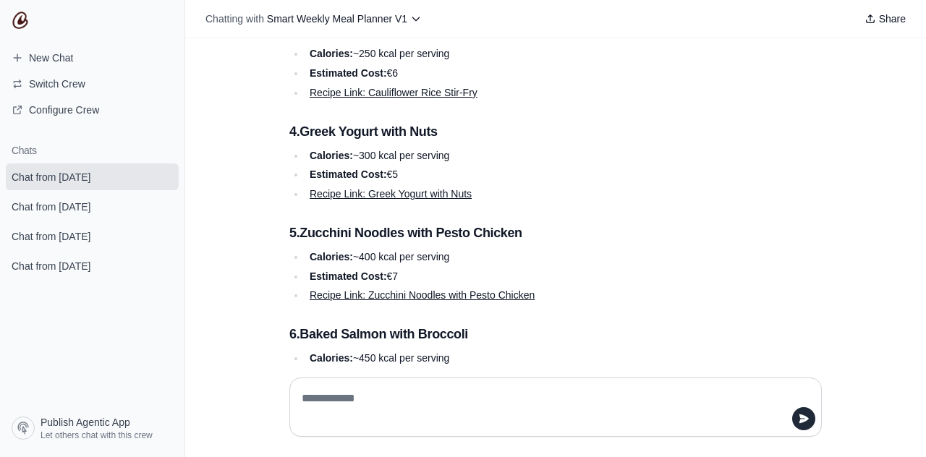
click at [371, 399] on textarea at bounding box center [556, 407] width 514 height 41
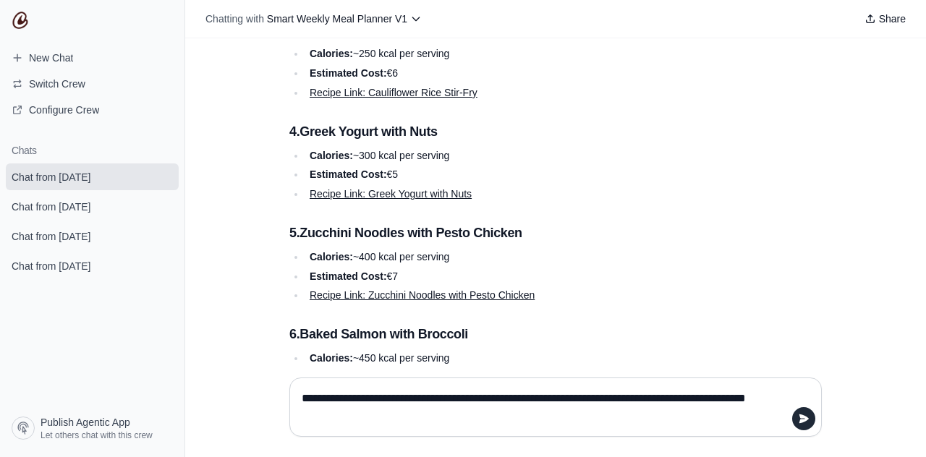
type textarea "**********"
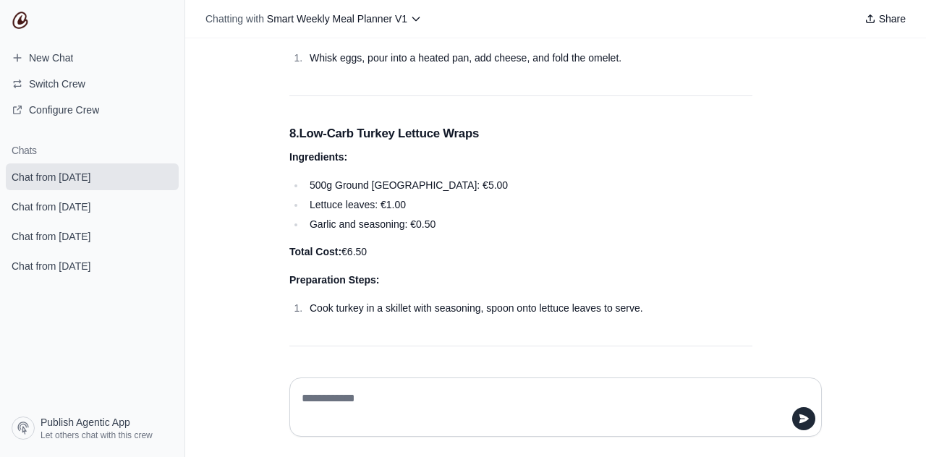
scroll to position [9419, 0]
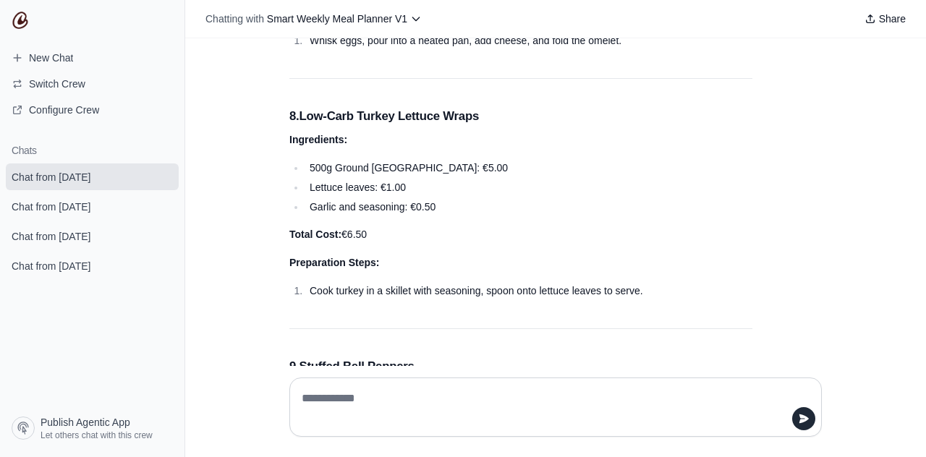
click at [368, 399] on textarea at bounding box center [556, 407] width 514 height 41
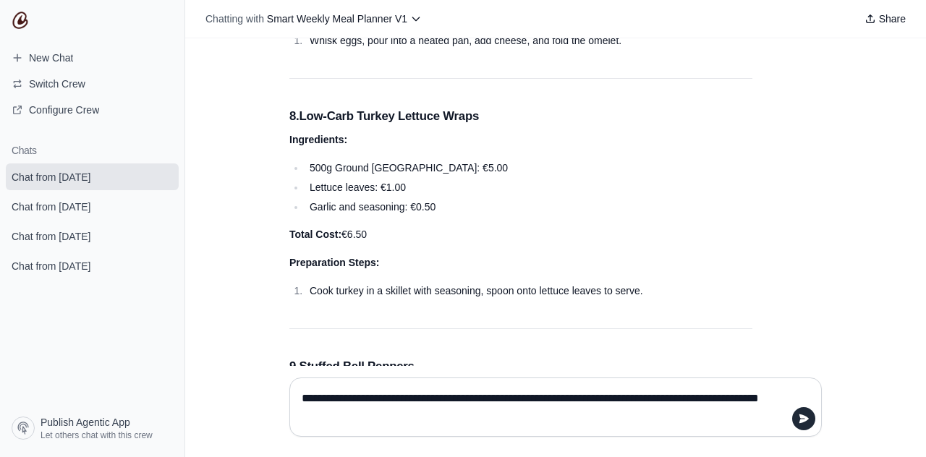
type textarea "**********"
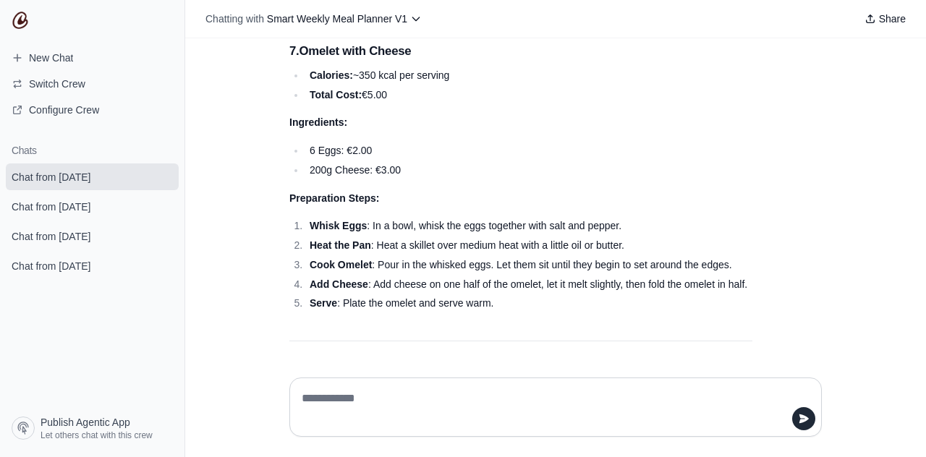
scroll to position [12365, 0]
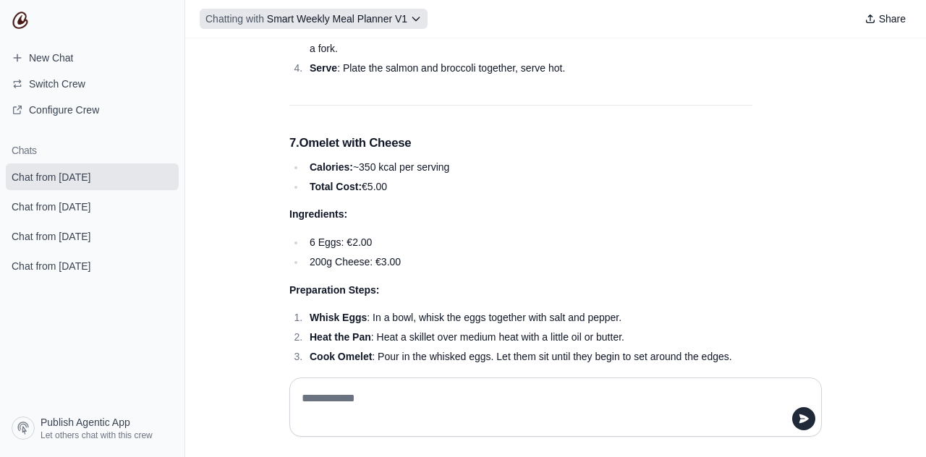
click at [344, 22] on span "Smart Weekly Meal Planner V1" at bounding box center [337, 19] width 140 height 12
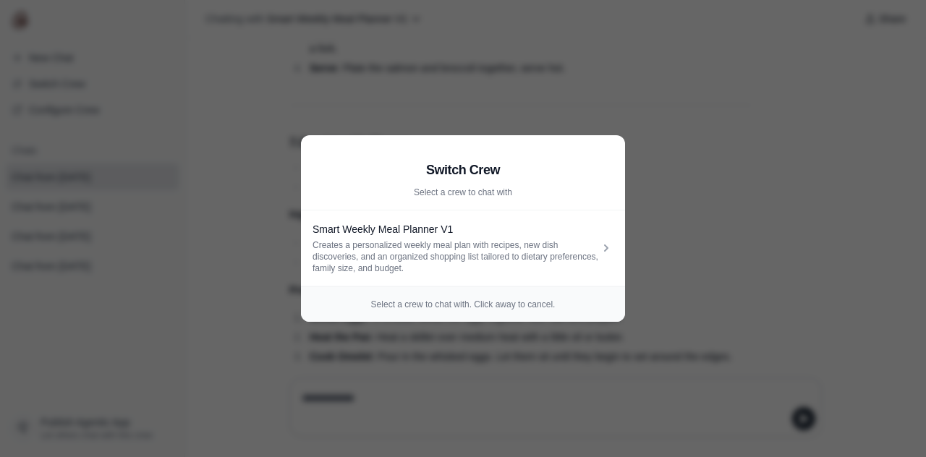
click at [755, 245] on aside "Switch Crew Select a crew to chat with Smart Weekly Meal Planner V1 Creates a p…" at bounding box center [463, 228] width 926 height 457
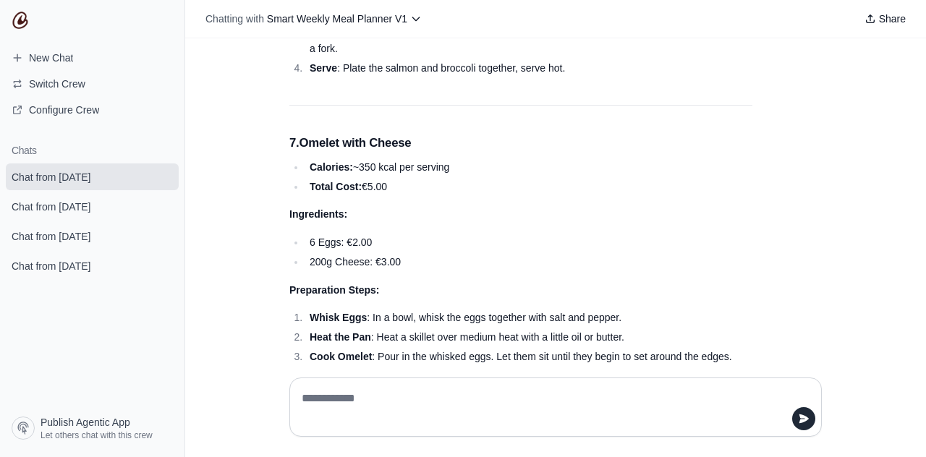
scroll to position [0, 0]
drag, startPoint x: 49, startPoint y: 79, endPoint x: 61, endPoint y: 111, distance: 34.6
click at [61, 112] on section "New Chat Switch Crew Configure Crew" at bounding box center [92, 83] width 184 height 75
click at [61, 111] on span "Configure Crew" at bounding box center [64, 110] width 70 height 14
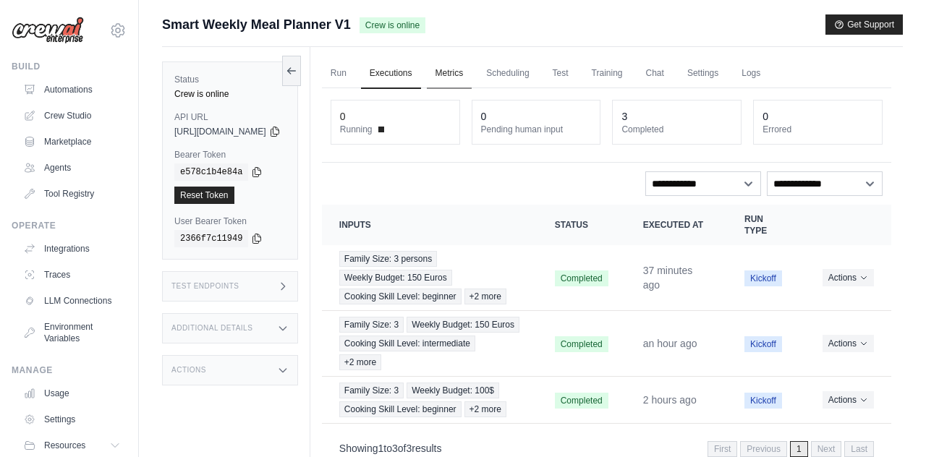
click at [472, 69] on link "Metrics" at bounding box center [450, 74] width 46 height 30
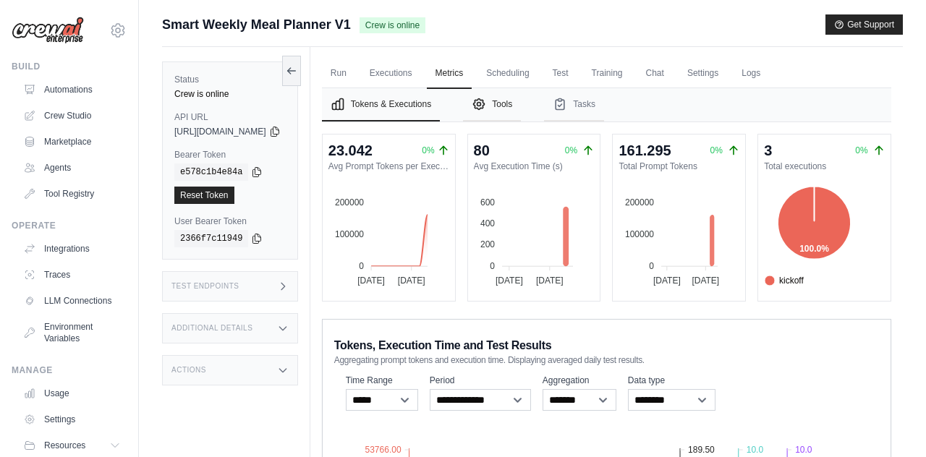
drag, startPoint x: 540, startPoint y: 104, endPoint x: 533, endPoint y: 106, distance: 7.6
click at [521, 104] on button "Tools" at bounding box center [492, 104] width 58 height 33
click at [521, 106] on button "Tools" at bounding box center [492, 104] width 58 height 33
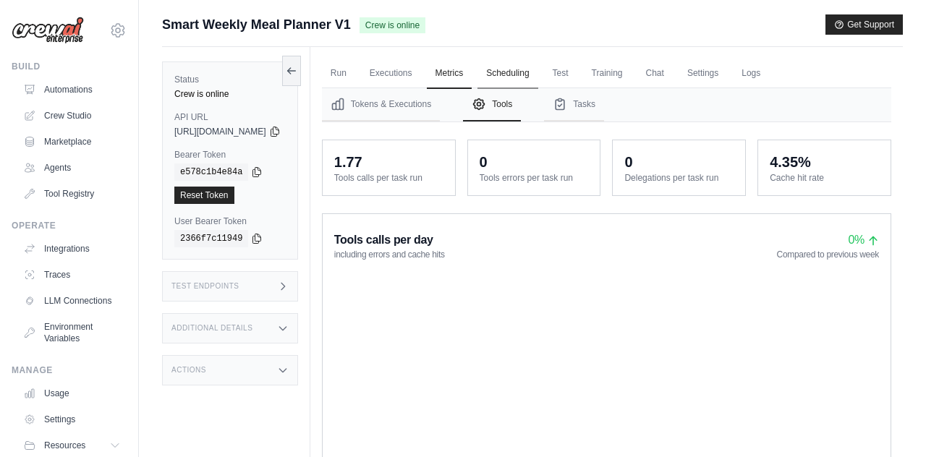
click at [538, 76] on link "Scheduling" at bounding box center [508, 74] width 60 height 30
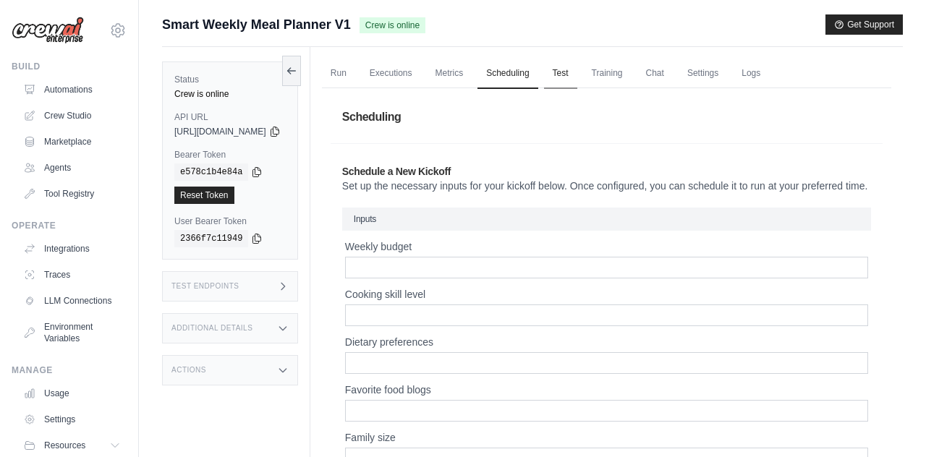
click at [577, 75] on link "Test" at bounding box center [560, 74] width 33 height 30
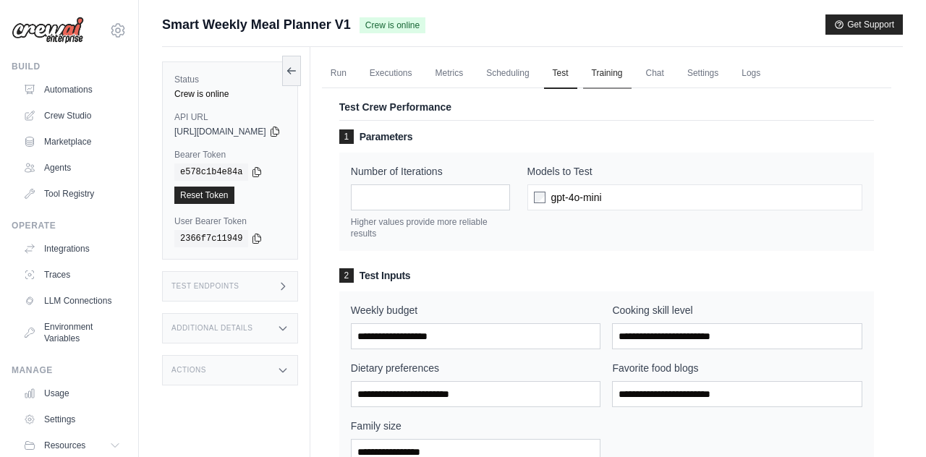
click at [632, 82] on link "Training" at bounding box center [607, 74] width 48 height 30
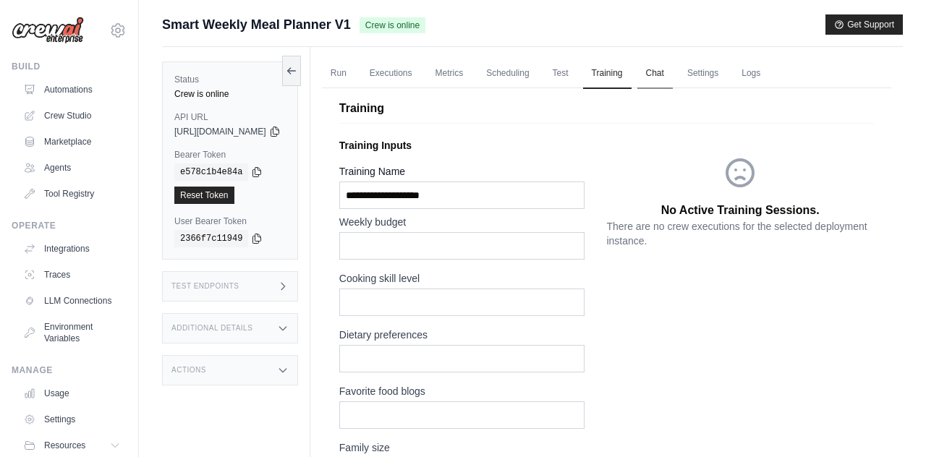
click at [673, 73] on link "Chat" at bounding box center [654, 74] width 35 height 30
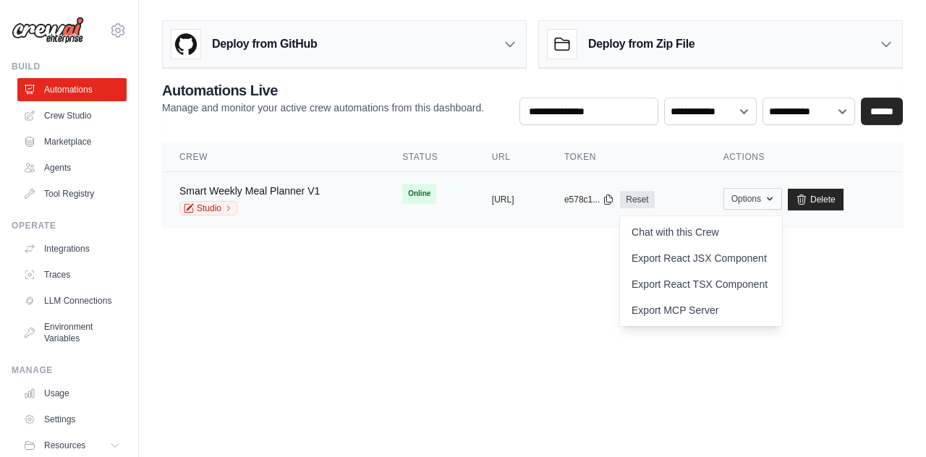
click at [776, 202] on icon "button" at bounding box center [770, 199] width 12 height 12
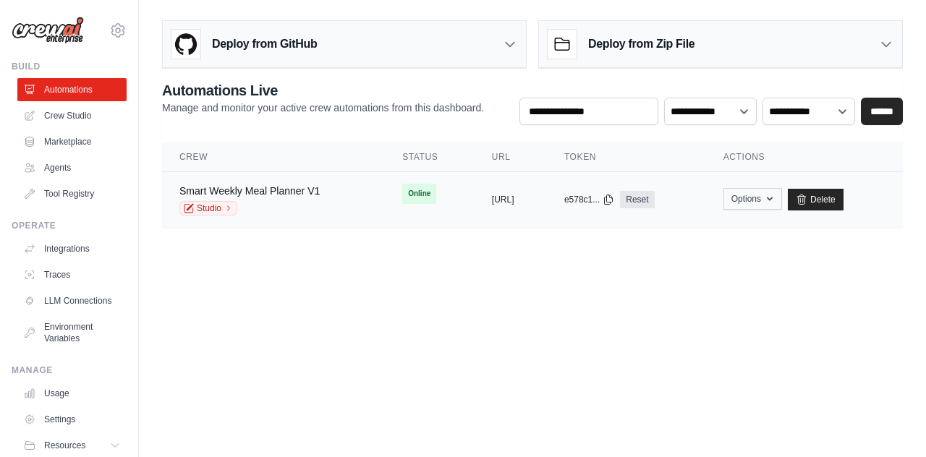
click at [776, 202] on icon "button" at bounding box center [770, 199] width 12 height 12
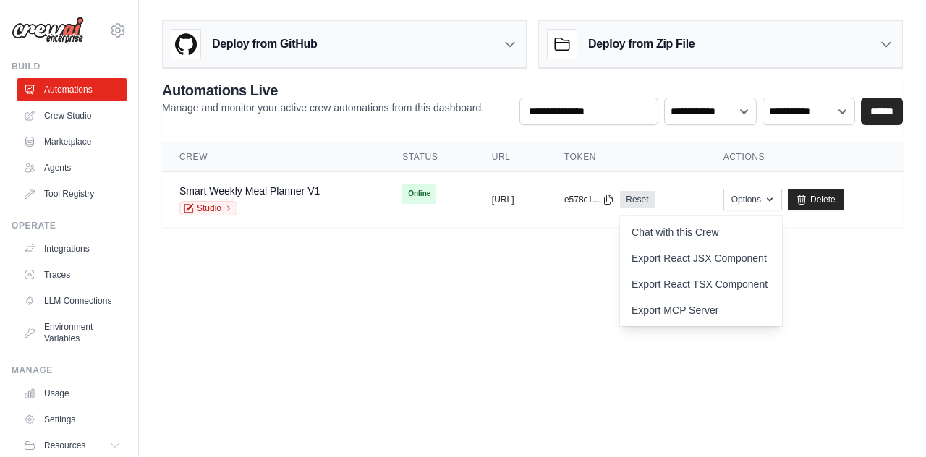
click at [816, 347] on body "[EMAIL_ADDRESS][DOMAIN_NAME] Settings Build Automations Crew Studio" at bounding box center [463, 228] width 926 height 457
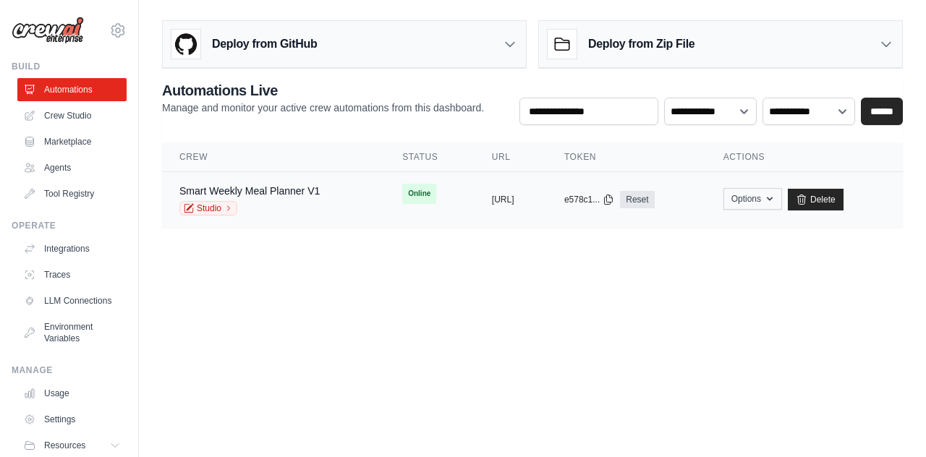
click at [776, 202] on icon "button" at bounding box center [770, 199] width 12 height 12
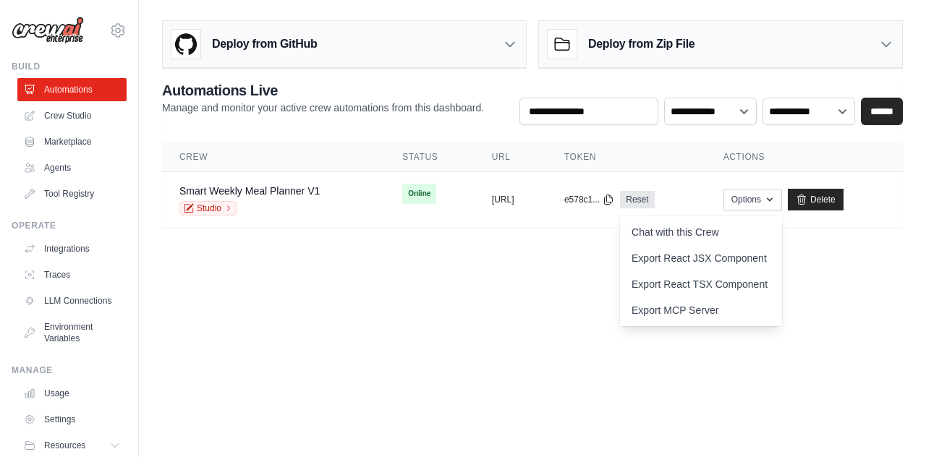
click at [503, 314] on body "[EMAIL_ADDRESS][DOMAIN_NAME] Settings Build Automations Crew Studio" at bounding box center [463, 228] width 926 height 457
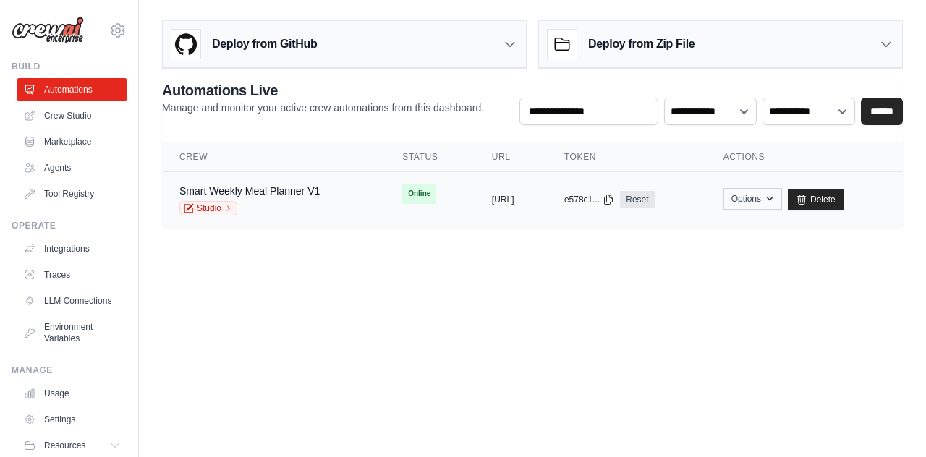
click at [776, 204] on icon "button" at bounding box center [770, 199] width 12 height 12
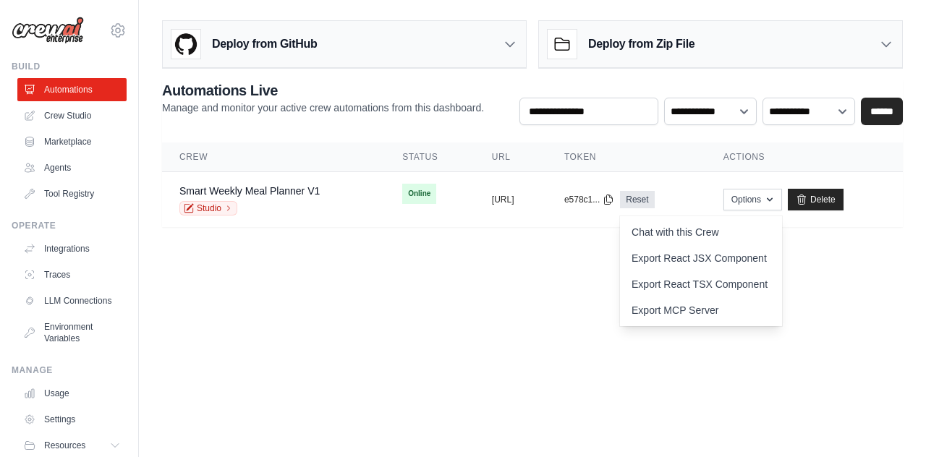
click at [474, 327] on body "[EMAIL_ADDRESS][DOMAIN_NAME] Settings Build Automations Crew Studio" at bounding box center [463, 228] width 926 height 457
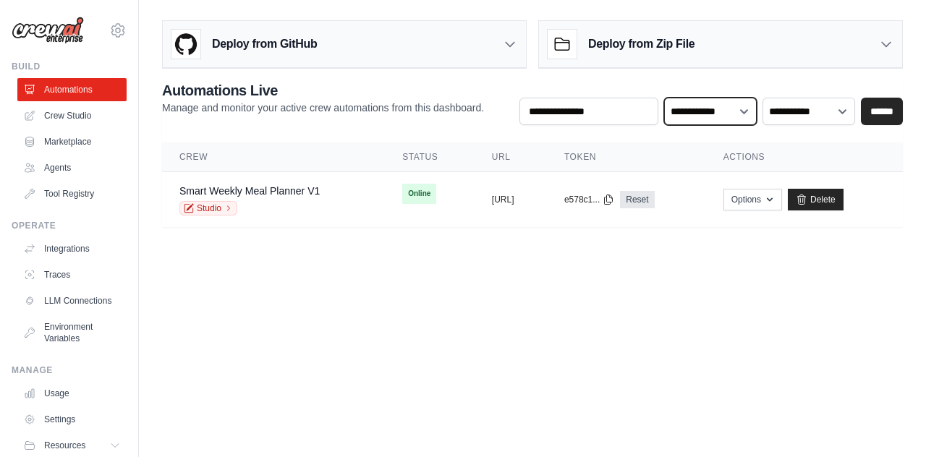
click at [818, 119] on div "**********" at bounding box center [710, 102] width 383 height 45
drag, startPoint x: 847, startPoint y: 114, endPoint x: 496, endPoint y: 445, distance: 481.6
click at [496, 298] on body "[EMAIL_ADDRESS][DOMAIN_NAME] Settings Build Automations Crew Studio" at bounding box center [463, 228] width 926 height 457
click at [501, 40] on div "Deploy from GitHub" at bounding box center [344, 44] width 363 height 47
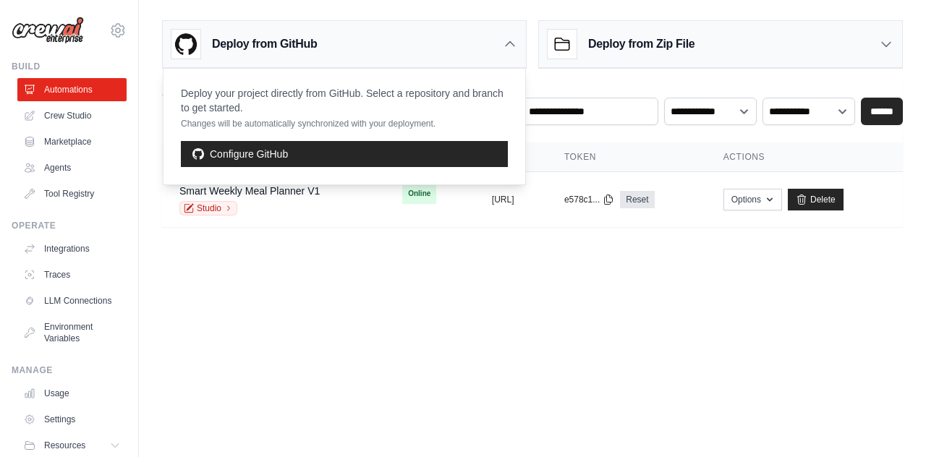
click at [501, 40] on div "Deploy from GitHub" at bounding box center [344, 44] width 363 height 47
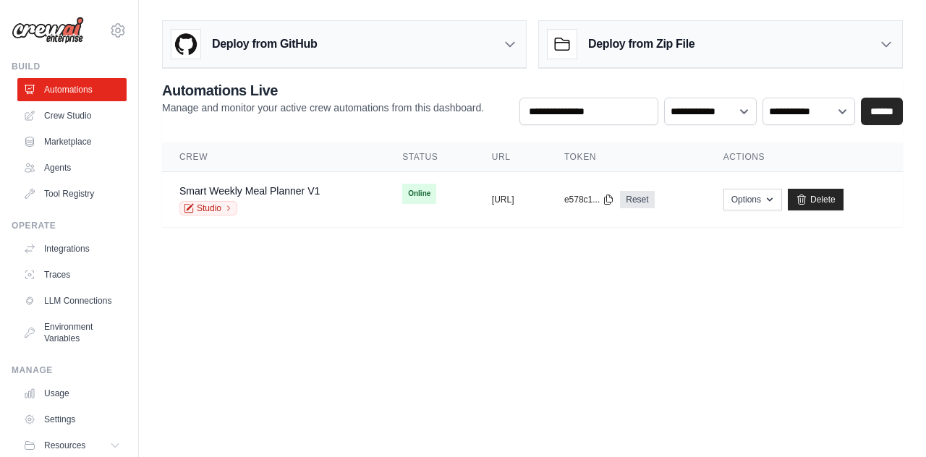
click at [723, 30] on div "Deploy from Zip File" at bounding box center [720, 44] width 363 height 47
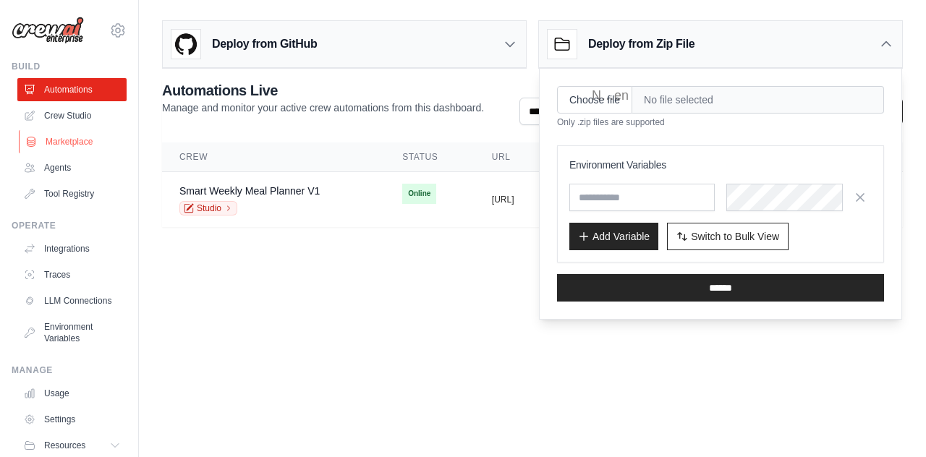
click at [95, 141] on link "Marketplace" at bounding box center [73, 141] width 109 height 23
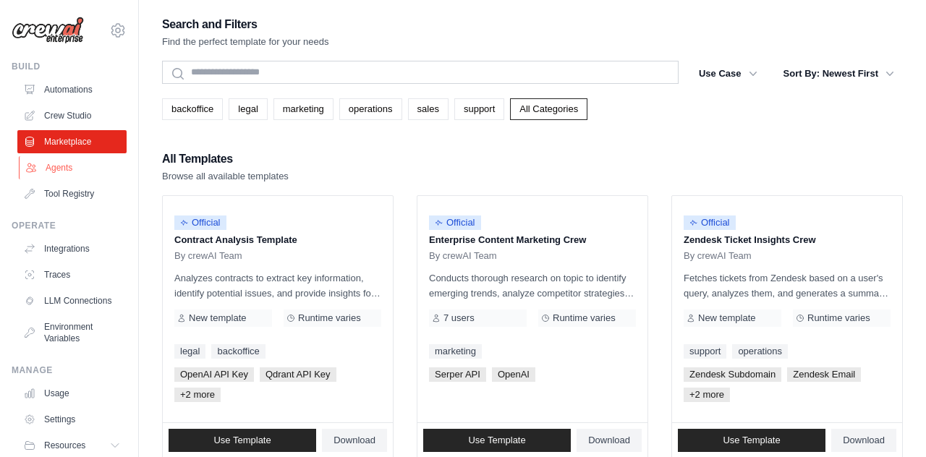
click at [106, 163] on link "Agents" at bounding box center [73, 167] width 109 height 23
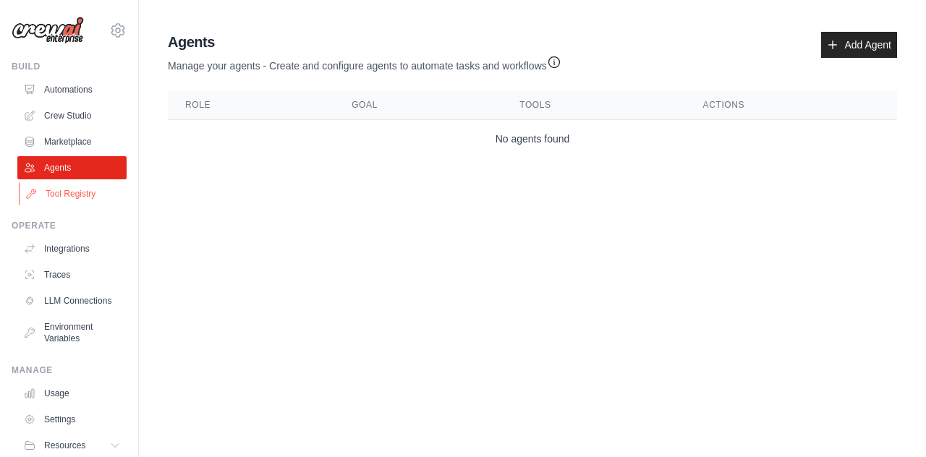
click at [98, 187] on link "Tool Registry" at bounding box center [73, 193] width 109 height 23
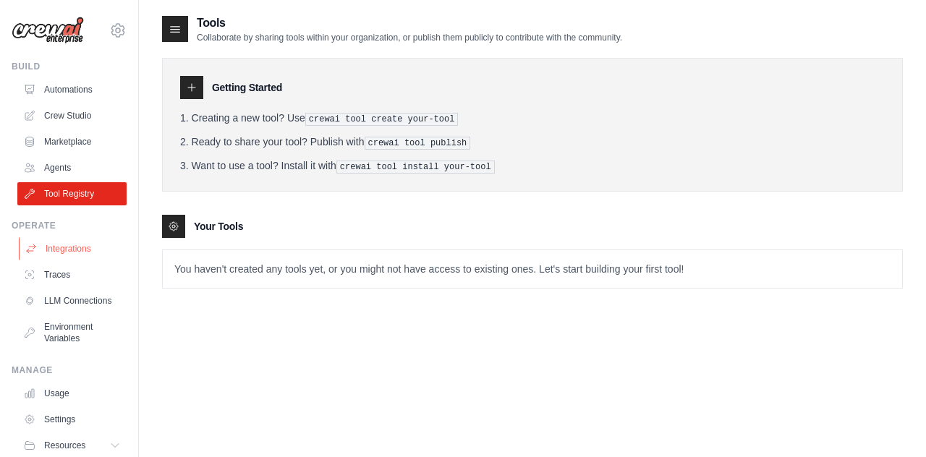
click at [59, 239] on link "Integrations" at bounding box center [73, 248] width 109 height 23
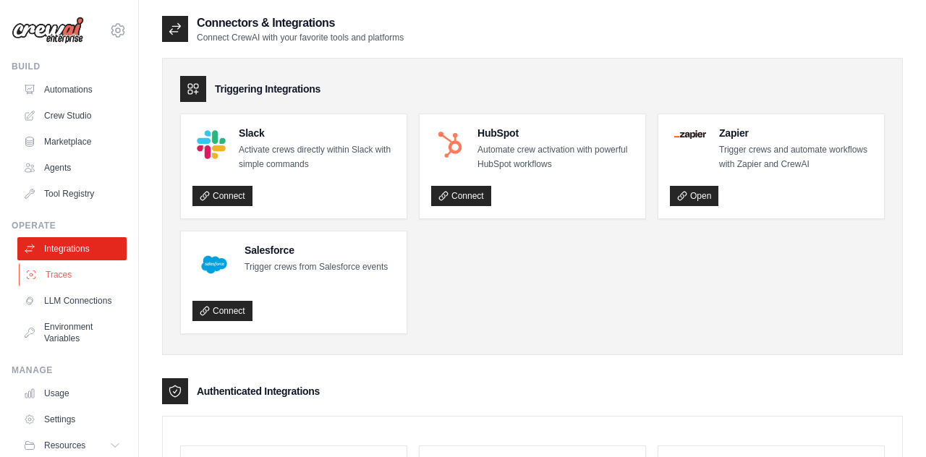
click at [58, 271] on link "Traces" at bounding box center [73, 274] width 109 height 23
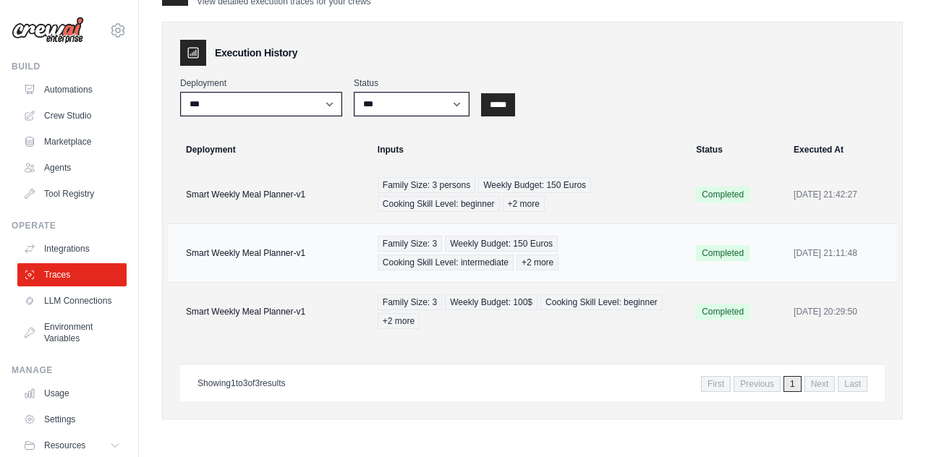
scroll to position [36, 0]
click at [102, 300] on link "LLM Connections" at bounding box center [73, 300] width 109 height 23
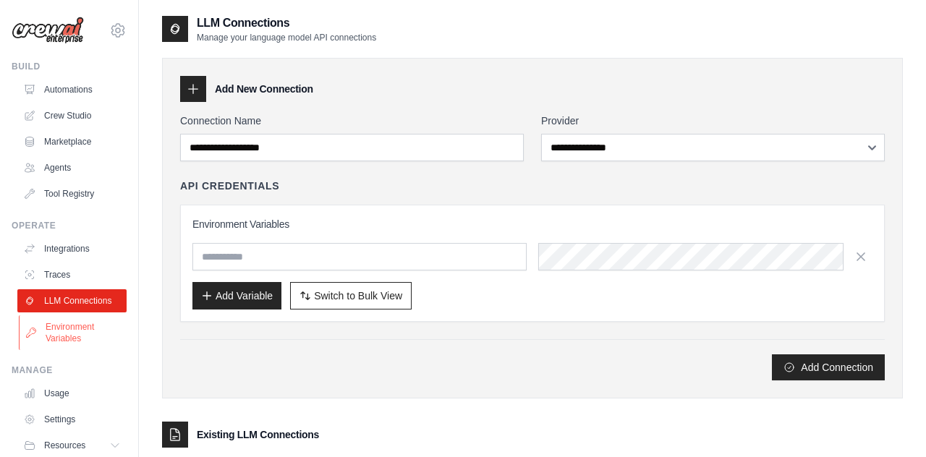
click at [48, 343] on link "Environment Variables" at bounding box center [73, 332] width 109 height 35
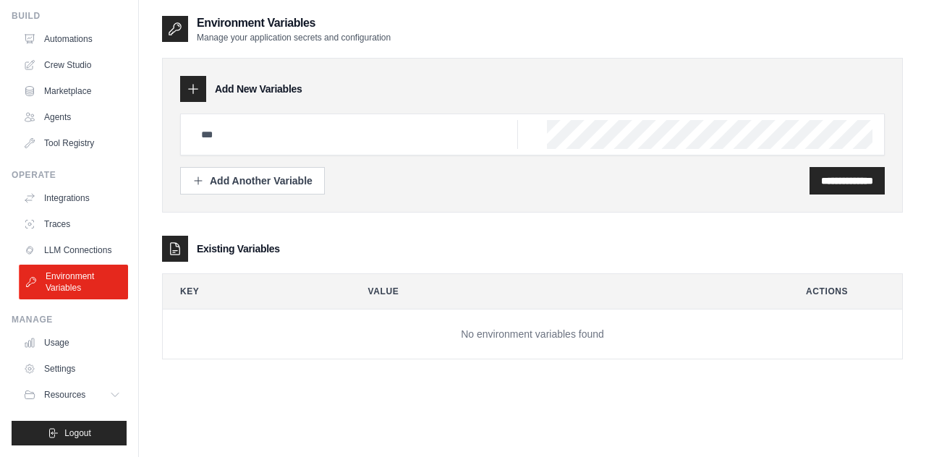
scroll to position [51, 0]
click at [48, 352] on link "Usage" at bounding box center [73, 342] width 109 height 23
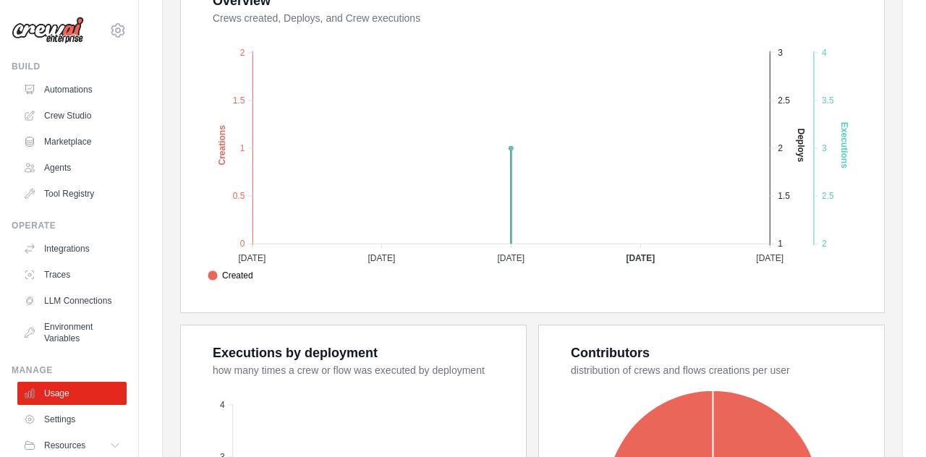
scroll to position [300, 0]
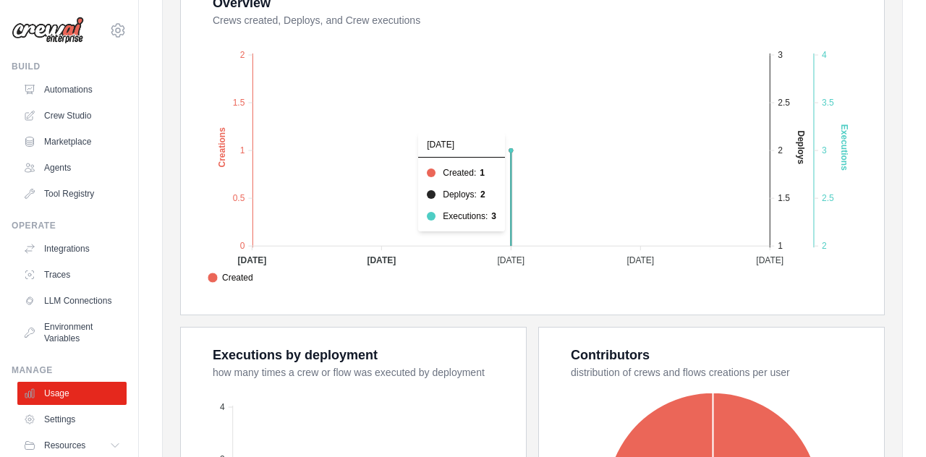
click at [846, 168] on text "Executions" at bounding box center [844, 147] width 10 height 46
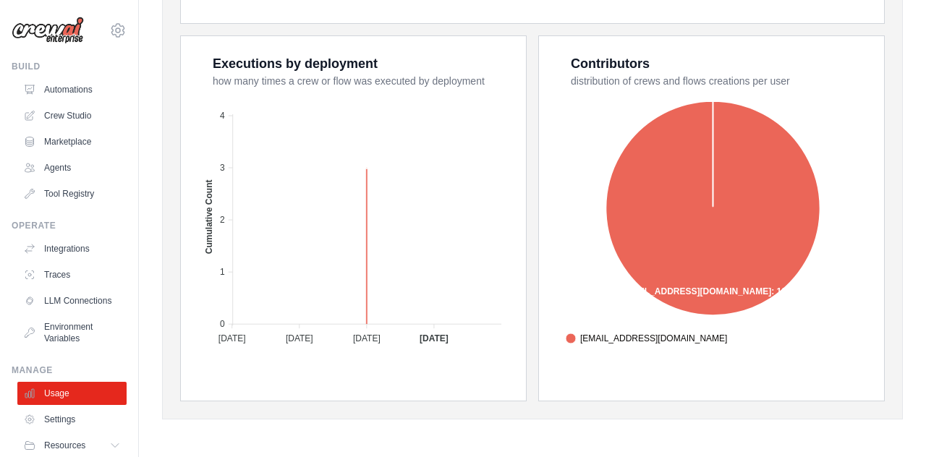
scroll to position [592, 0]
click at [76, 333] on link "Environment Variables" at bounding box center [73, 332] width 109 height 35
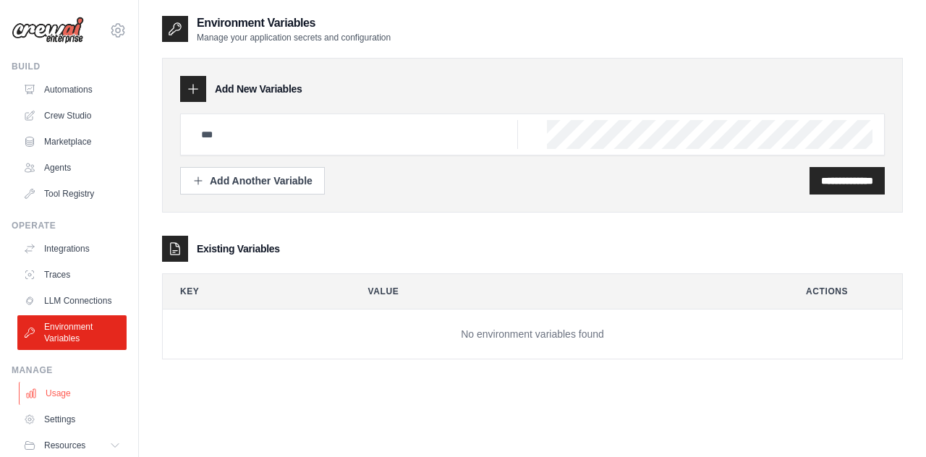
click at [97, 396] on link "Usage" at bounding box center [73, 393] width 109 height 23
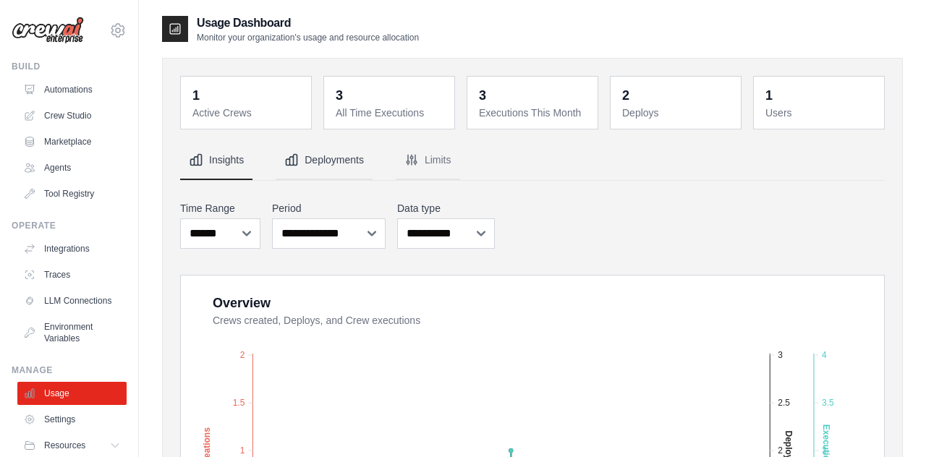
click at [315, 166] on button "Deployments" at bounding box center [324, 160] width 97 height 39
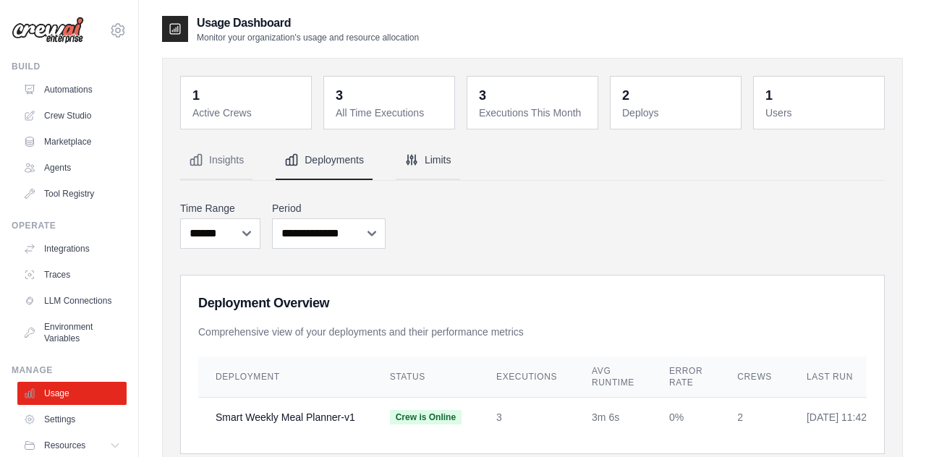
click at [420, 175] on button "Limits" at bounding box center [428, 160] width 64 height 39
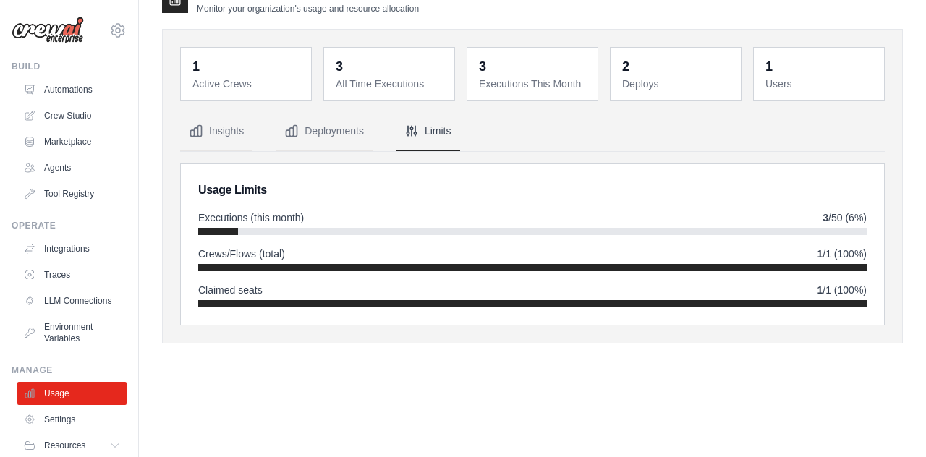
scroll to position [29, 0]
click at [62, 417] on link "Settings" at bounding box center [73, 419] width 109 height 23
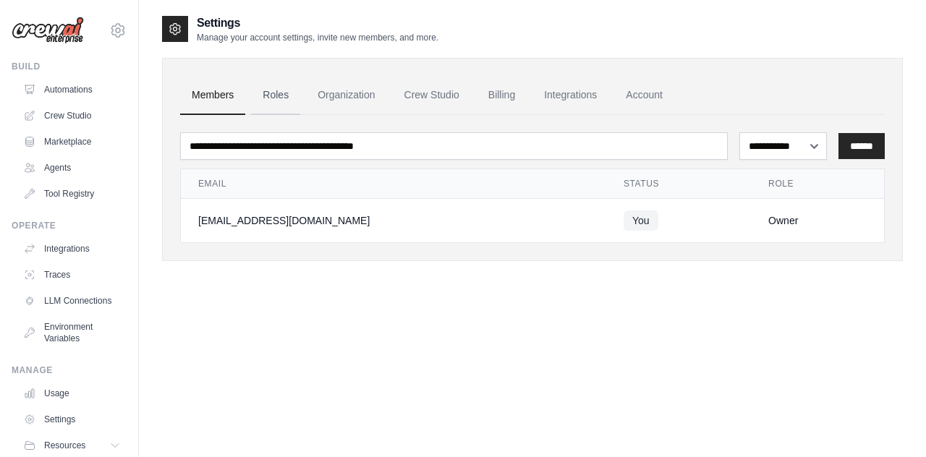
click at [273, 98] on link "Roles" at bounding box center [275, 95] width 49 height 39
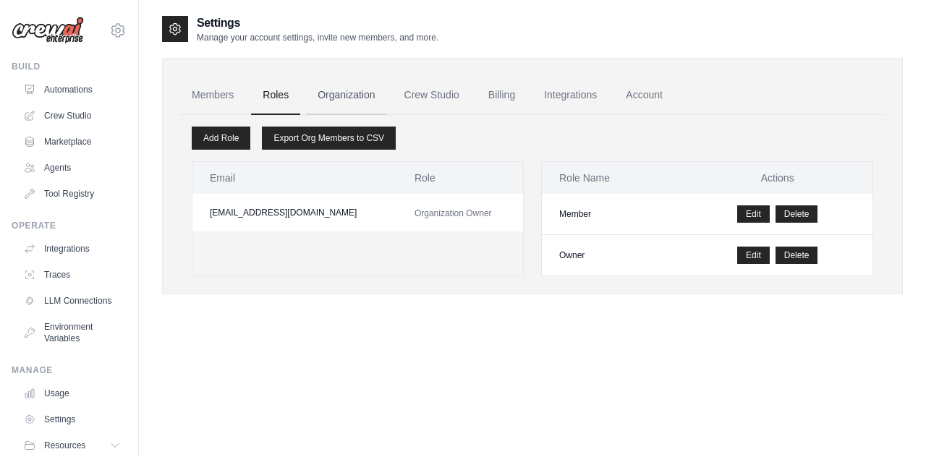
click at [339, 91] on link "Organization" at bounding box center [346, 95] width 80 height 39
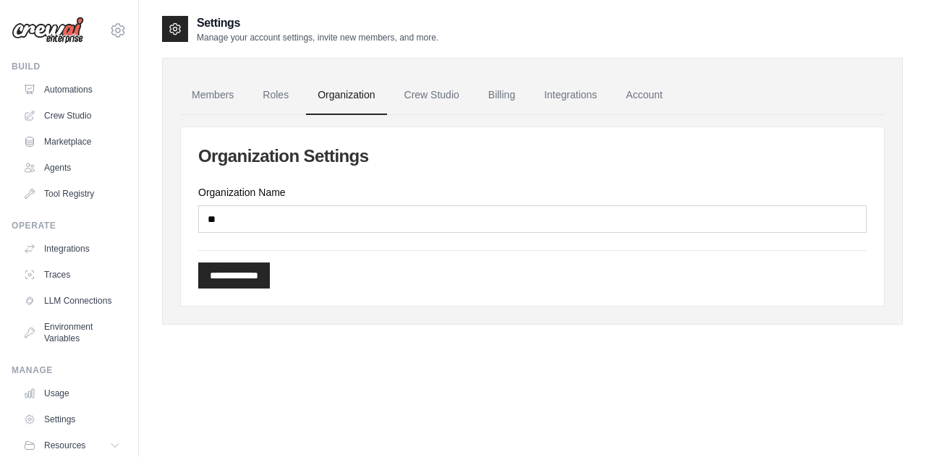
click at [388, 101] on ul "Members Roles Organization Crew Studio Billing Integrations Account" at bounding box center [532, 95] width 705 height 39
click at [409, 96] on link "Crew Studio" at bounding box center [432, 95] width 78 height 39
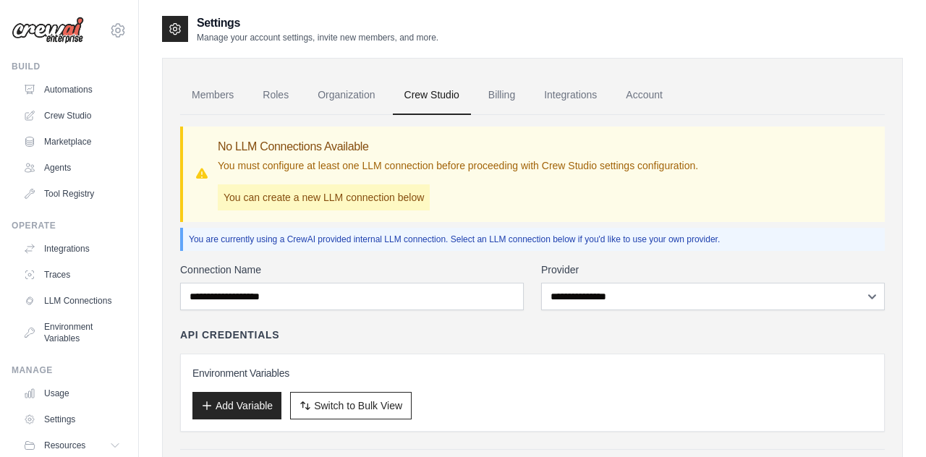
click at [598, 310] on div "**********" at bounding box center [532, 377] width 705 height 228
click at [491, 95] on link "Billing" at bounding box center [502, 95] width 50 height 39
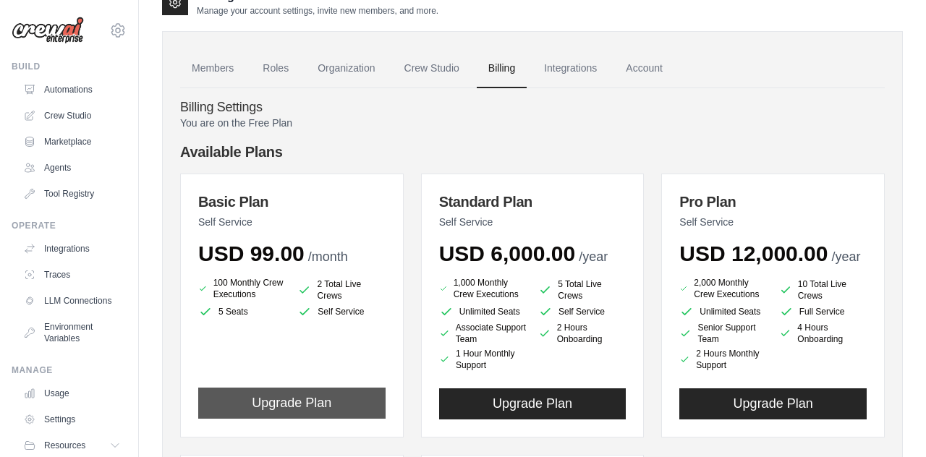
scroll to position [25, 0]
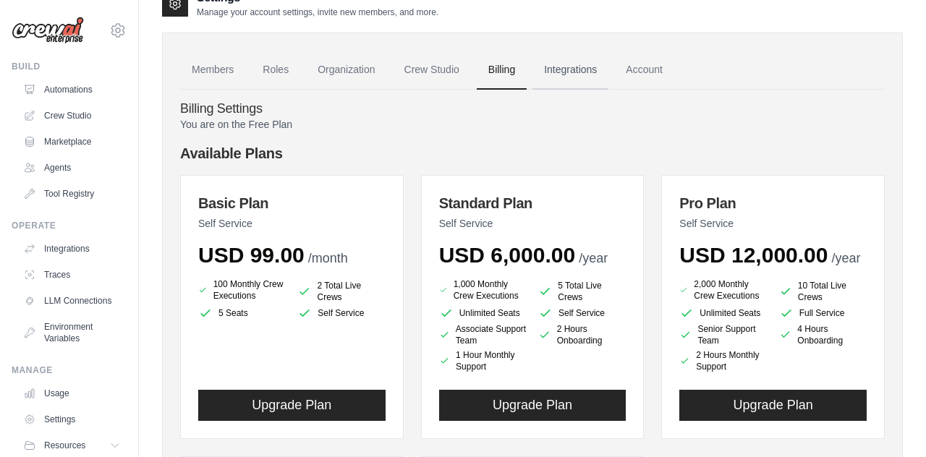
click at [565, 75] on link "Integrations" at bounding box center [571, 70] width 76 height 39
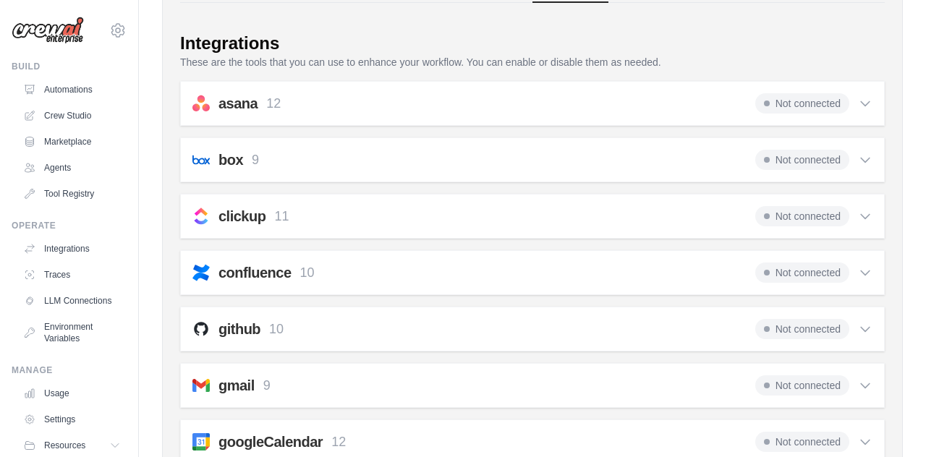
scroll to position [112, 0]
click at [865, 274] on icon at bounding box center [865, 273] width 9 height 4
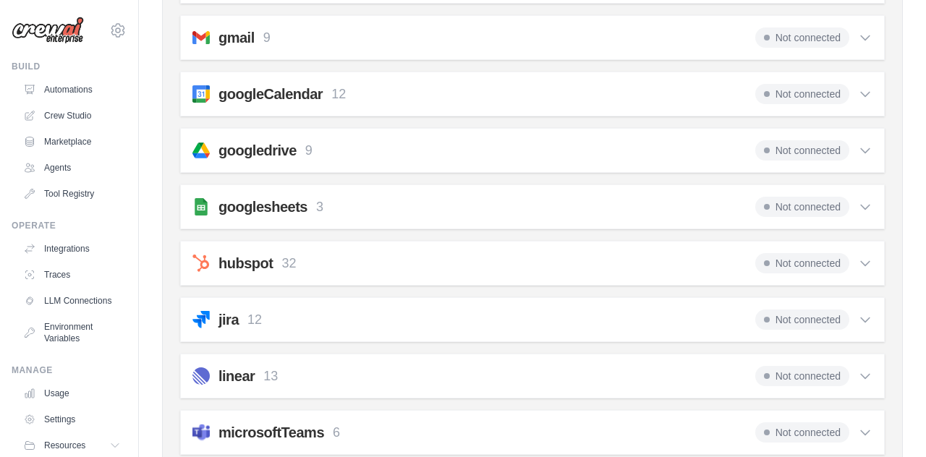
scroll to position [787, 0]
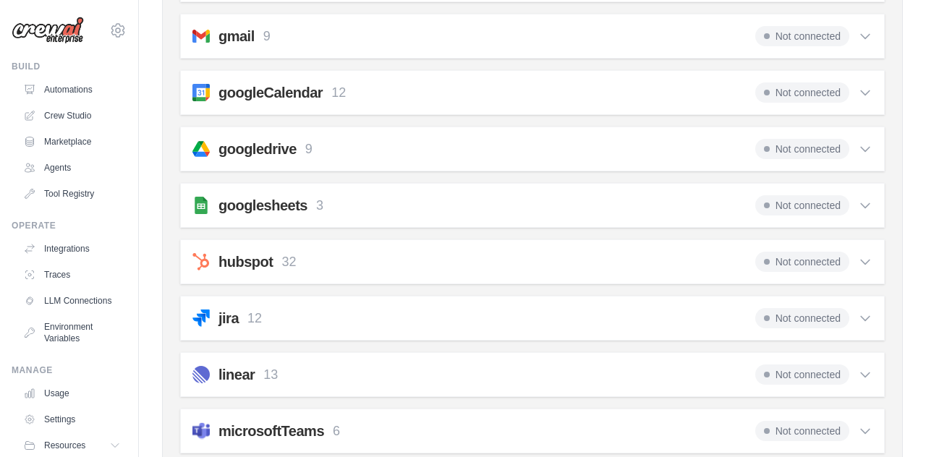
click at [871, 315] on icon at bounding box center [865, 318] width 14 height 14
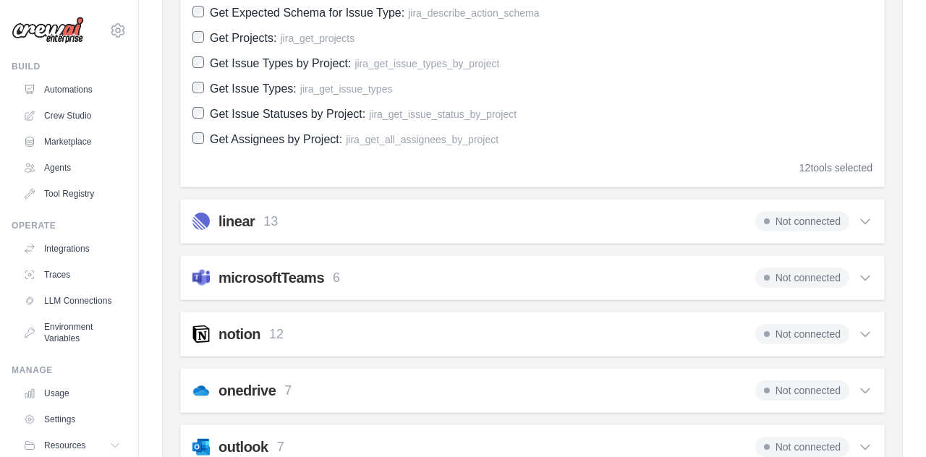
scroll to position [1318, 0]
click at [864, 279] on icon at bounding box center [865, 276] width 14 height 14
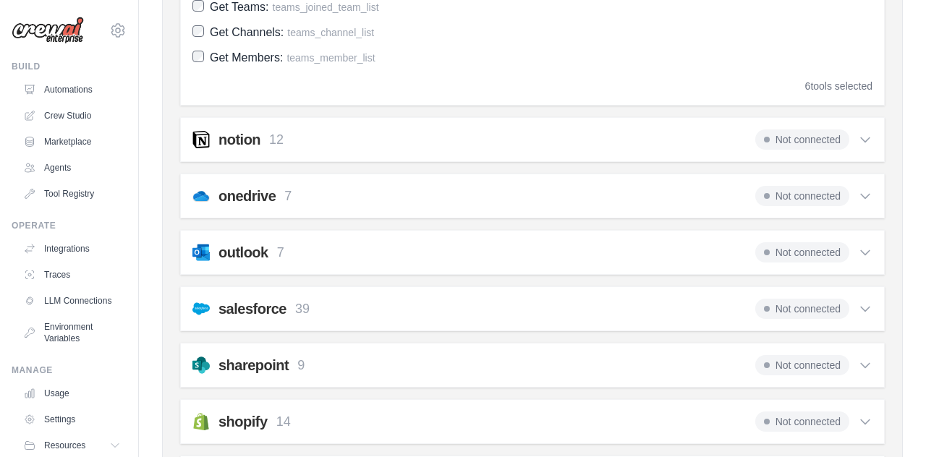
scroll to position [1736, 0]
click at [863, 254] on icon at bounding box center [865, 252] width 14 height 14
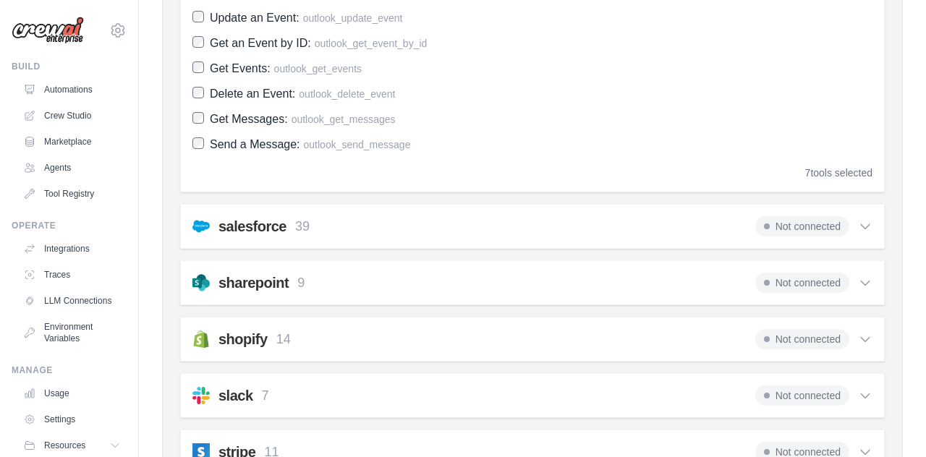
scroll to position [2069, 0]
click at [861, 282] on icon at bounding box center [865, 282] width 14 height 14
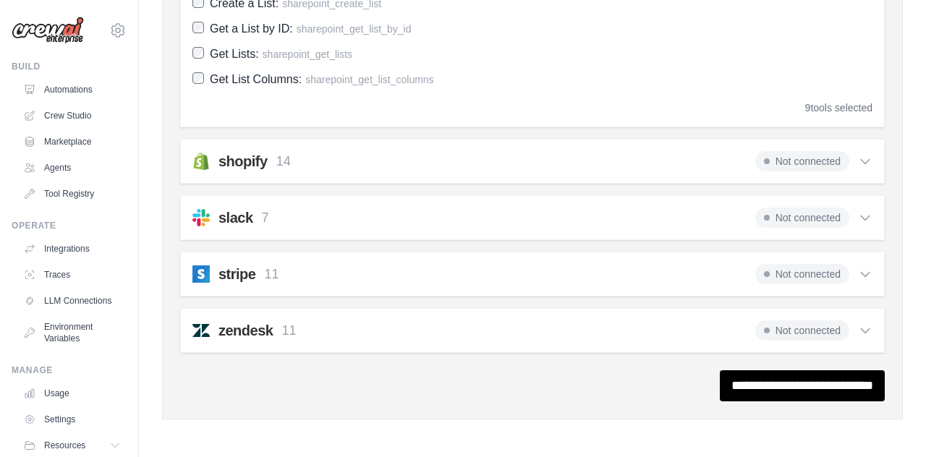
scroll to position [2546, 0]
click at [519, 169] on div "shopify 14 Not connected" at bounding box center [532, 161] width 680 height 20
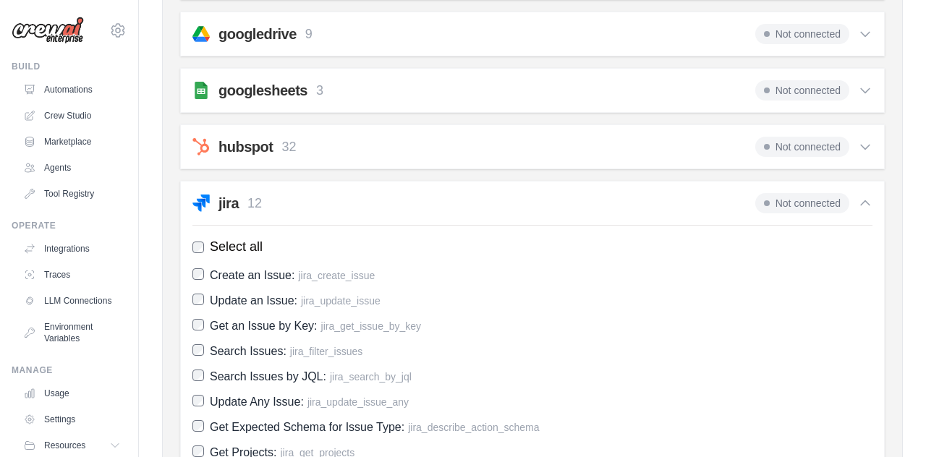
scroll to position [626, 0]
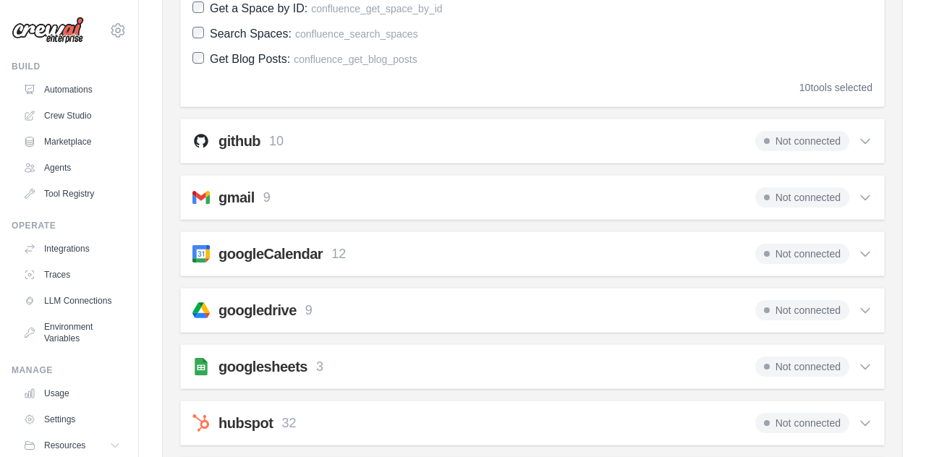
click at [580, 199] on div "gmail 9 Not connected" at bounding box center [532, 197] width 680 height 20
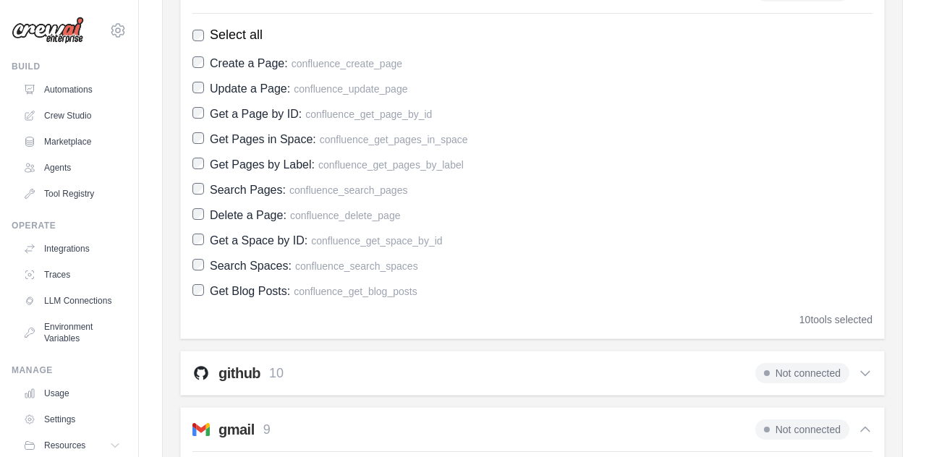
scroll to position [389, 0]
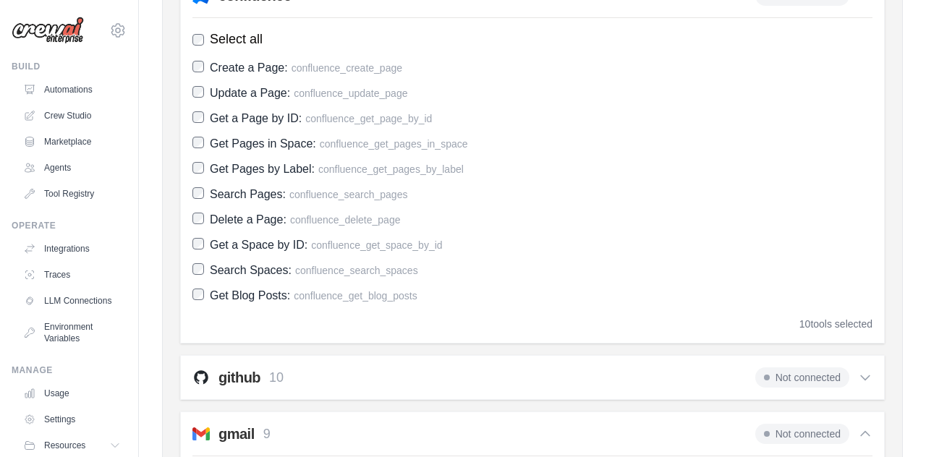
click at [547, 371] on div "github 10 Not connected" at bounding box center [532, 378] width 680 height 20
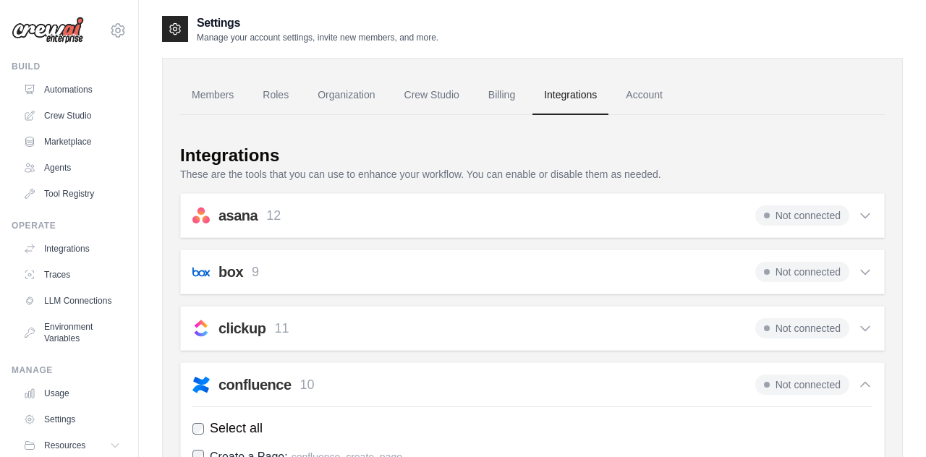
scroll to position [0, 0]
click at [528, 273] on div "box 9 Not connected" at bounding box center [532, 272] width 680 height 20
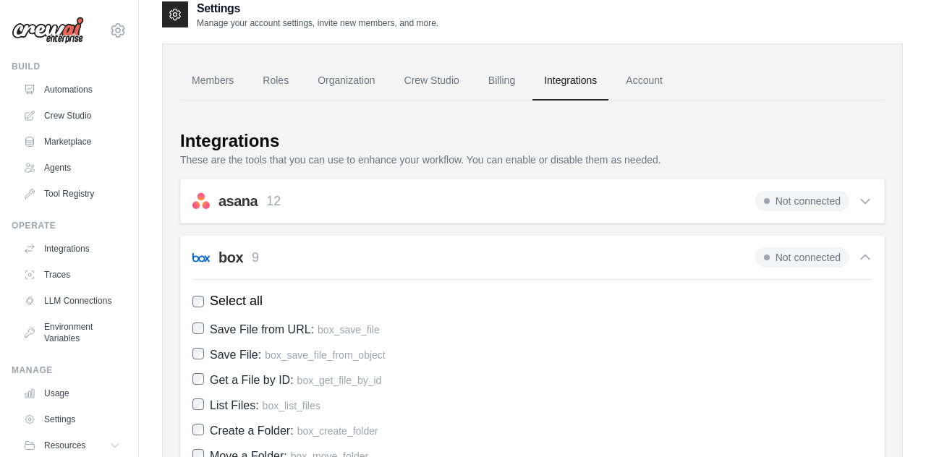
scroll to position [11, 0]
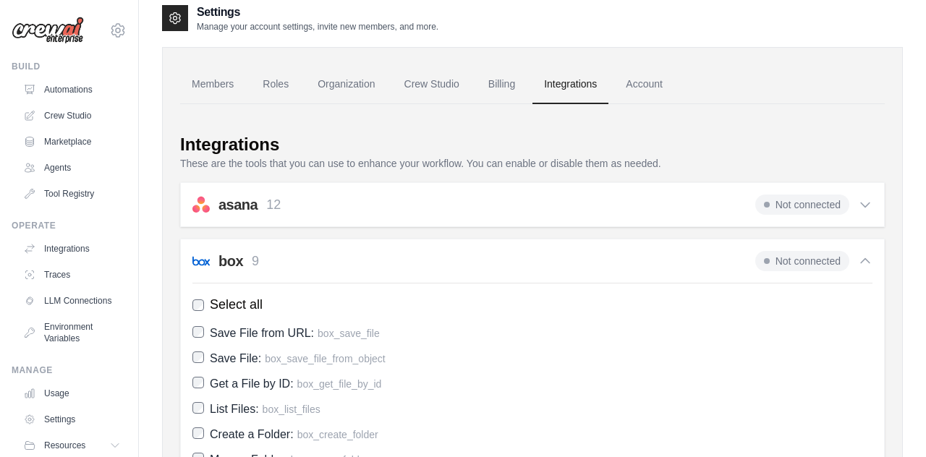
click at [504, 197] on div "asana 12 Not connected" at bounding box center [532, 205] width 680 height 20
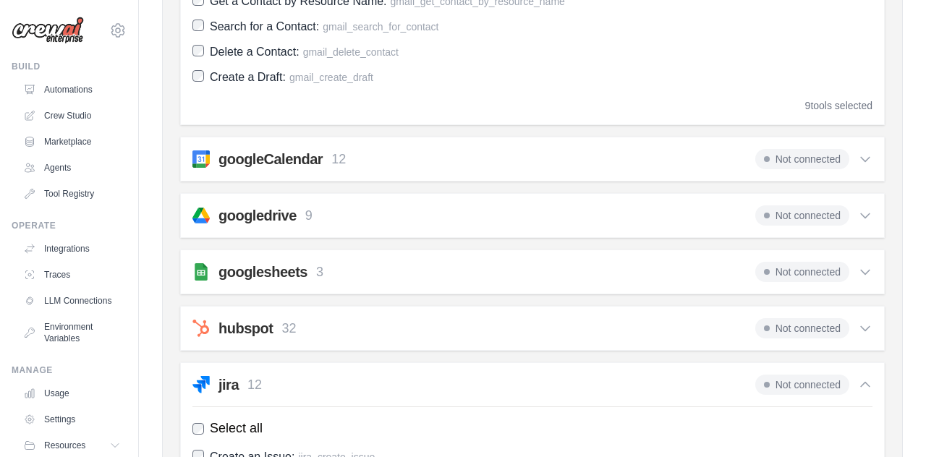
scroll to position [2081, 0]
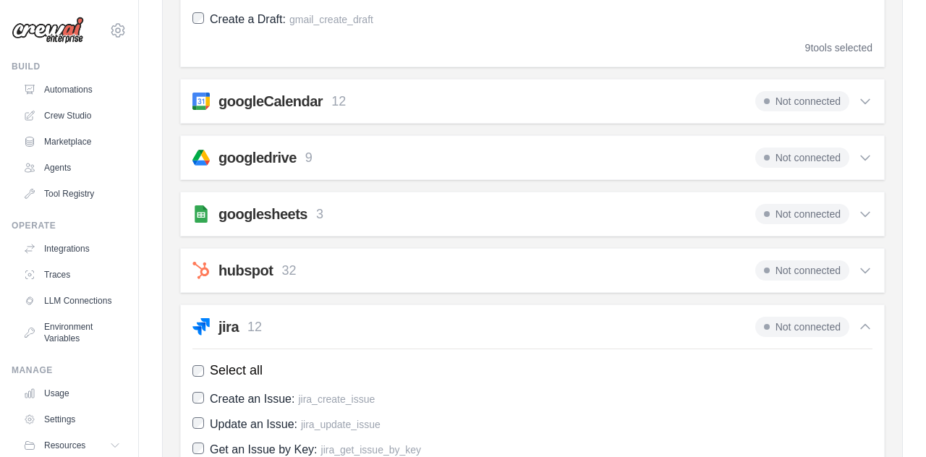
click at [489, 164] on div "googledrive 9 Not connected" at bounding box center [532, 158] width 680 height 20
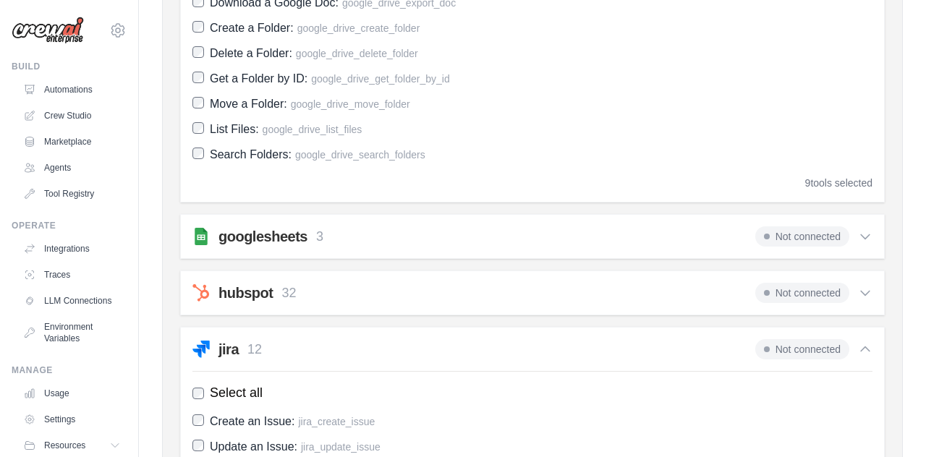
scroll to position [2359, 0]
click at [498, 239] on div "googlesheets 3 Not connected" at bounding box center [532, 236] width 680 height 20
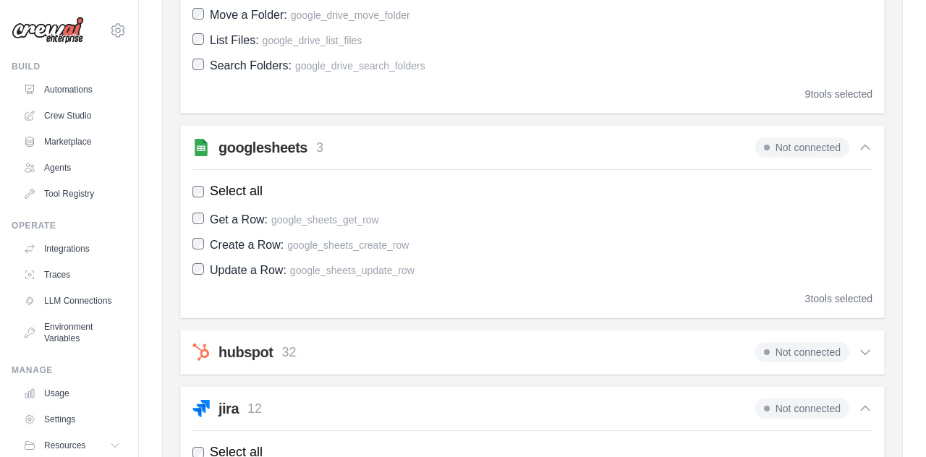
scroll to position [2450, 0]
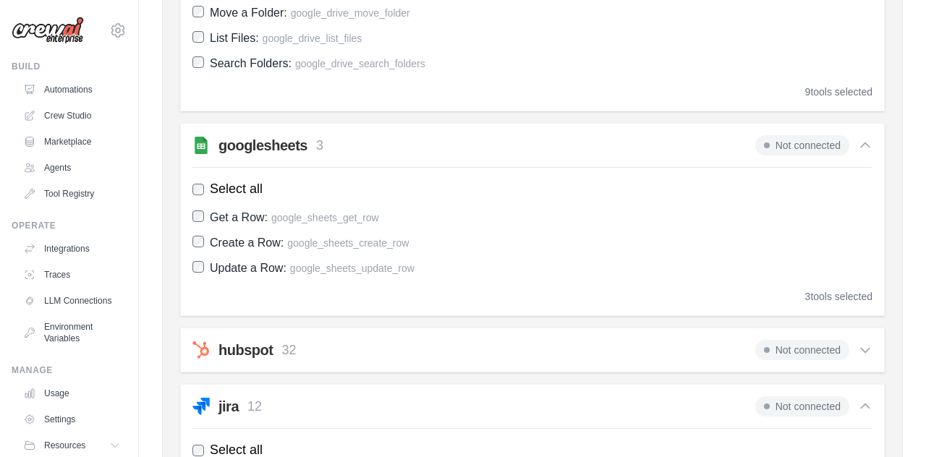
click at [478, 345] on div "hubspot 32 Not connected" at bounding box center [532, 350] width 680 height 20
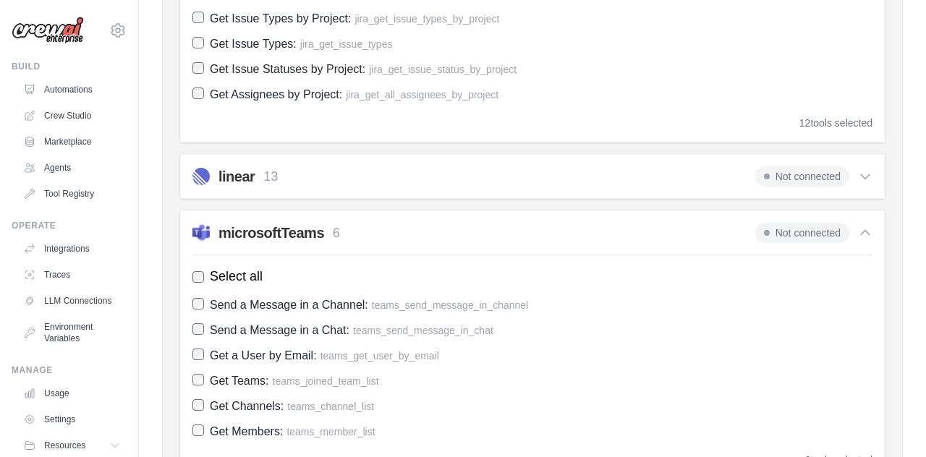
scroll to position [4031, 0]
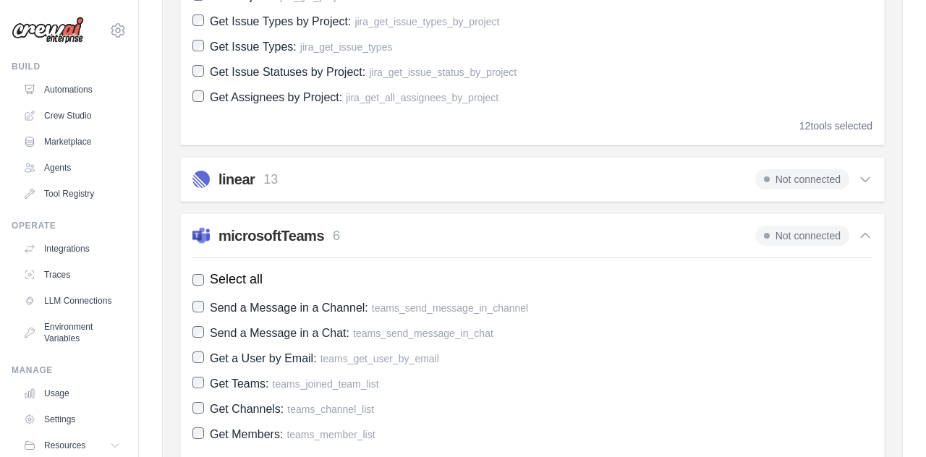
click at [444, 178] on div "linear 13 Not connected" at bounding box center [532, 179] width 680 height 20
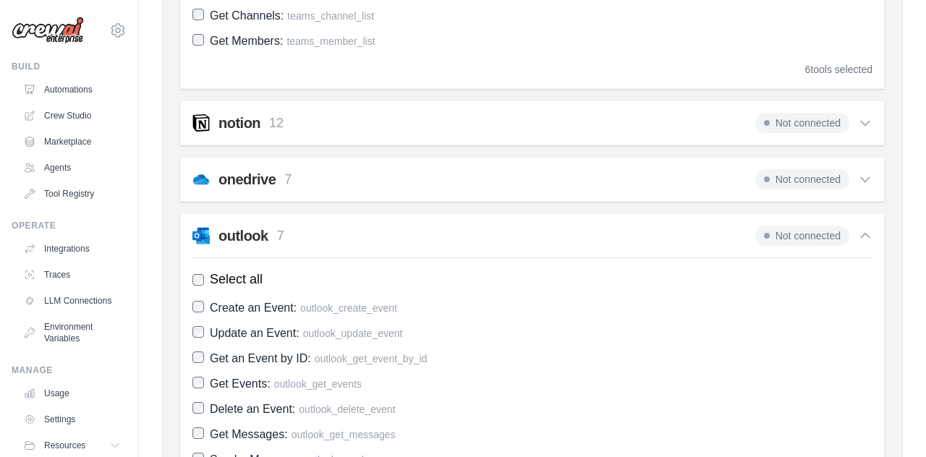
scroll to position [4807, 0]
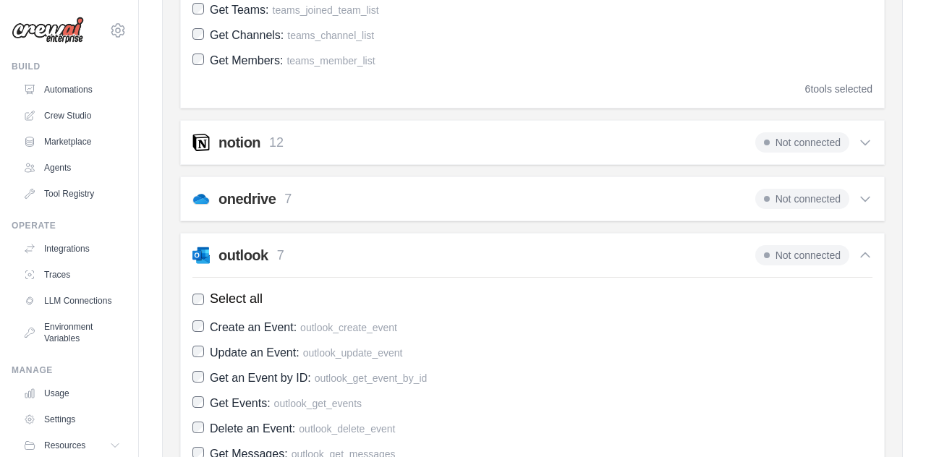
click at [446, 199] on div "onedrive 7 Not connected" at bounding box center [532, 199] width 680 height 20
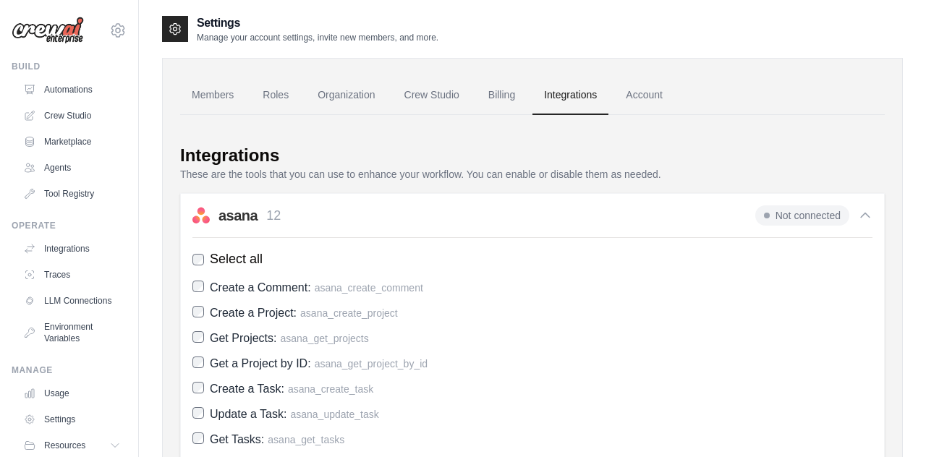
scroll to position [0, 0]
click at [650, 103] on link "Account" at bounding box center [644, 95] width 60 height 39
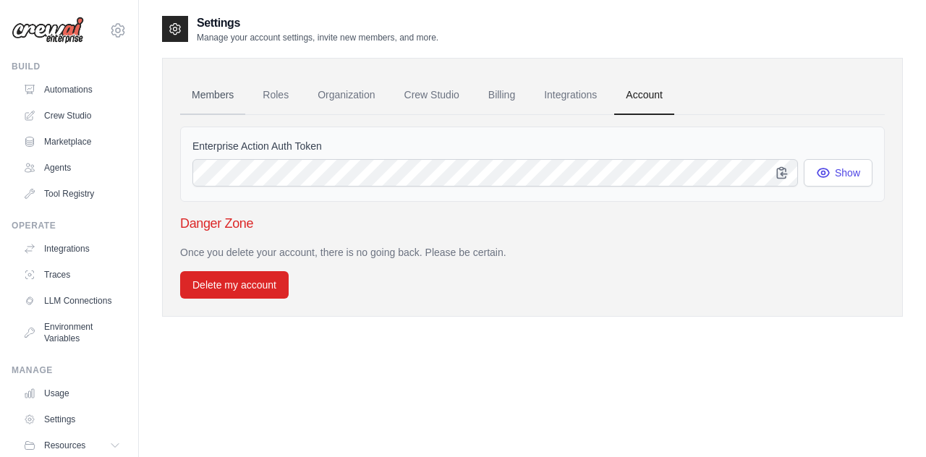
click at [211, 96] on link "Members" at bounding box center [212, 95] width 65 height 39
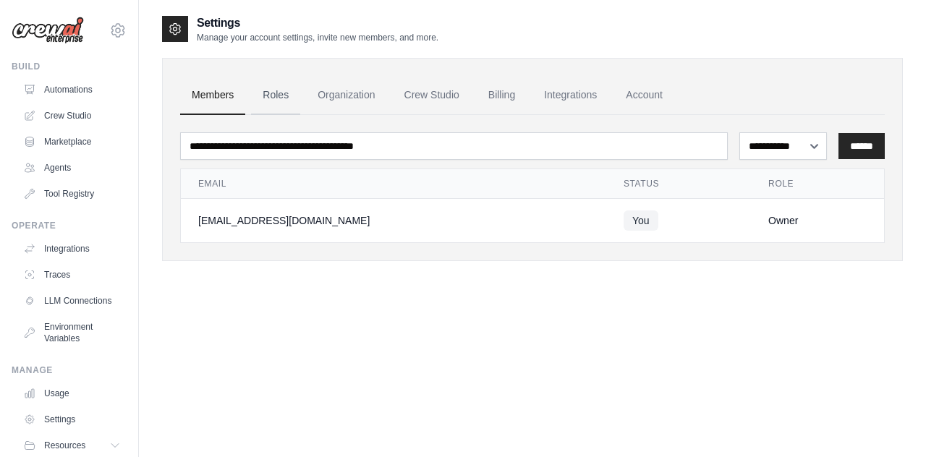
click at [255, 105] on link "Roles" at bounding box center [275, 95] width 49 height 39
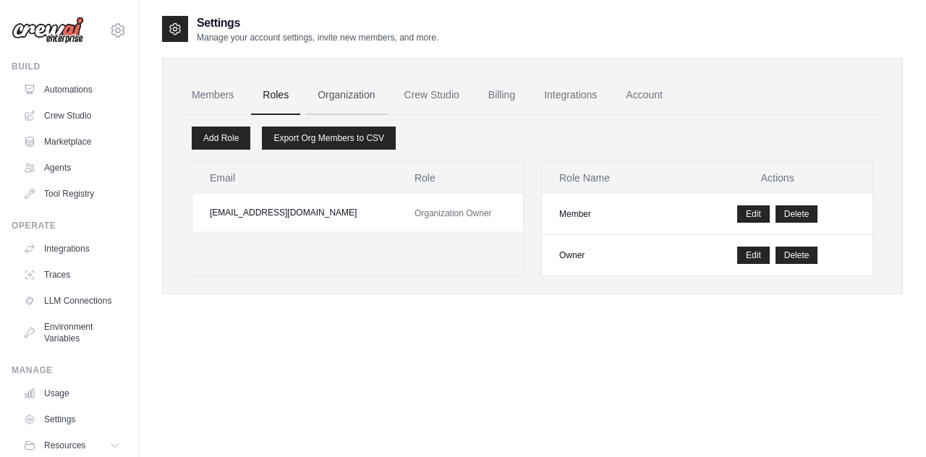
click at [339, 96] on link "Organization" at bounding box center [346, 95] width 80 height 39
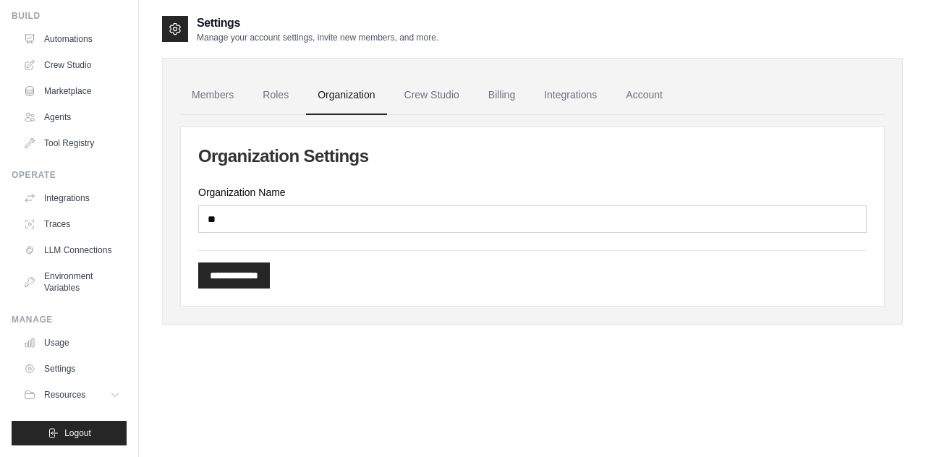
scroll to position [51, 0]
click at [94, 338] on link "Usage" at bounding box center [73, 342] width 109 height 23
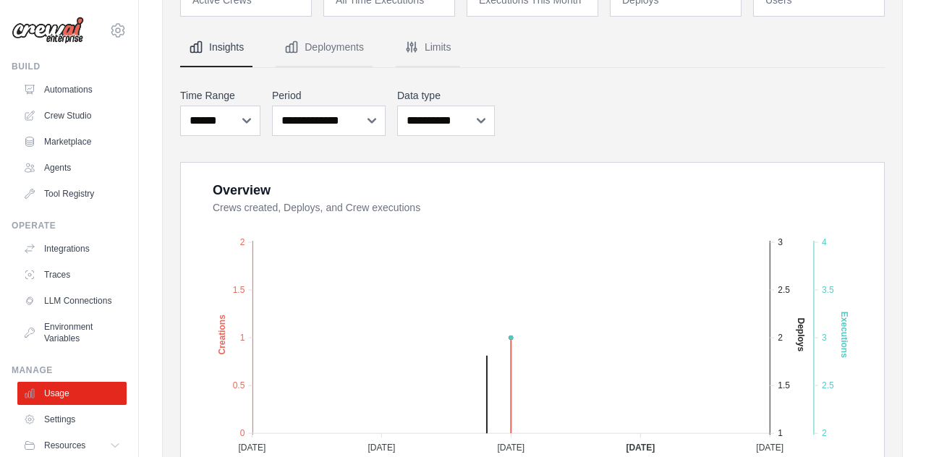
scroll to position [122, 0]
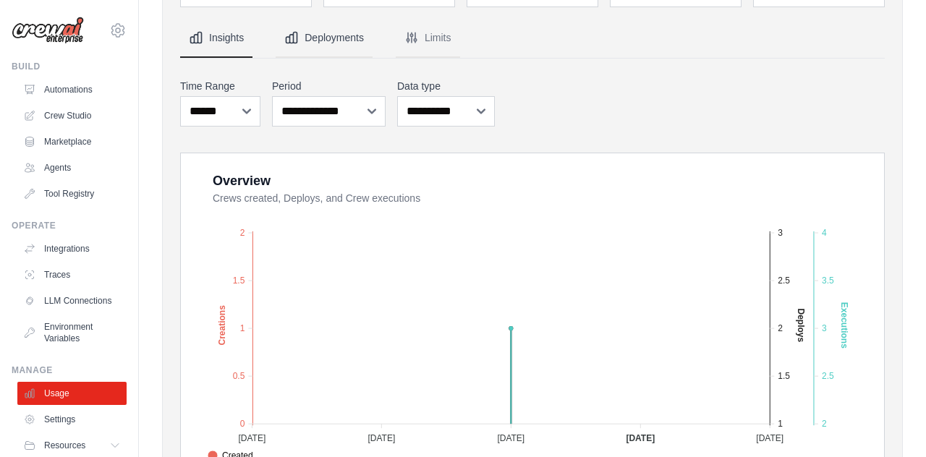
click at [319, 31] on button "Deployments" at bounding box center [324, 38] width 97 height 39
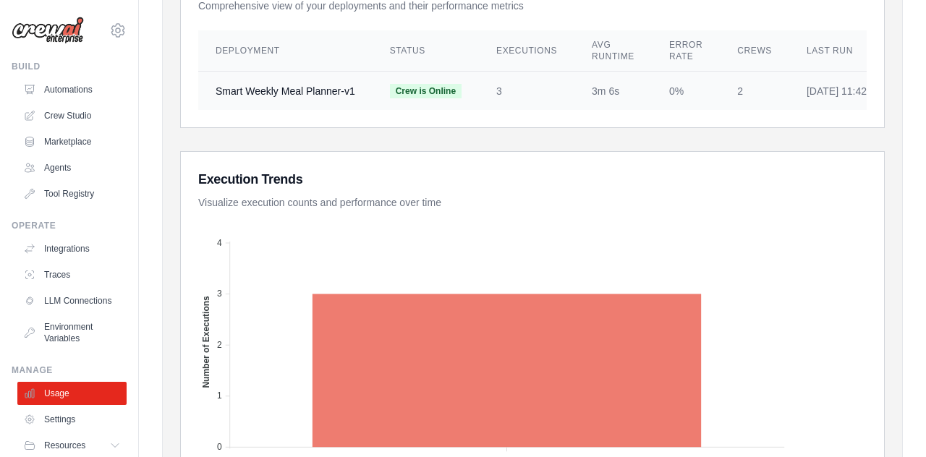
scroll to position [330, 0]
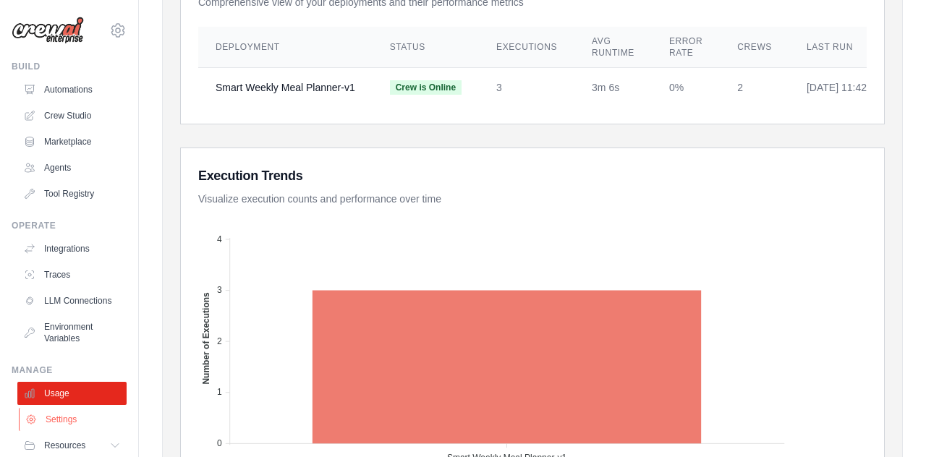
click at [40, 425] on link "Settings" at bounding box center [73, 419] width 109 height 23
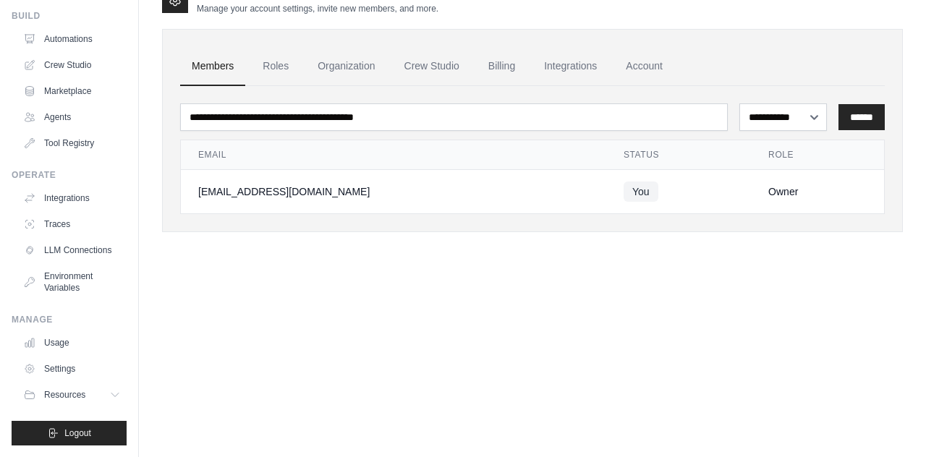
scroll to position [51, 0]
click at [56, 399] on span "Resources" at bounding box center [66, 395] width 41 height 12
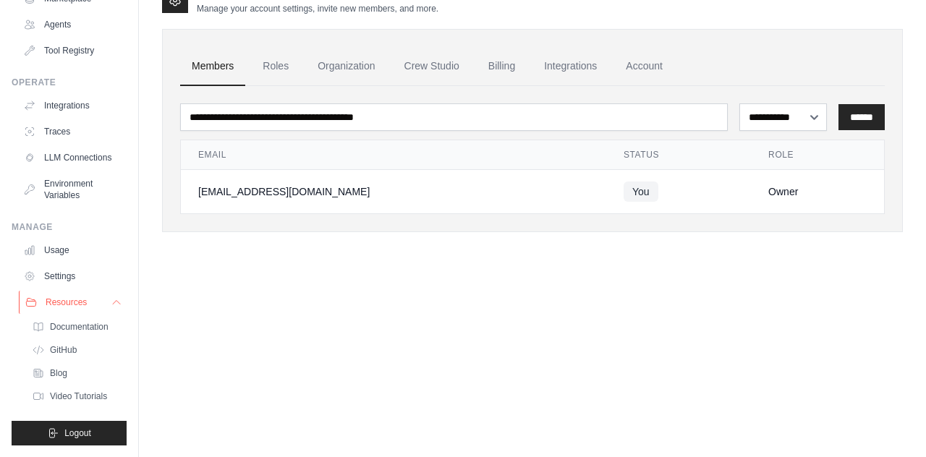
scroll to position [143, 0]
click at [52, 334] on link "Documentation" at bounding box center [77, 327] width 101 height 20
